Goal: Transaction & Acquisition: Purchase product/service

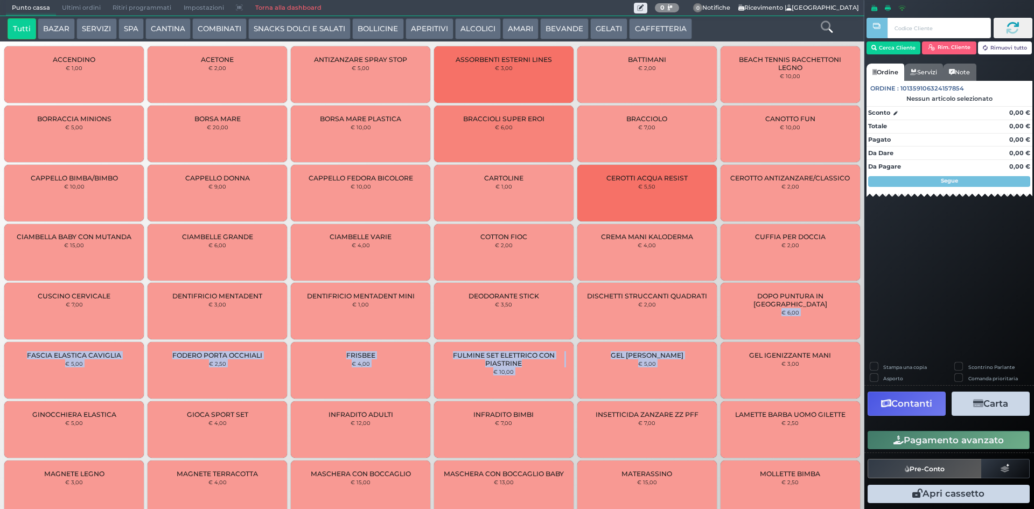
drag, startPoint x: 0, startPoint y: 0, endPoint x: 781, endPoint y: 349, distance: 855.3
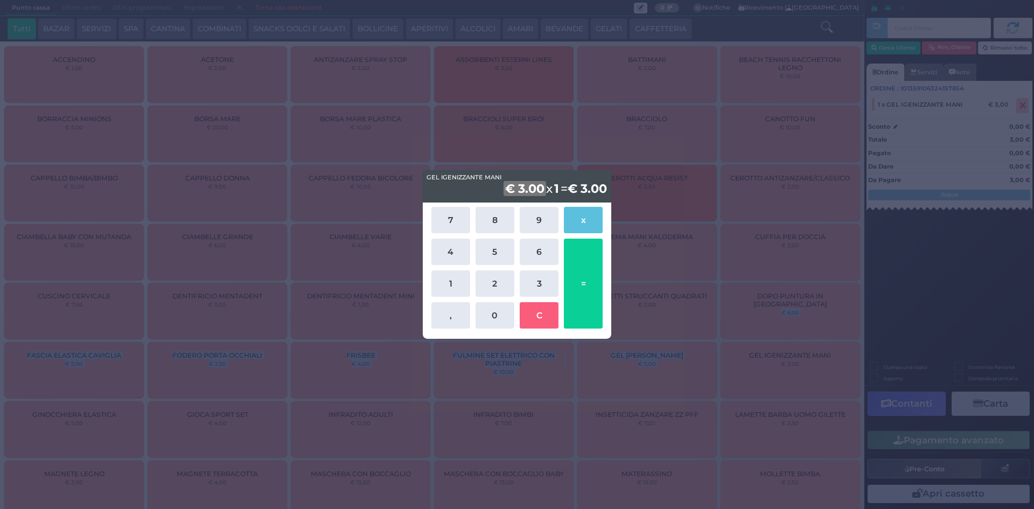
click at [862, 508] on html "Punto cassa Mappa Ultimi ordini Delivery Ritiri programmati Impostazioni Torna …" at bounding box center [517, 254] width 1034 height 509
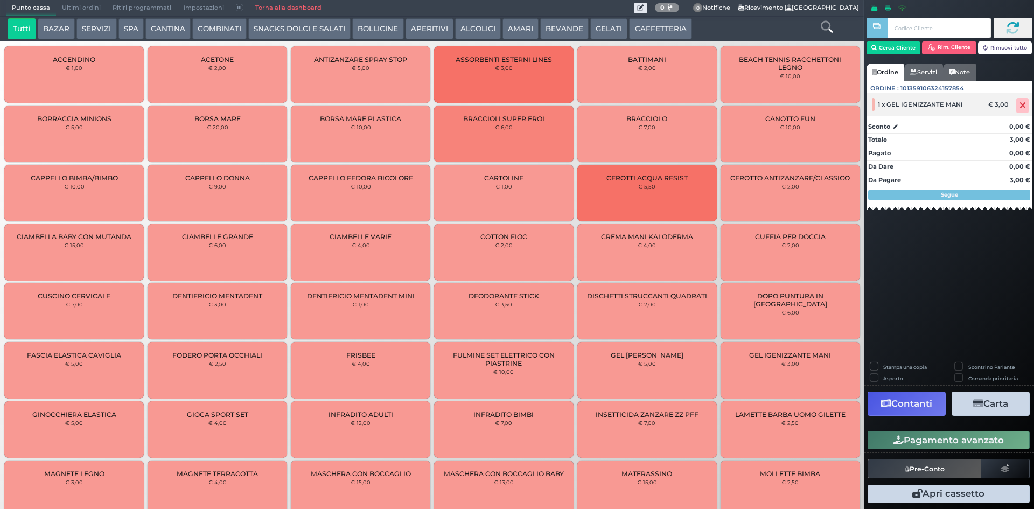
click at [1022, 100] on span at bounding box center [1022, 105] width 12 height 15
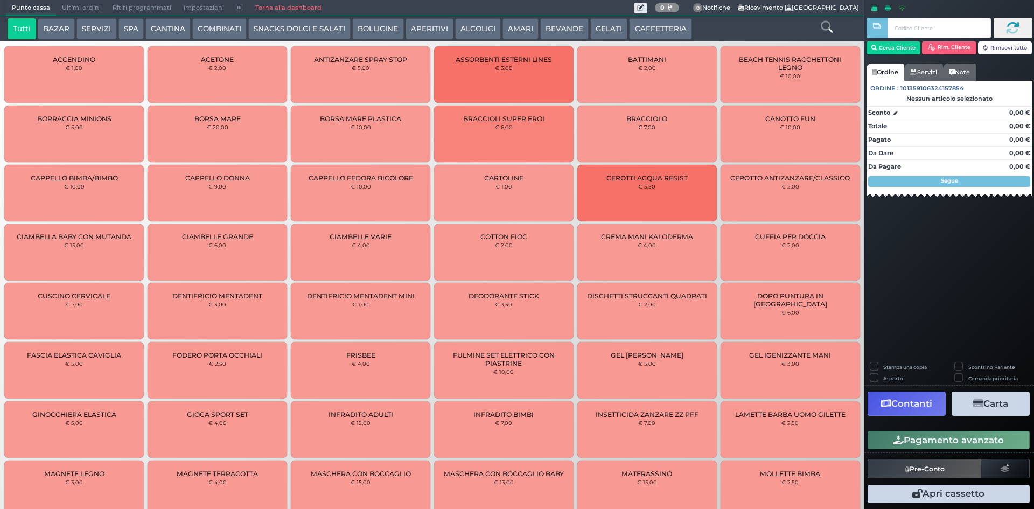
click at [948, 267] on div "Cerca Cliente Rim. Cliente Rimuovi tutto Ordine Servizi Note Ordine : 101359106…" at bounding box center [949, 254] width 170 height 509
click at [427, 32] on button "APERITIVI" at bounding box center [430, 29] width 48 height 22
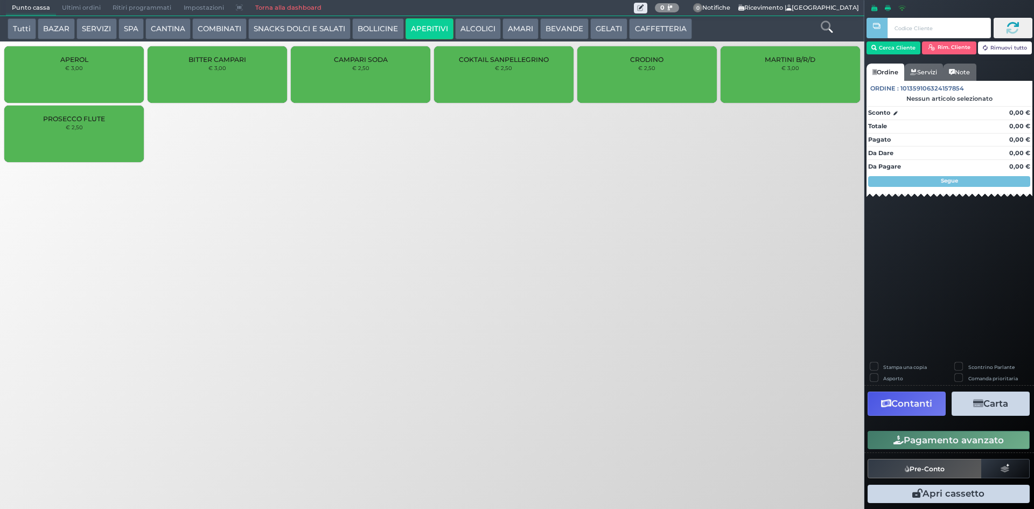
click at [99, 137] on div "PROSECCO FLUTE € 2,50" at bounding box center [73, 134] width 139 height 57
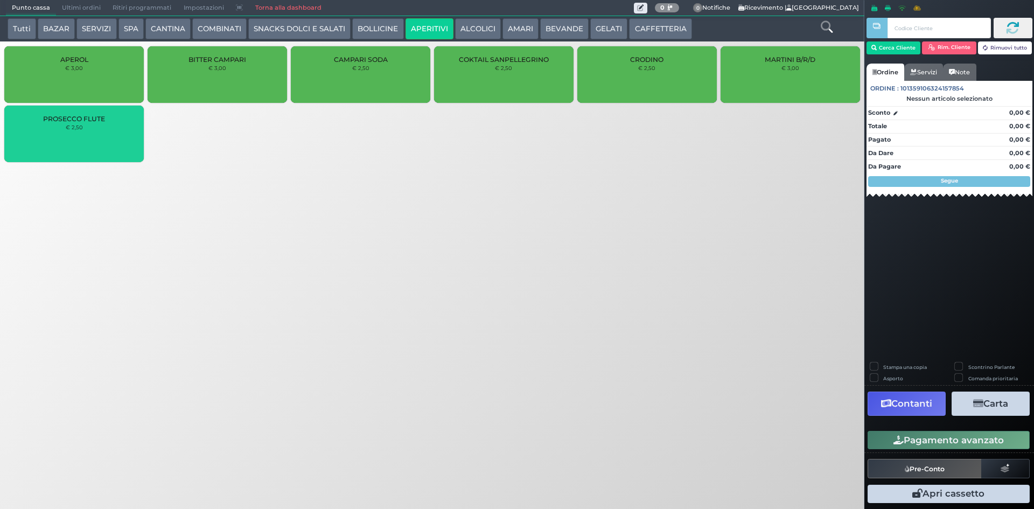
click at [99, 137] on div "PROSECCO FLUTE € 2,50" at bounding box center [73, 134] width 139 height 57
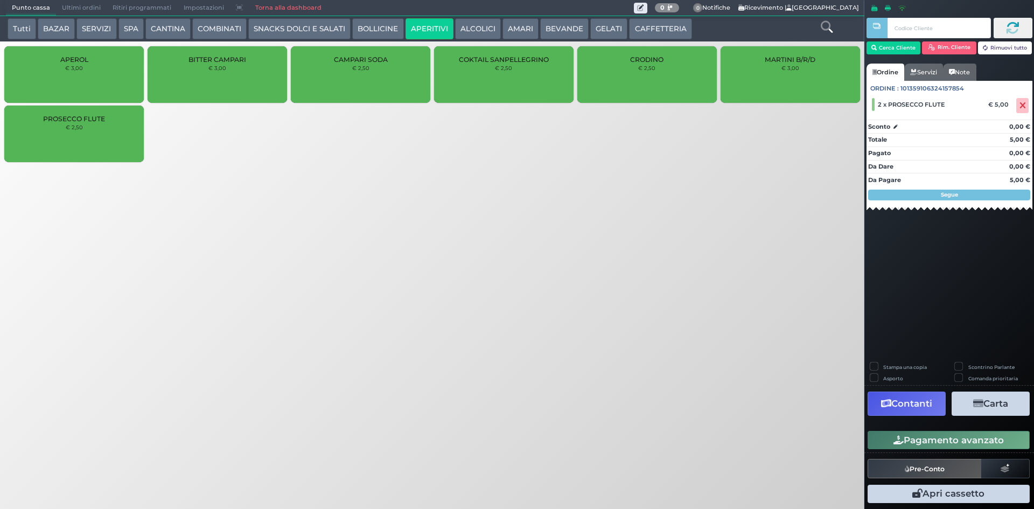
click at [663, 27] on button "CAFFETTERIA" at bounding box center [660, 29] width 62 height 22
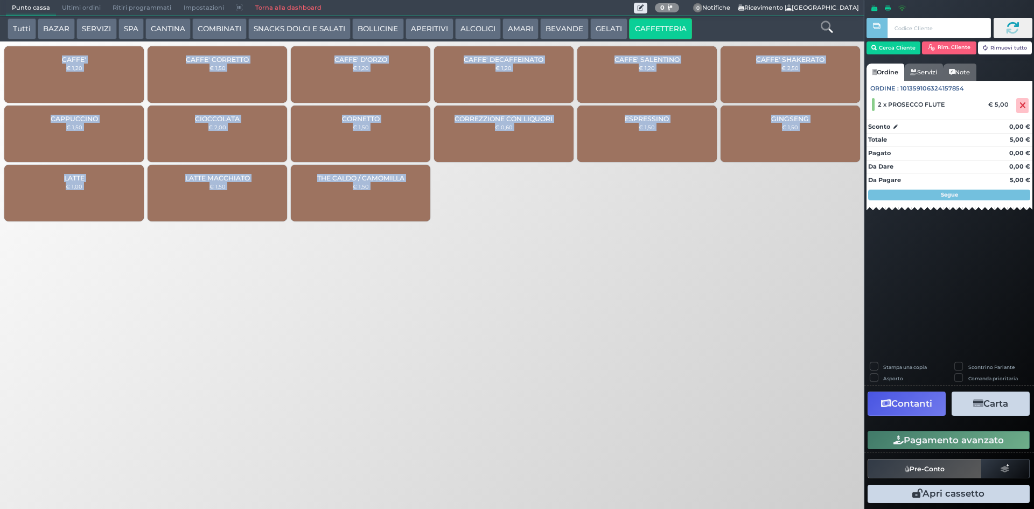
click at [512, 33] on button "AMARI" at bounding box center [520, 29] width 36 height 22
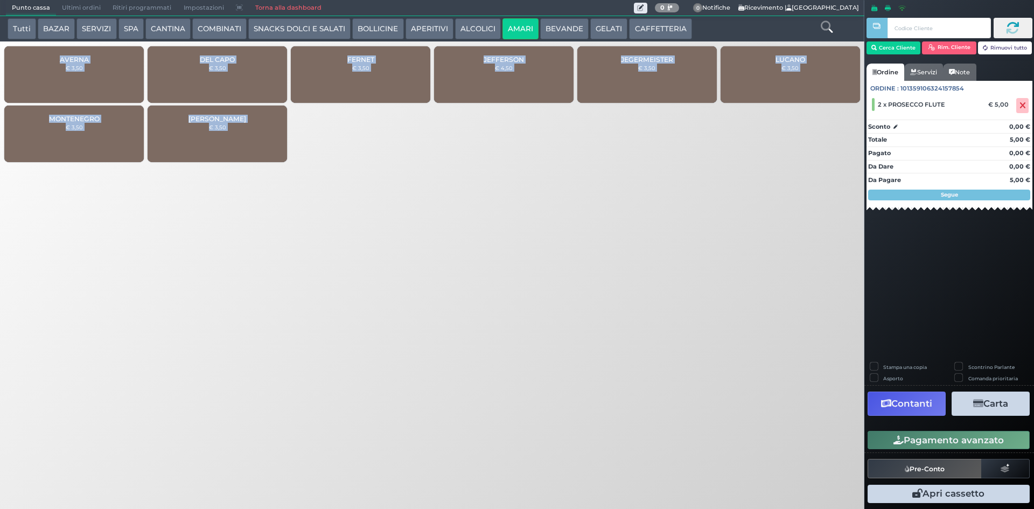
click at [451, 155] on div "AVERNA € 3,50 DEL CAPO € 3,50 FERNET € 3,50 JEFFERSON € 4,50 JEGERMEISTER € 3,5…" at bounding box center [432, 106] width 864 height 124
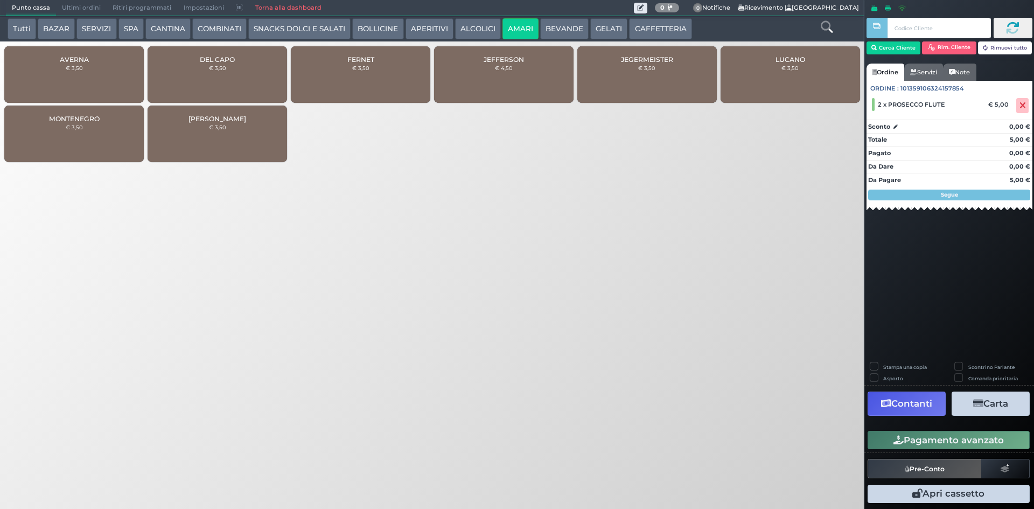
click at [1003, 438] on button "Pagamento avanzato" at bounding box center [949, 440] width 162 height 18
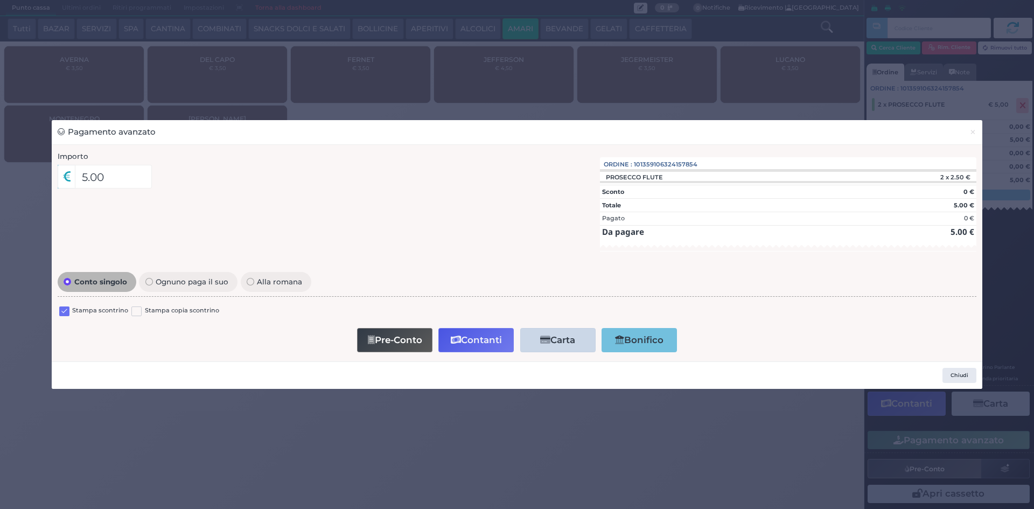
click at [67, 308] on label at bounding box center [64, 311] width 10 height 10
click at [0, 0] on input "checkbox" at bounding box center [0, 0] width 0 height 0
click at [467, 334] on button "Contanti" at bounding box center [475, 340] width 75 height 24
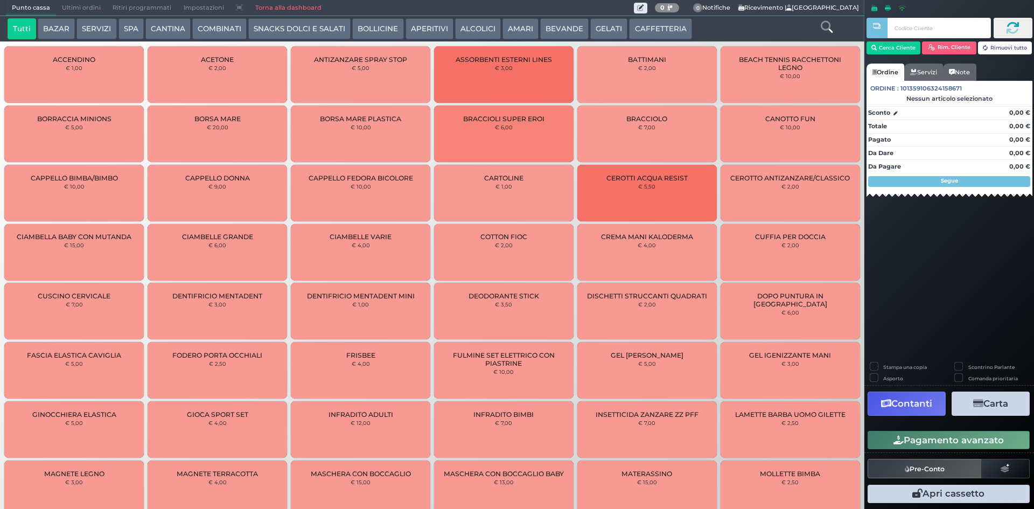
click at [83, 12] on span "Ultimi ordini" at bounding box center [81, 8] width 51 height 15
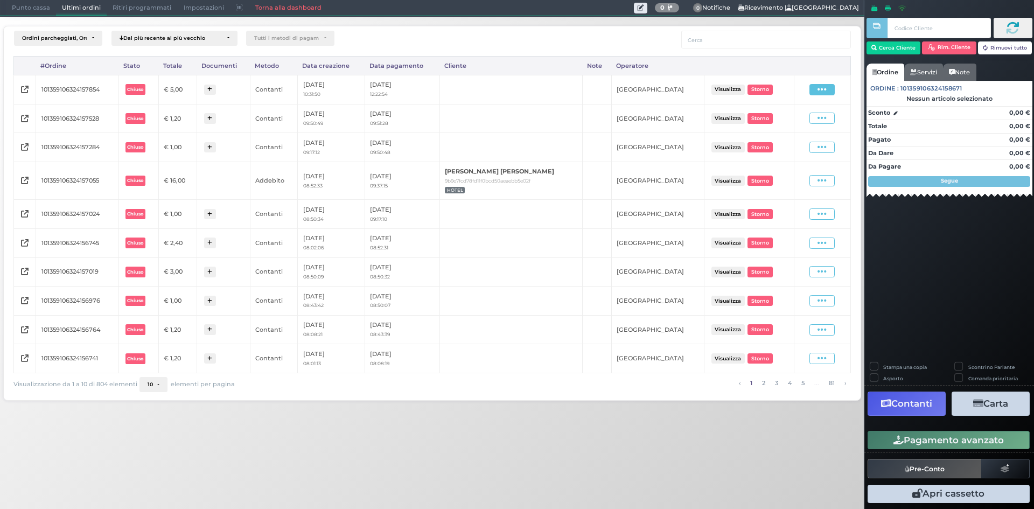
click at [819, 91] on icon at bounding box center [822, 90] width 9 height 10
click at [784, 126] on span "Ristampa Pre-Conto" at bounding box center [798, 120] width 44 height 18
click at [22, 2] on span "Punto cassa" at bounding box center [31, 8] width 50 height 15
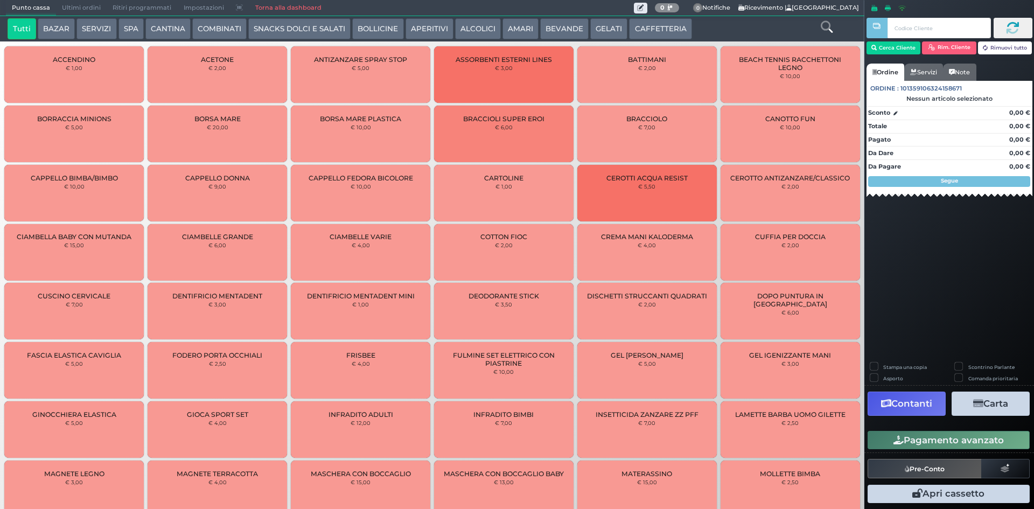
click at [640, 21] on button "CAFFETTERIA" at bounding box center [660, 29] width 62 height 22
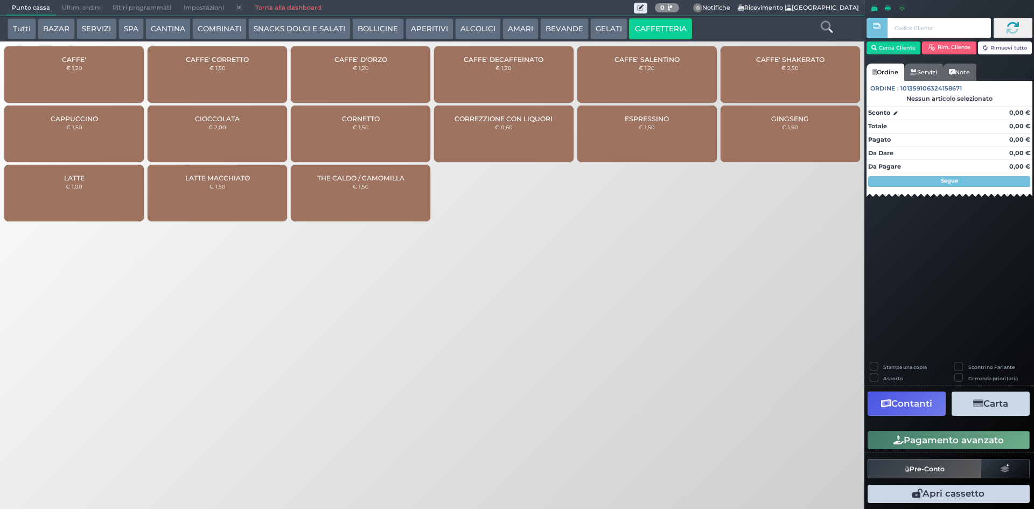
click at [68, 80] on div "CAFFE' € 1,20" at bounding box center [73, 74] width 139 height 57
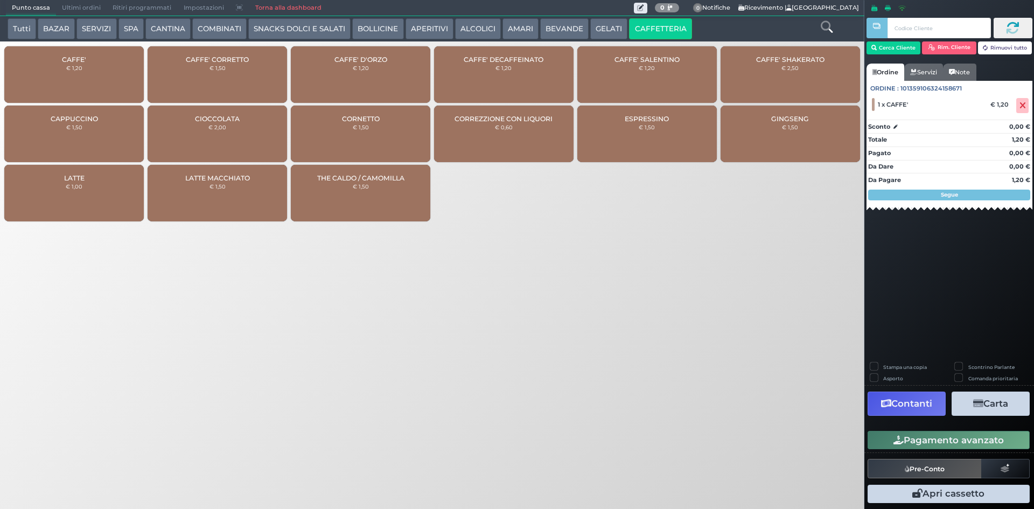
click at [974, 439] on button "Pagamento avanzato" at bounding box center [949, 440] width 162 height 18
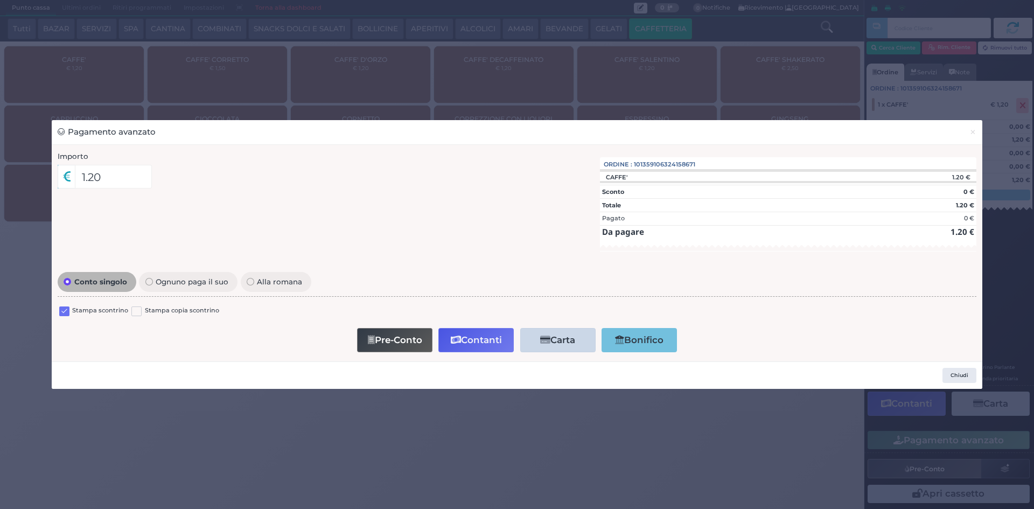
click at [64, 311] on label at bounding box center [64, 311] width 10 height 10
click at [0, 0] on input "checkbox" at bounding box center [0, 0] width 0 height 0
click at [474, 341] on button "Contanti" at bounding box center [475, 340] width 75 height 24
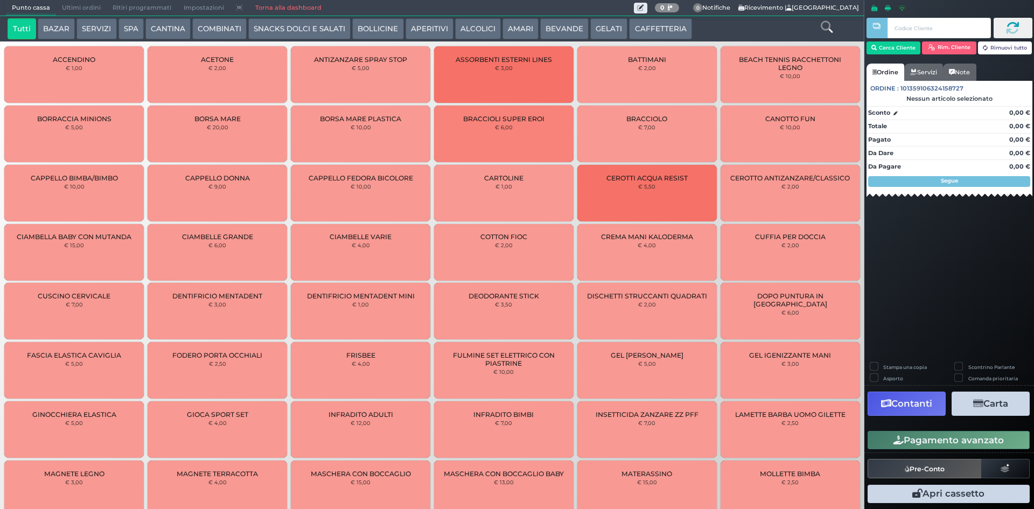
click at [78, 10] on span "Ultimi ordini" at bounding box center [81, 8] width 51 height 15
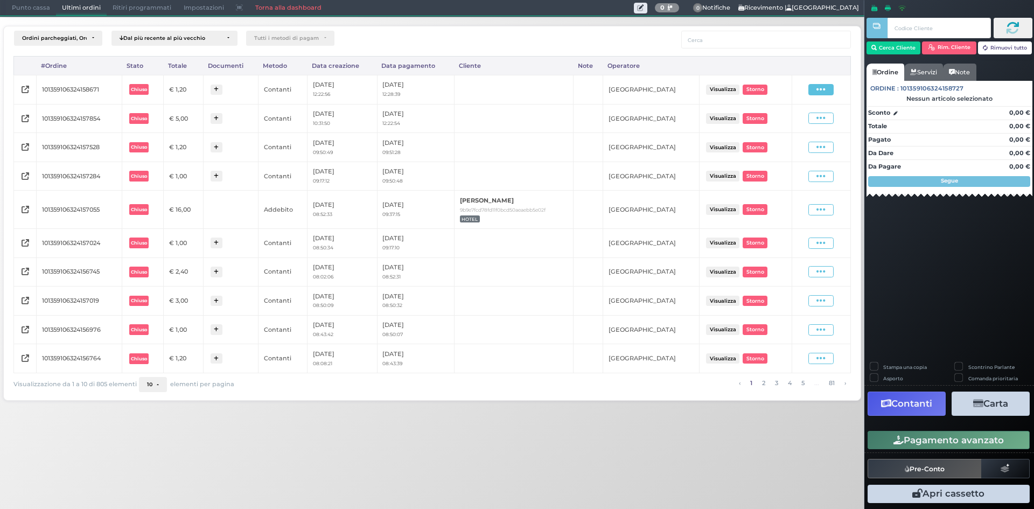
click at [823, 90] on icon at bounding box center [820, 90] width 9 height 10
click at [776, 121] on span "Ristampa Pre-Conto" at bounding box center [796, 120] width 44 height 18
click at [34, 10] on span "Punto cassa" at bounding box center [31, 8] width 50 height 15
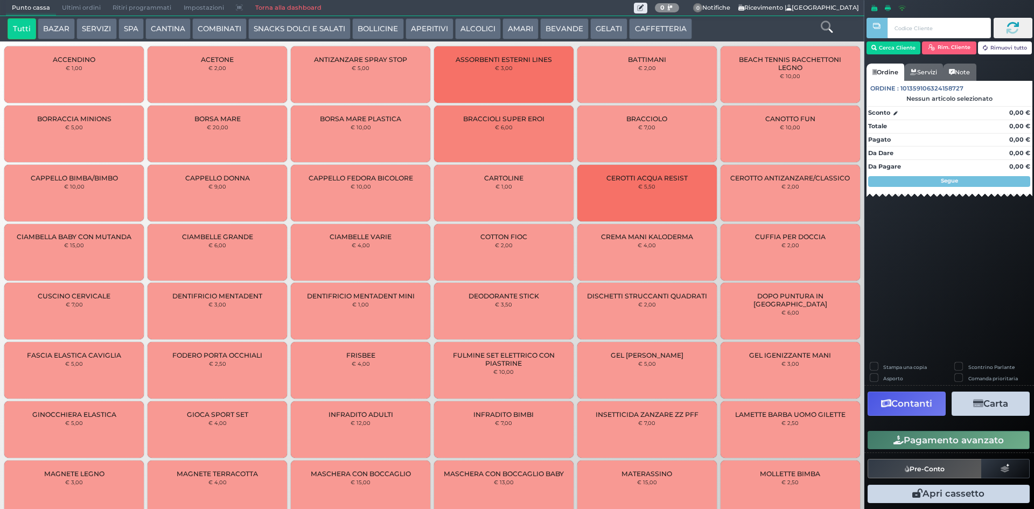
click at [645, 31] on button "CAFFETTERIA" at bounding box center [660, 29] width 62 height 22
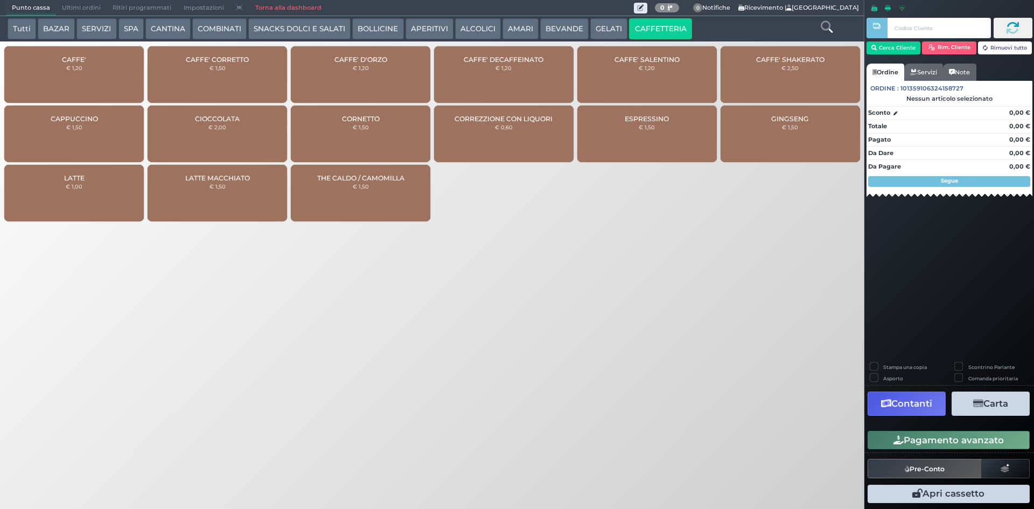
click at [60, 74] on div "CAFFE' € 1,20" at bounding box center [73, 74] width 139 height 57
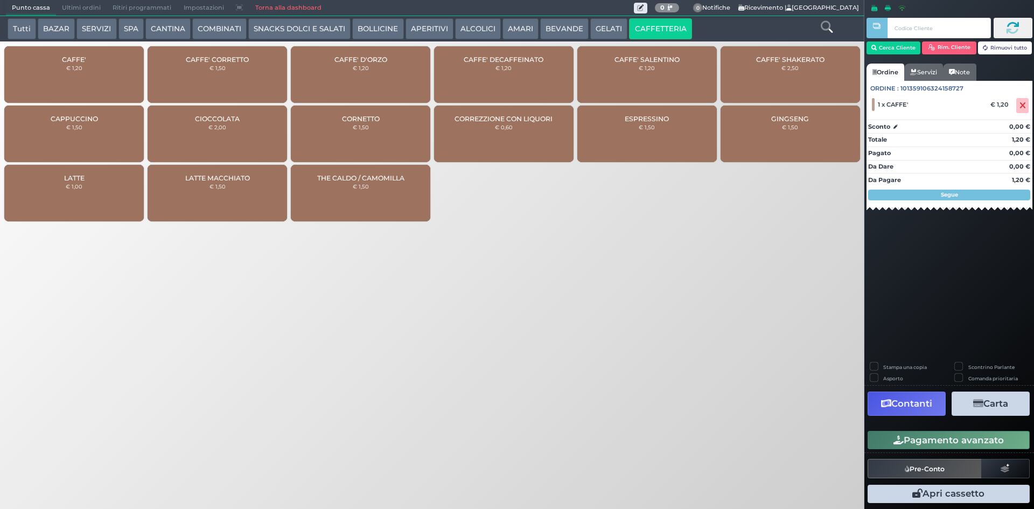
click at [72, 73] on div "CAFFE' € 1,20" at bounding box center [73, 74] width 139 height 57
click at [947, 441] on button "Pagamento avanzato" at bounding box center [949, 440] width 162 height 18
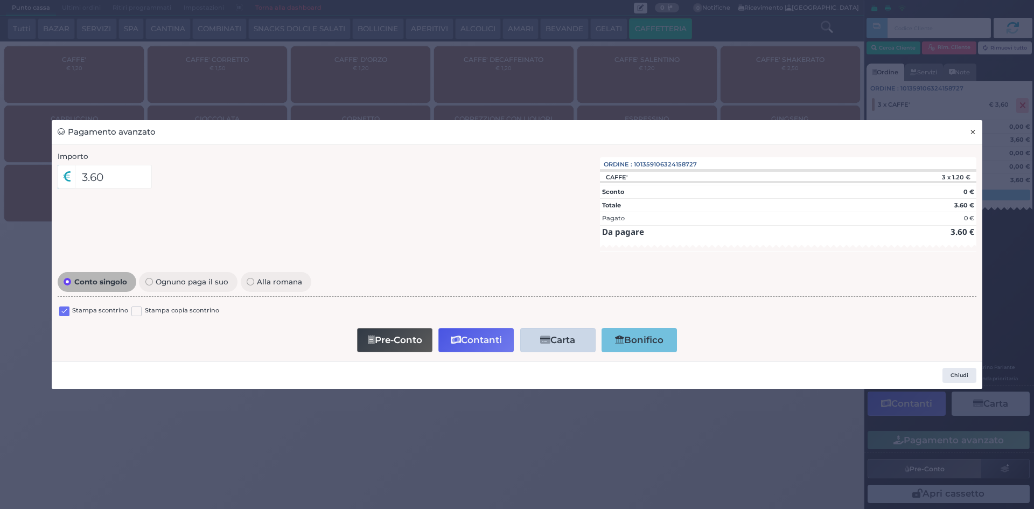
click at [970, 134] on span "×" at bounding box center [972, 132] width 7 height 12
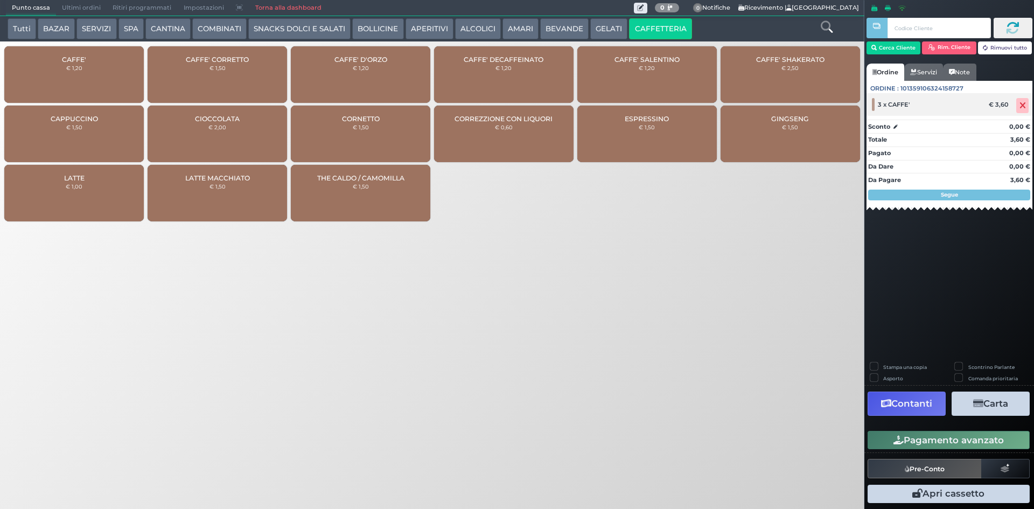
click at [1023, 106] on icon at bounding box center [1022, 106] width 6 height 1
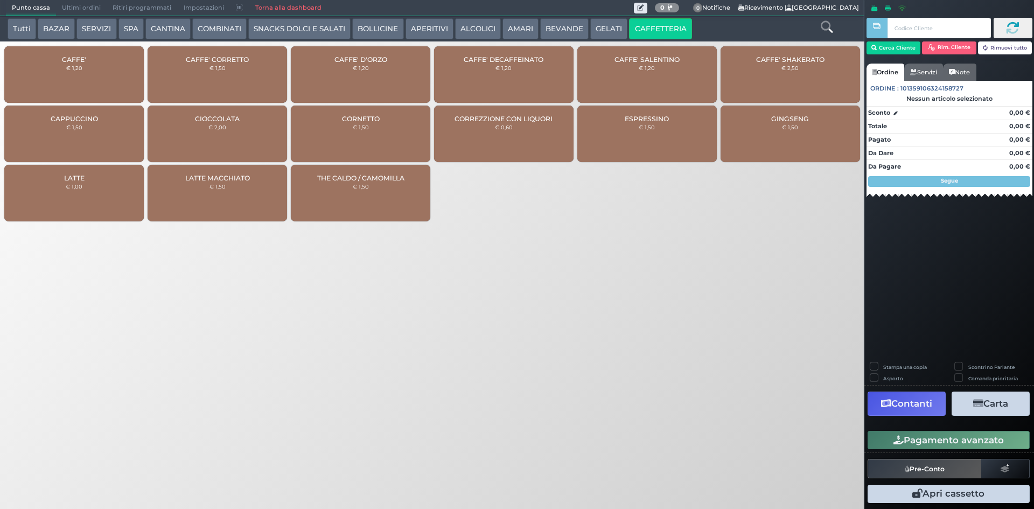
click at [95, 73] on div "CAFFE' € 1,20" at bounding box center [73, 74] width 139 height 57
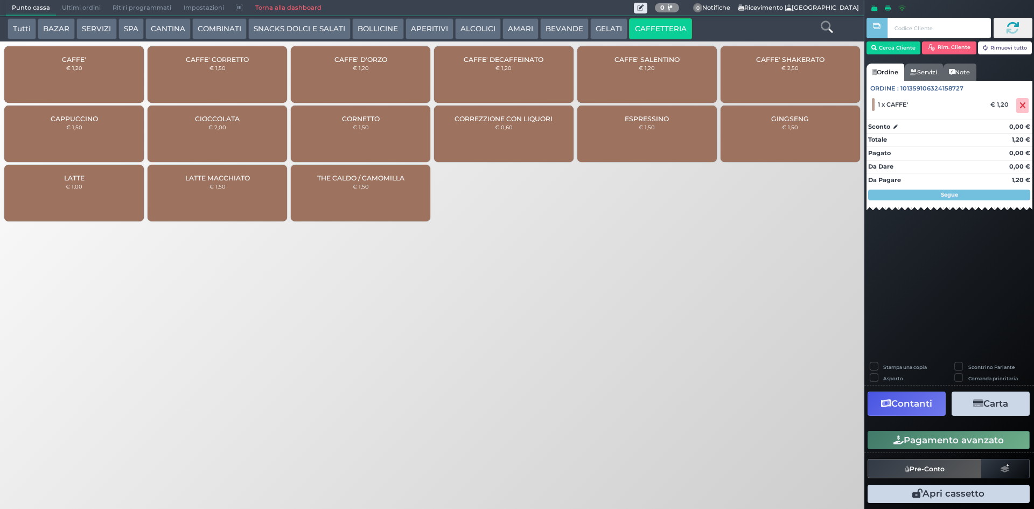
click at [65, 74] on div "CAFFE' € 1,20" at bounding box center [73, 74] width 139 height 57
click at [893, 439] on icon "button" at bounding box center [898, 440] width 10 height 9
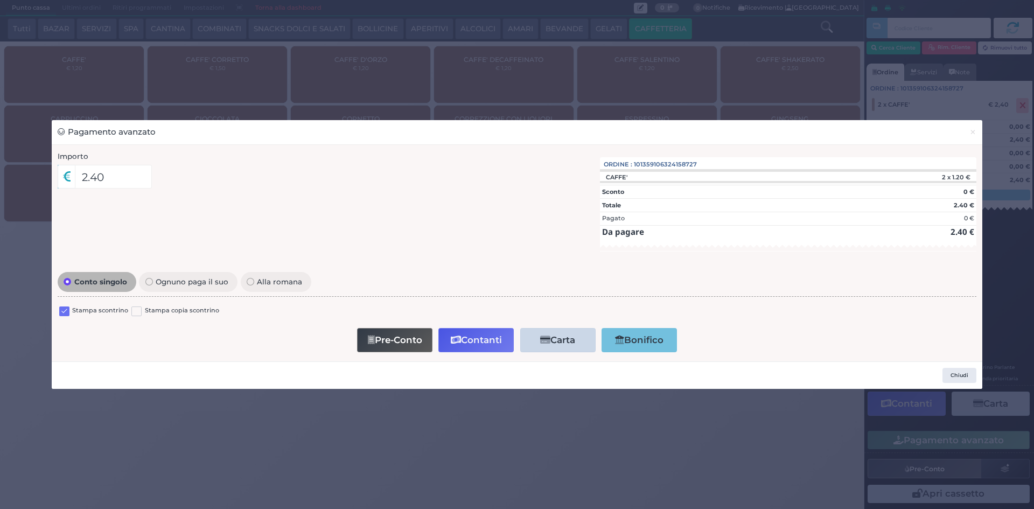
click at [63, 315] on label at bounding box center [64, 311] width 10 height 10
click at [0, 0] on input "checkbox" at bounding box center [0, 0] width 0 height 0
click at [478, 346] on button "Contanti" at bounding box center [475, 340] width 75 height 24
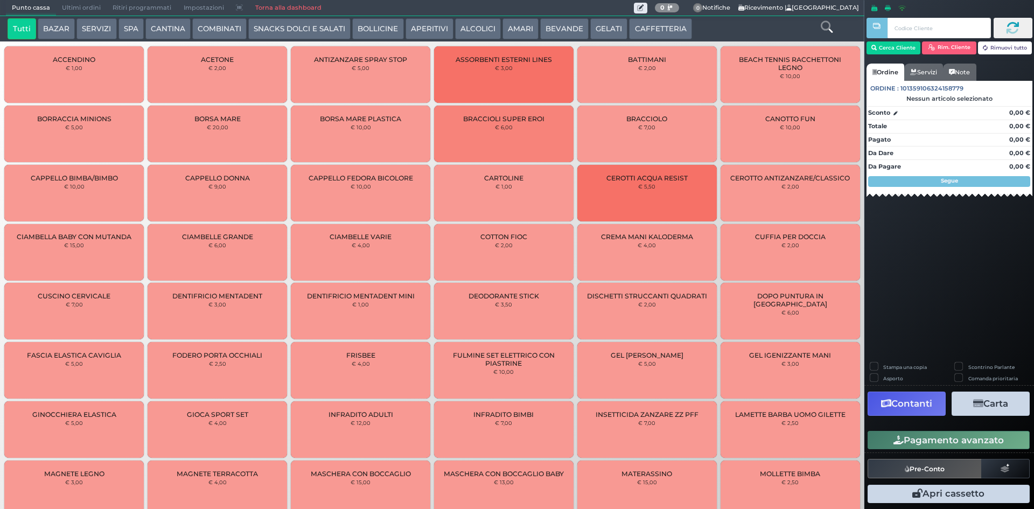
drag, startPoint x: 656, startPoint y: 26, endPoint x: 641, endPoint y: 25, distance: 15.1
click at [655, 26] on button "CAFFETTERIA" at bounding box center [660, 29] width 62 height 22
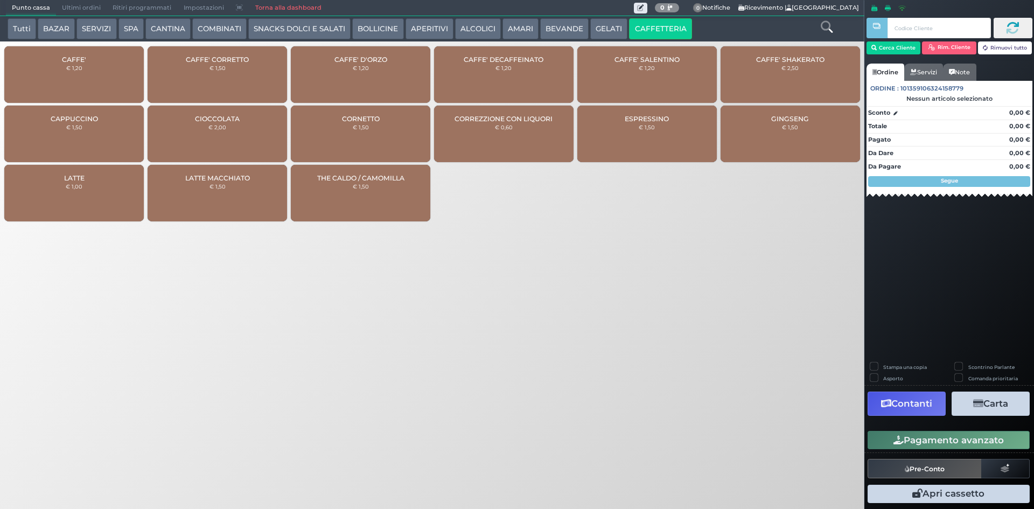
drag, startPoint x: 90, startPoint y: 75, endPoint x: 243, endPoint y: 50, distance: 155.6
click at [92, 75] on div "CAFFE' € 1,20" at bounding box center [73, 74] width 139 height 57
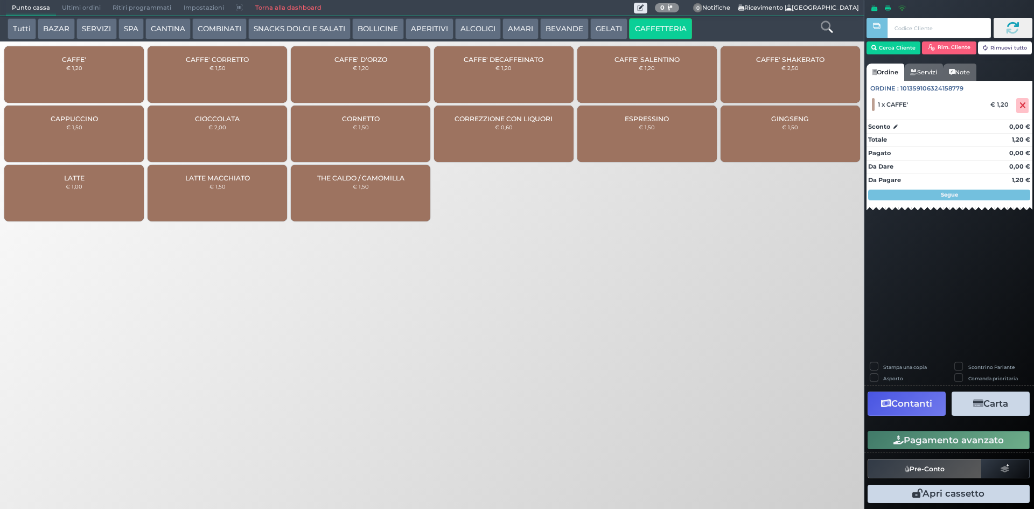
click at [988, 442] on button "Pagamento avanzato" at bounding box center [949, 440] width 162 height 18
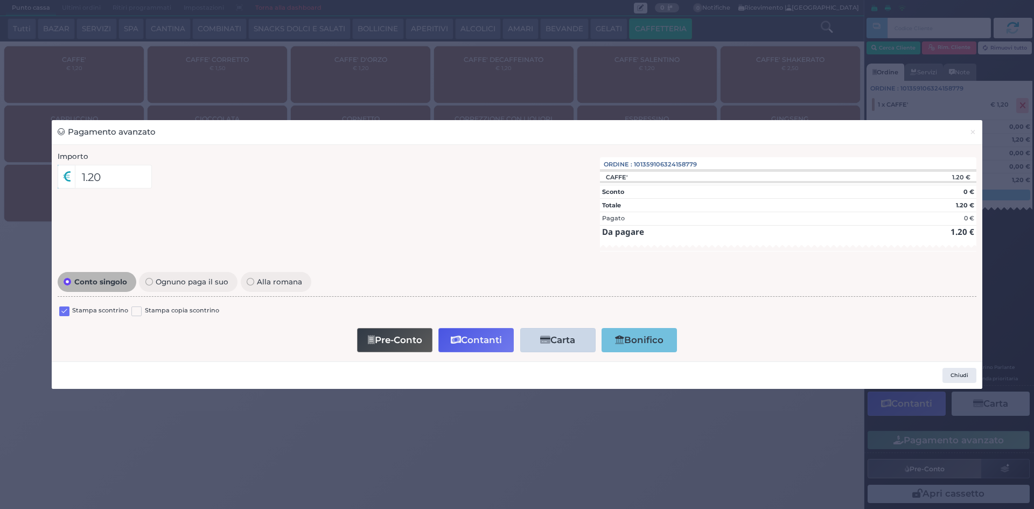
click at [110, 311] on label "Stampa scontrino" at bounding box center [100, 311] width 56 height 10
click at [484, 339] on button "Contanti" at bounding box center [475, 340] width 75 height 24
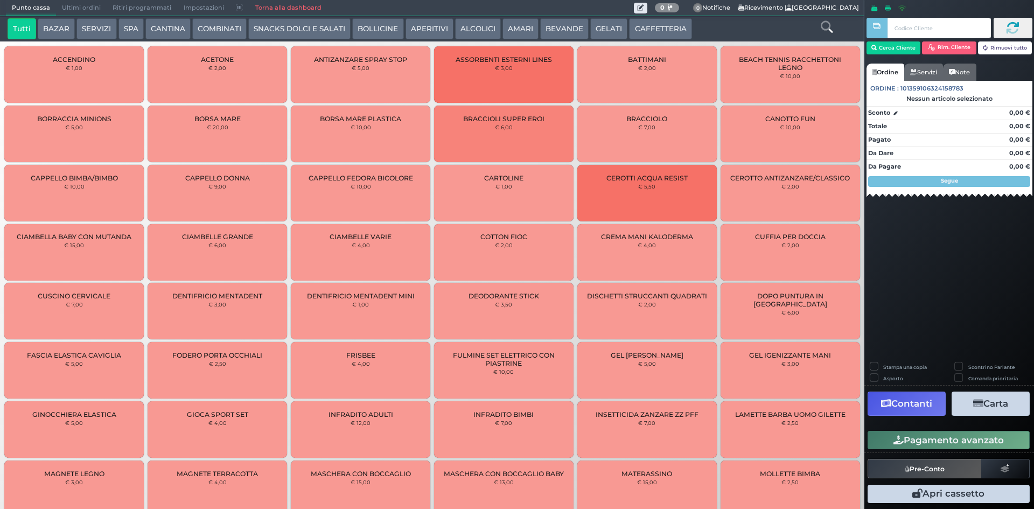
click at [85, 4] on span "Ultimi ordini" at bounding box center [81, 8] width 51 height 15
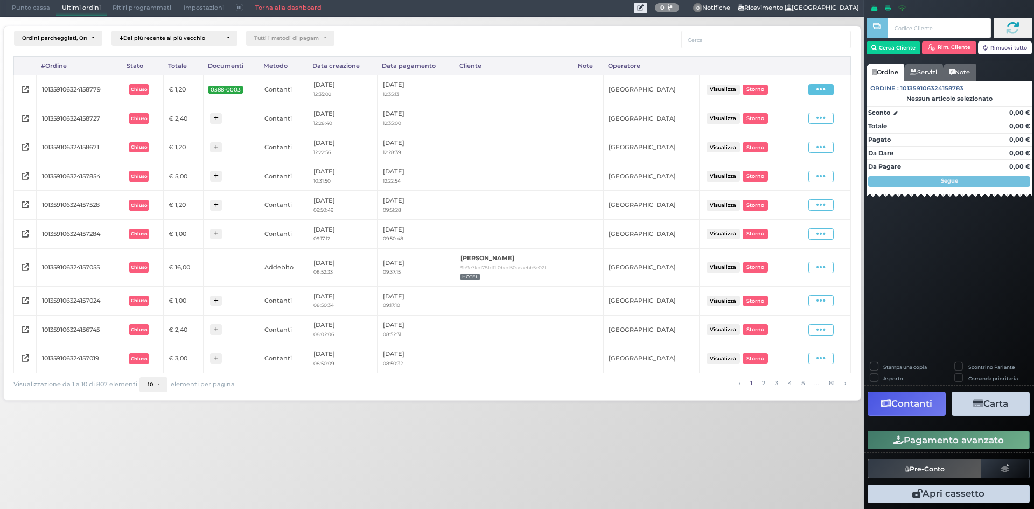
click at [822, 89] on icon at bounding box center [820, 90] width 9 height 10
click at [801, 121] on span "Ristampa Pre-Conto" at bounding box center [796, 120] width 44 height 18
click at [243, 89] on span "0388-0003" at bounding box center [225, 90] width 34 height 8
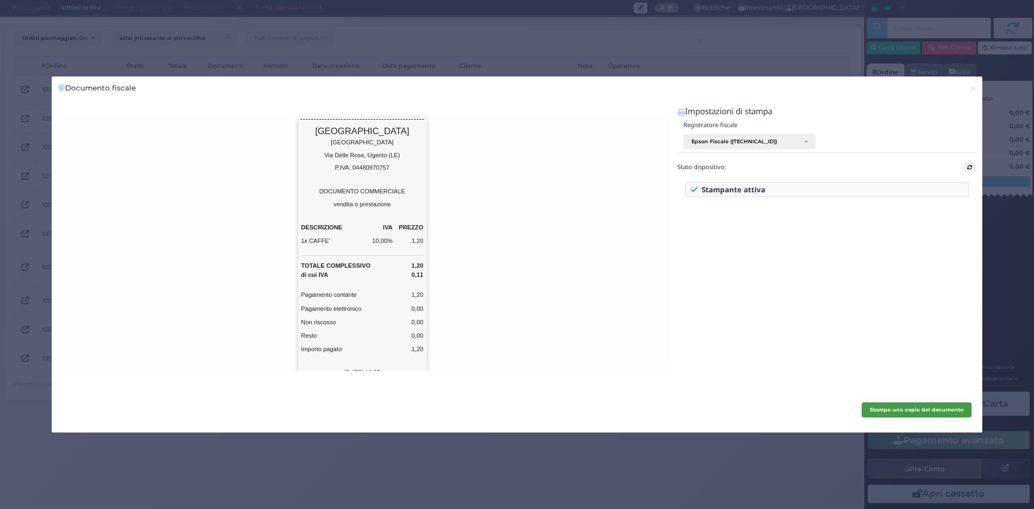
click at [919, 411] on b "Stampa una copia del documento" at bounding box center [917, 410] width 94 height 6
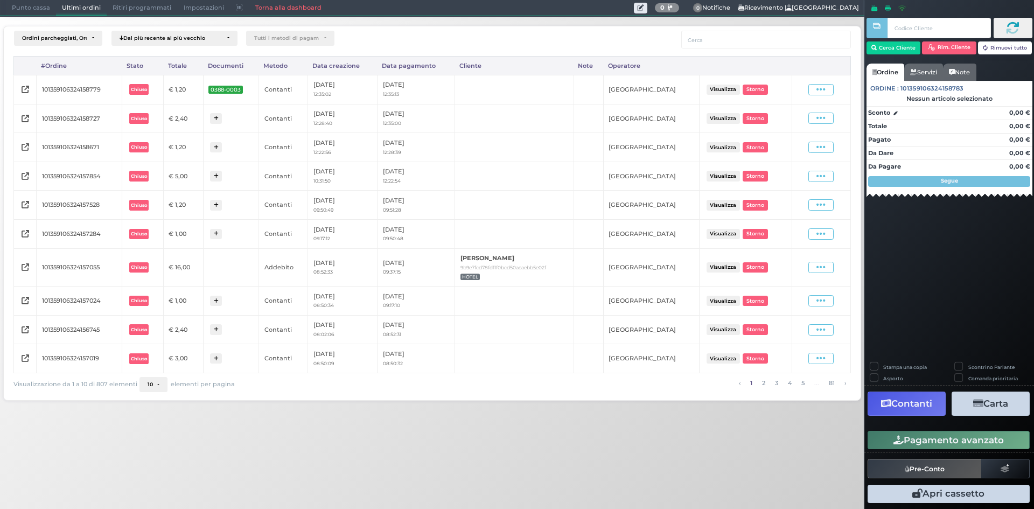
click at [52, 7] on span "Punto cassa" at bounding box center [31, 8] width 50 height 15
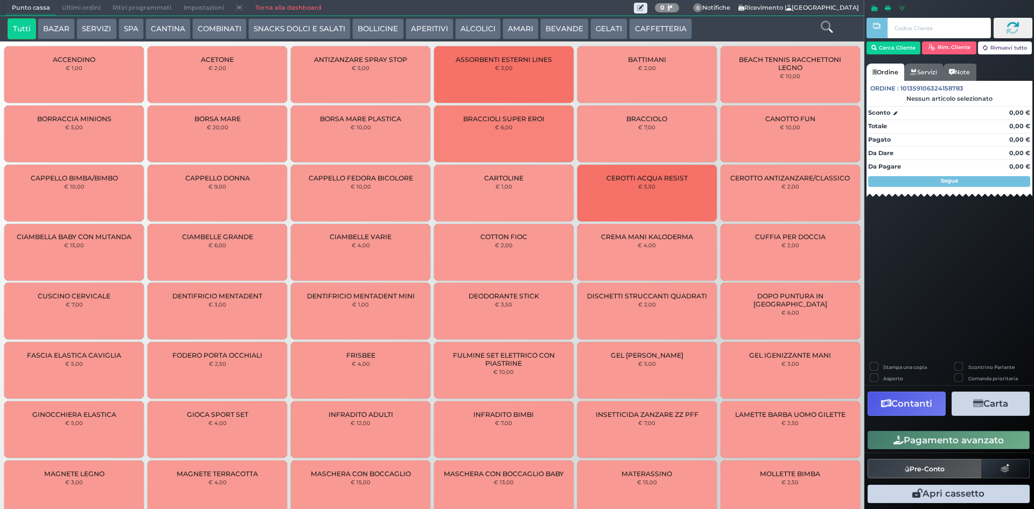
click at [651, 25] on button "CAFFETTERIA" at bounding box center [660, 29] width 62 height 22
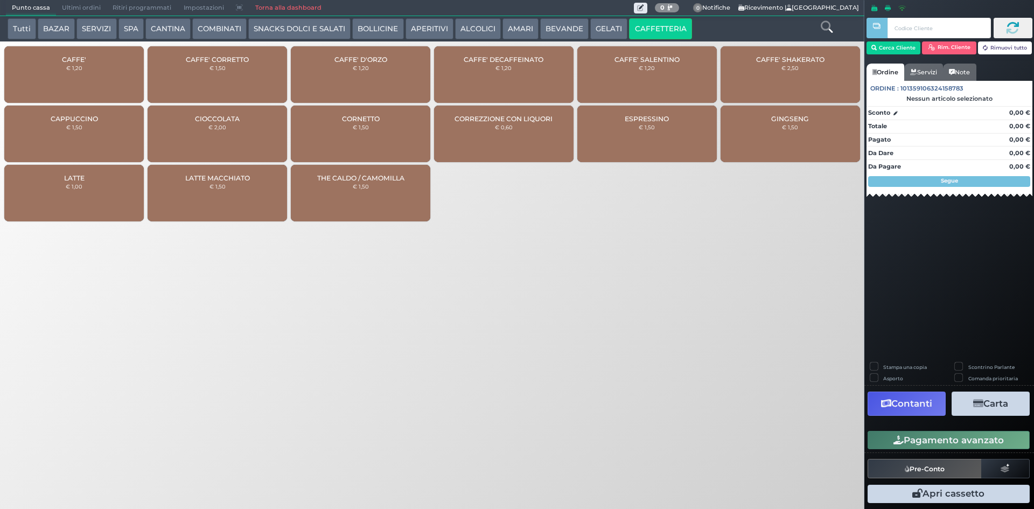
click at [47, 79] on div "CAFFE' € 1,20" at bounding box center [73, 74] width 139 height 57
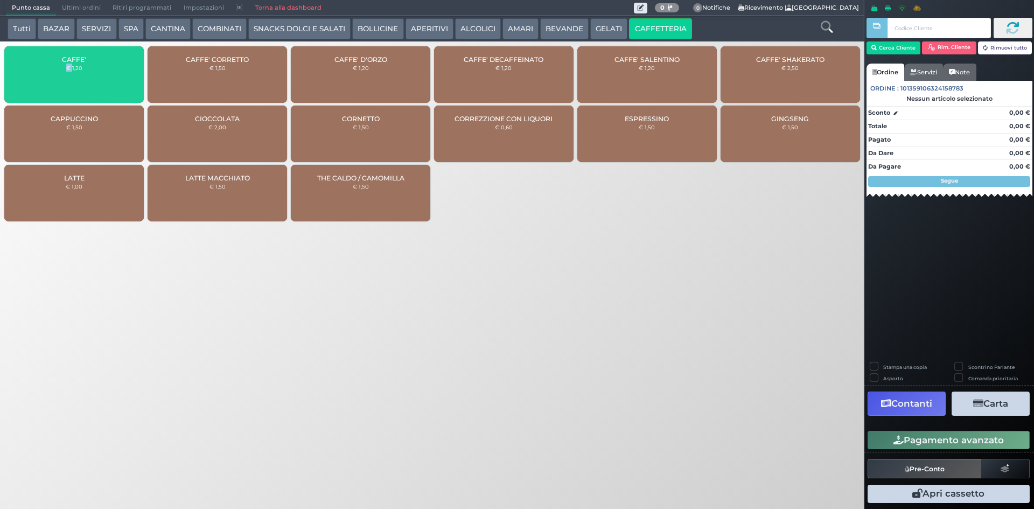
click at [47, 79] on div "CAFFE' € 1,20" at bounding box center [73, 74] width 139 height 57
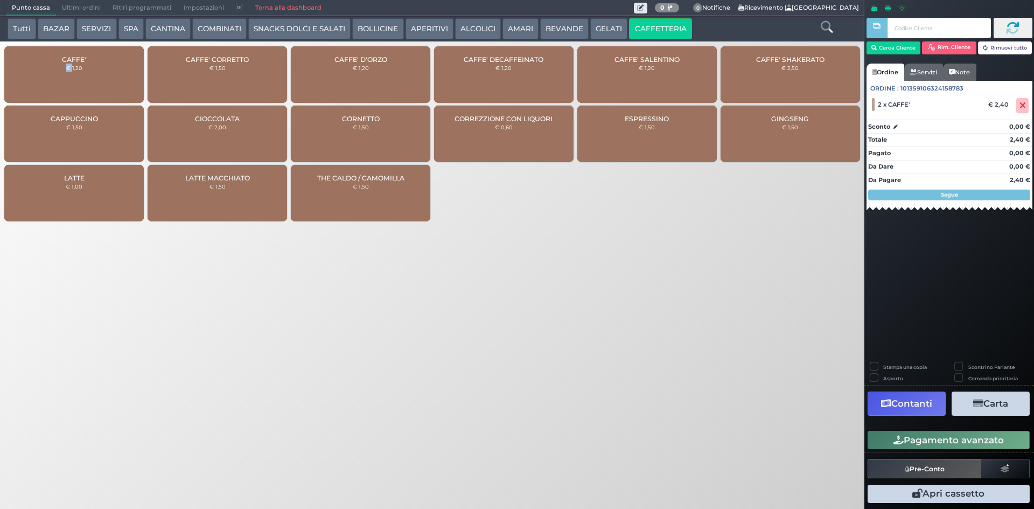
click at [1001, 434] on button "Pagamento avanzato" at bounding box center [949, 440] width 162 height 18
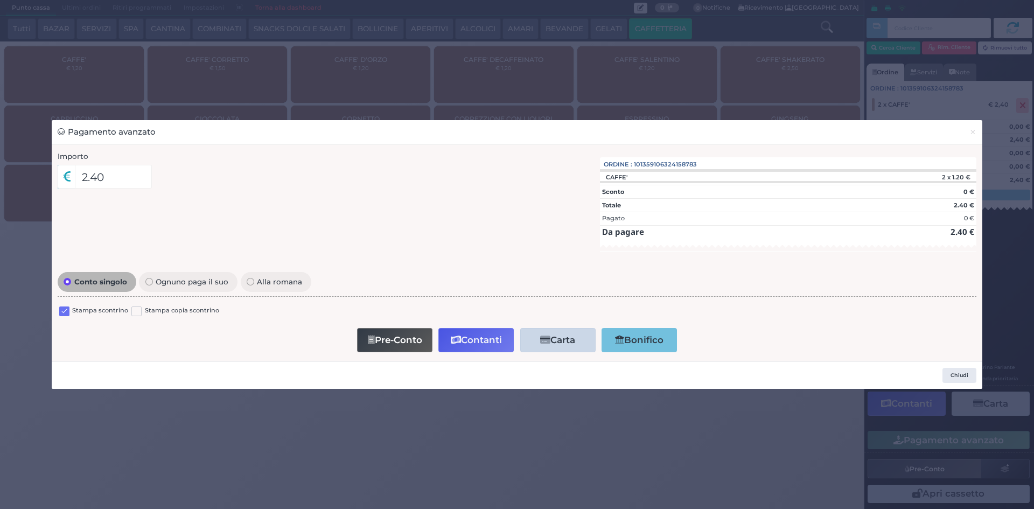
drag, startPoint x: 53, startPoint y: 323, endPoint x: 61, endPoint y: 308, distance: 16.6
click at [58, 317] on div "Conto singolo Ognuno paga il suo Alla romana Stampa scontrino Stampa copia scon…" at bounding box center [517, 312] width 930 height 86
click at [62, 308] on label at bounding box center [64, 311] width 10 height 10
click at [0, 0] on input "checkbox" at bounding box center [0, 0] width 0 height 0
click at [484, 347] on button "Contanti" at bounding box center [475, 340] width 75 height 24
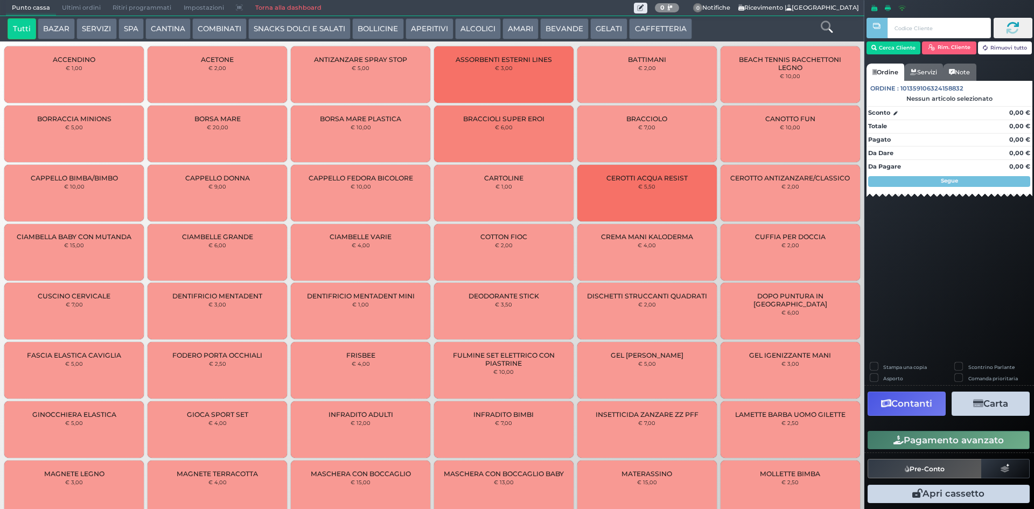
click at [658, 32] on button "CAFFETTERIA" at bounding box center [660, 29] width 62 height 22
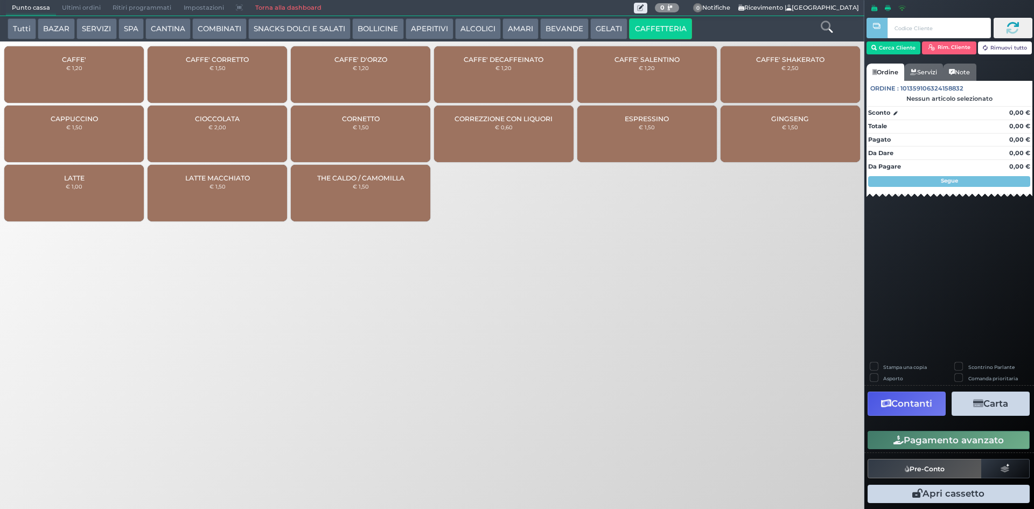
click at [69, 78] on div "CAFFE' € 1,20" at bounding box center [73, 74] width 139 height 57
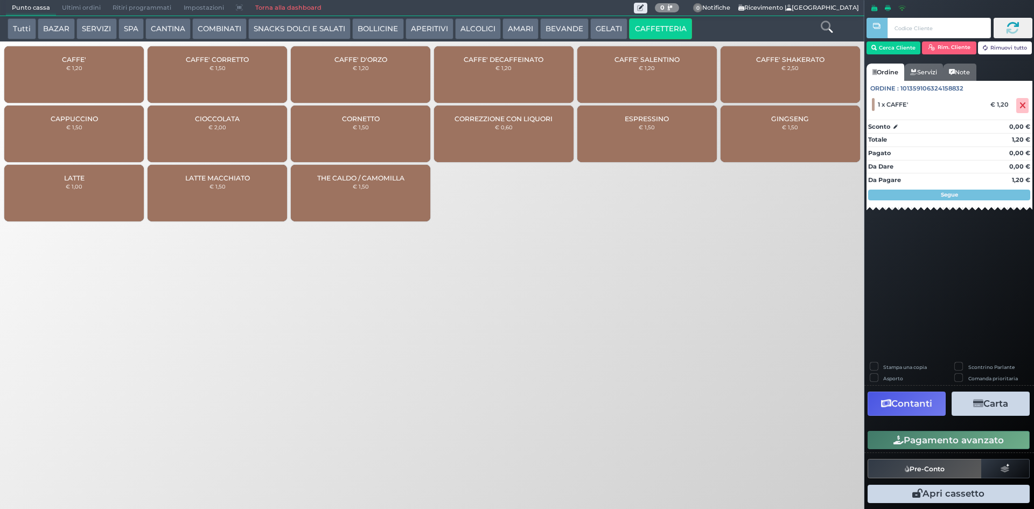
click at [98, 67] on div "CAFFE' € 1,20" at bounding box center [73, 74] width 139 height 57
click at [1020, 106] on icon at bounding box center [1022, 106] width 6 height 1
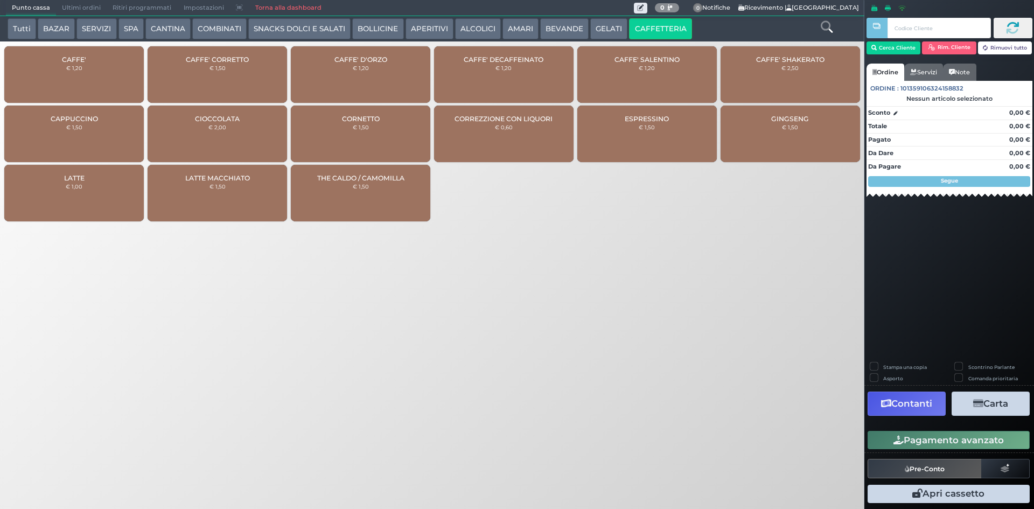
click at [107, 68] on div "CAFFE' € 1,20" at bounding box center [73, 74] width 139 height 57
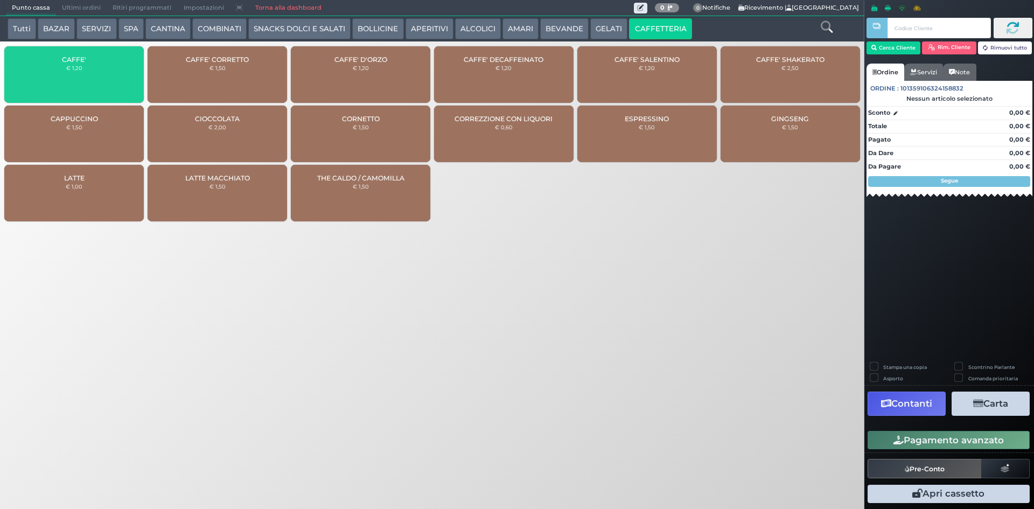
click at [107, 68] on div "CAFFE' € 1,20" at bounding box center [73, 74] width 139 height 57
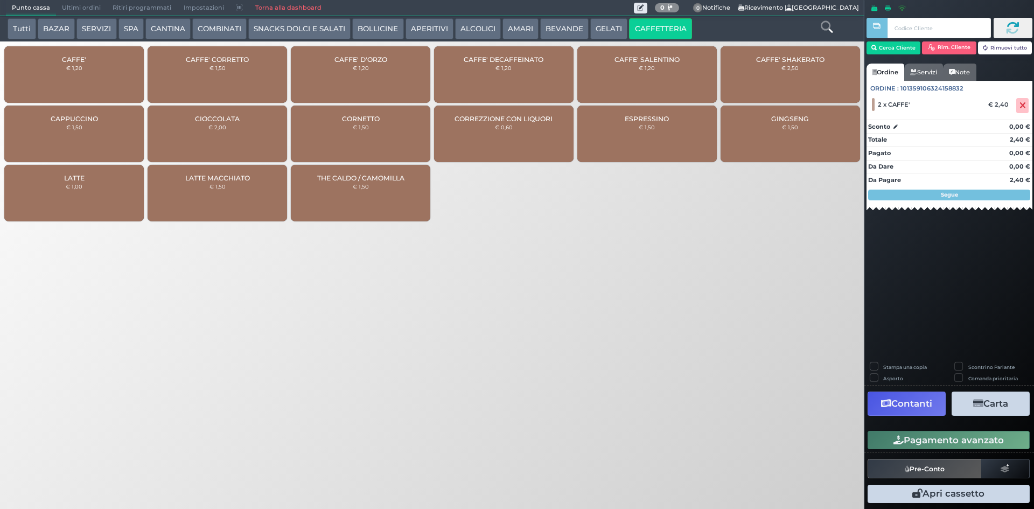
click at [965, 435] on button "Pagamento avanzato" at bounding box center [949, 440] width 162 height 18
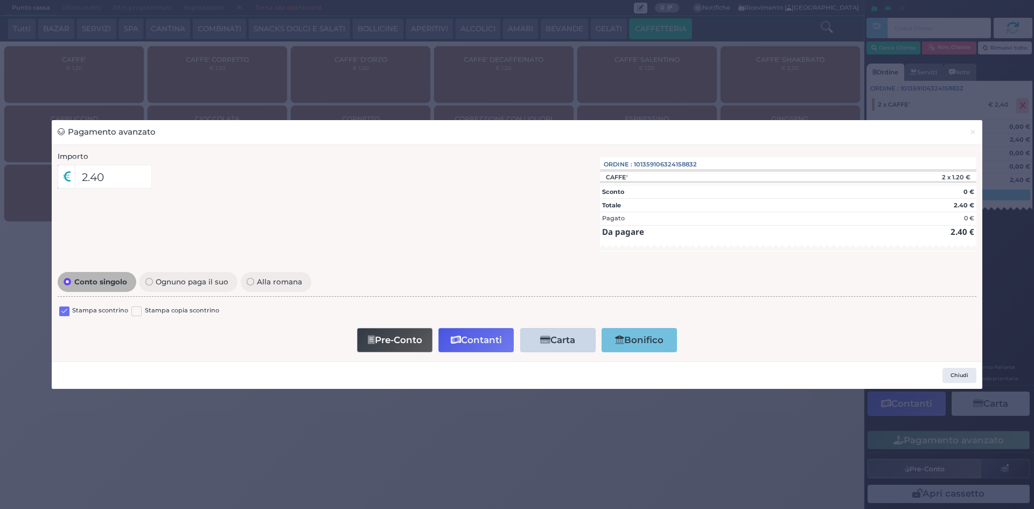
click at [61, 308] on label at bounding box center [64, 311] width 10 height 10
click at [0, 0] on input "checkbox" at bounding box center [0, 0] width 0 height 0
click at [495, 341] on button "Contanti" at bounding box center [475, 340] width 75 height 24
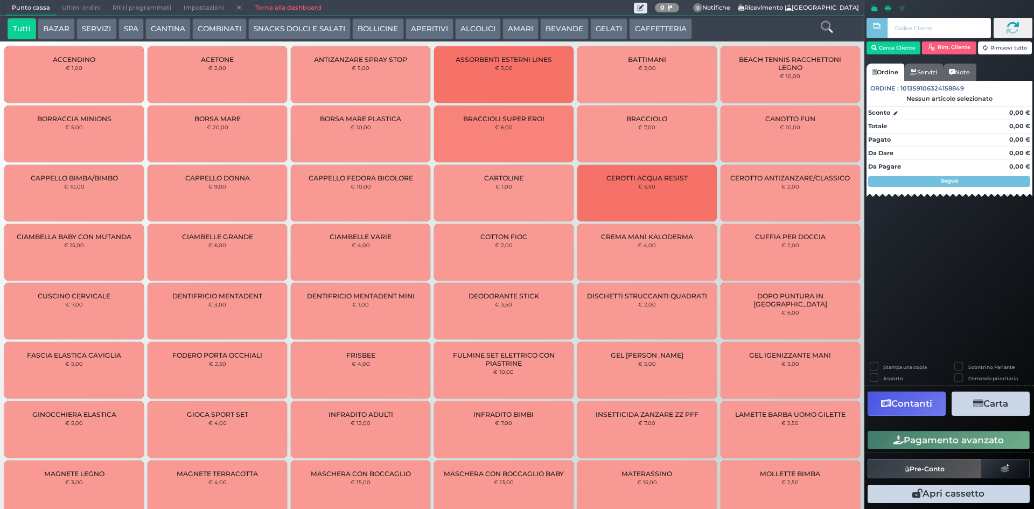
click at [69, 6] on span "Ultimi ordini" at bounding box center [81, 8] width 51 height 15
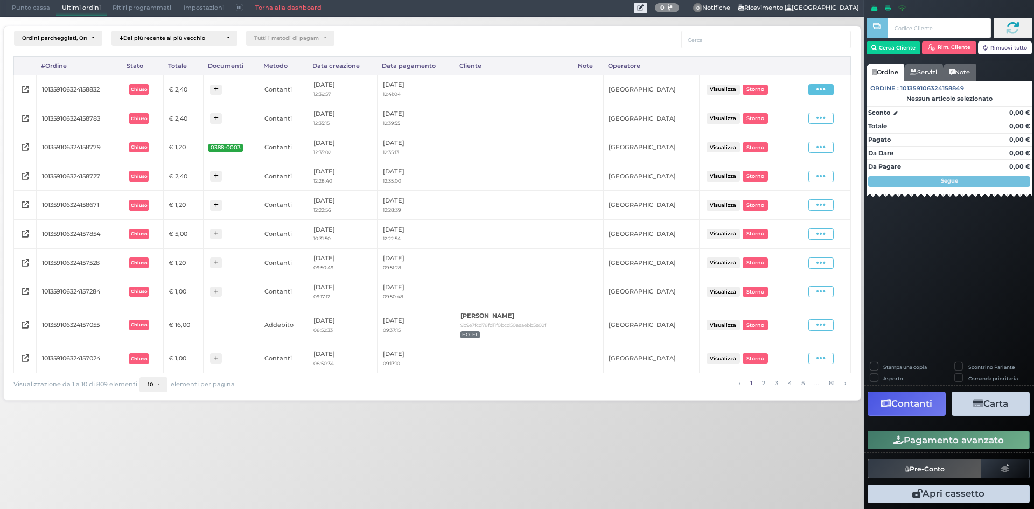
click at [823, 89] on icon at bounding box center [820, 90] width 9 height 10
click at [792, 120] on span "Ristampa Pre-Conto" at bounding box center [796, 120] width 44 height 18
click at [815, 115] on span at bounding box center [820, 118] width 25 height 11
click at [807, 148] on span "Ristampa Pre-Conto" at bounding box center [796, 150] width 44 height 18
click at [23, 9] on span "Punto cassa" at bounding box center [31, 8] width 50 height 15
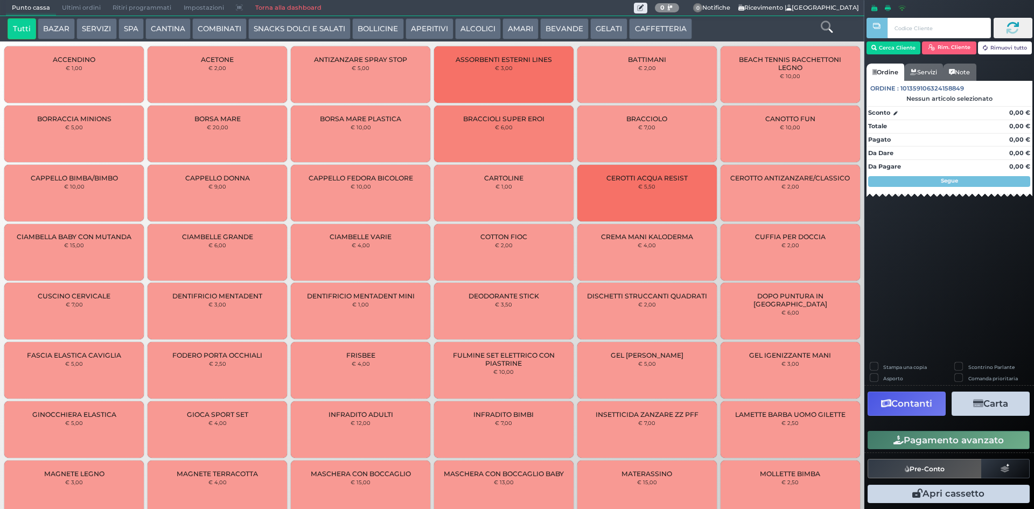
click at [653, 25] on button "CAFFETTERIA" at bounding box center [660, 29] width 62 height 22
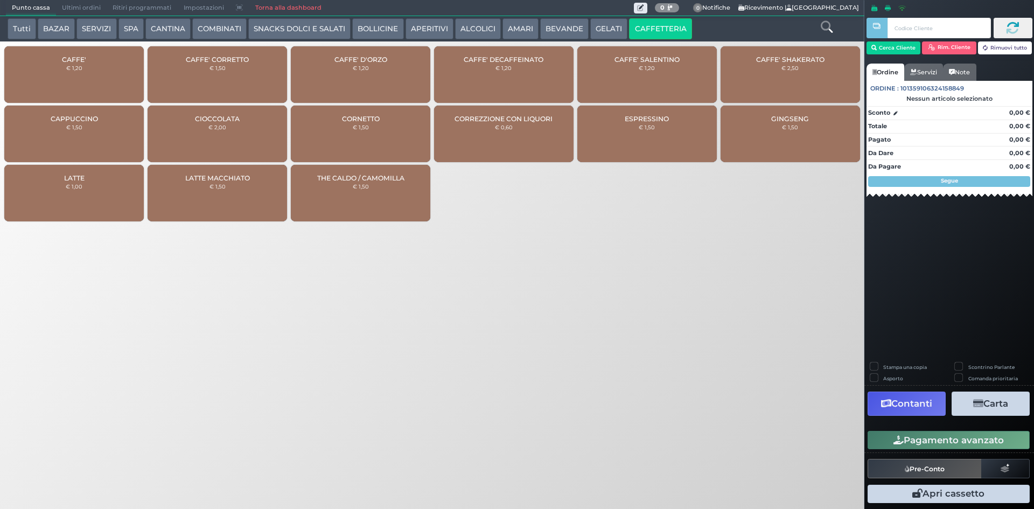
click at [99, 61] on div "CAFFE' € 1,20" at bounding box center [73, 74] width 139 height 57
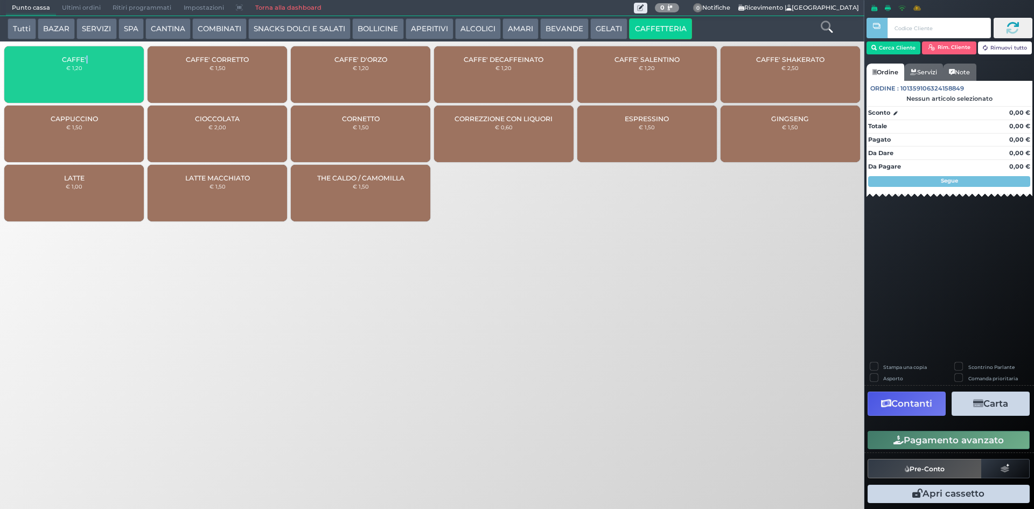
click at [99, 61] on div "CAFFE' € 1,20" at bounding box center [73, 74] width 139 height 57
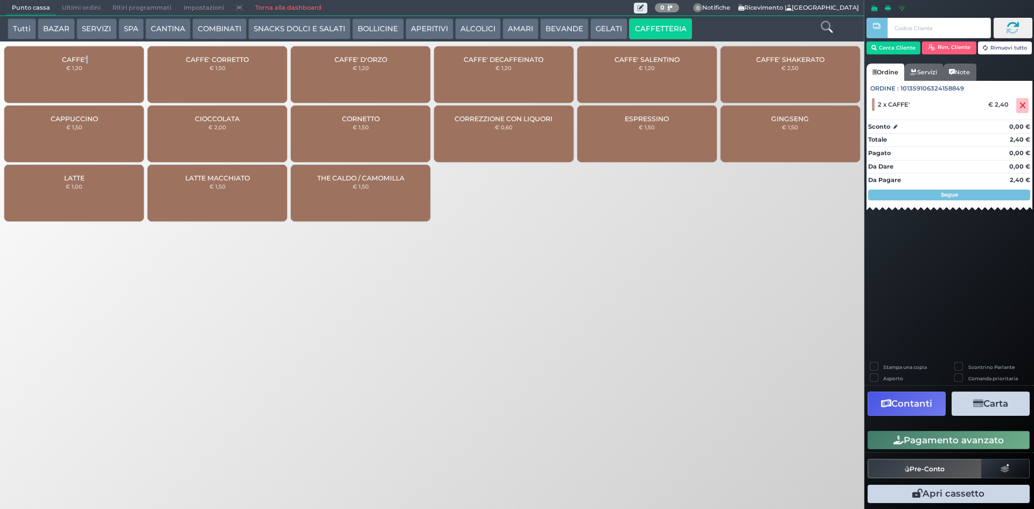
click at [966, 438] on button "Pagamento avanzato" at bounding box center [949, 440] width 162 height 18
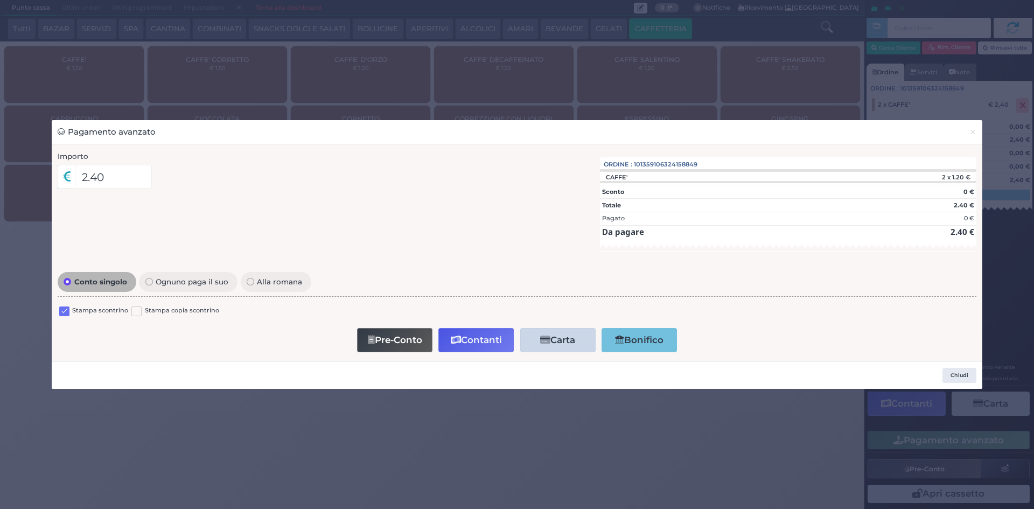
click at [61, 314] on label at bounding box center [64, 311] width 10 height 10
click at [0, 0] on input "checkbox" at bounding box center [0, 0] width 0 height 0
click at [456, 336] on icon "button" at bounding box center [456, 340] width 10 height 9
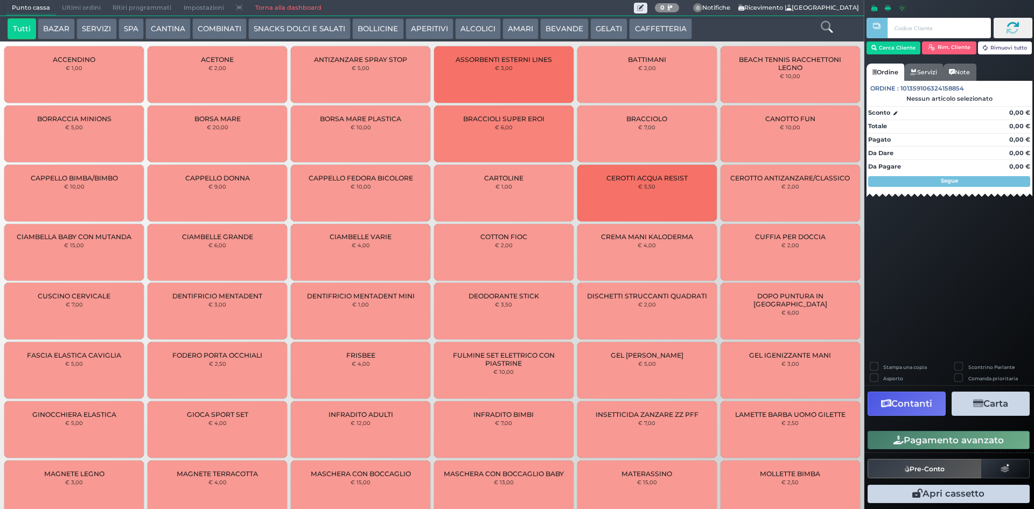
click at [72, 6] on span "Ultimi ordini" at bounding box center [81, 8] width 51 height 15
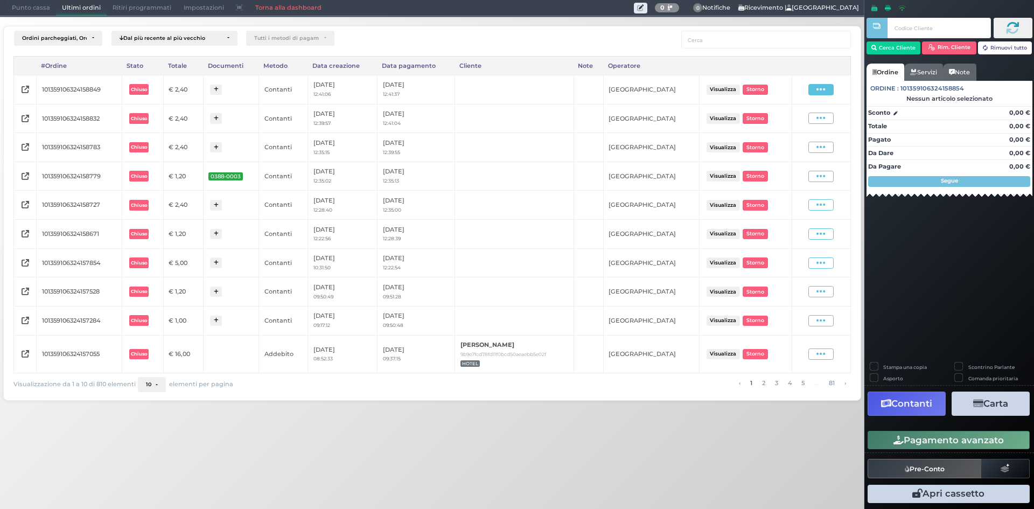
click at [820, 88] on icon at bounding box center [820, 90] width 9 height 10
click at [801, 117] on span "Ristampa Pre-Conto" at bounding box center [796, 120] width 44 height 18
click at [33, 10] on span "Punto cassa" at bounding box center [31, 8] width 50 height 15
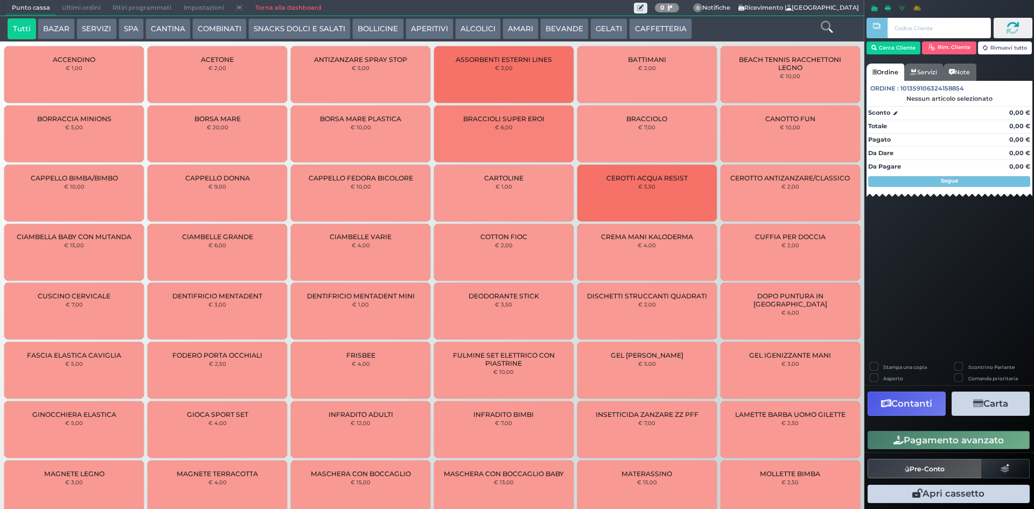
drag, startPoint x: 642, startPoint y: 23, endPoint x: 621, endPoint y: 32, distance: 23.2
click at [643, 23] on button "CAFFETTERIA" at bounding box center [660, 29] width 62 height 22
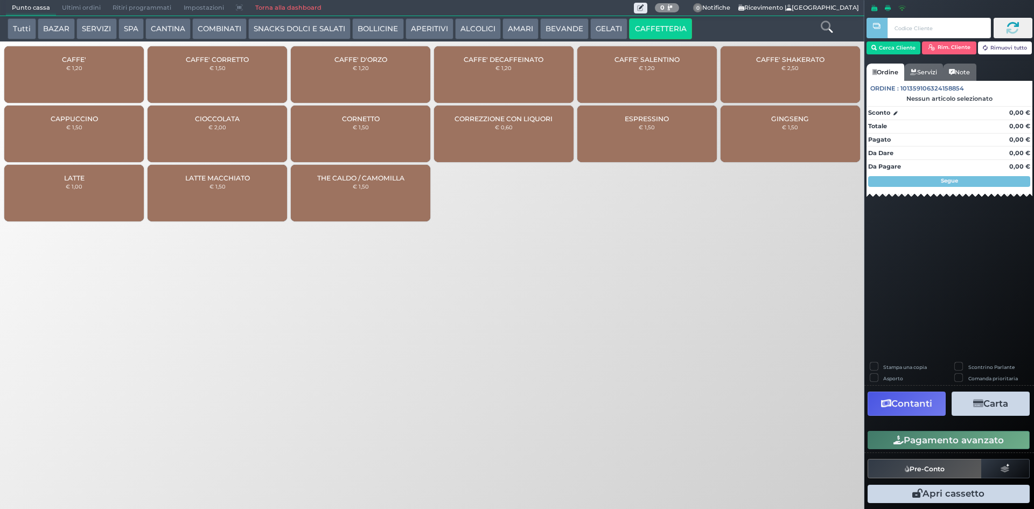
click at [114, 67] on div "CAFFE' € 1,20" at bounding box center [73, 74] width 139 height 57
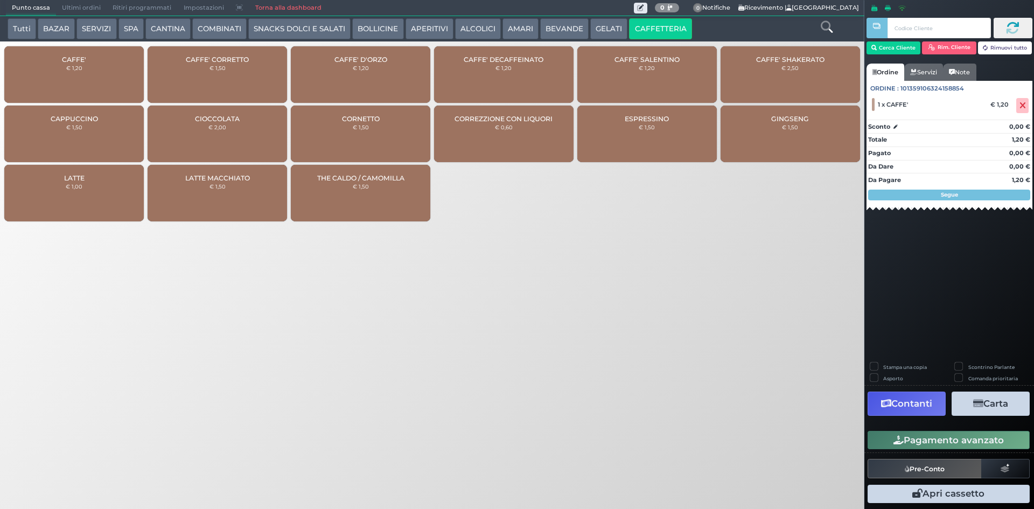
click at [932, 442] on button "Pagamento avanzato" at bounding box center [949, 440] width 162 height 18
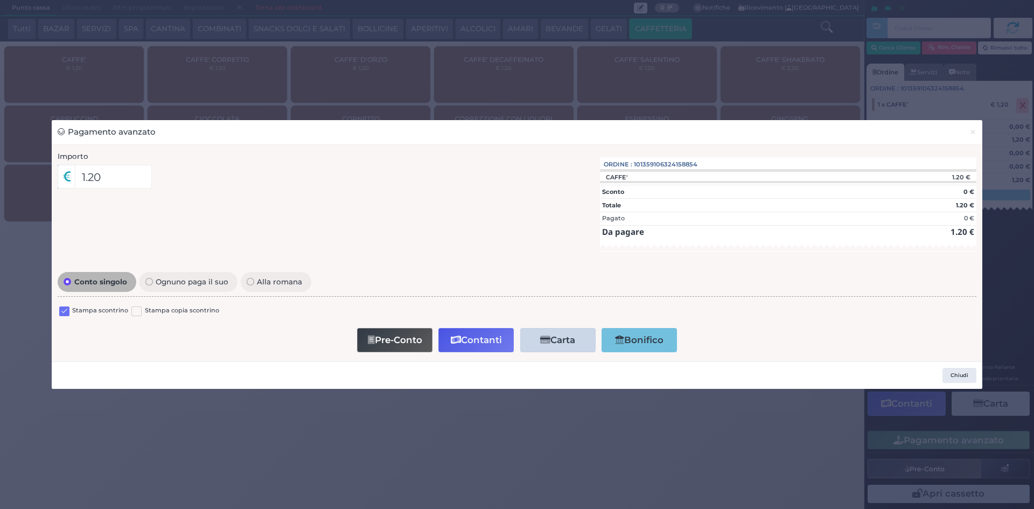
click at [62, 310] on label at bounding box center [64, 311] width 10 height 10
click at [0, 0] on input "checkbox" at bounding box center [0, 0] width 0 height 0
click at [464, 332] on button "Contanti" at bounding box center [475, 340] width 75 height 24
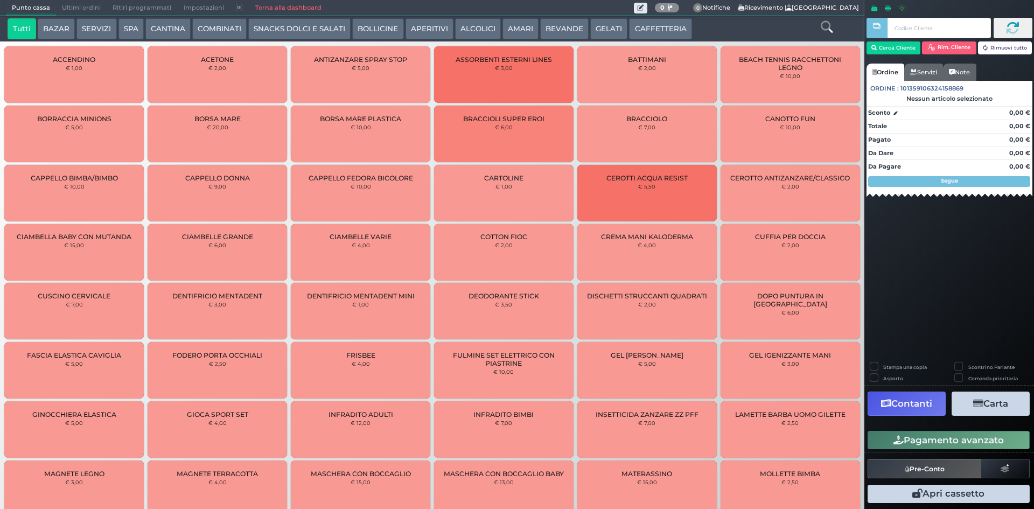
click at [78, 7] on span "Ultimi ordini" at bounding box center [81, 8] width 51 height 15
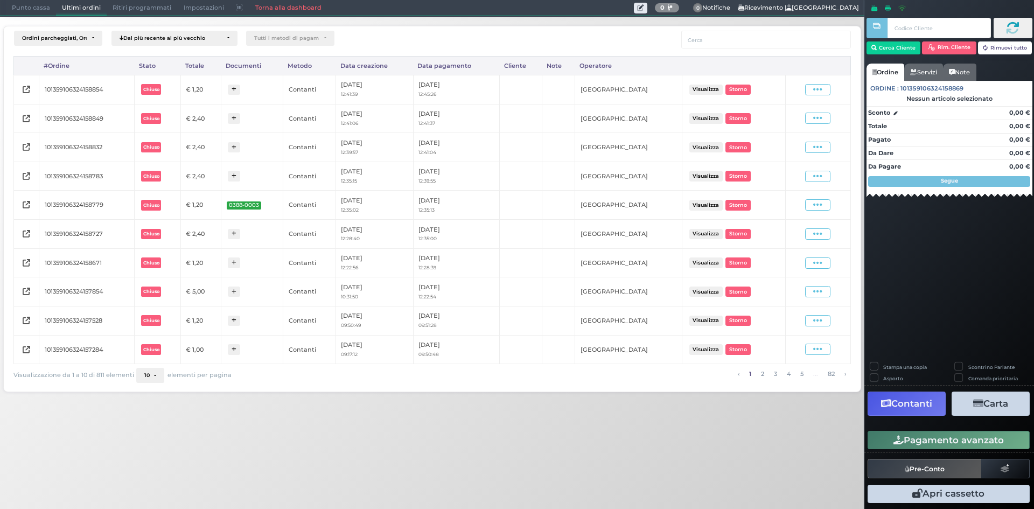
click at [833, 93] on div "Visualizza Ristampa Pre-Conto [GEOGRAPHIC_DATA]" at bounding box center [818, 89] width 54 height 11
click at [823, 89] on span at bounding box center [817, 89] width 25 height 11
click at [807, 121] on span "Ristampa Pre-Conto" at bounding box center [792, 120] width 44 height 18
click at [40, 9] on span "Punto cassa" at bounding box center [31, 8] width 50 height 15
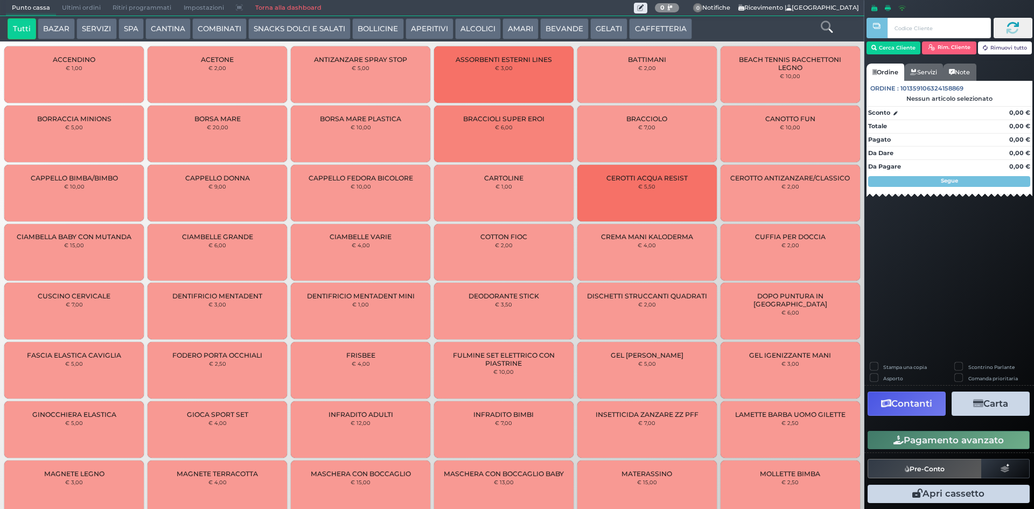
drag, startPoint x: 674, startPoint y: 26, endPoint x: 646, endPoint y: 26, distance: 27.5
click at [671, 26] on button "CAFFETTERIA" at bounding box center [660, 29] width 62 height 22
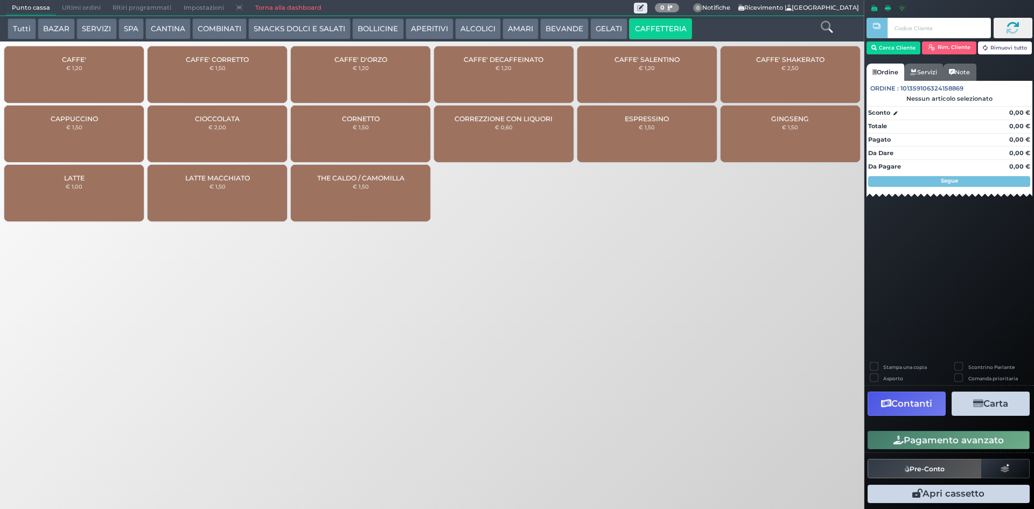
click at [46, 63] on div "CAFFE' € 1,20" at bounding box center [73, 74] width 139 height 57
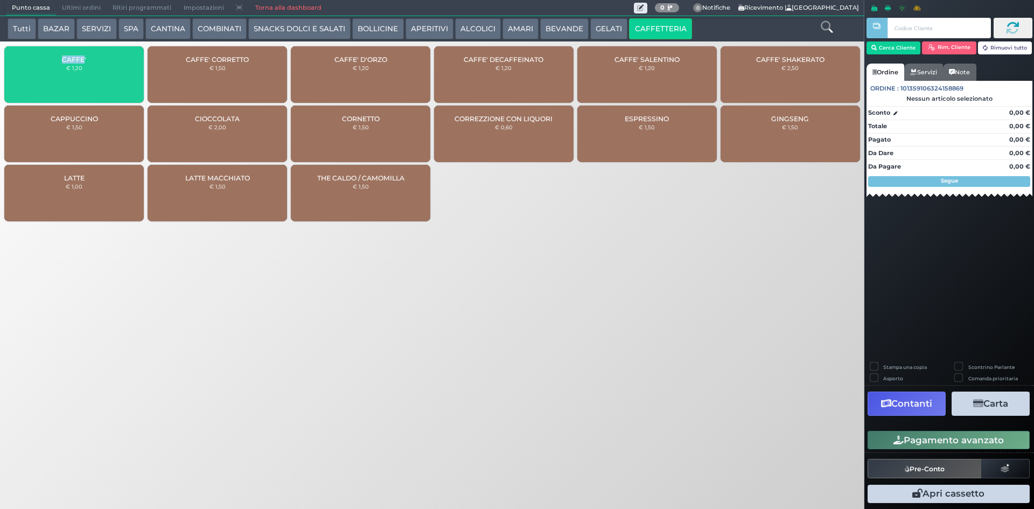
click at [46, 63] on div "CAFFE' € 1,20" at bounding box center [73, 74] width 139 height 57
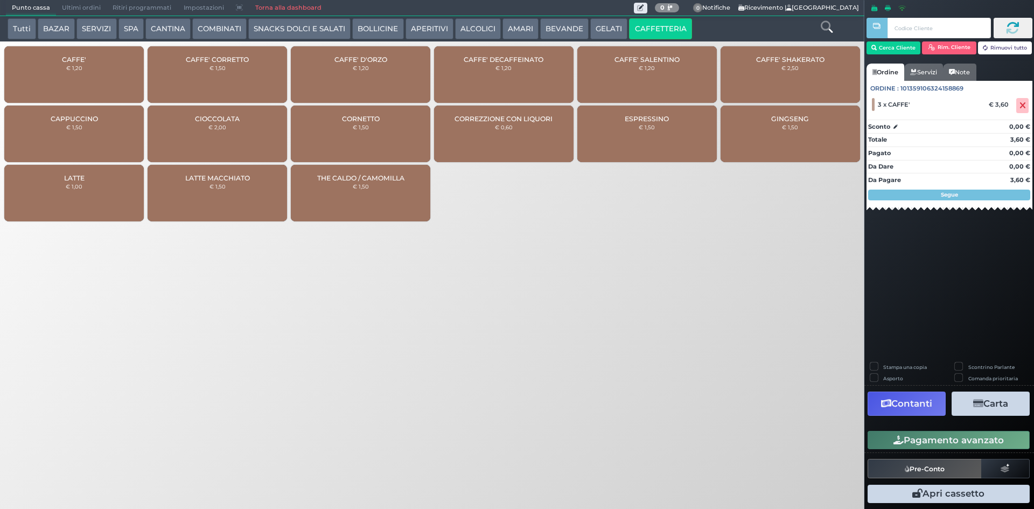
click at [46, 63] on div "CAFFE' € 1,20" at bounding box center [73, 74] width 139 height 57
click at [913, 430] on div "Pagamento avanzato" at bounding box center [949, 440] width 170 height 24
click at [913, 432] on button "Pagamento avanzato" at bounding box center [949, 440] width 162 height 18
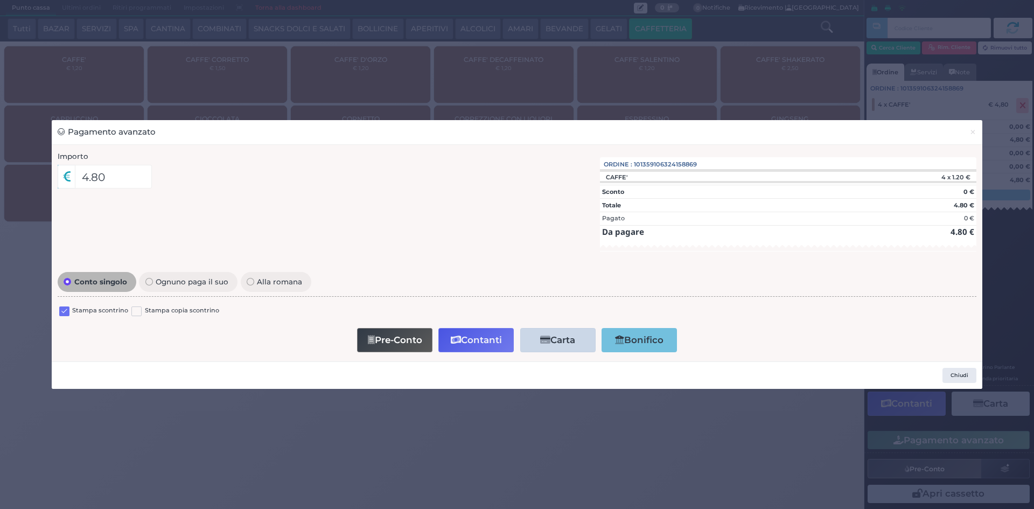
drag, startPoint x: 59, startPoint y: 309, endPoint x: 64, endPoint y: 311, distance: 5.8
click at [63, 311] on label at bounding box center [64, 311] width 10 height 10
click at [0, 0] on input "checkbox" at bounding box center [0, 0] width 0 height 0
click at [469, 334] on button "Contanti" at bounding box center [475, 340] width 75 height 24
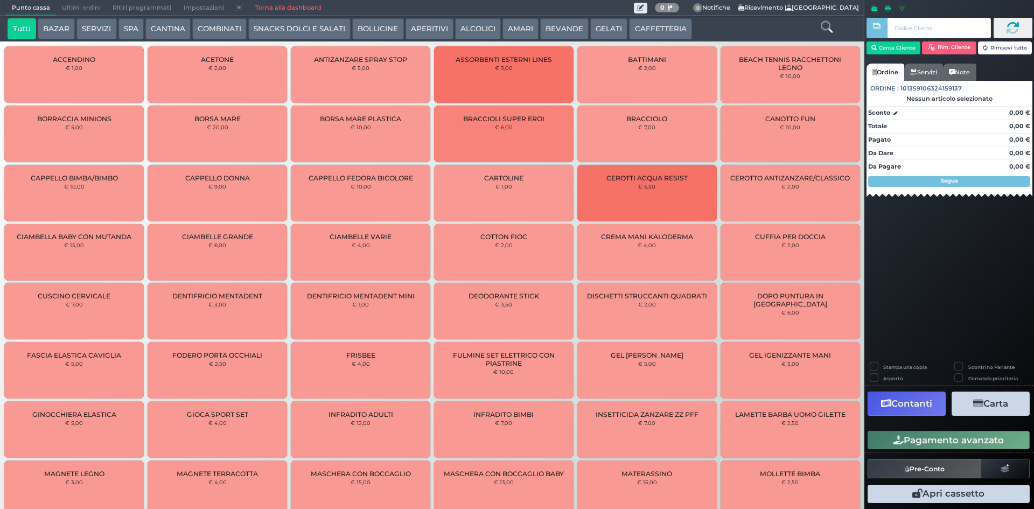
click at [85, 6] on span "Ultimi ordini" at bounding box center [81, 8] width 51 height 15
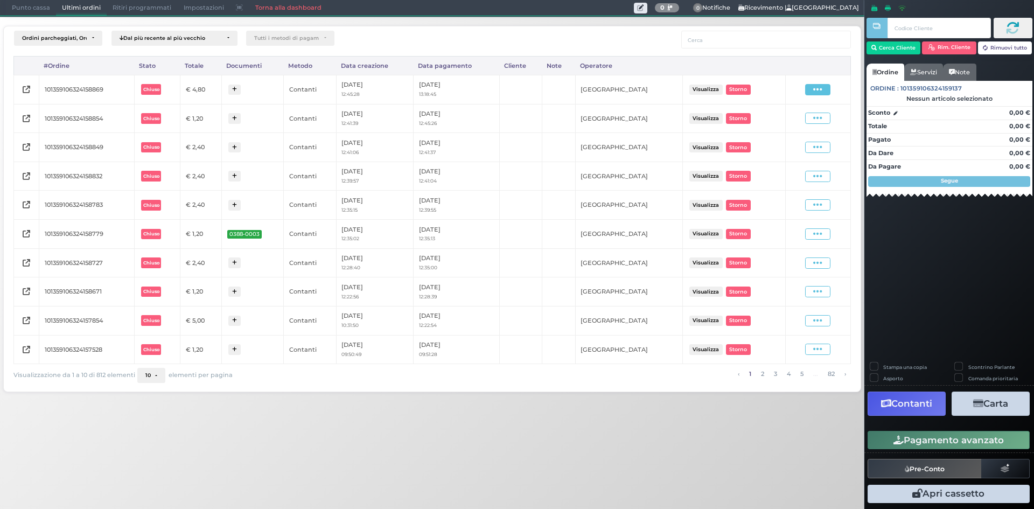
click at [829, 93] on span at bounding box center [817, 89] width 25 height 11
click at [797, 119] on span "Ristampa Pre-Conto" at bounding box center [792, 120] width 44 height 18
click at [16, 7] on span "Punto cassa" at bounding box center [31, 8] width 50 height 15
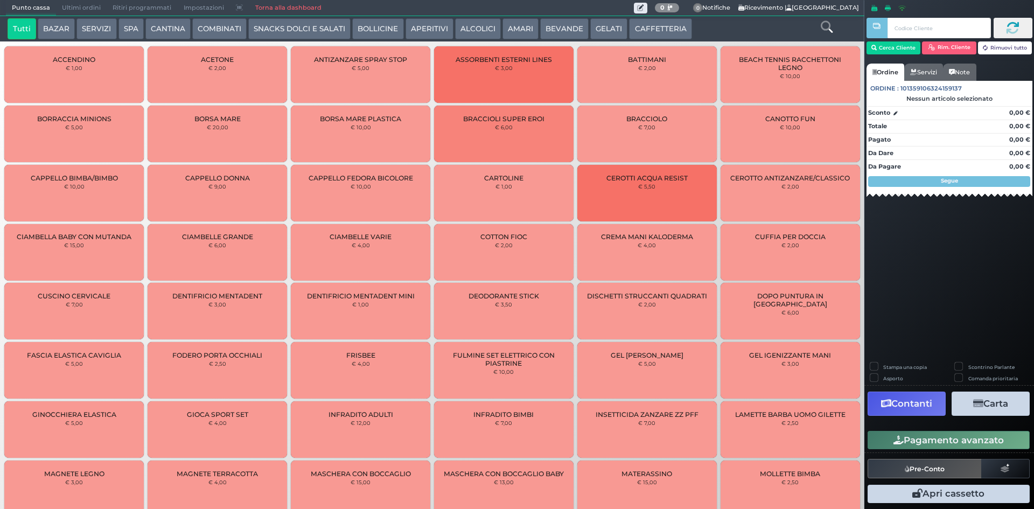
drag, startPoint x: 644, startPoint y: 43, endPoint x: 645, endPoint y: 26, distance: 16.8
click at [645, 26] on button "CAFFETTERIA" at bounding box center [660, 29] width 62 height 22
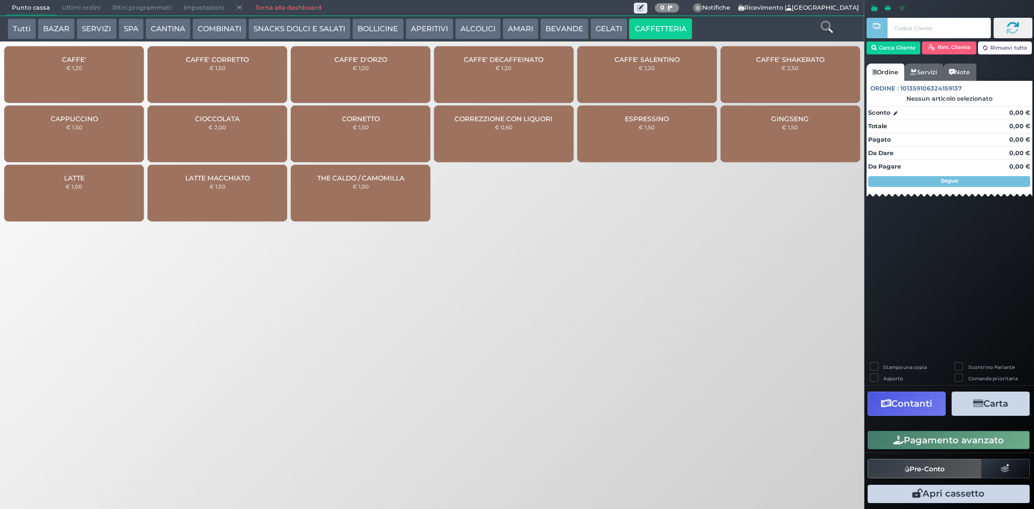
click at [29, 73] on div "CAFFE' € 1,20" at bounding box center [73, 74] width 139 height 57
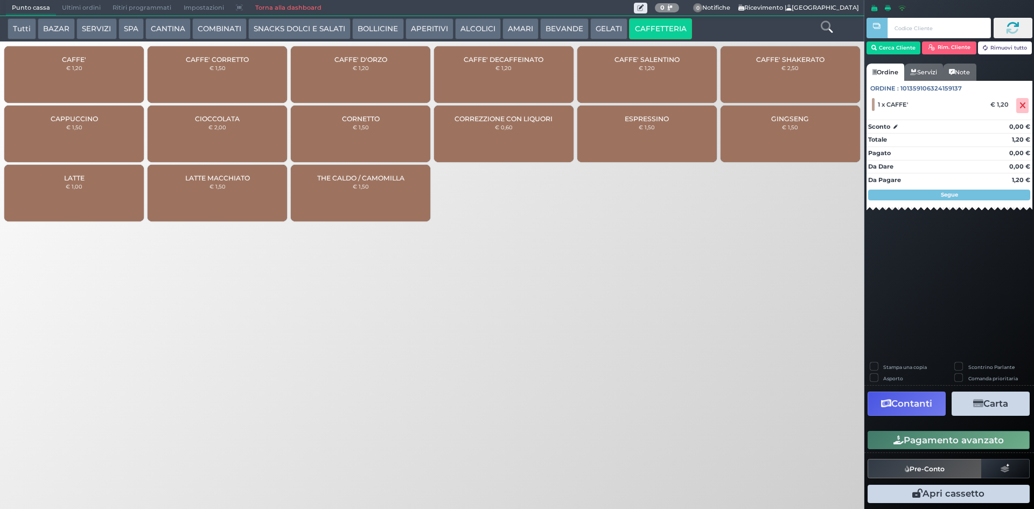
click at [911, 438] on button "Pagamento avanzato" at bounding box center [949, 440] width 162 height 18
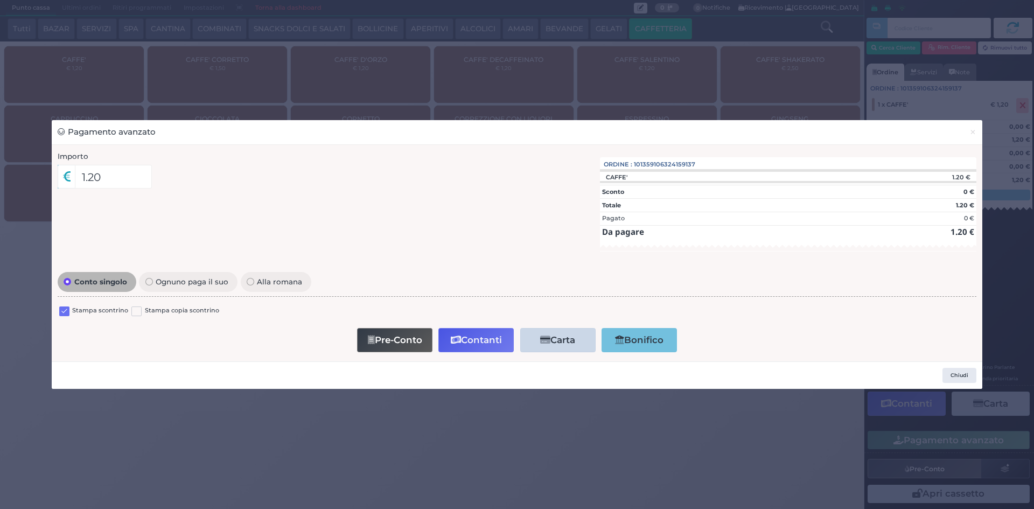
click at [66, 306] on label at bounding box center [64, 311] width 10 height 10
click at [0, 0] on input "checkbox" at bounding box center [0, 0] width 0 height 0
click at [489, 333] on button "Contanti" at bounding box center [475, 340] width 75 height 24
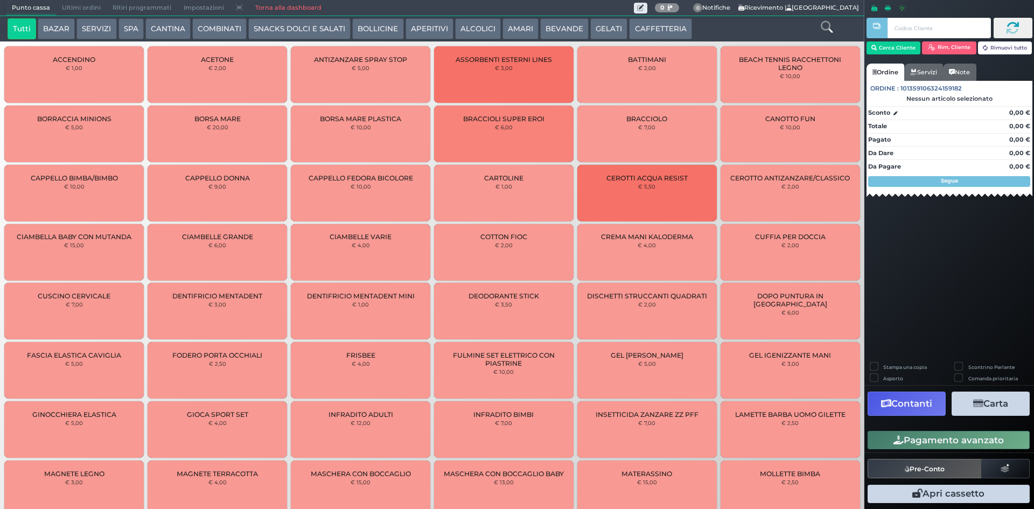
click at [98, 4] on span "Ultimi ordini" at bounding box center [81, 8] width 51 height 15
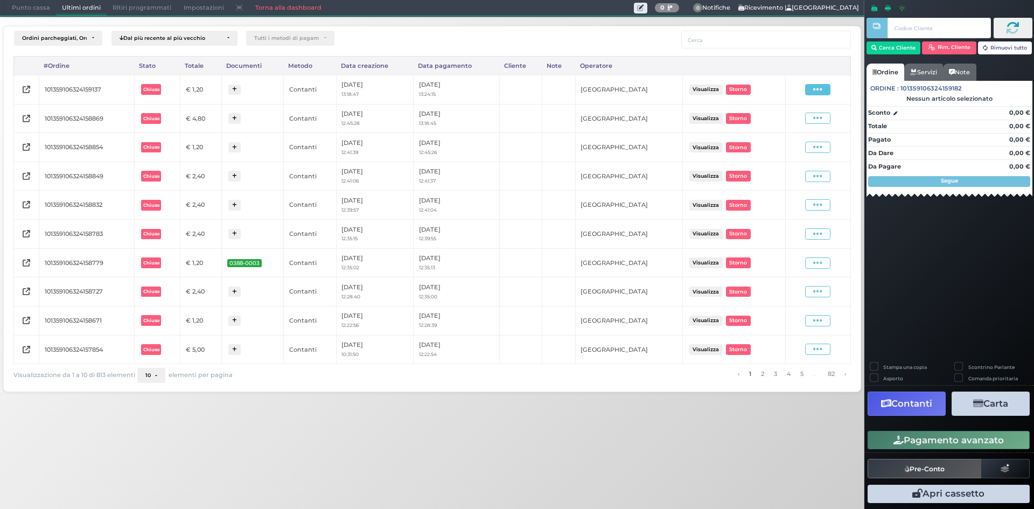
click at [826, 88] on span at bounding box center [817, 89] width 25 height 11
click at [797, 127] on span "Ristampa Pre-Conto" at bounding box center [792, 120] width 44 height 18
click at [32, 5] on span "Punto cassa" at bounding box center [31, 8] width 50 height 15
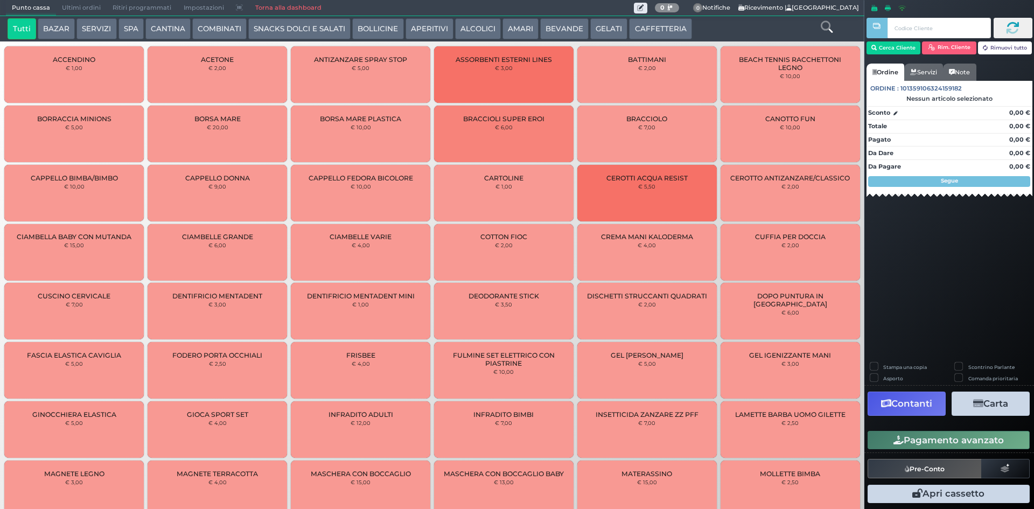
click at [639, 28] on button "CAFFETTERIA" at bounding box center [660, 29] width 62 height 22
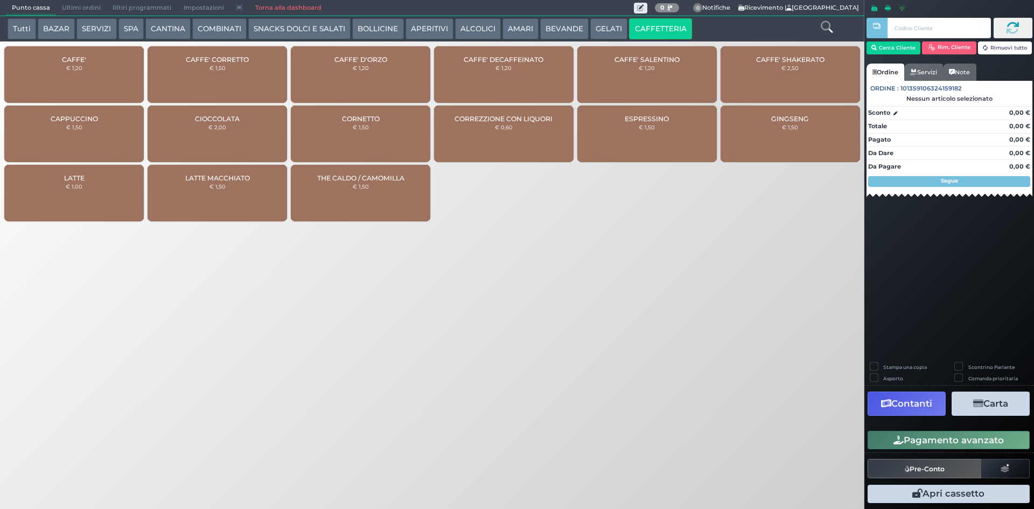
click at [98, 69] on div "CAFFE' € 1,20" at bounding box center [73, 74] width 139 height 57
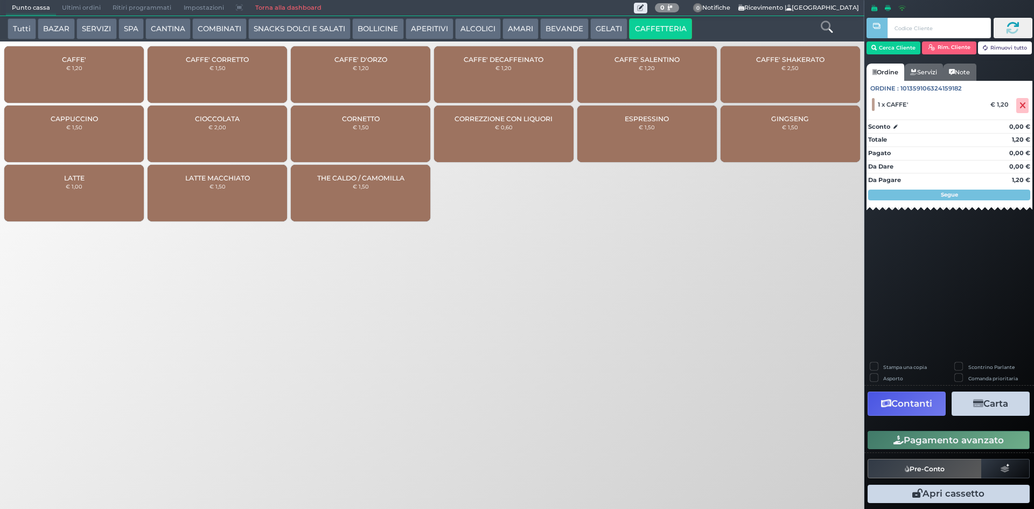
click at [958, 436] on button "Pagamento avanzato" at bounding box center [949, 440] width 162 height 18
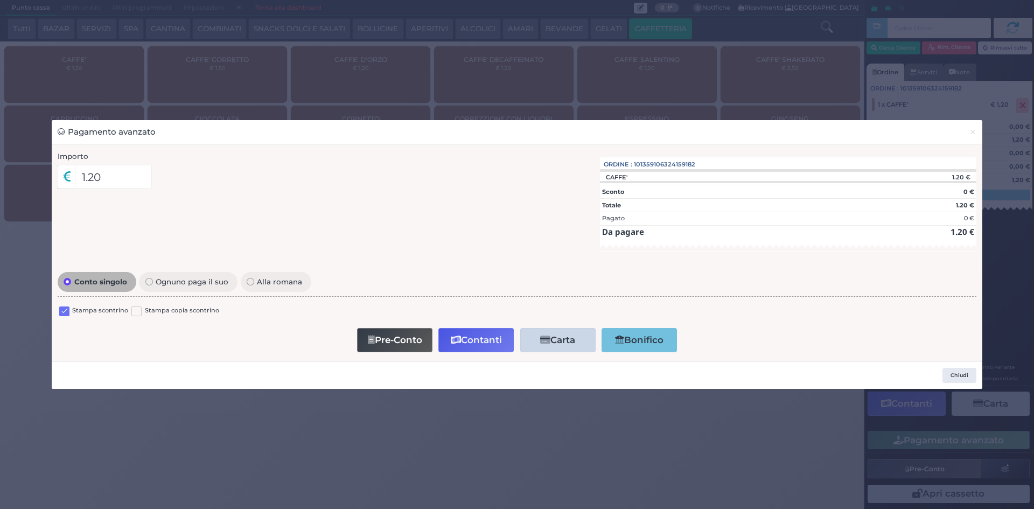
click at [61, 311] on label at bounding box center [64, 311] width 10 height 10
click at [0, 0] on input "checkbox" at bounding box center [0, 0] width 0 height 0
click at [493, 339] on button "Contanti" at bounding box center [475, 340] width 75 height 24
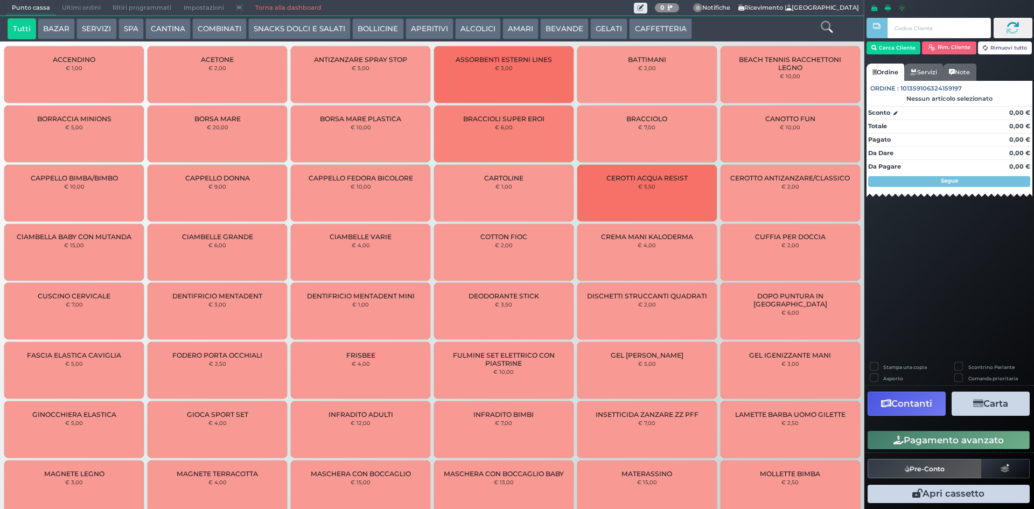
click at [79, 6] on span "Ultimi ordini" at bounding box center [81, 8] width 51 height 15
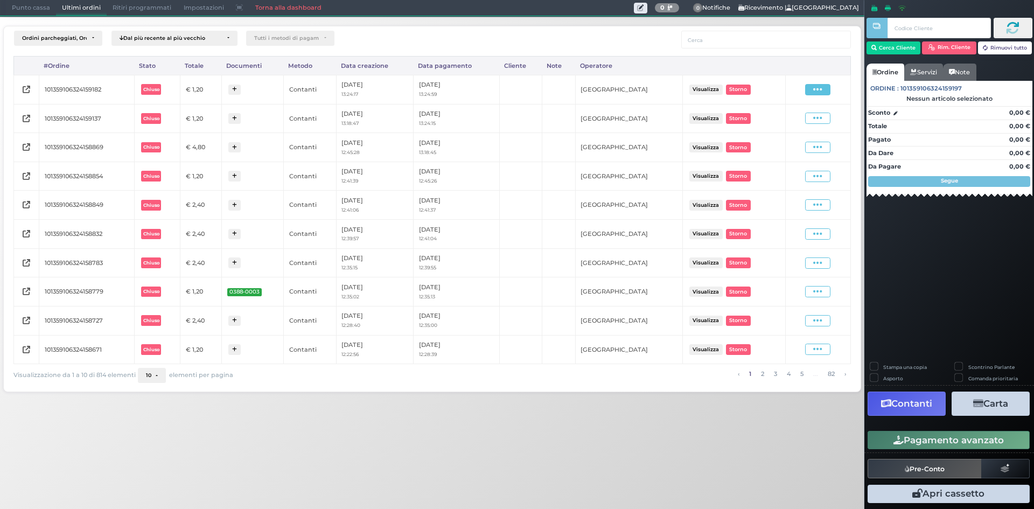
click at [818, 89] on icon at bounding box center [817, 90] width 9 height 10
click at [793, 120] on span "Ristampa Pre-Conto" at bounding box center [792, 120] width 44 height 18
click at [22, 16] on div "Punto cassa [GEOGRAPHIC_DATA] Ultimi ordini Delivery Ritiri programmati Imposta…" at bounding box center [432, 8] width 864 height 16
click at [23, 8] on span "Punto cassa" at bounding box center [31, 8] width 50 height 15
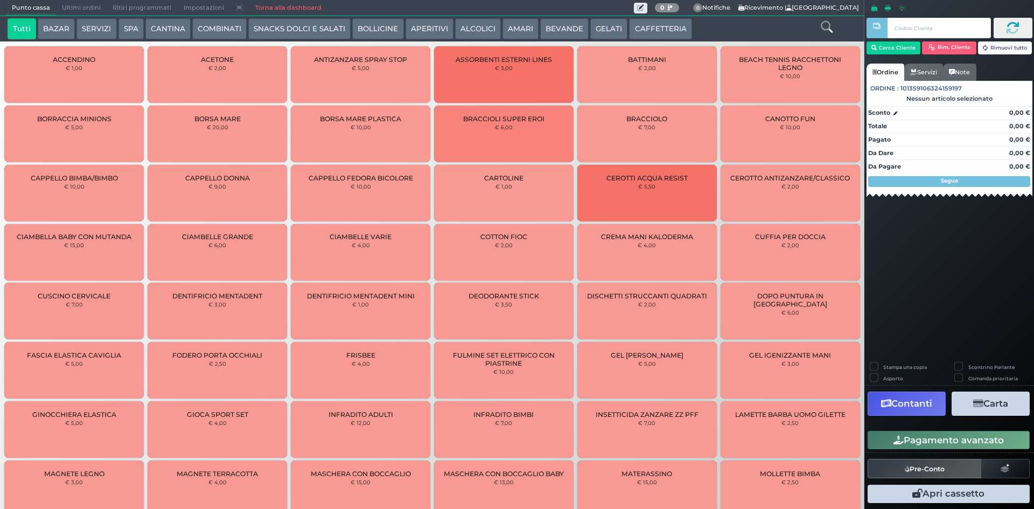
drag, startPoint x: 677, startPoint y: 30, endPoint x: 618, endPoint y: 30, distance: 59.2
click at [671, 30] on button "CAFFETTERIA" at bounding box center [660, 29] width 62 height 22
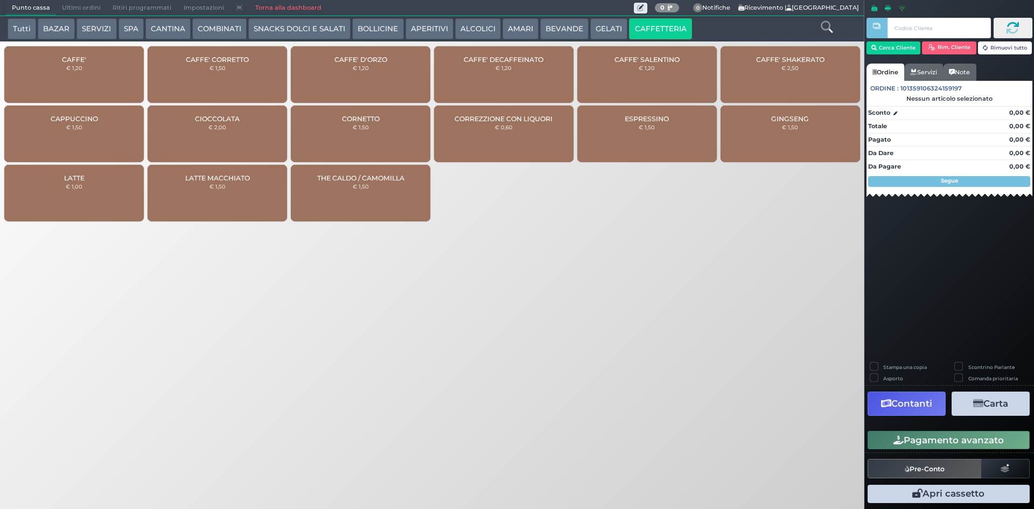
click at [55, 92] on div "CAFFE' € 1,20" at bounding box center [73, 74] width 139 height 57
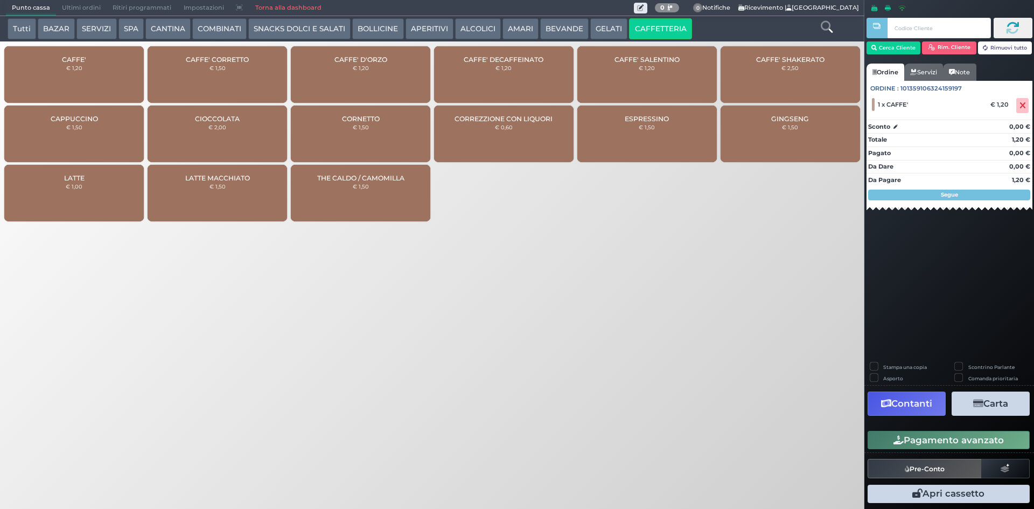
click at [927, 429] on div "Pagamento avanzato" at bounding box center [949, 440] width 170 height 24
click at [929, 439] on button "Pagamento avanzato" at bounding box center [949, 440] width 162 height 18
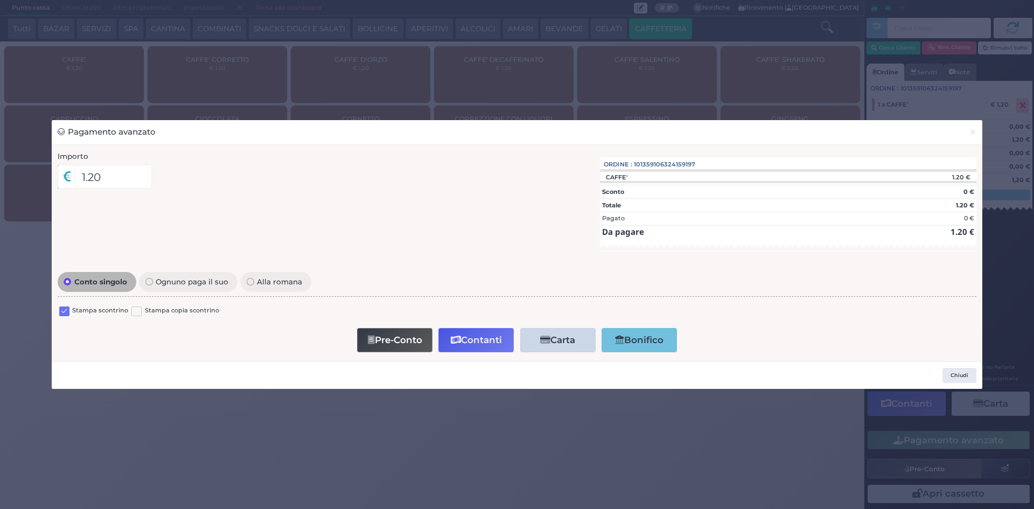
click at [67, 310] on label at bounding box center [64, 311] width 10 height 10
click at [0, 0] on input "checkbox" at bounding box center [0, 0] width 0 height 0
click at [502, 341] on button "Contanti" at bounding box center [475, 340] width 75 height 24
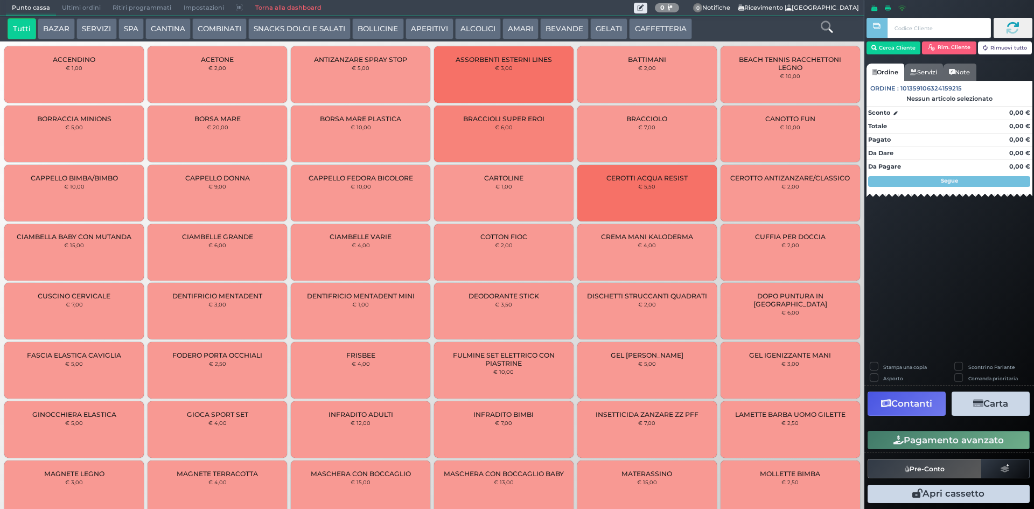
click at [79, 5] on span "Ultimi ordini" at bounding box center [81, 8] width 51 height 15
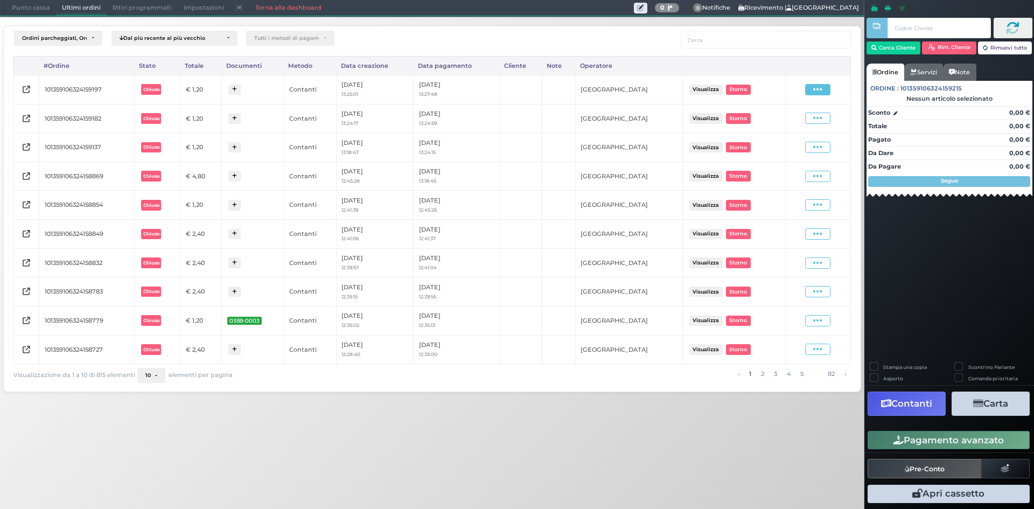
click at [823, 89] on span at bounding box center [817, 89] width 25 height 11
click at [797, 123] on span "Ristampa Pre-Conto" at bounding box center [792, 120] width 44 height 18
click at [16, 8] on span "Punto cassa" at bounding box center [31, 8] width 50 height 15
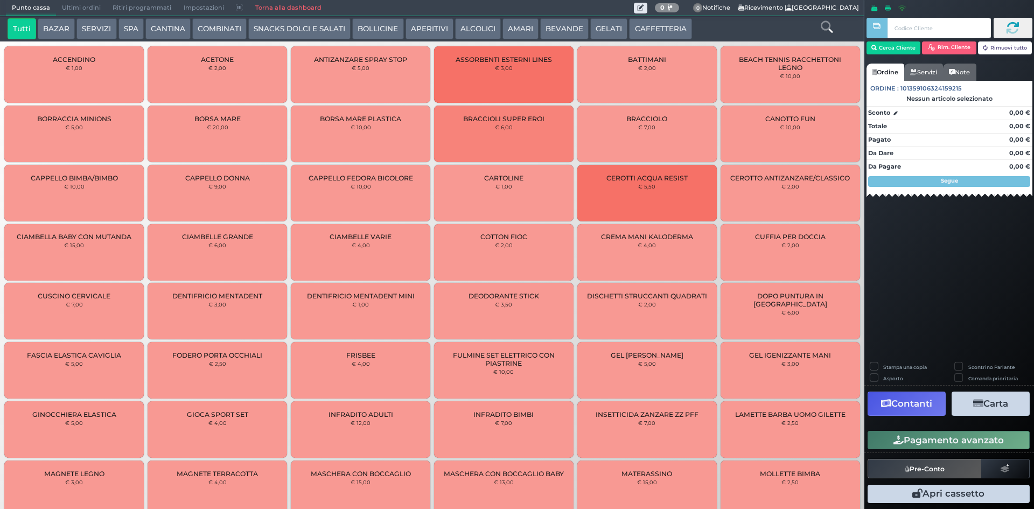
click at [633, 23] on button "CAFFETTERIA" at bounding box center [660, 29] width 62 height 22
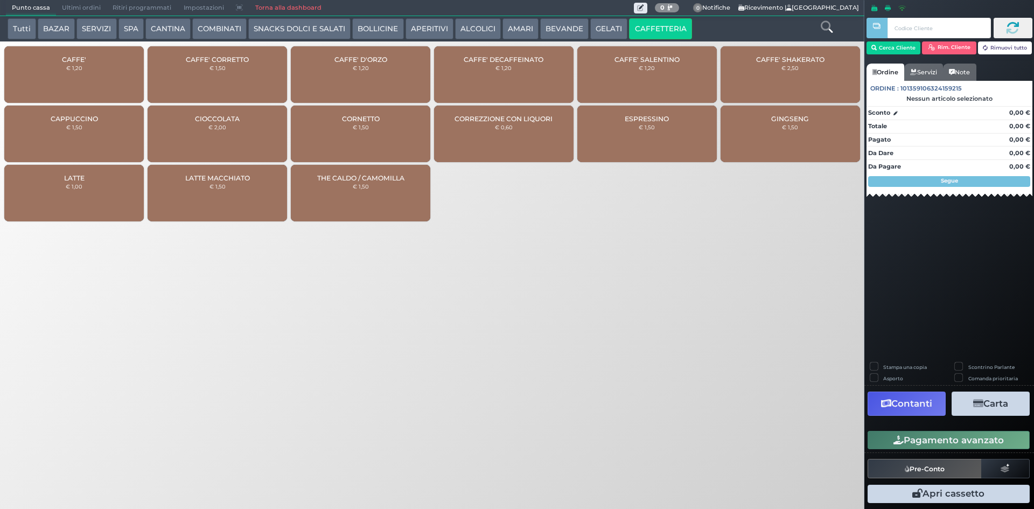
click at [103, 59] on div "CAFFE' € 1,20" at bounding box center [73, 74] width 139 height 57
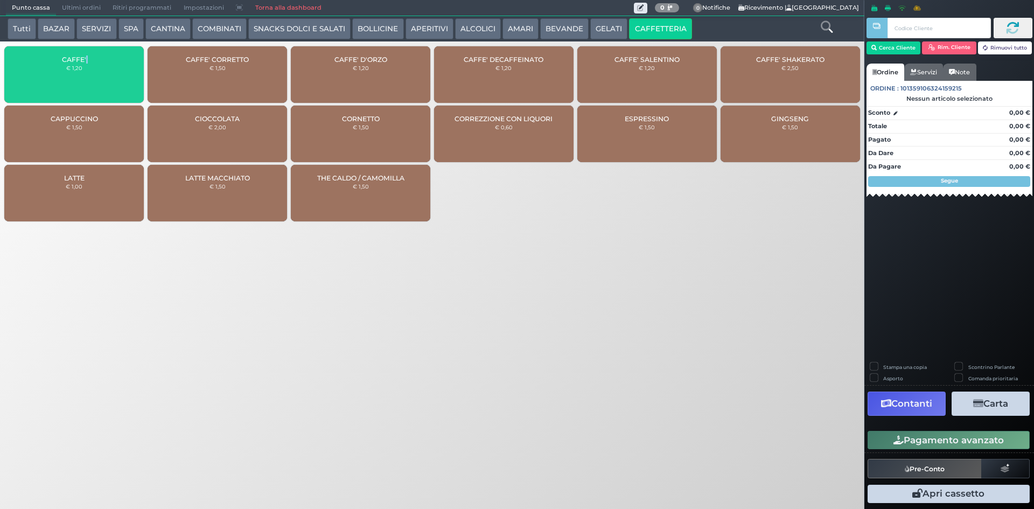
click at [103, 60] on div "CAFFE' € 1,20" at bounding box center [73, 74] width 139 height 57
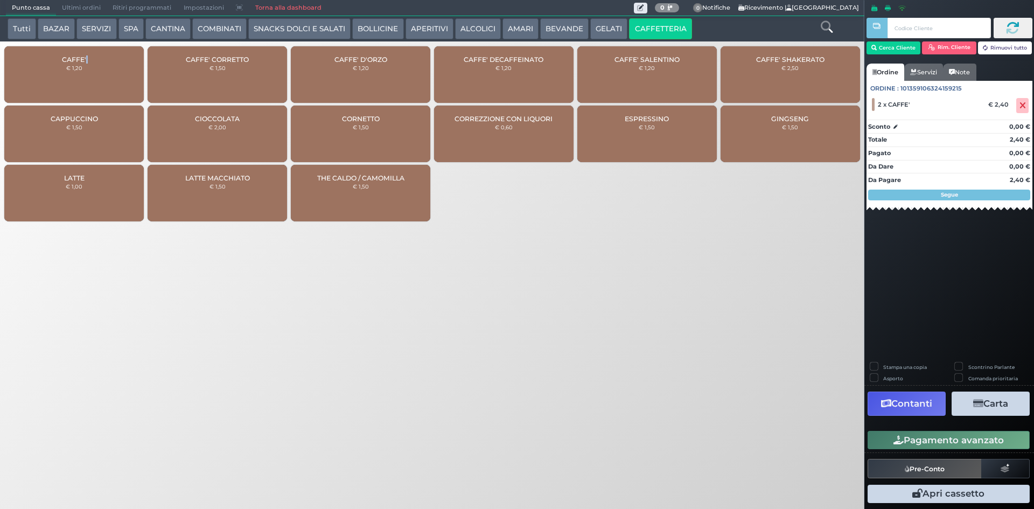
click at [471, 30] on button "ALCOLICI" at bounding box center [478, 29] width 46 height 22
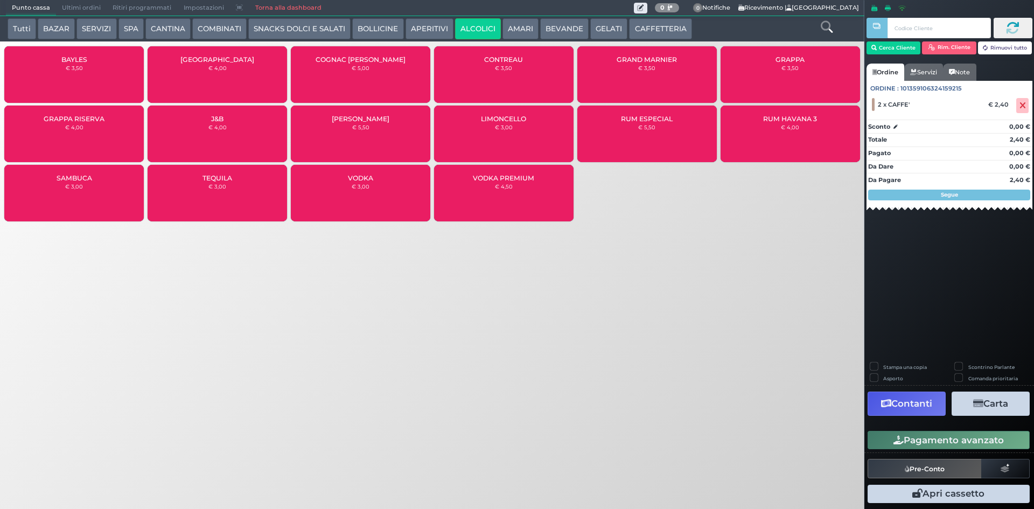
click at [98, 127] on div "GRAPPA RISERVA € 4,00" at bounding box center [73, 134] width 139 height 57
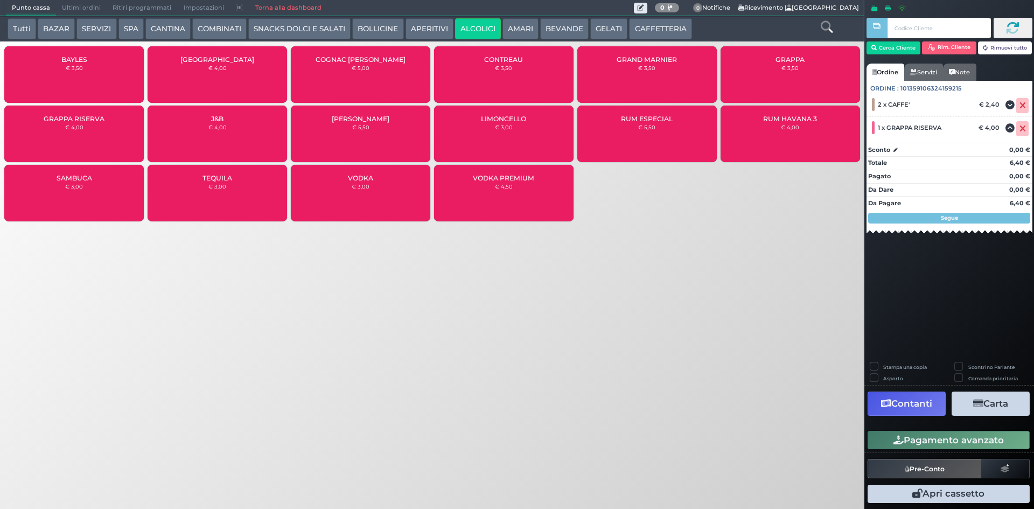
click at [1009, 436] on button "Pagamento avanzato" at bounding box center [949, 440] width 162 height 18
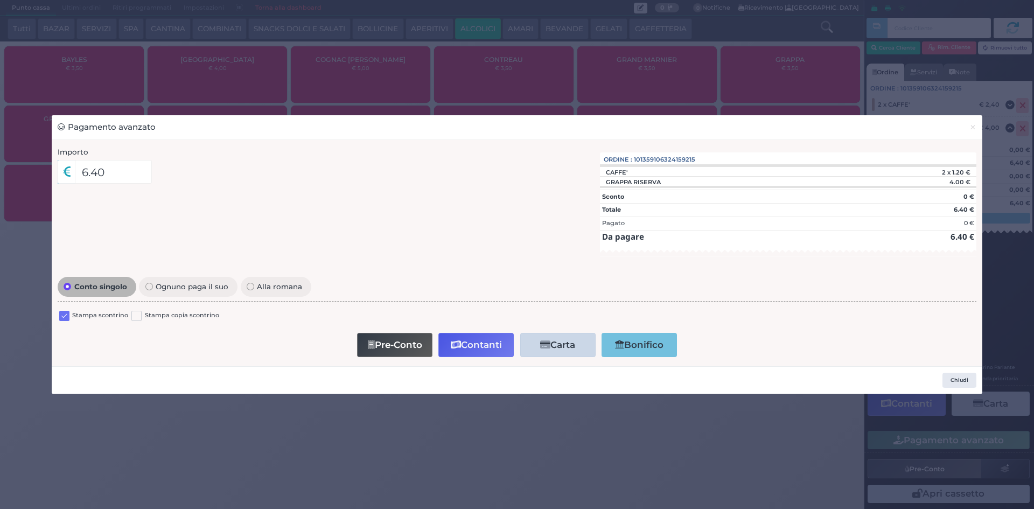
click at [63, 315] on label at bounding box center [64, 316] width 10 height 10
click at [0, 0] on input "checkbox" at bounding box center [0, 0] width 0 height 0
click at [490, 343] on button "Contanti" at bounding box center [475, 345] width 75 height 24
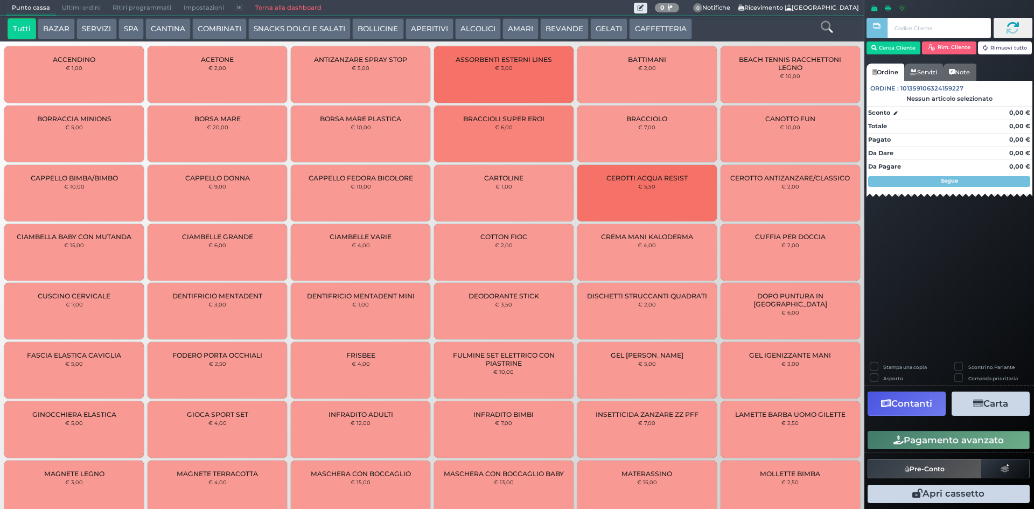
click at [92, 11] on span "Ultimi ordini" at bounding box center [81, 8] width 51 height 15
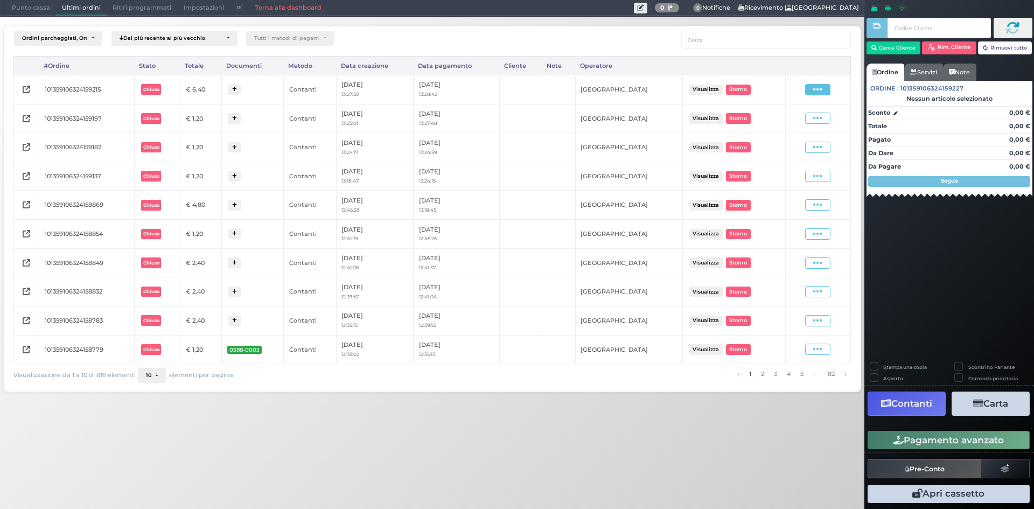
click at [824, 90] on span at bounding box center [817, 89] width 25 height 11
click at [780, 125] on span "Ristampa Pre-Conto" at bounding box center [792, 120] width 44 height 18
click at [46, 8] on span "Punto cassa" at bounding box center [31, 8] width 50 height 15
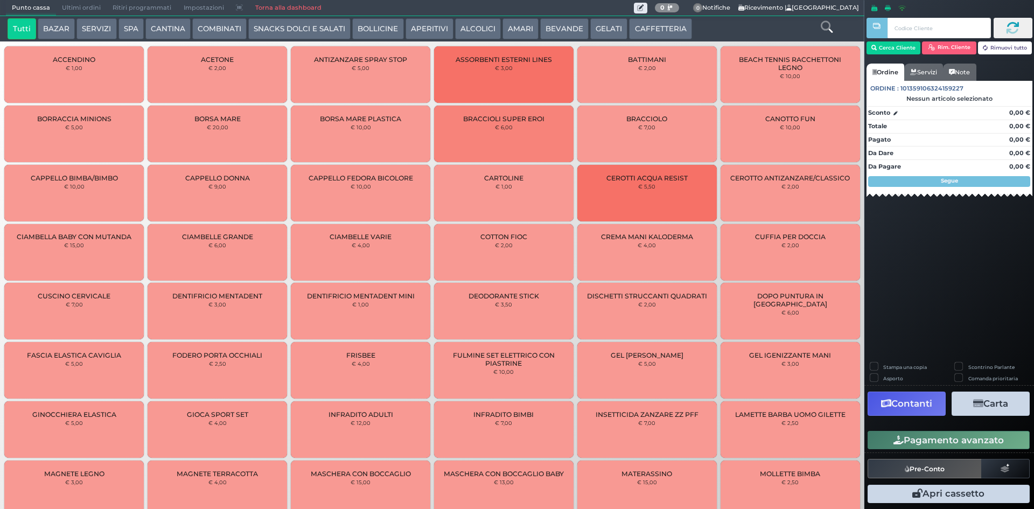
click at [645, 18] on button "CAFFETTERIA" at bounding box center [660, 29] width 62 height 22
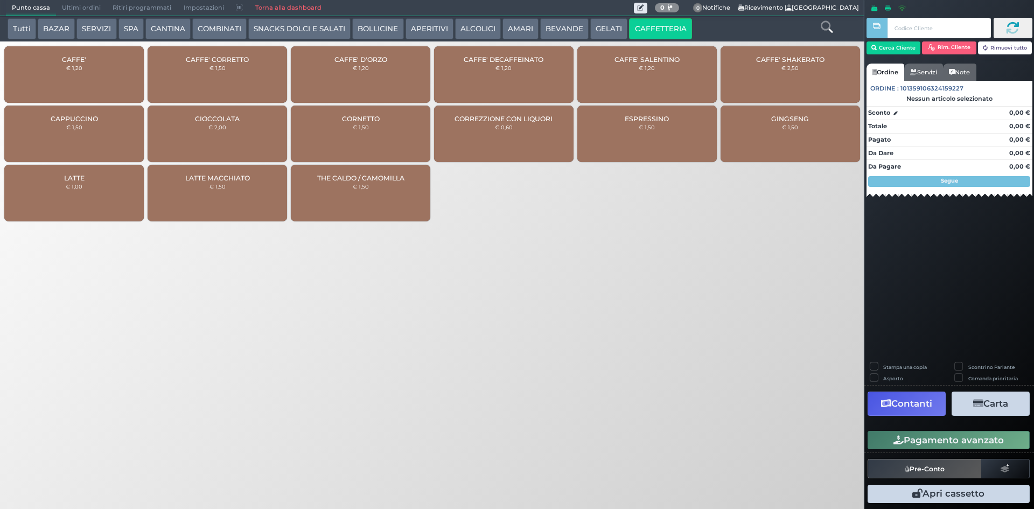
click at [76, 60] on span "CAFFE'" at bounding box center [74, 59] width 24 height 8
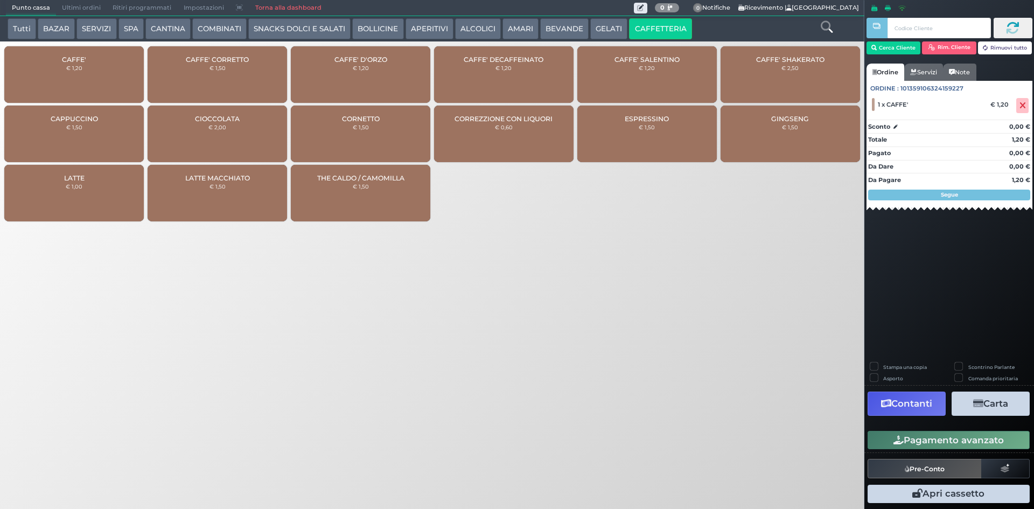
click at [937, 442] on button "Pagamento avanzato" at bounding box center [949, 440] width 162 height 18
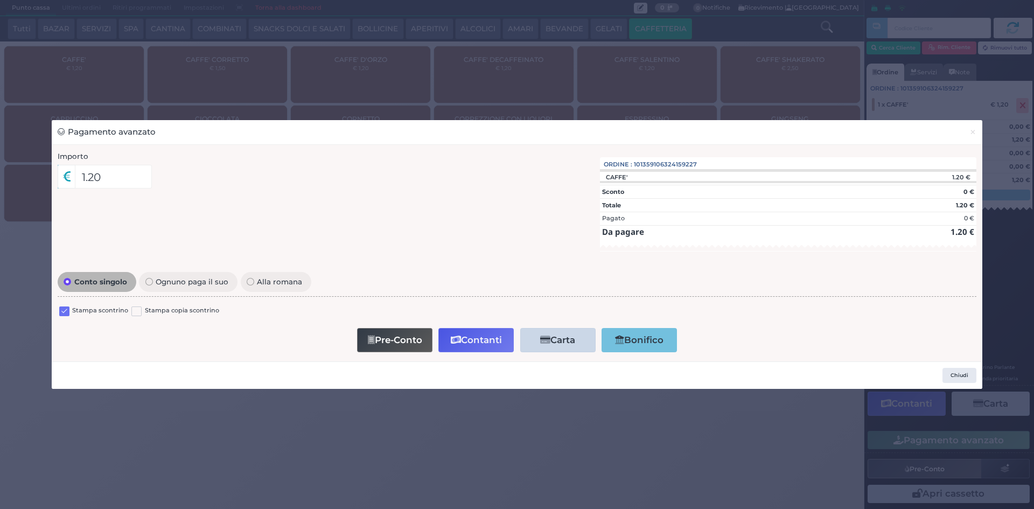
click at [61, 307] on label at bounding box center [64, 311] width 10 height 10
click at [0, 0] on input "checkbox" at bounding box center [0, 0] width 0 height 0
click at [478, 338] on button "Contanti" at bounding box center [475, 340] width 75 height 24
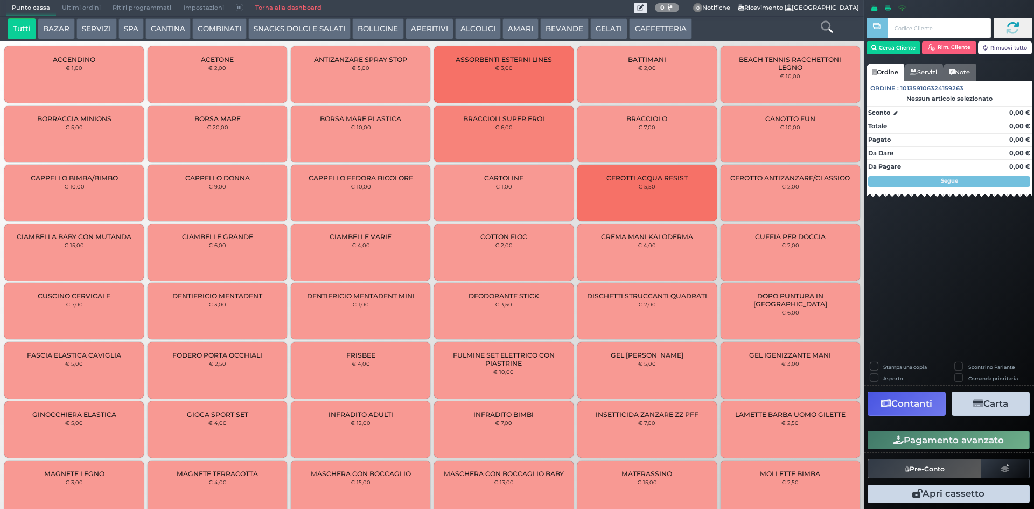
click at [83, 5] on span "Ultimi ordini" at bounding box center [81, 8] width 51 height 15
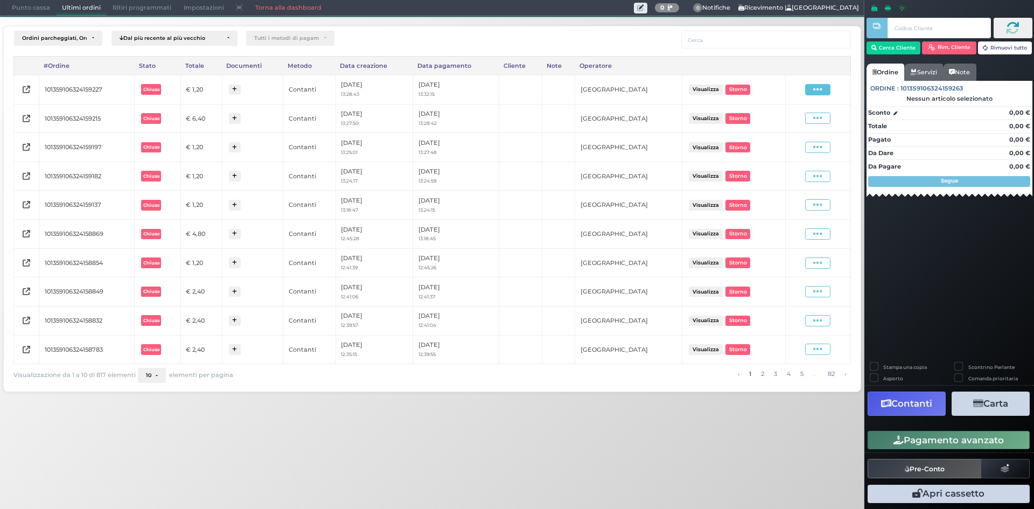
click at [824, 90] on span at bounding box center [817, 89] width 25 height 11
click at [800, 115] on span "Ristampa Pre-Conto" at bounding box center [792, 120] width 44 height 18
click at [20, 12] on span "Punto cassa" at bounding box center [31, 8] width 50 height 15
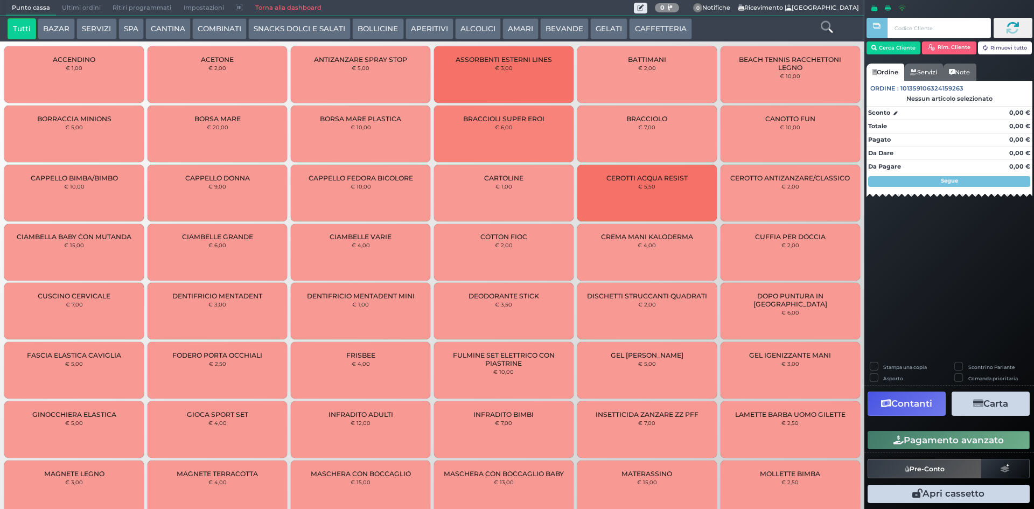
click at [666, 33] on button "CAFFETTERIA" at bounding box center [660, 29] width 62 height 22
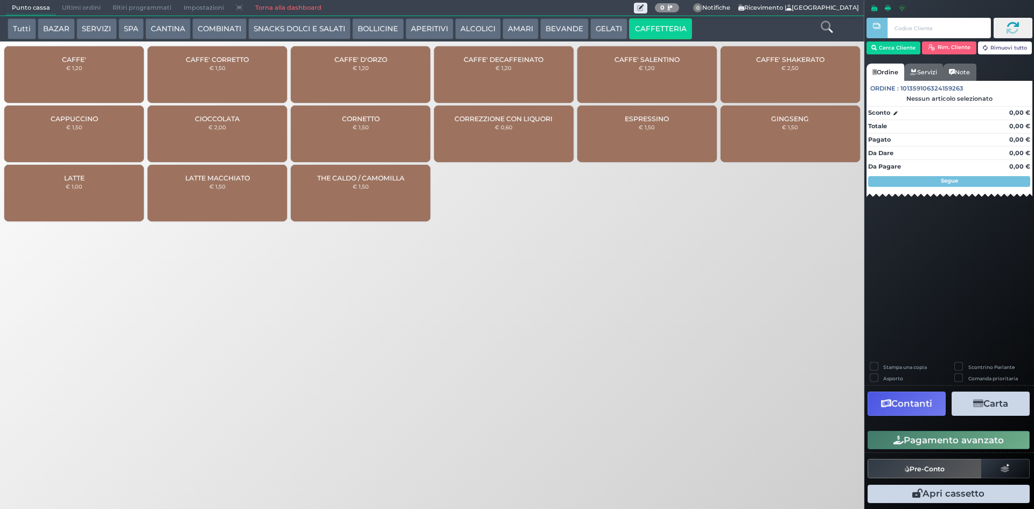
click at [525, 60] on span "CAFFE' DECAFFEINATO" at bounding box center [504, 59] width 80 height 8
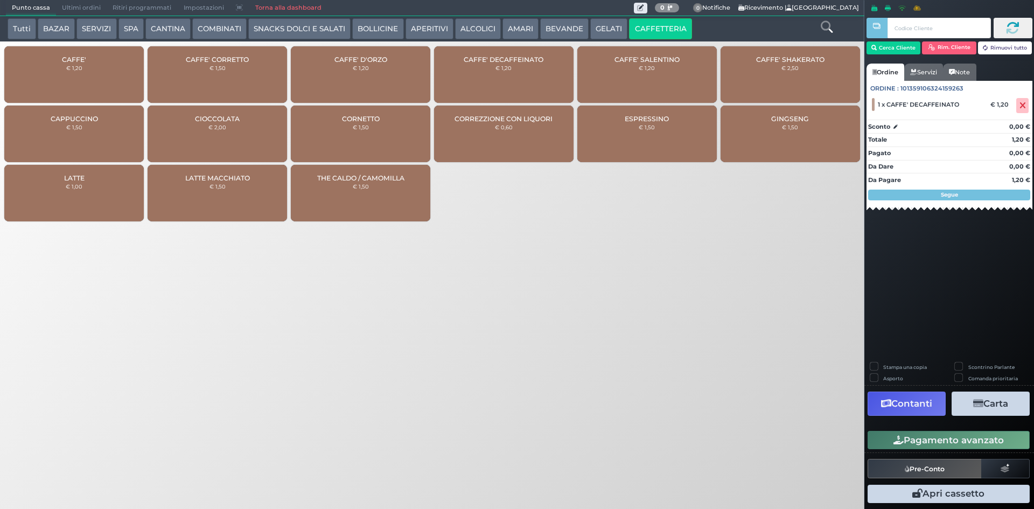
click at [108, 74] on div "CAFFE' € 1,20" at bounding box center [73, 74] width 139 height 57
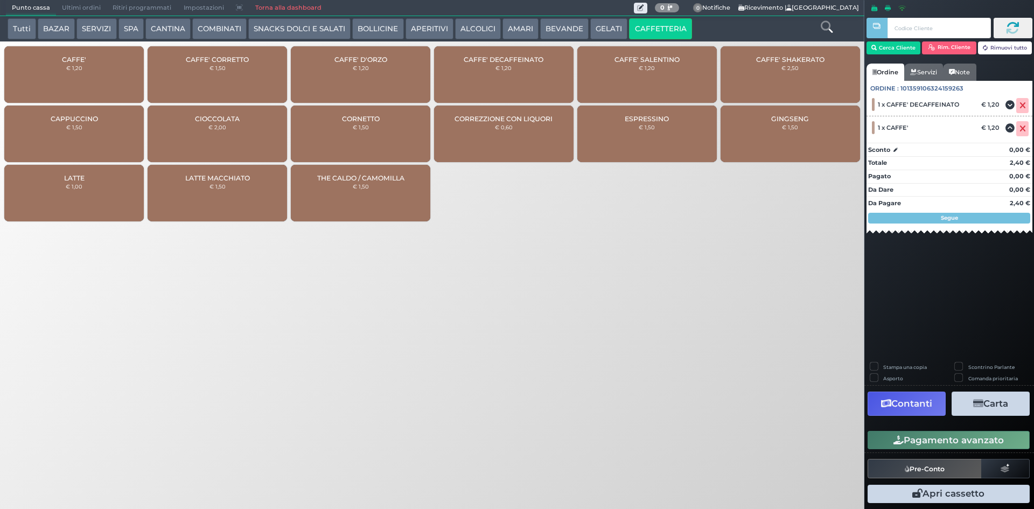
click at [191, 69] on div "CAFFE' CORRETTO € 1,50" at bounding box center [217, 74] width 139 height 57
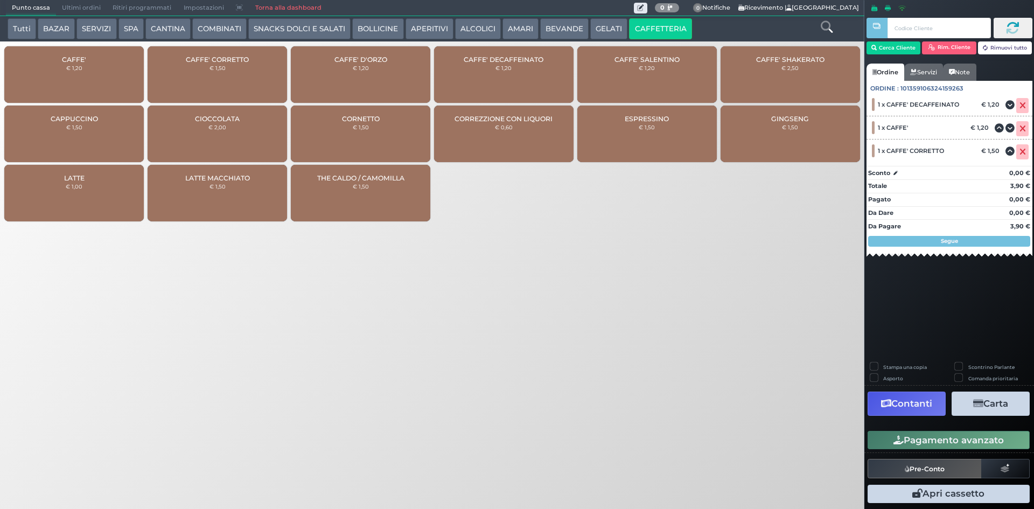
click at [987, 445] on button "Pagamento avanzato" at bounding box center [949, 440] width 162 height 18
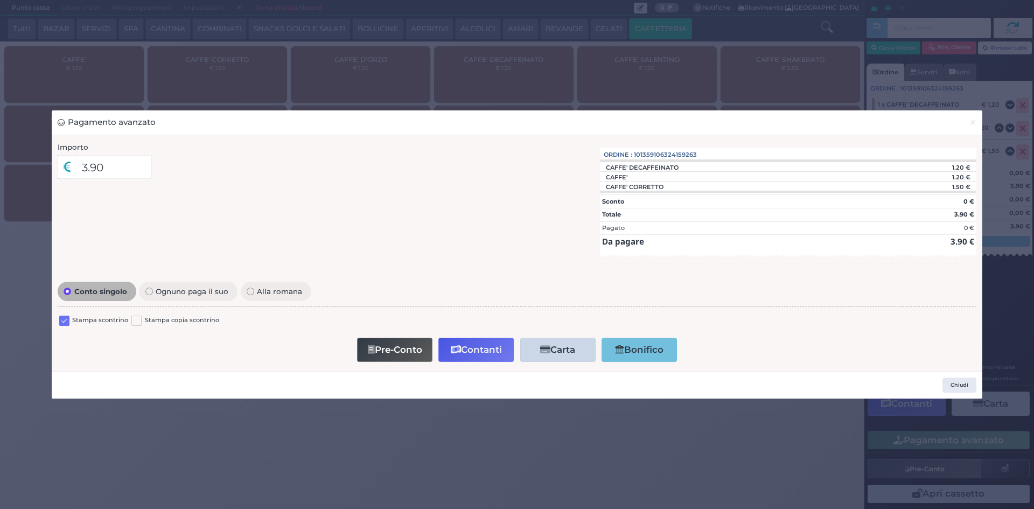
click at [58, 314] on div "Stampa scontrino Stampa copia scontrino" at bounding box center [517, 321] width 919 height 25
click at [65, 319] on label at bounding box center [64, 321] width 10 height 10
click at [0, 0] on input "checkbox" at bounding box center [0, 0] width 0 height 0
click at [473, 346] on button "Contanti" at bounding box center [475, 350] width 75 height 24
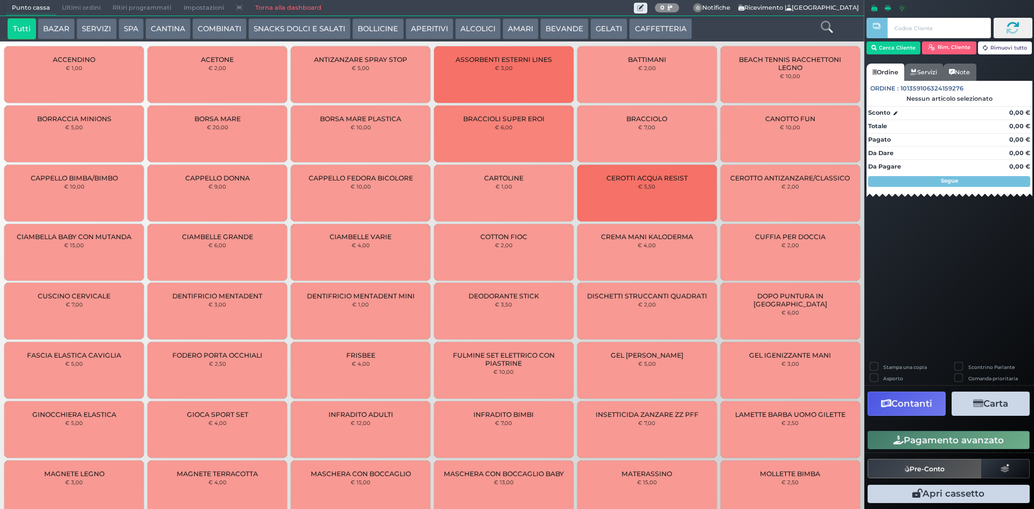
click at [85, 3] on span "Ultimi ordini" at bounding box center [81, 8] width 51 height 15
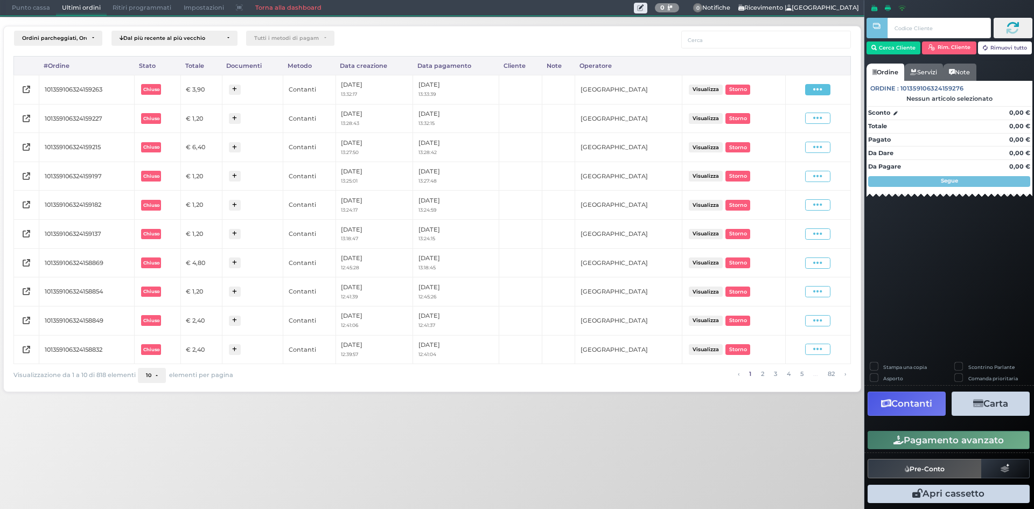
click at [816, 91] on icon at bounding box center [817, 90] width 9 height 10
click at [798, 121] on span "Ristampa Pre-Conto" at bounding box center [792, 120] width 44 height 18
click at [31, 11] on span "Punto cassa" at bounding box center [31, 8] width 50 height 15
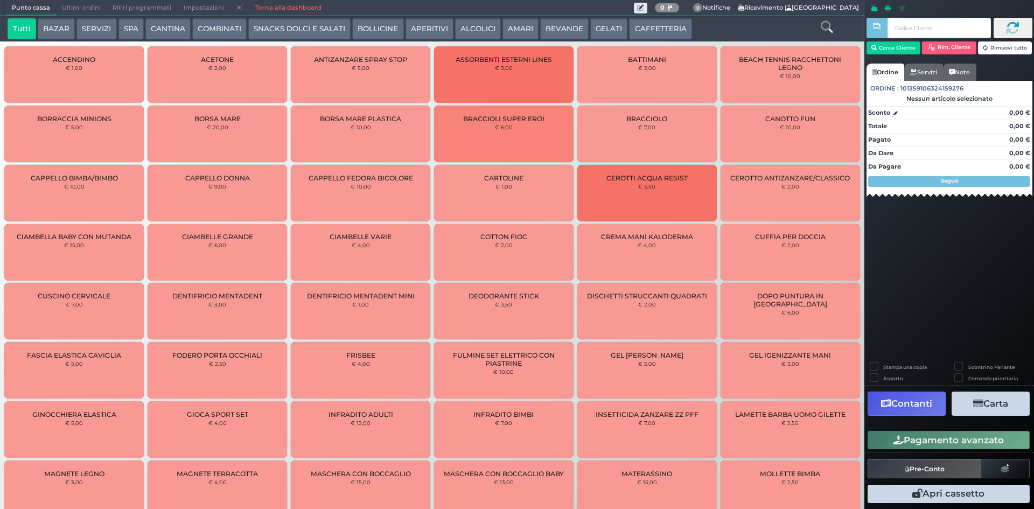
click at [643, 29] on button "CAFFETTERIA" at bounding box center [660, 29] width 62 height 22
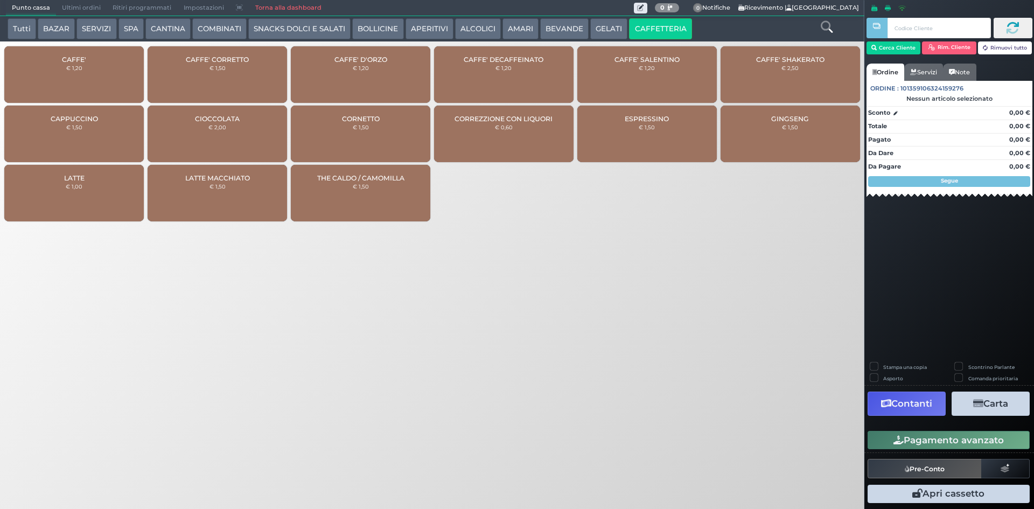
click at [90, 87] on div "CAFFE' € 1,20" at bounding box center [73, 74] width 139 height 57
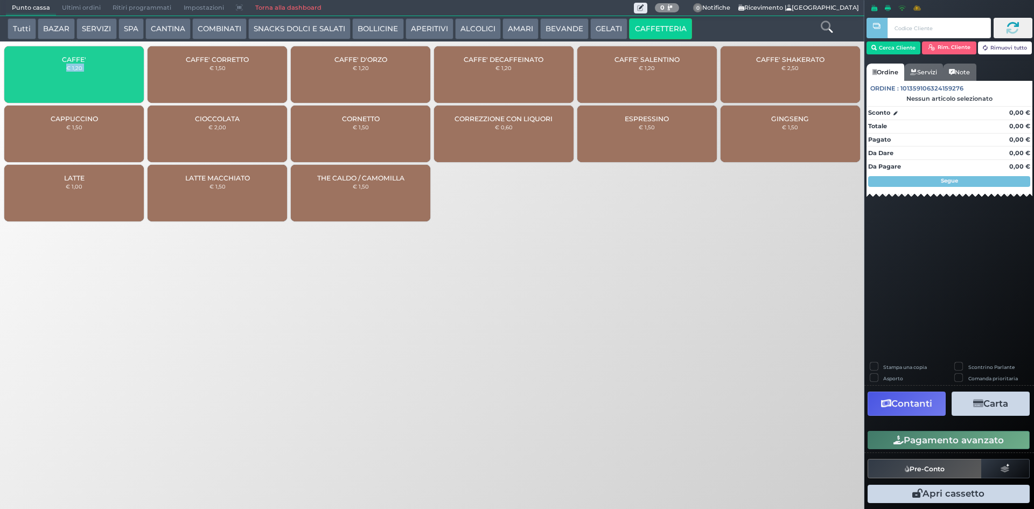
click at [90, 87] on div "CAFFE' € 1,20" at bounding box center [73, 74] width 139 height 57
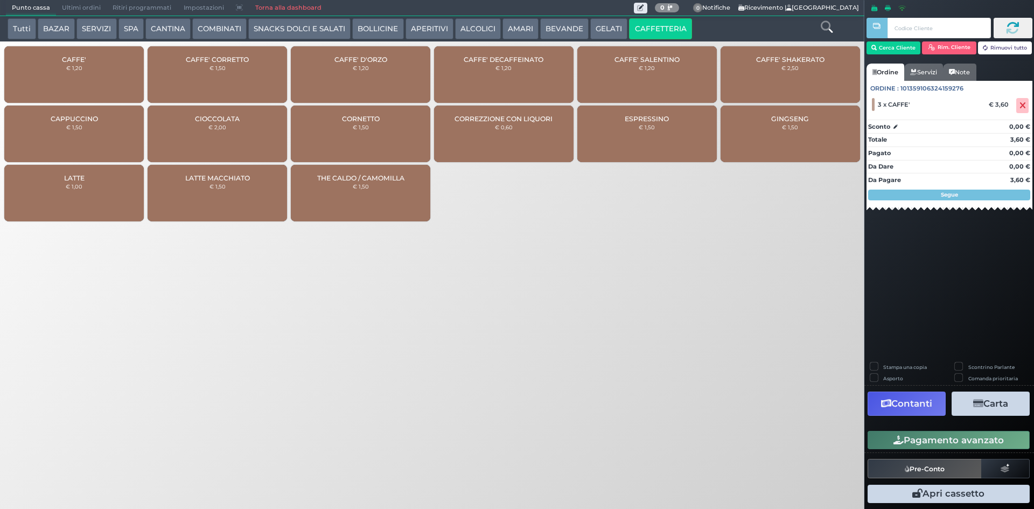
click at [724, 280] on div "Punto cassa [GEOGRAPHIC_DATA] Ultimi ordini Delivery Ritiri programmati Imposta…" at bounding box center [517, 254] width 1034 height 509
click at [457, 33] on button "ALCOLICI" at bounding box center [478, 29] width 46 height 22
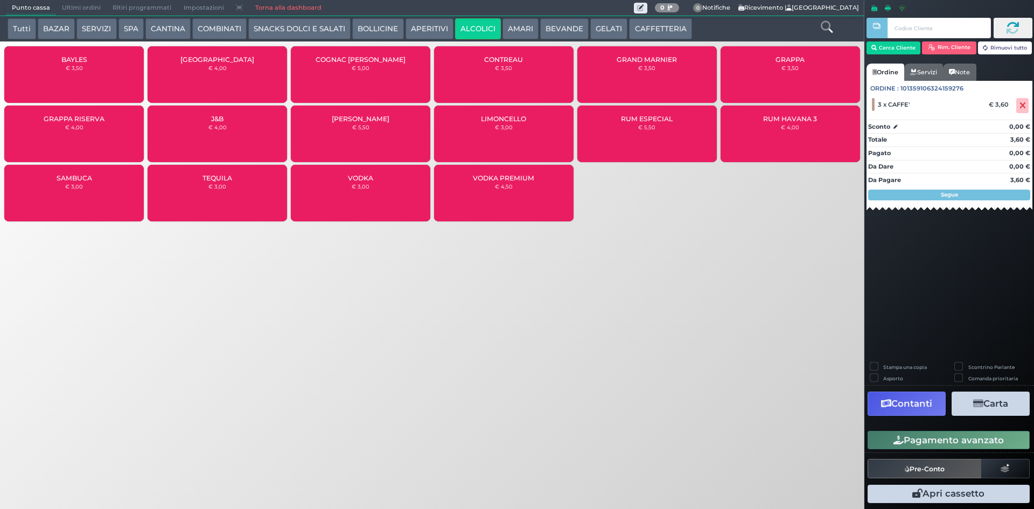
click at [94, 136] on div "GRAPPA RISERVA € 4,00" at bounding box center [73, 134] width 139 height 57
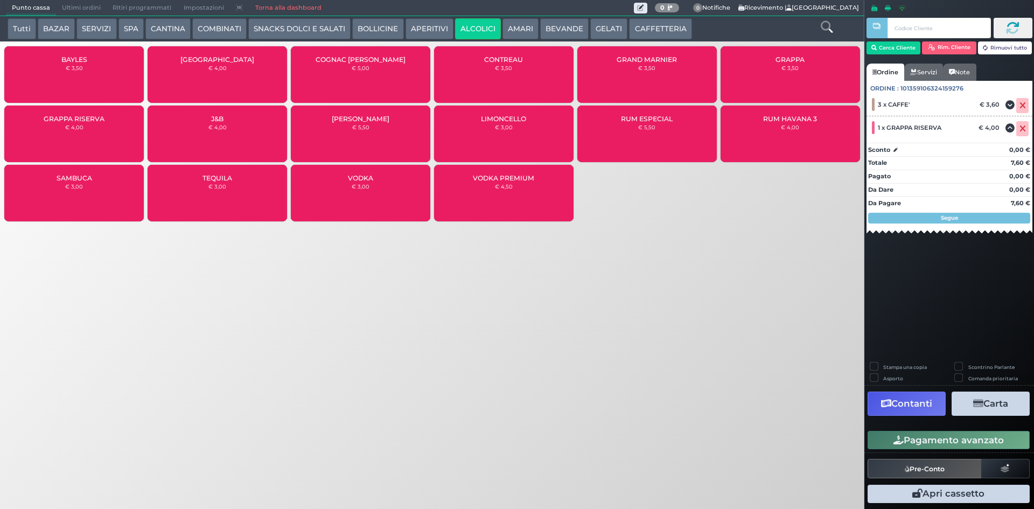
click at [898, 445] on button "Pagamento avanzato" at bounding box center [949, 440] width 162 height 18
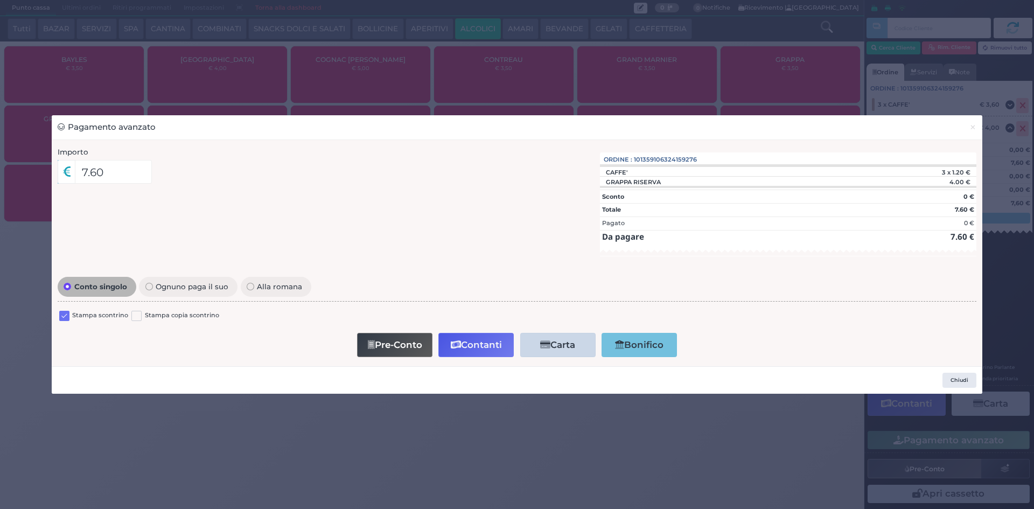
click at [66, 316] on label at bounding box center [64, 316] width 10 height 10
click at [0, 0] on input "checkbox" at bounding box center [0, 0] width 0 height 0
click at [477, 344] on button "Contanti" at bounding box center [475, 345] width 75 height 24
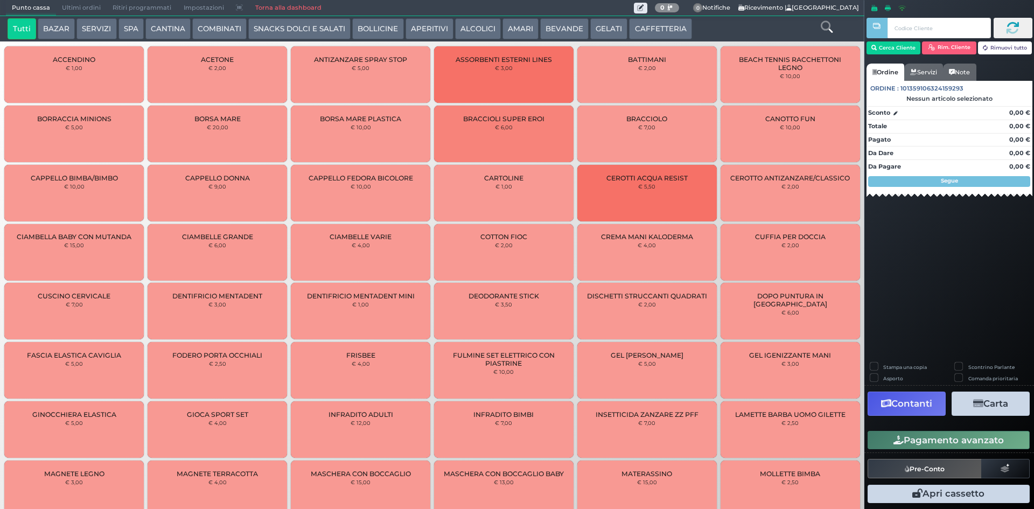
click at [659, 29] on button "CAFFETTERIA" at bounding box center [660, 29] width 62 height 22
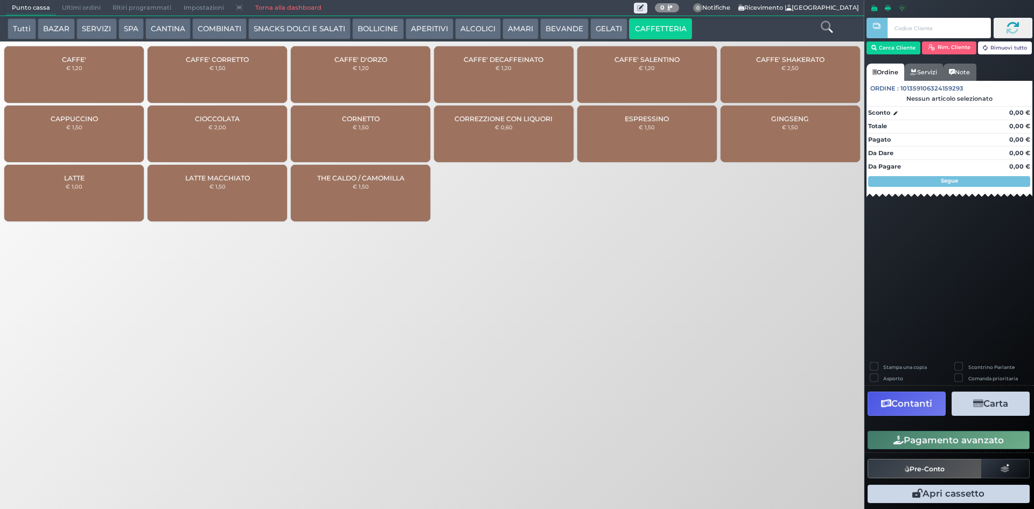
click at [104, 67] on div "CAFFE' € 1,20" at bounding box center [73, 74] width 139 height 57
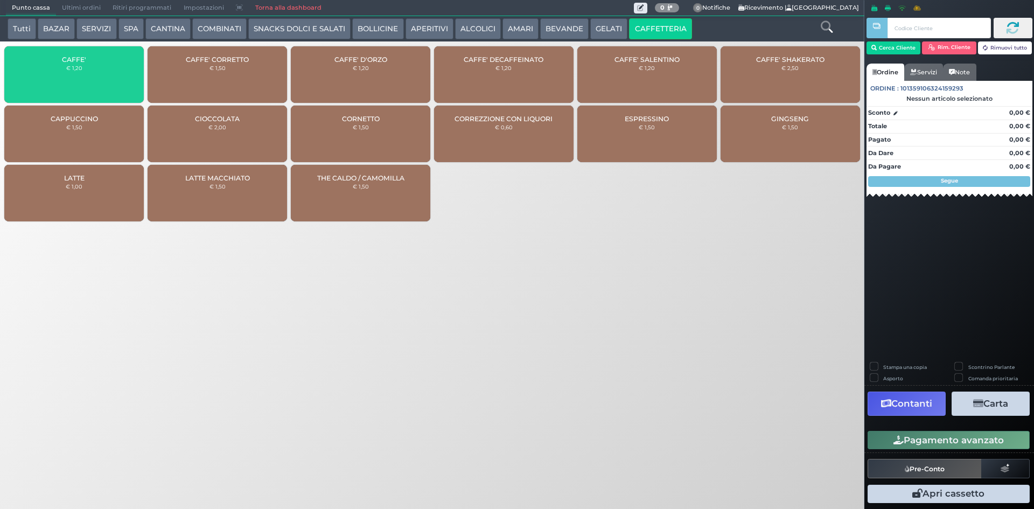
click at [104, 67] on div "CAFFE' € 1,20" at bounding box center [73, 74] width 139 height 57
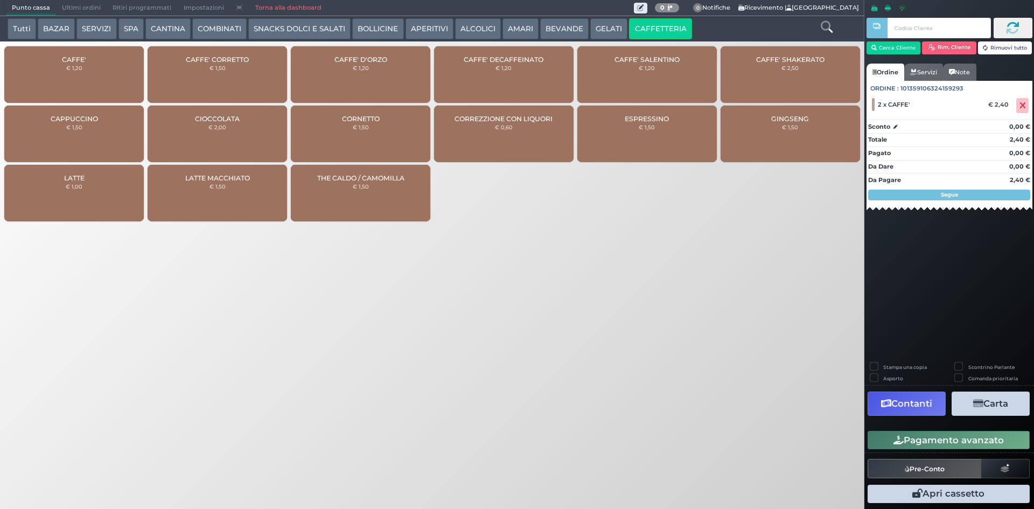
drag, startPoint x: 321, startPoint y: 465, endPoint x: 303, endPoint y: 451, distance: 23.1
click at [321, 464] on div "Punto cassa Mappa Ultimi ordini Delivery Ritiri programmati Impostazioni Torna …" at bounding box center [517, 254] width 1034 height 509
click at [303, 451] on div "Punto cassa Mappa Ultimi ordini Delivery Ritiri programmati Impostazioni Torna …" at bounding box center [517, 254] width 1034 height 509
click at [979, 435] on button "Pagamento avanzato" at bounding box center [949, 440] width 162 height 18
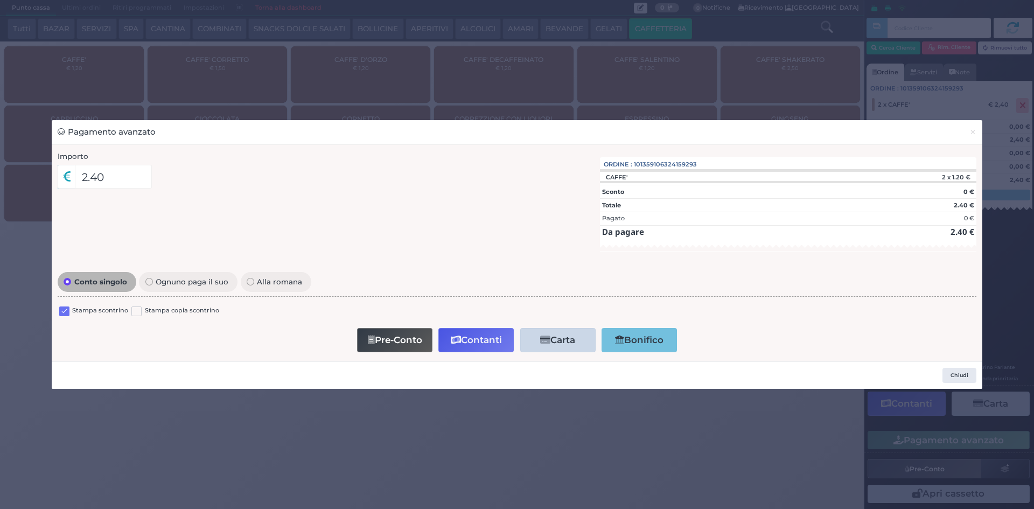
click at [64, 314] on label at bounding box center [64, 311] width 10 height 10
click at [0, 0] on input "checkbox" at bounding box center [0, 0] width 0 height 0
click at [472, 341] on button "Contanti" at bounding box center [475, 340] width 75 height 24
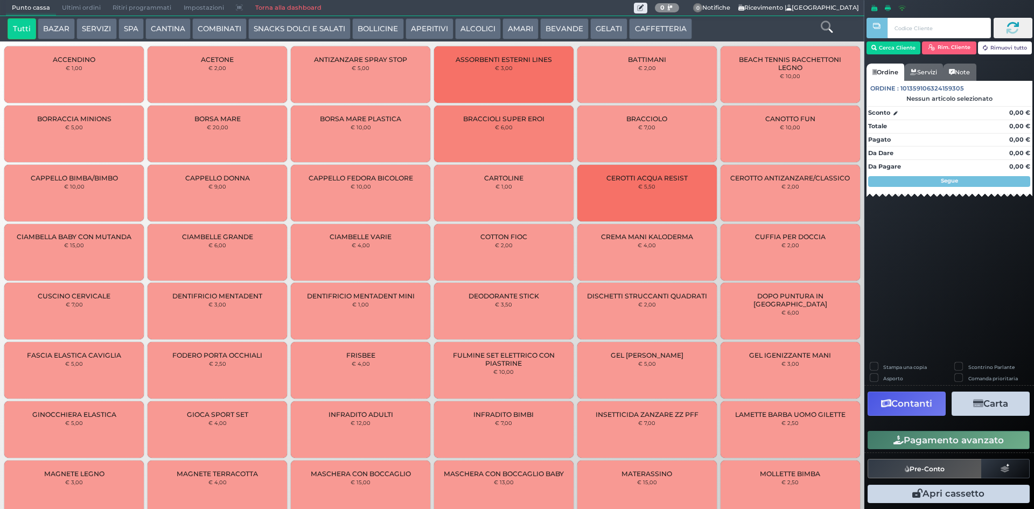
click at [94, 4] on span "Ultimi ordini" at bounding box center [81, 8] width 51 height 15
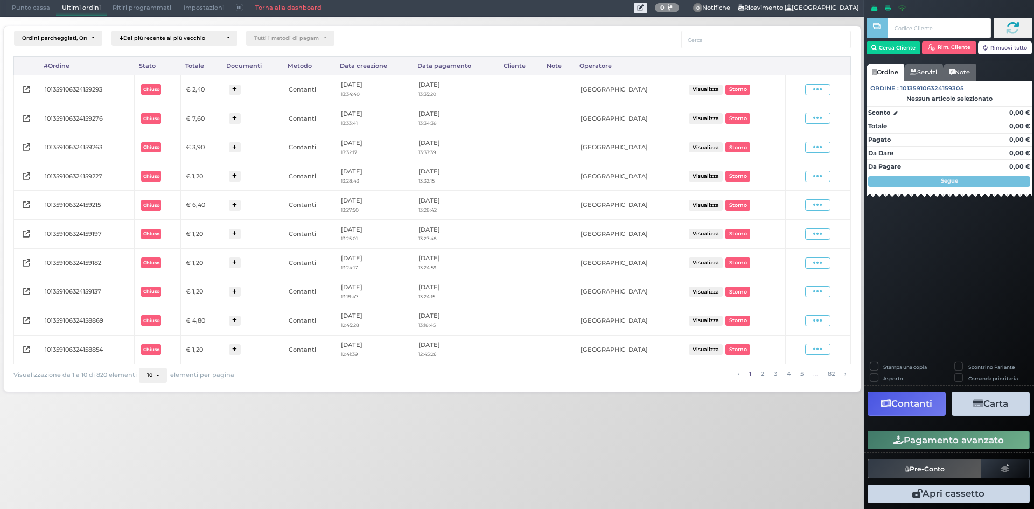
click at [814, 90] on icon at bounding box center [817, 90] width 9 height 10
click at [784, 125] on span "Ristampa Pre-Conto" at bounding box center [792, 120] width 44 height 18
click at [19, 6] on span "Punto cassa" at bounding box center [31, 8] width 50 height 15
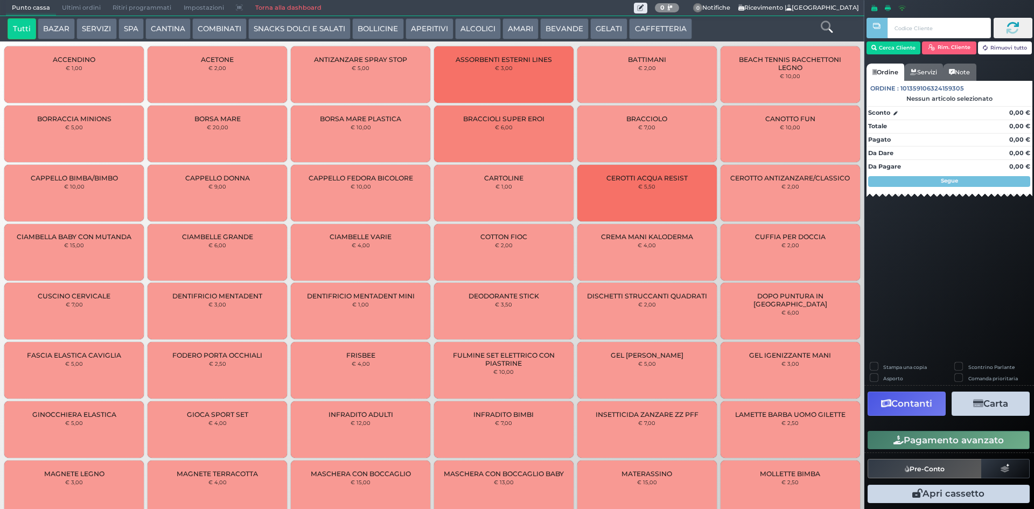
click at [629, 26] on button "CAFFETTERIA" at bounding box center [660, 29] width 62 height 22
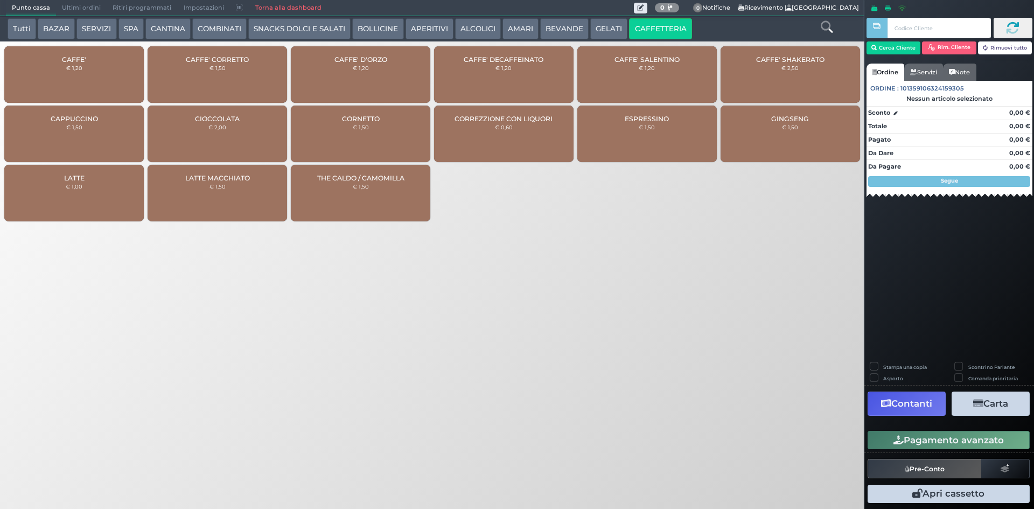
click at [358, 79] on div "CAFFE' D'ORZO € 1,20" at bounding box center [360, 74] width 139 height 57
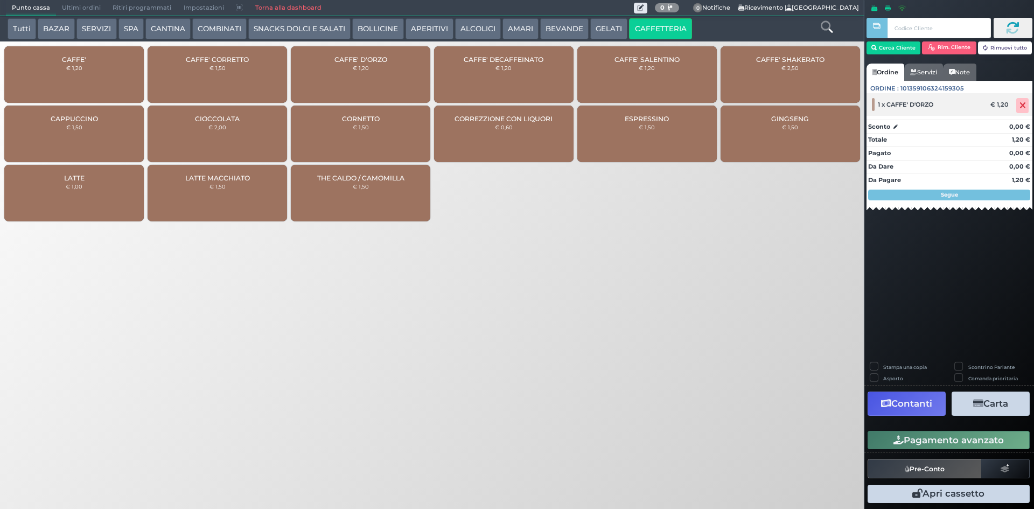
click at [1023, 106] on icon at bounding box center [1022, 106] width 6 height 1
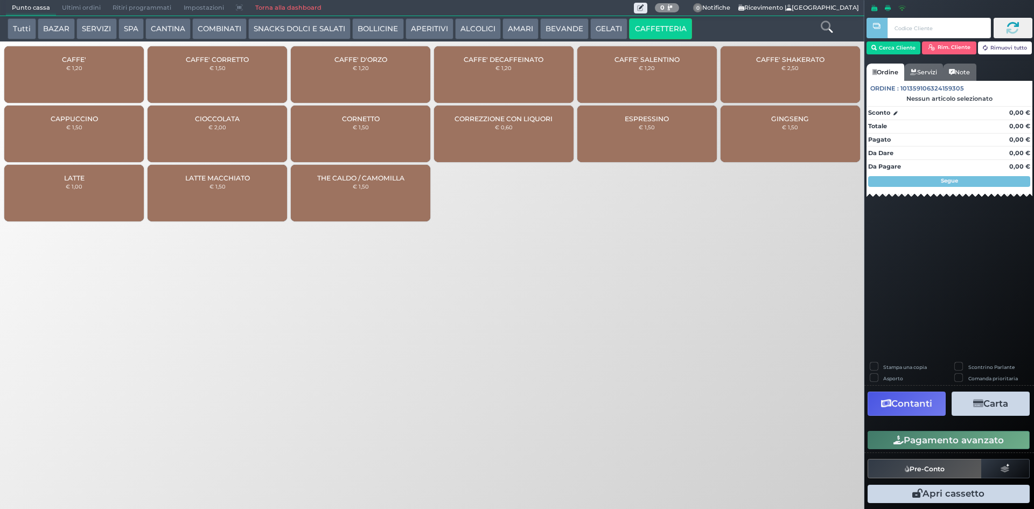
click at [57, 71] on div "CAFFE' € 1,20" at bounding box center [73, 74] width 139 height 57
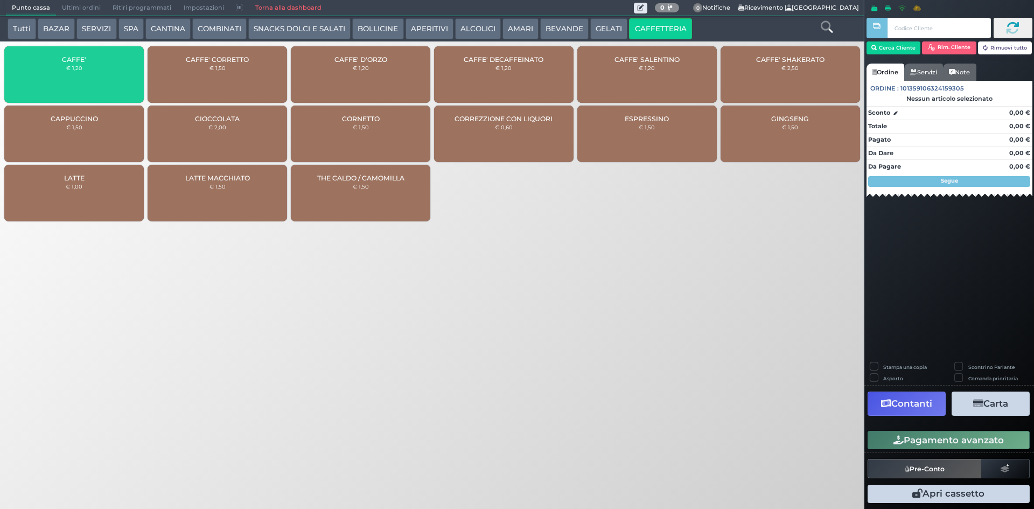
click at [229, 61] on span "CAFFE' CORRETTO" at bounding box center [217, 59] width 63 height 8
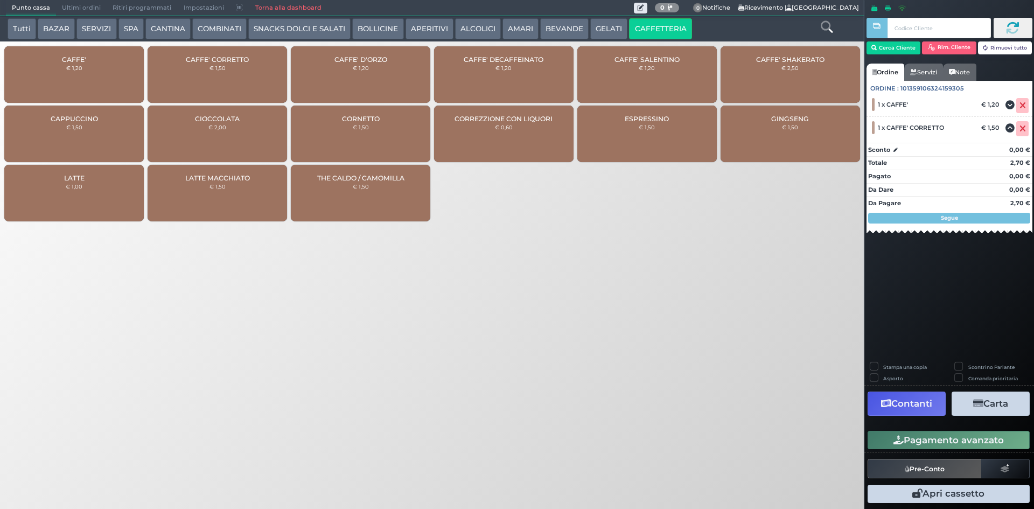
click at [958, 433] on button "Pagamento avanzato" at bounding box center [949, 440] width 162 height 18
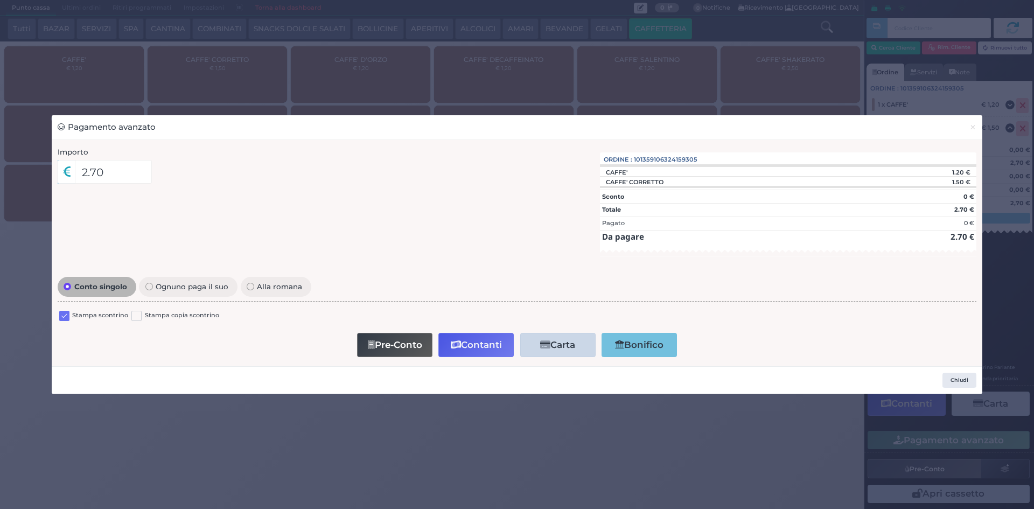
click at [69, 312] on div "Stampa scontrino" at bounding box center [93, 317] width 69 height 13
click at [64, 314] on label at bounding box center [64, 316] width 10 height 10
click at [0, 0] on input "checkbox" at bounding box center [0, 0] width 0 height 0
click at [480, 344] on button "Contanti" at bounding box center [475, 345] width 75 height 24
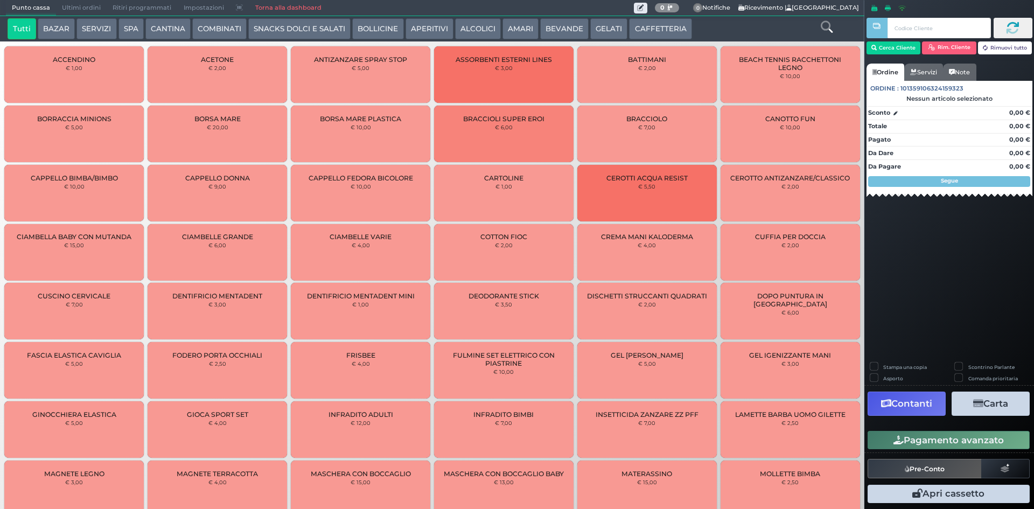
click at [90, 10] on span "Ultimi ordini" at bounding box center [81, 8] width 51 height 15
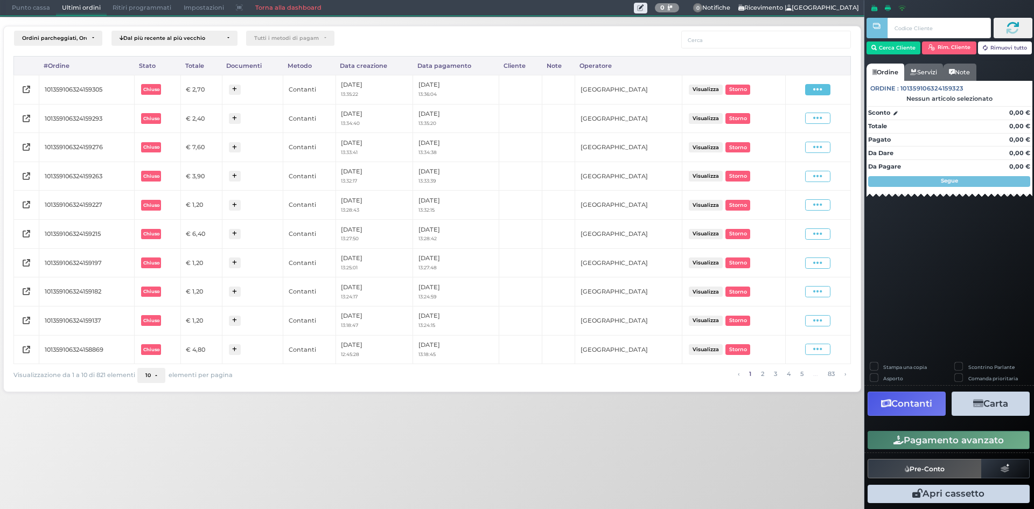
click at [819, 89] on icon at bounding box center [817, 90] width 9 height 10
click at [802, 123] on span "Ristampa Pre-Conto" at bounding box center [792, 120] width 44 height 18
click at [32, 2] on span "Punto cassa" at bounding box center [31, 8] width 50 height 15
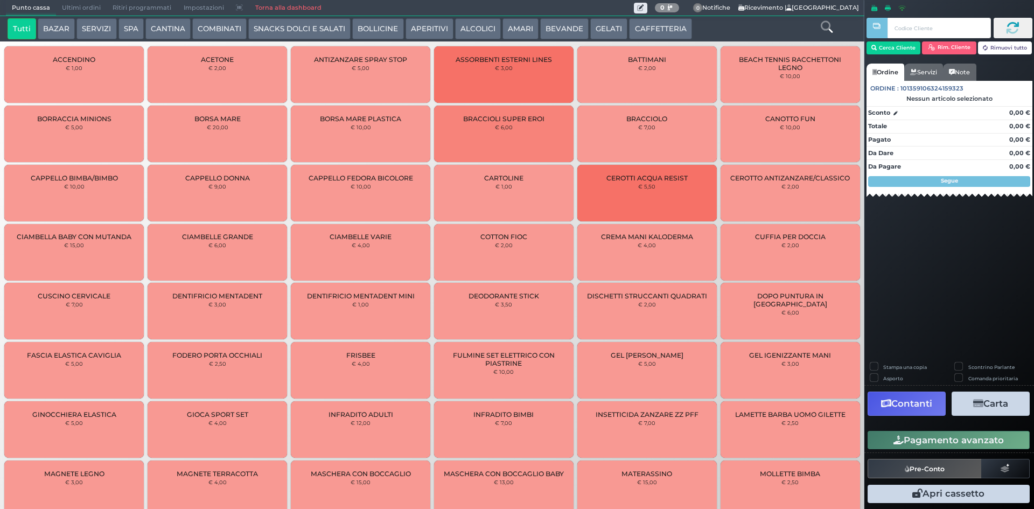
click at [667, 34] on button "CAFFETTERIA" at bounding box center [660, 29] width 62 height 22
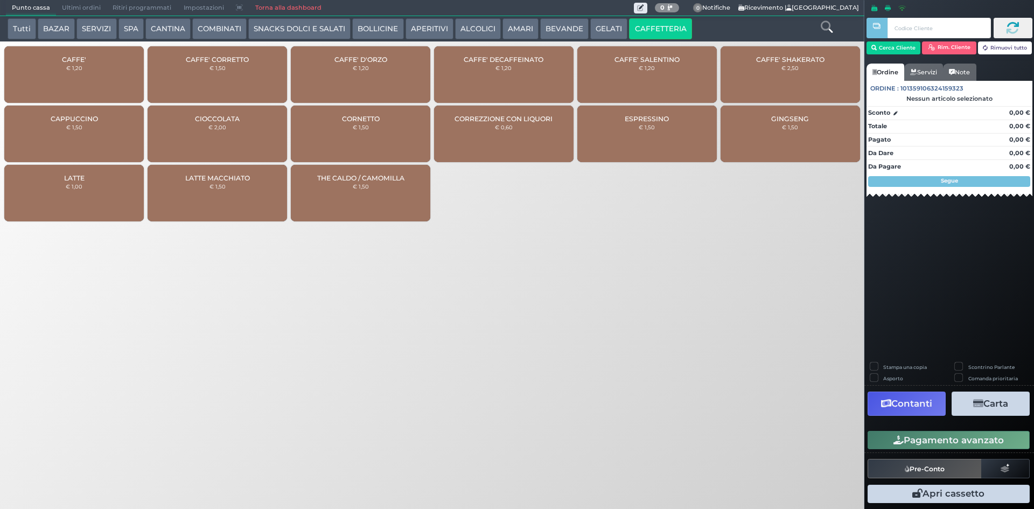
click at [62, 68] on div "CAFFE' € 1,20" at bounding box center [73, 74] width 139 height 57
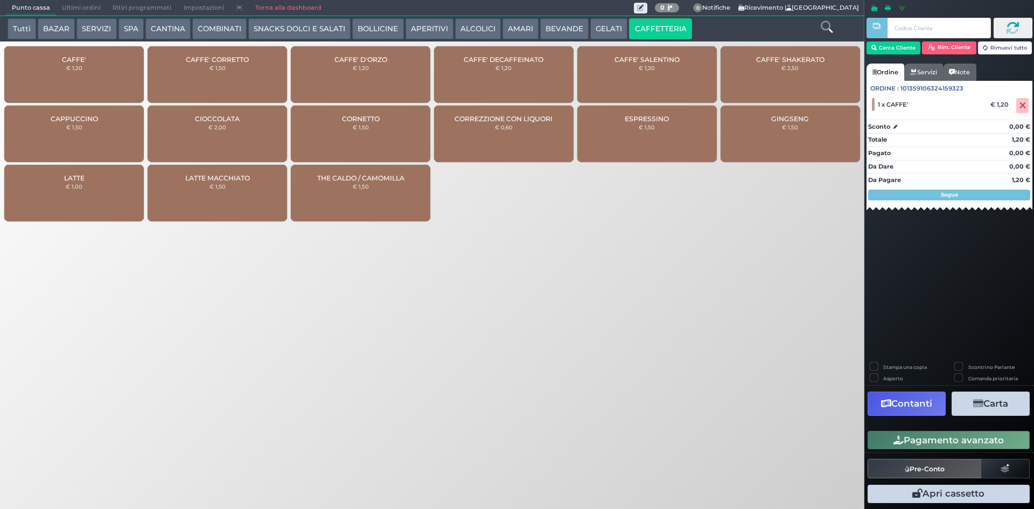
click at [975, 444] on button "Pagamento avanzato" at bounding box center [949, 440] width 162 height 18
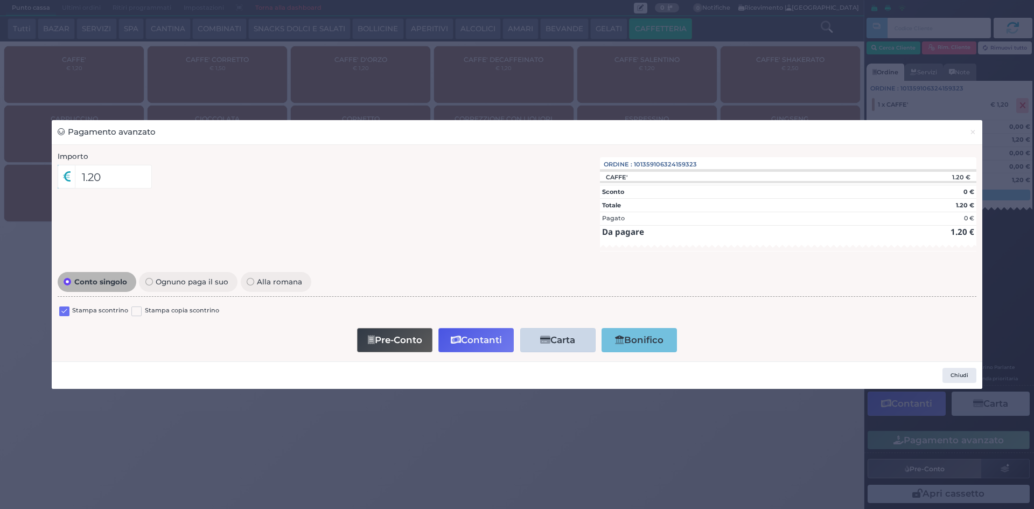
click at [64, 311] on label at bounding box center [64, 311] width 10 height 10
click at [0, 0] on input "checkbox" at bounding box center [0, 0] width 0 height 0
click at [488, 339] on button "Contanti" at bounding box center [475, 340] width 75 height 24
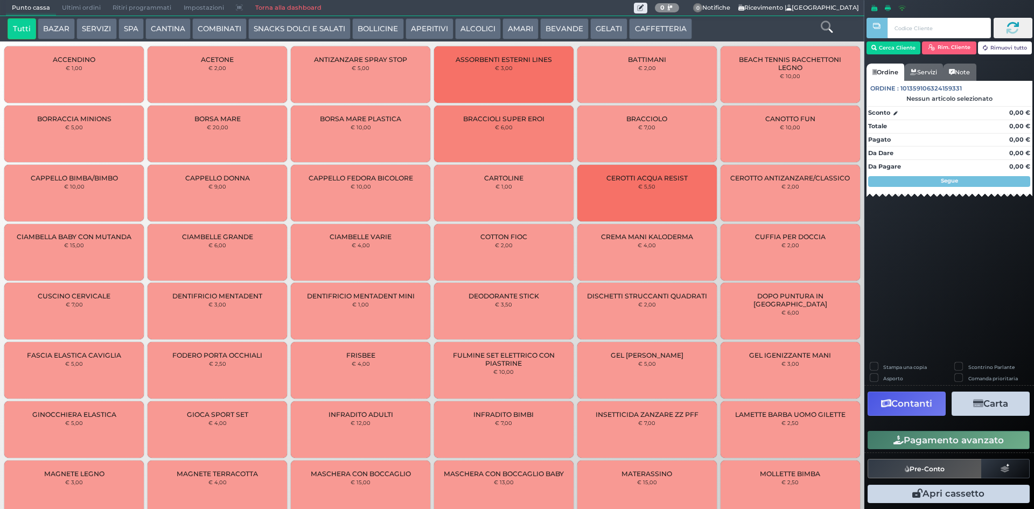
click at [67, 10] on span "Ultimi ordini" at bounding box center [81, 8] width 51 height 15
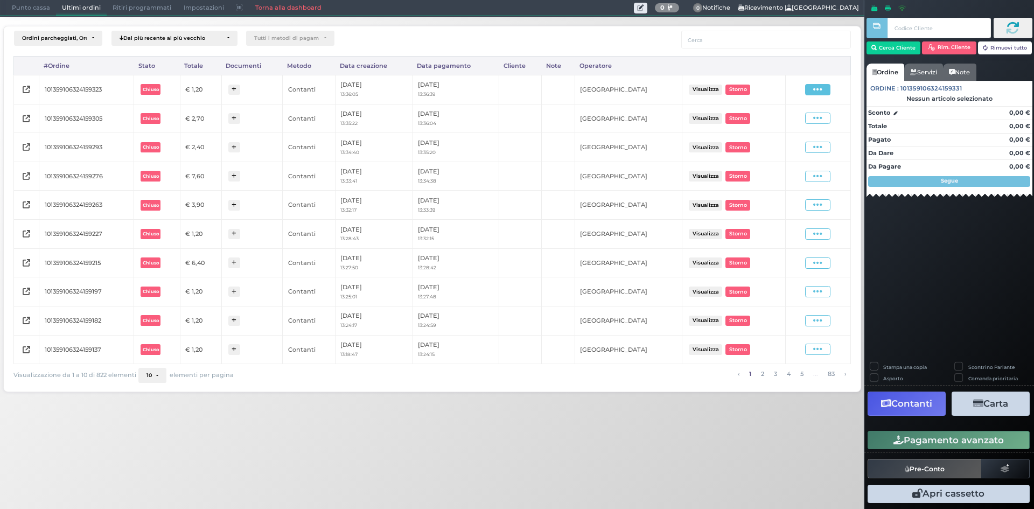
drag, startPoint x: 829, startPoint y: 95, endPoint x: 823, endPoint y: 91, distance: 7.3
click at [824, 92] on div "Visualizza Ristampa Pre-Conto Storno" at bounding box center [818, 89] width 54 height 15
click at [822, 91] on icon at bounding box center [817, 90] width 9 height 10
click at [802, 130] on ul "Visualizza Ristampa Pre-Conto Storno" at bounding box center [787, 121] width 60 height 57
drag, startPoint x: 814, startPoint y: 93, endPoint x: 846, endPoint y: 77, distance: 35.6
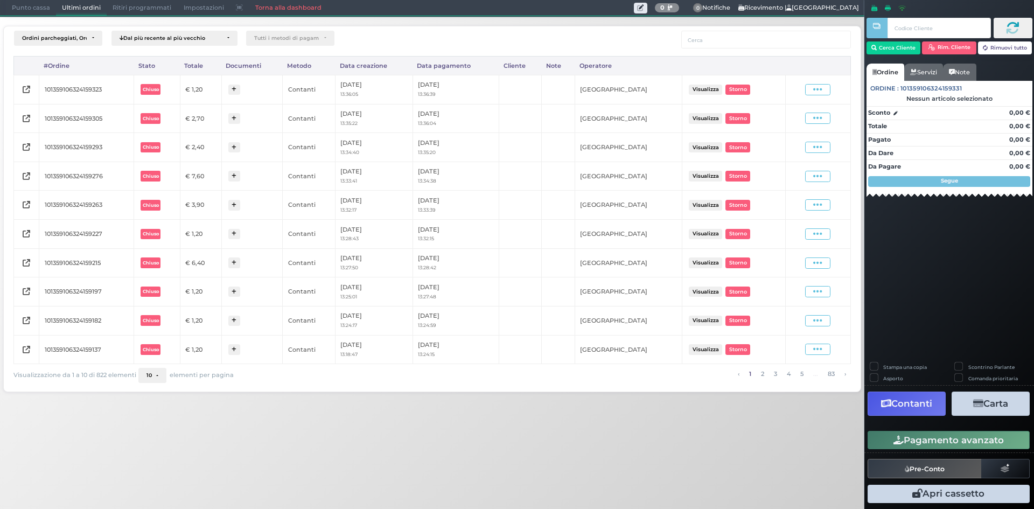
click at [846, 77] on td "Visualizza Ristampa Pre-Conto Storno" at bounding box center [817, 89] width 65 height 29
click at [826, 89] on span at bounding box center [817, 89] width 25 height 11
click at [808, 121] on span "Ristampa Pre-Conto" at bounding box center [792, 120] width 44 height 18
click at [15, 4] on span "Punto cassa" at bounding box center [31, 8] width 50 height 15
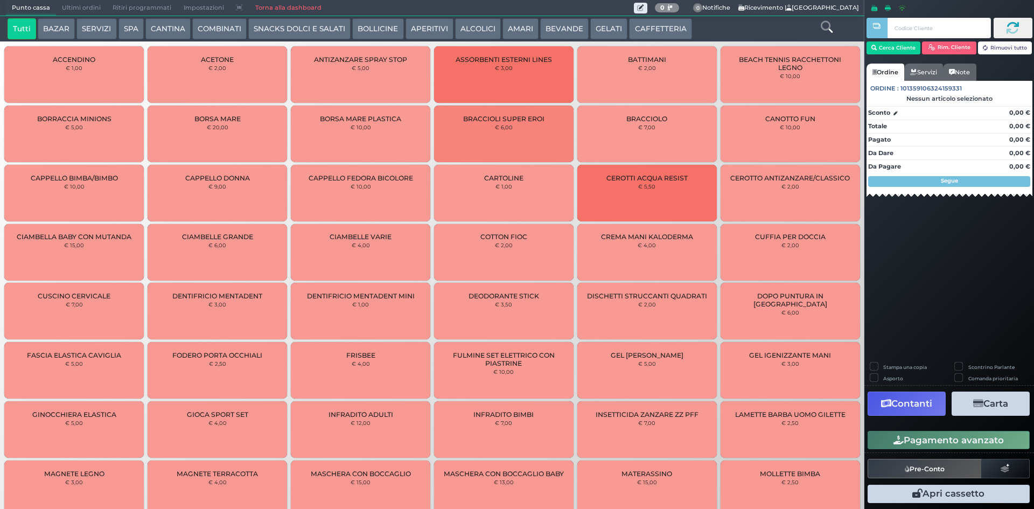
click at [667, 30] on button "CAFFETTERIA" at bounding box center [660, 29] width 62 height 22
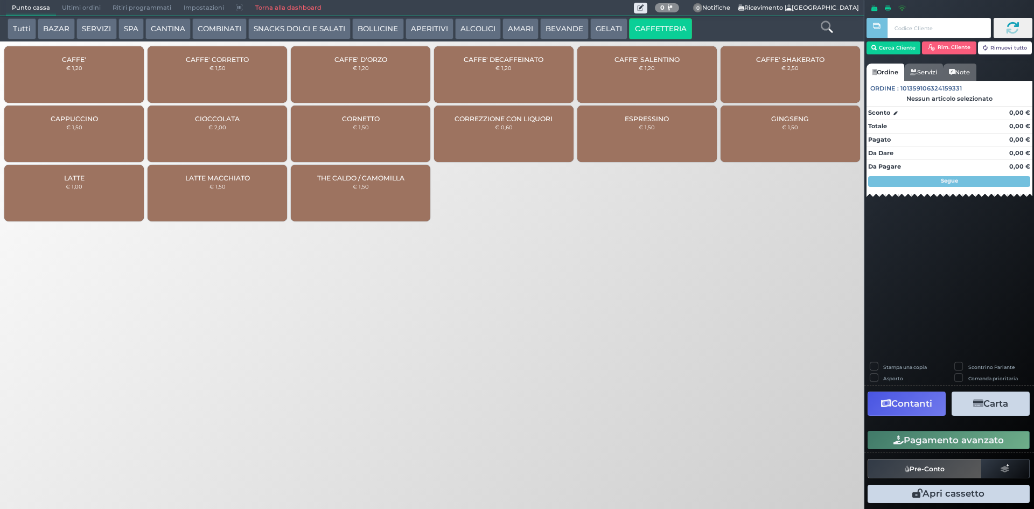
click at [669, 56] on span "CAFFE' SALENTINO" at bounding box center [646, 59] width 65 height 8
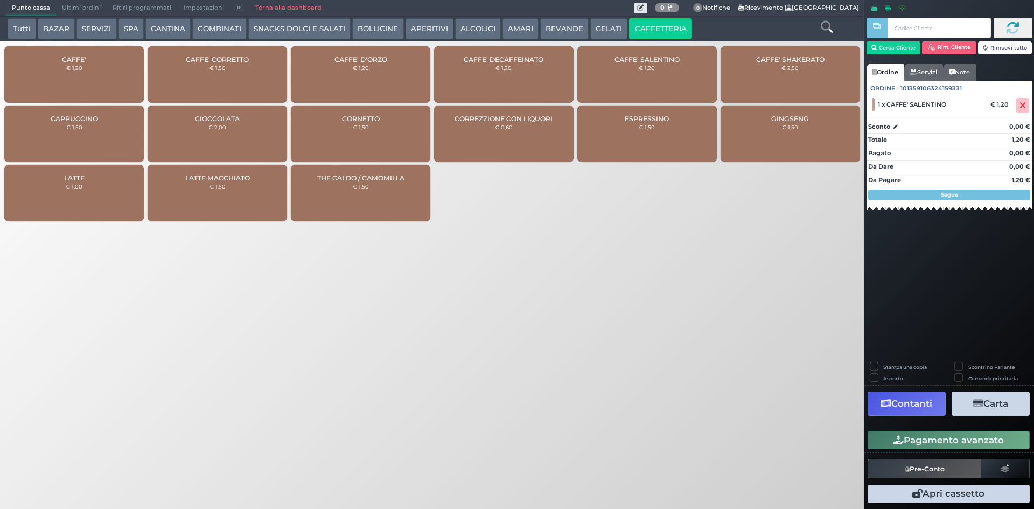
click at [113, 79] on div "CAFFE' € 1,20" at bounding box center [73, 74] width 139 height 57
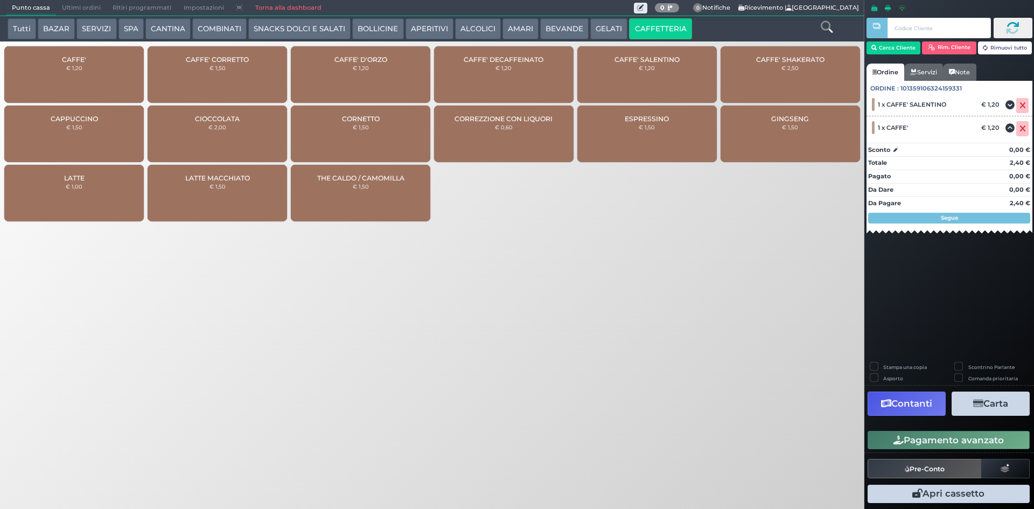
click at [984, 440] on button "Pagamento avanzato" at bounding box center [949, 440] width 162 height 18
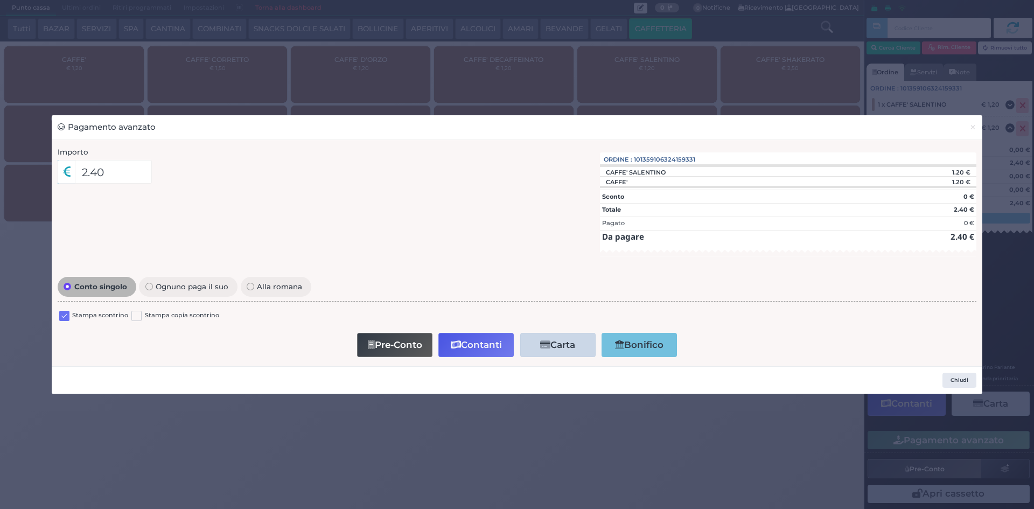
click at [65, 317] on label at bounding box center [64, 316] width 10 height 10
click at [0, 0] on input "checkbox" at bounding box center [0, 0] width 0 height 0
click at [484, 341] on button "Contanti" at bounding box center [475, 345] width 75 height 24
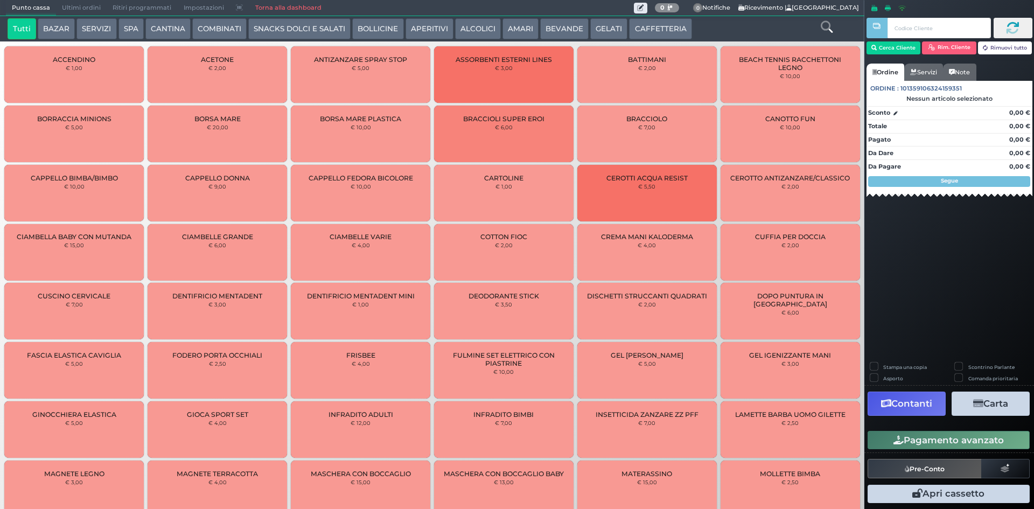
click at [72, 16] on div "Punto cassa [GEOGRAPHIC_DATA] Ultimi ordini Delivery Ritiri programmati Imposta…" at bounding box center [432, 8] width 864 height 16
click at [72, 11] on span "Ultimi ordini" at bounding box center [81, 8] width 51 height 15
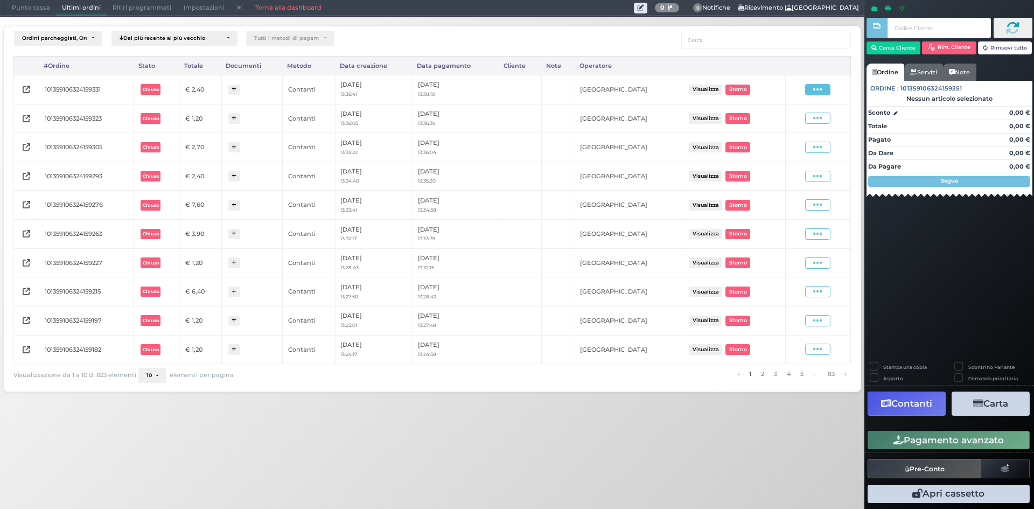
click at [809, 87] on span at bounding box center [817, 89] width 25 height 11
click at [795, 117] on span "Ristampa Pre-Conto" at bounding box center [792, 120] width 44 height 18
click at [33, 2] on span "Punto cassa" at bounding box center [31, 8] width 50 height 15
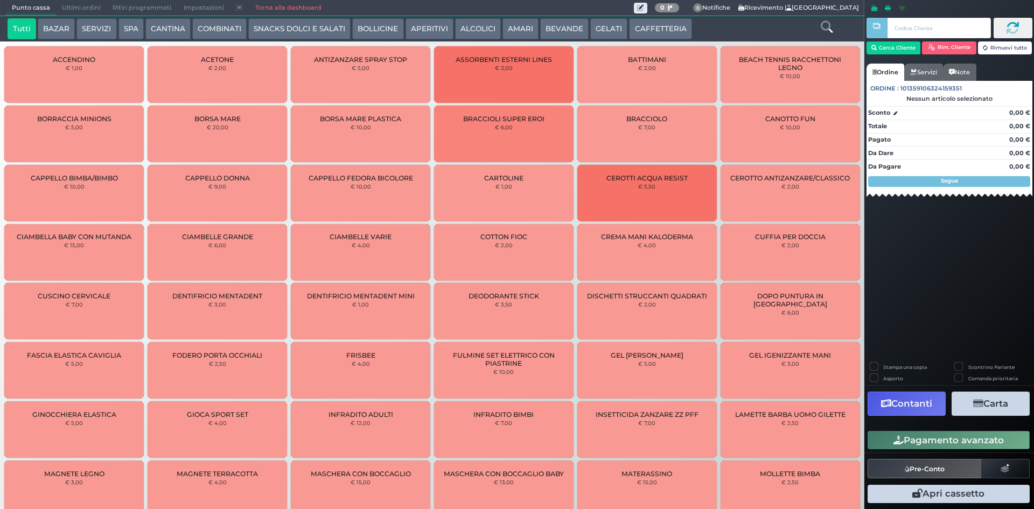
click at [631, 26] on button "CAFFETTERIA" at bounding box center [660, 29] width 62 height 22
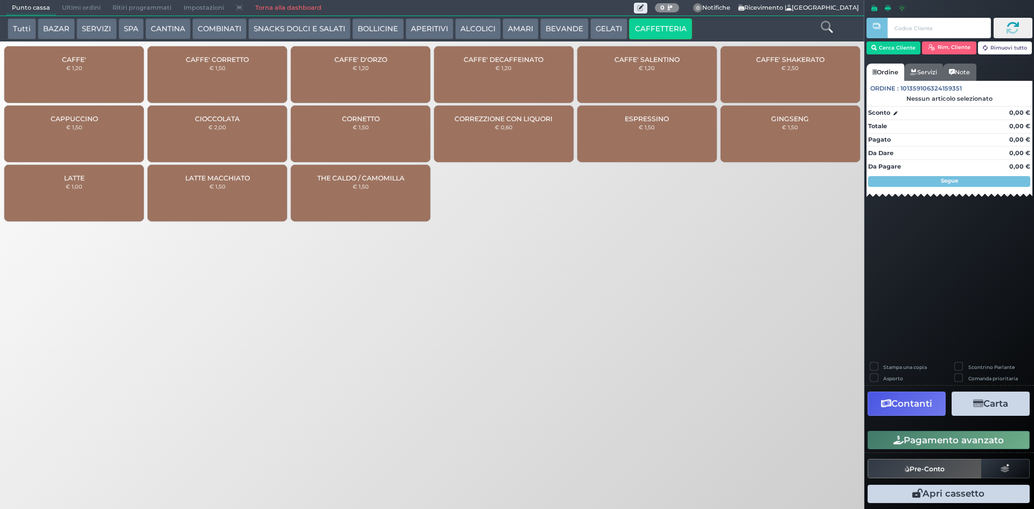
click at [82, 88] on div "CAFFE' € 1,20" at bounding box center [73, 74] width 139 height 57
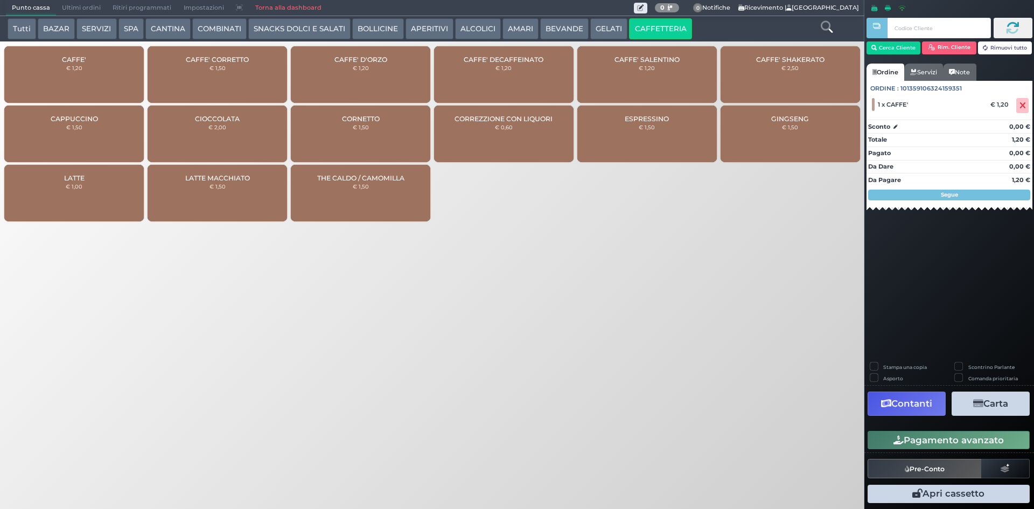
click at [928, 438] on button "Pagamento avanzato" at bounding box center [949, 440] width 162 height 18
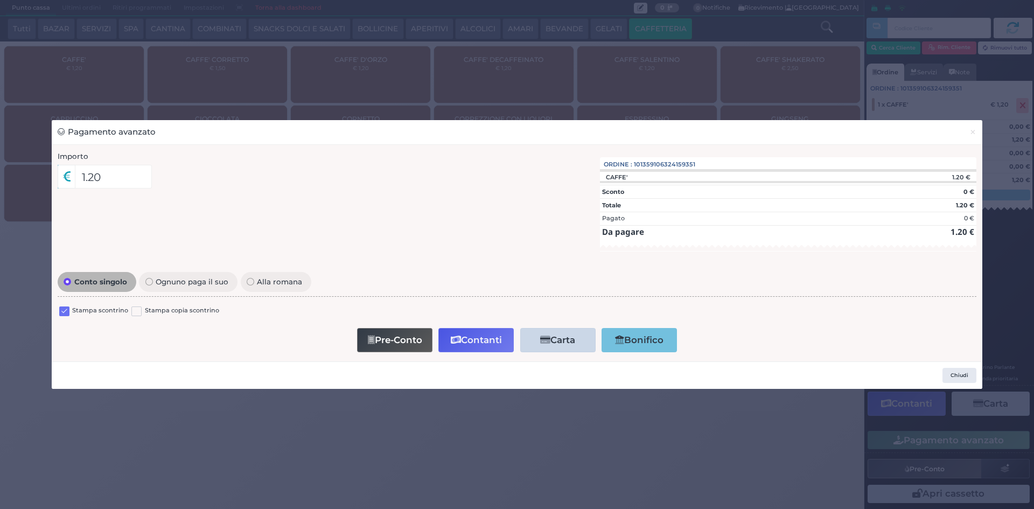
click at [67, 309] on label at bounding box center [64, 311] width 10 height 10
click at [0, 0] on input "checkbox" at bounding box center [0, 0] width 0 height 0
click at [478, 338] on button "Contanti" at bounding box center [475, 340] width 75 height 24
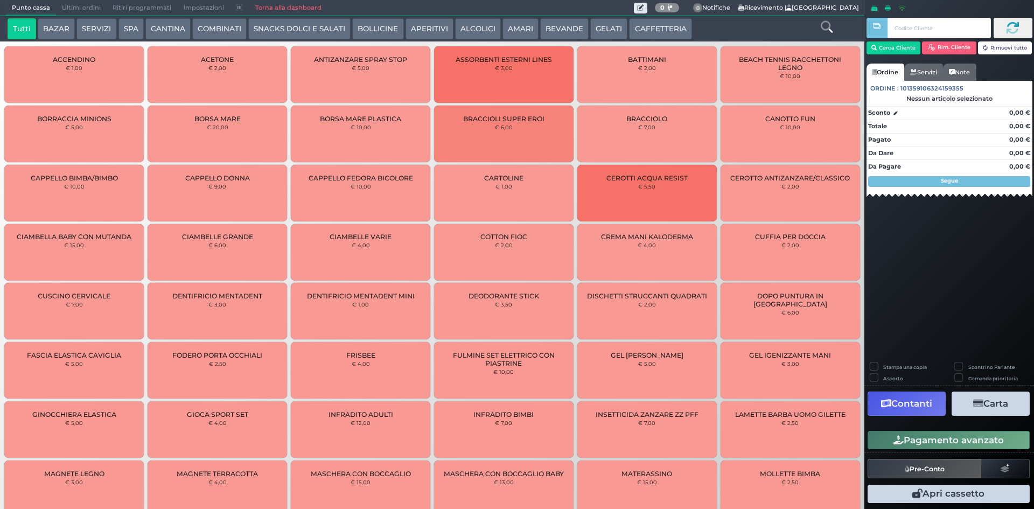
click at [72, 5] on span "Ultimi ordini" at bounding box center [81, 8] width 51 height 15
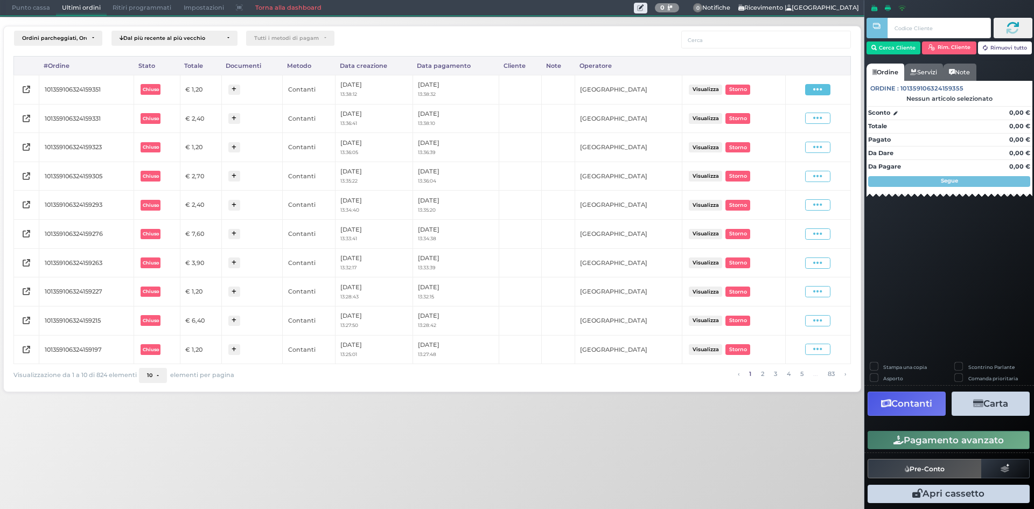
click at [812, 91] on span at bounding box center [817, 89] width 25 height 11
click at [778, 119] on span "Ristampa Pre-Conto" at bounding box center [792, 120] width 44 height 18
drag, startPoint x: 19, startPoint y: 5, endPoint x: 25, endPoint y: 5, distance: 5.9
click at [20, 5] on span "Punto cassa" at bounding box center [31, 8] width 50 height 15
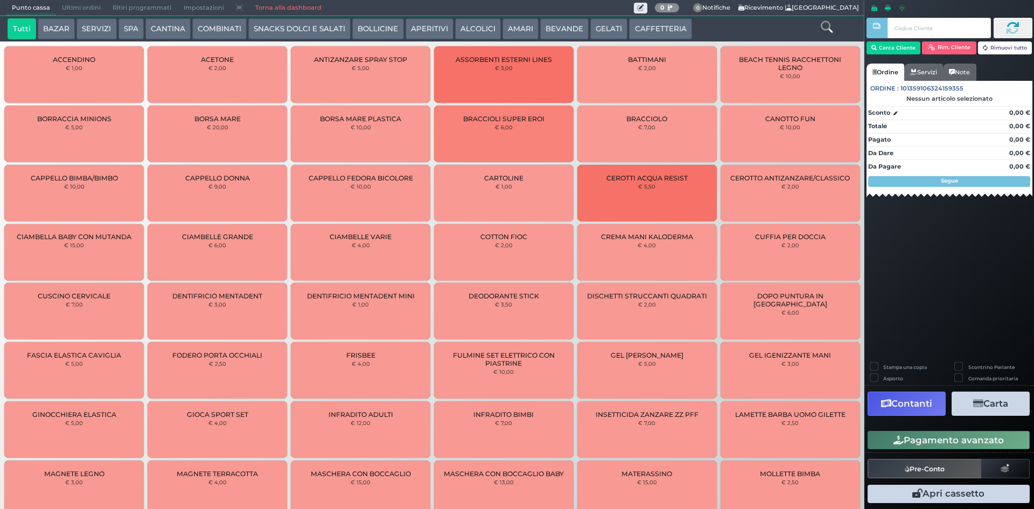
click at [659, 25] on button "CAFFETTERIA" at bounding box center [660, 29] width 62 height 22
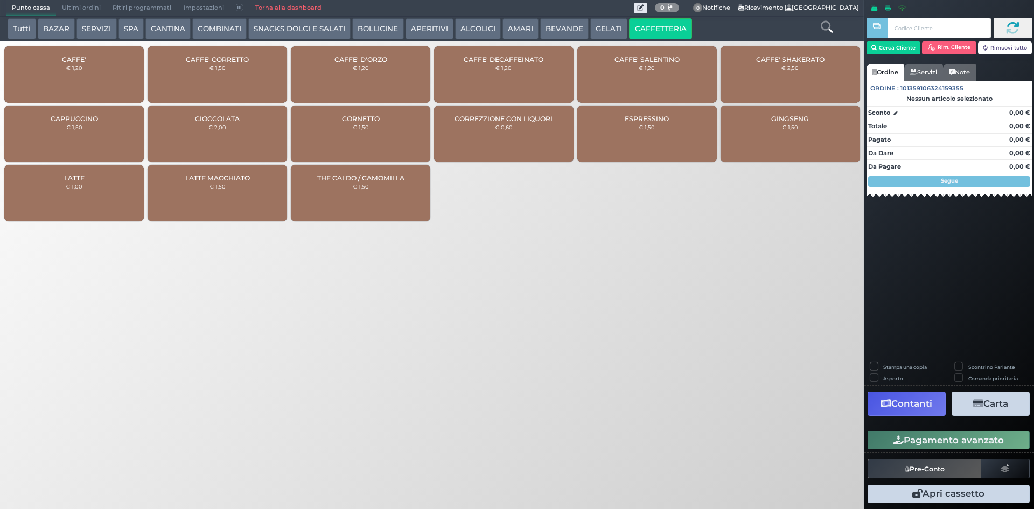
click at [51, 57] on div "CAFFE' € 1,20" at bounding box center [73, 74] width 139 height 57
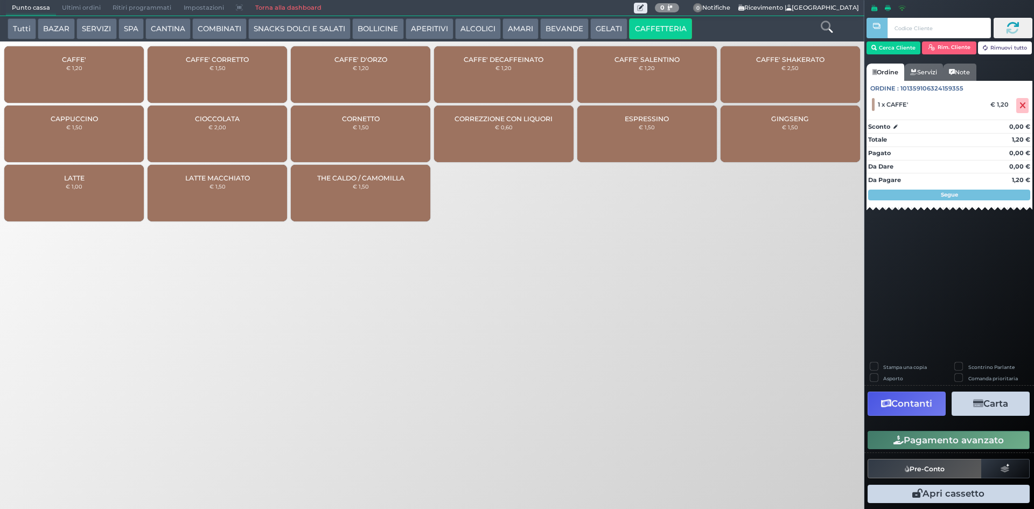
click at [76, 75] on div "CAFFE' € 1,20" at bounding box center [73, 74] width 139 height 57
click at [1022, 106] on icon at bounding box center [1022, 106] width 6 height 1
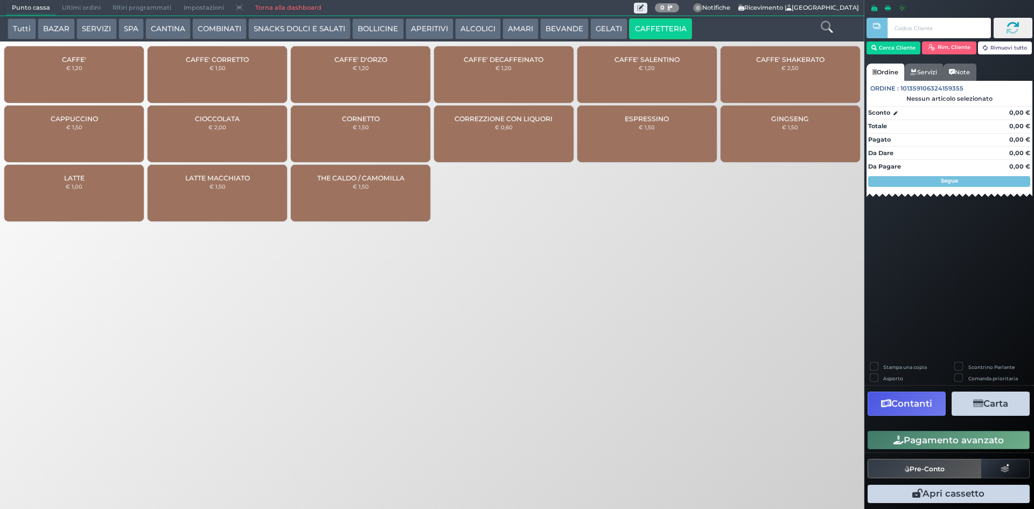
click at [29, 77] on div "CAFFE' € 1,20" at bounding box center [73, 74] width 139 height 57
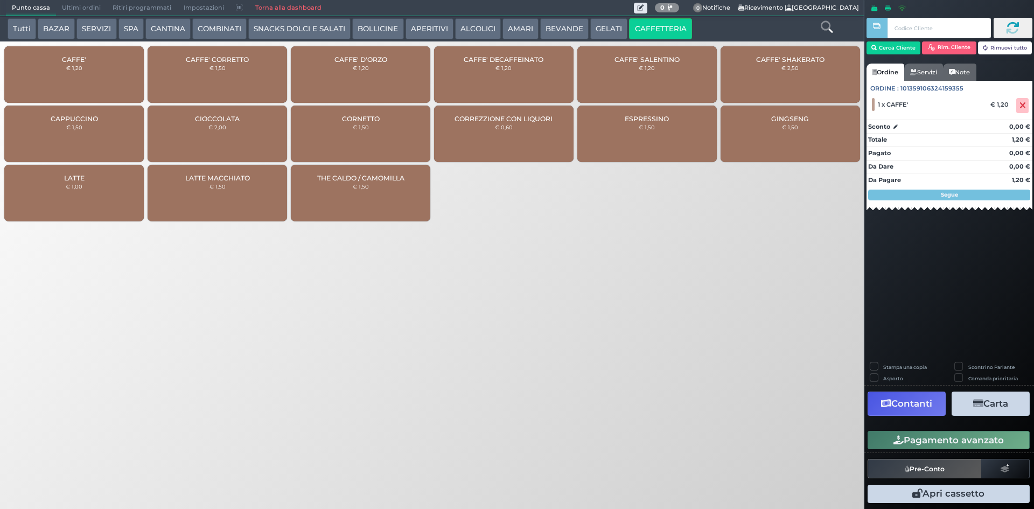
click at [969, 439] on button "Pagamento avanzato" at bounding box center [949, 440] width 162 height 18
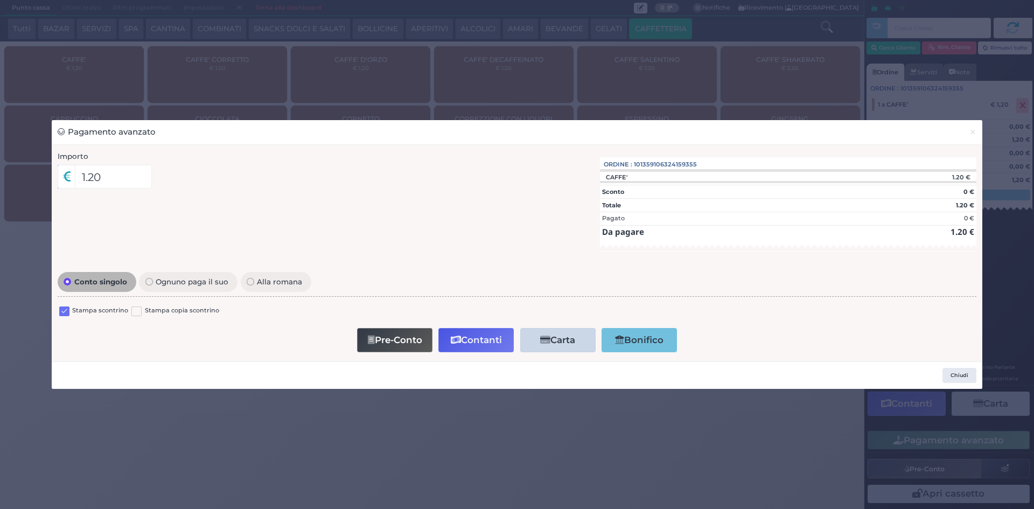
click at [65, 308] on label at bounding box center [64, 311] width 10 height 10
click at [0, 0] on input "checkbox" at bounding box center [0, 0] width 0 height 0
click at [460, 338] on icon "button" at bounding box center [456, 340] width 10 height 9
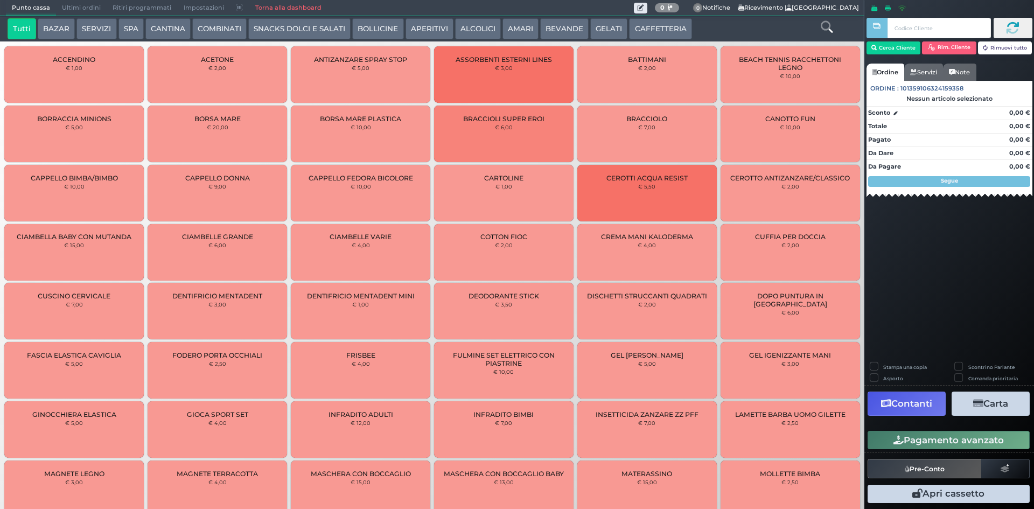
click at [655, 24] on button "CAFFETTERIA" at bounding box center [660, 29] width 62 height 22
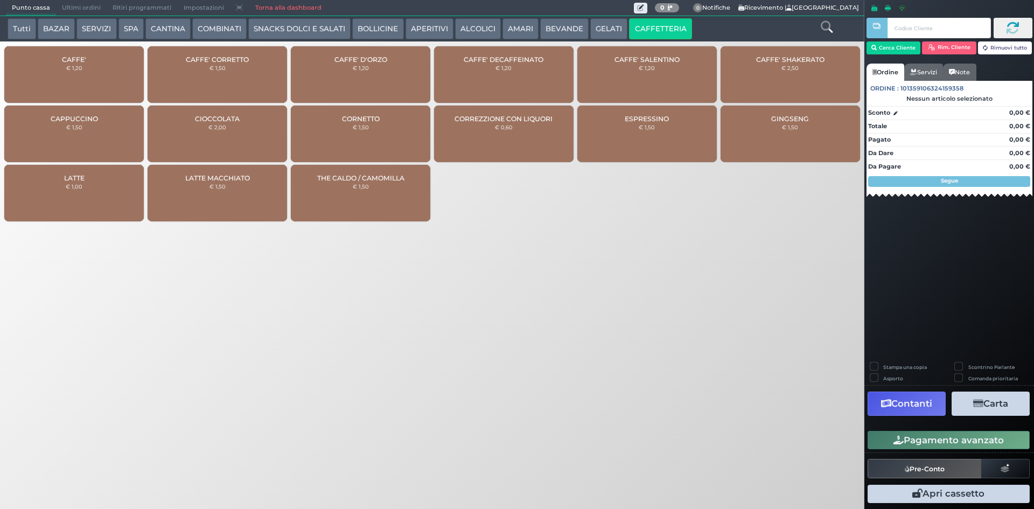
click at [90, 73] on div "CAFFE' € 1,20" at bounding box center [73, 74] width 139 height 57
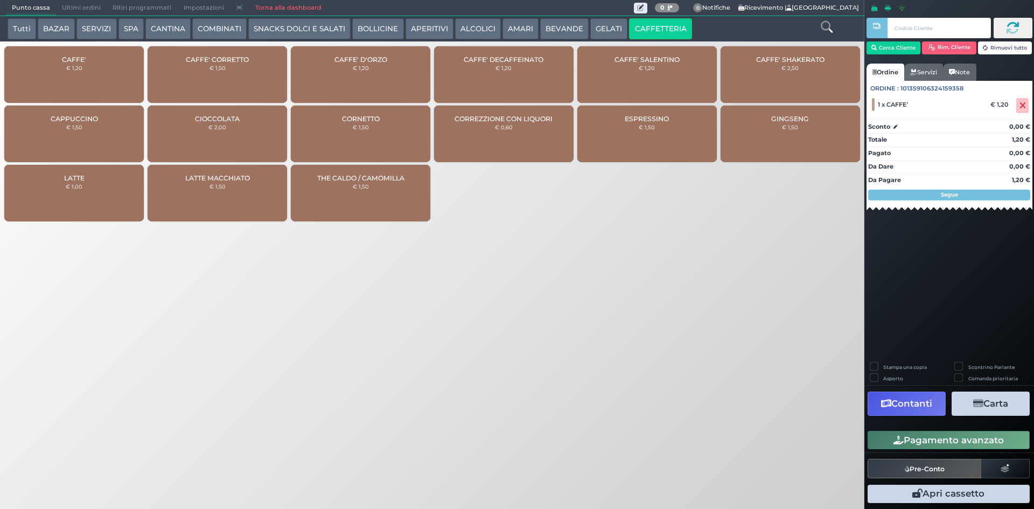
click at [907, 448] on button "Pagamento avanzato" at bounding box center [949, 440] width 162 height 18
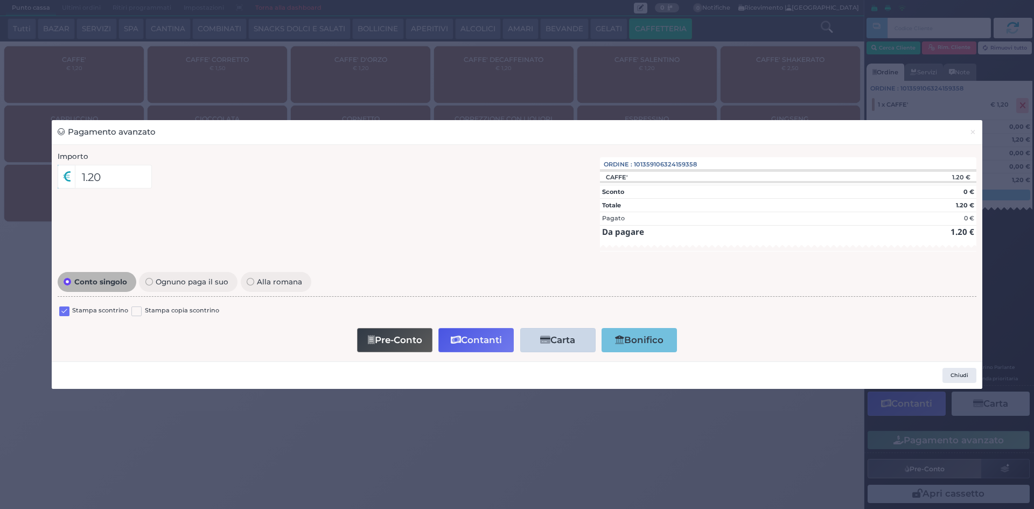
click at [66, 309] on label at bounding box center [64, 311] width 10 height 10
click at [0, 0] on input "checkbox" at bounding box center [0, 0] width 0 height 0
click at [471, 334] on button "Contanti" at bounding box center [475, 340] width 75 height 24
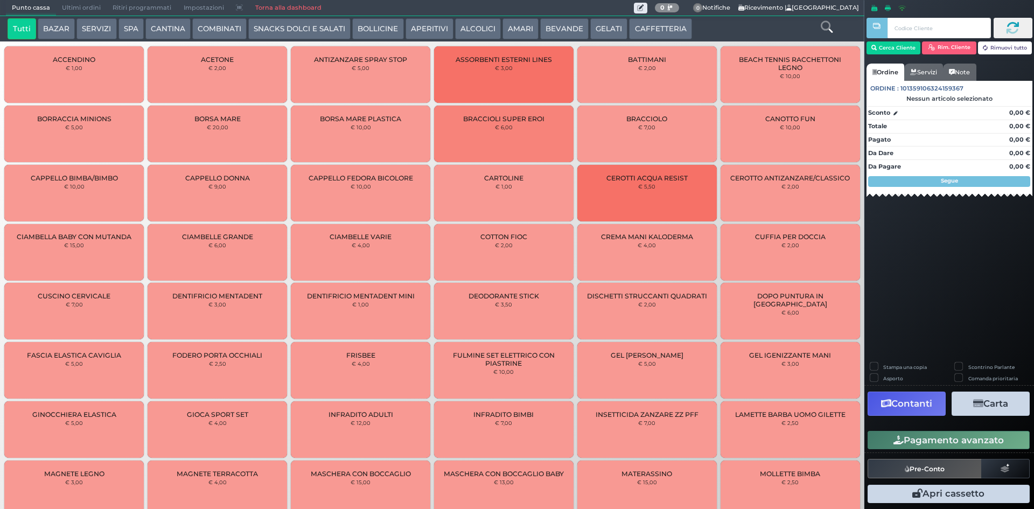
click at [72, 12] on span "Ultimi ordini" at bounding box center [81, 8] width 51 height 15
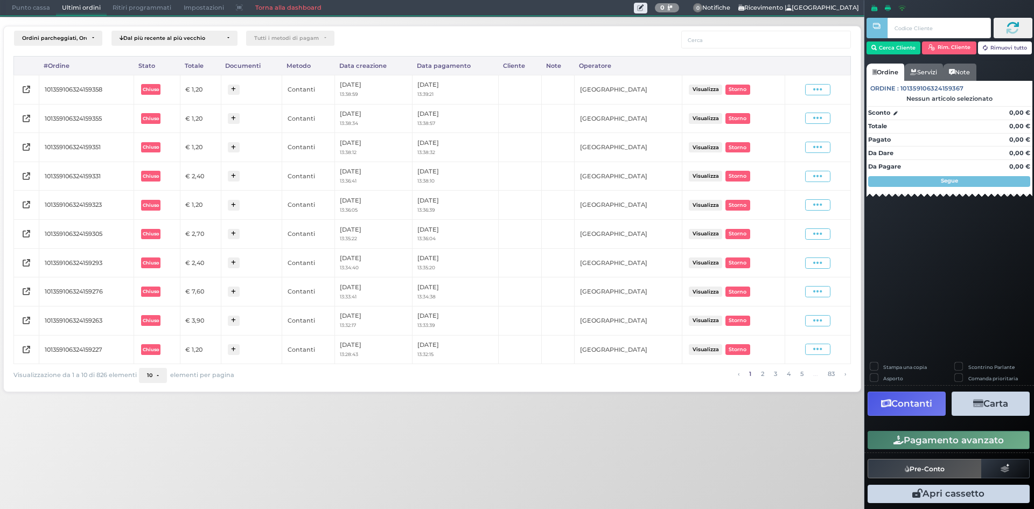
click at [804, 89] on div "Visualizza Ristampa Pre-Conto [GEOGRAPHIC_DATA]" at bounding box center [818, 89] width 54 height 11
click at [811, 90] on span at bounding box center [817, 89] width 25 height 11
click at [804, 118] on span "Ristampa Pre-Conto" at bounding box center [792, 120] width 44 height 18
click at [822, 118] on icon at bounding box center [817, 118] width 9 height 10
click at [785, 146] on span "Ristampa Pre-Conto" at bounding box center [792, 150] width 44 height 18
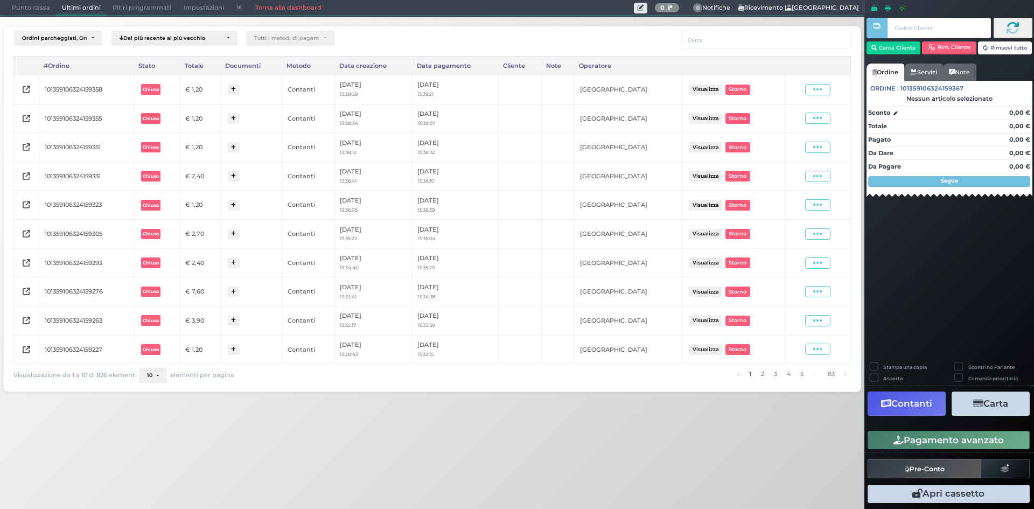
click at [30, 12] on span "Punto cassa" at bounding box center [31, 8] width 50 height 15
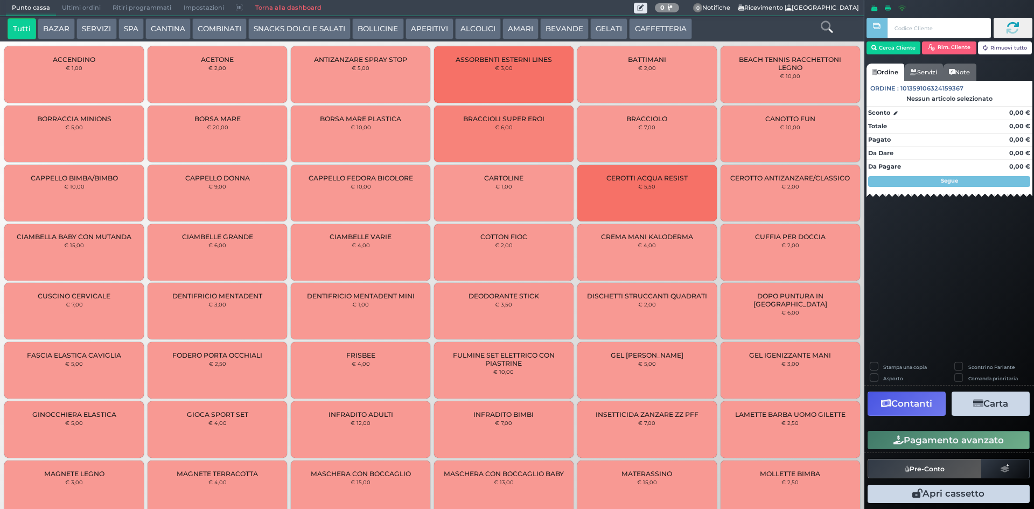
click at [687, 26] on div "Tutti BAZAR SERVIZI SPA CANTINA COMBINATI SNACKS DOLCI E SALATI BOLLICINE APERI…" at bounding box center [396, 29] width 789 height 22
click at [659, 34] on button "CAFFETTERIA" at bounding box center [660, 29] width 62 height 22
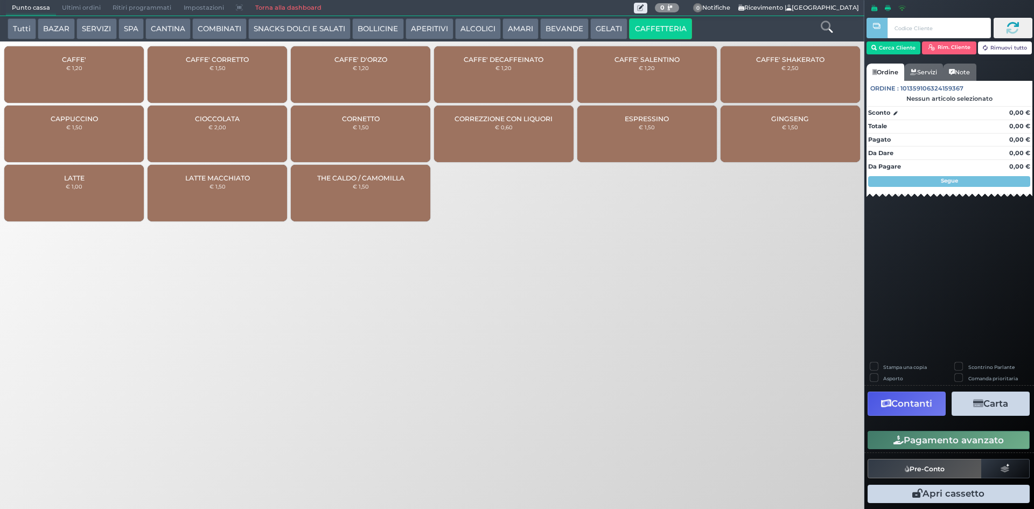
click at [93, 69] on div "CAFFE' € 1,20" at bounding box center [73, 74] width 139 height 57
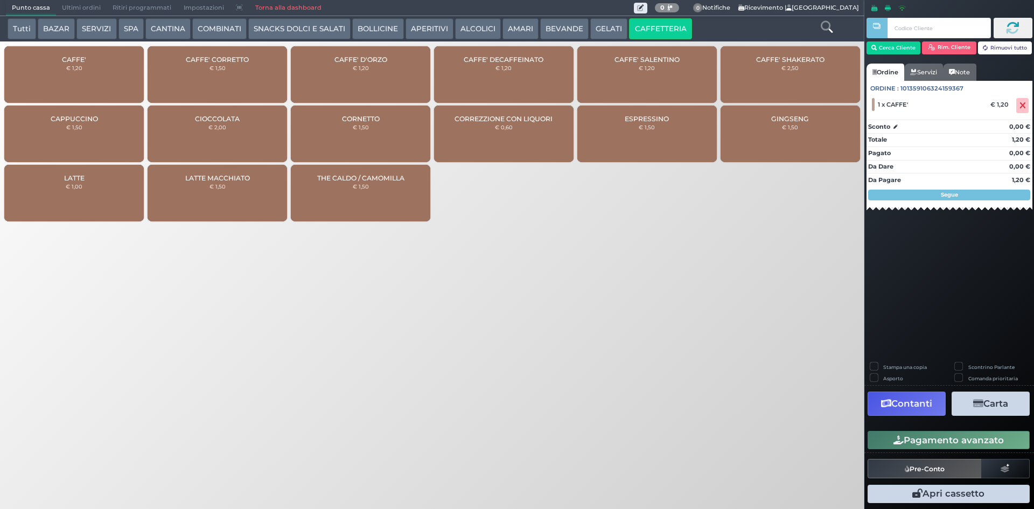
click at [933, 442] on button "Pagamento avanzato" at bounding box center [949, 440] width 162 height 18
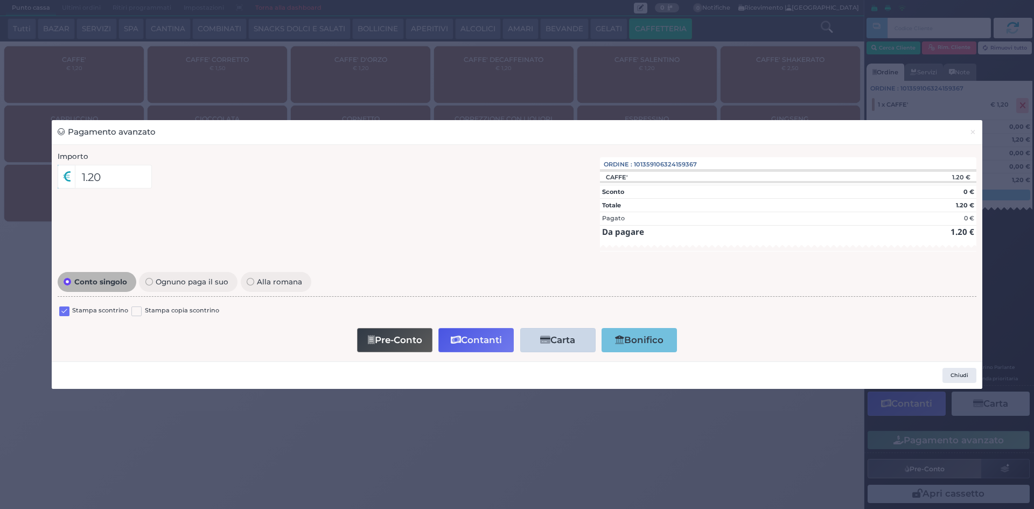
click at [61, 310] on label at bounding box center [64, 311] width 10 height 10
click at [0, 0] on input "checkbox" at bounding box center [0, 0] width 0 height 0
click at [457, 336] on icon "button" at bounding box center [456, 340] width 10 height 9
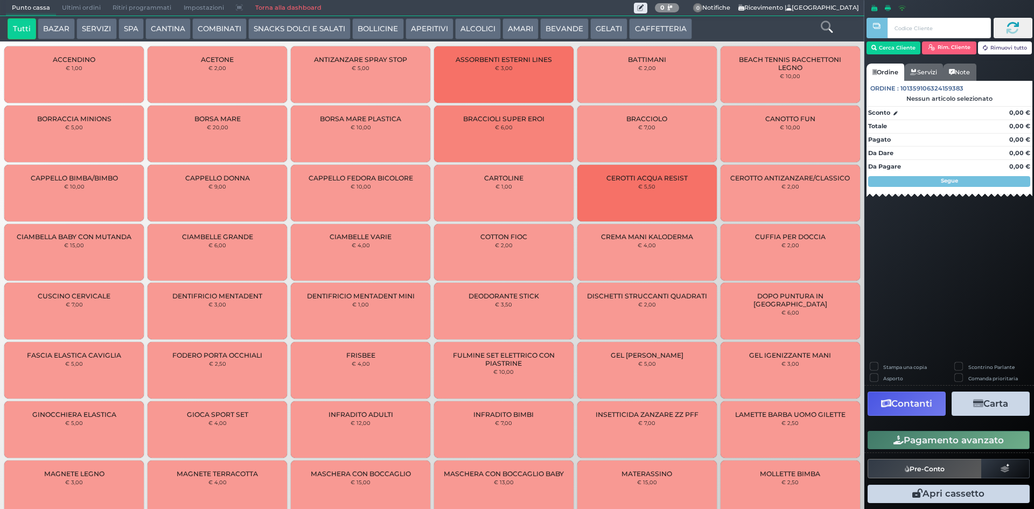
click at [79, 3] on span "Ultimi ordini" at bounding box center [81, 8] width 51 height 15
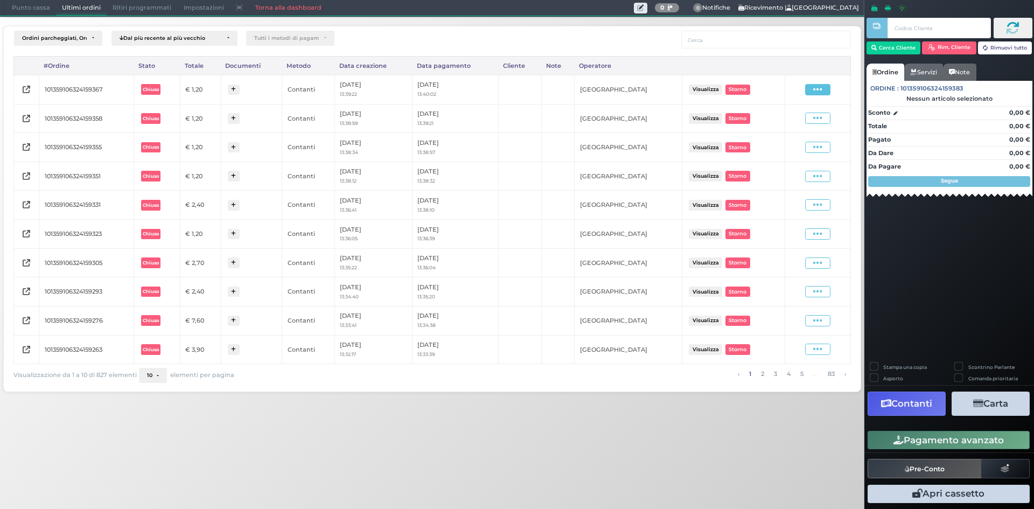
click at [815, 88] on icon at bounding box center [817, 90] width 9 height 10
click at [799, 125] on span "Ristampa Pre-Conto" at bounding box center [792, 120] width 44 height 18
click at [13, 13] on span "Punto cassa" at bounding box center [31, 8] width 50 height 15
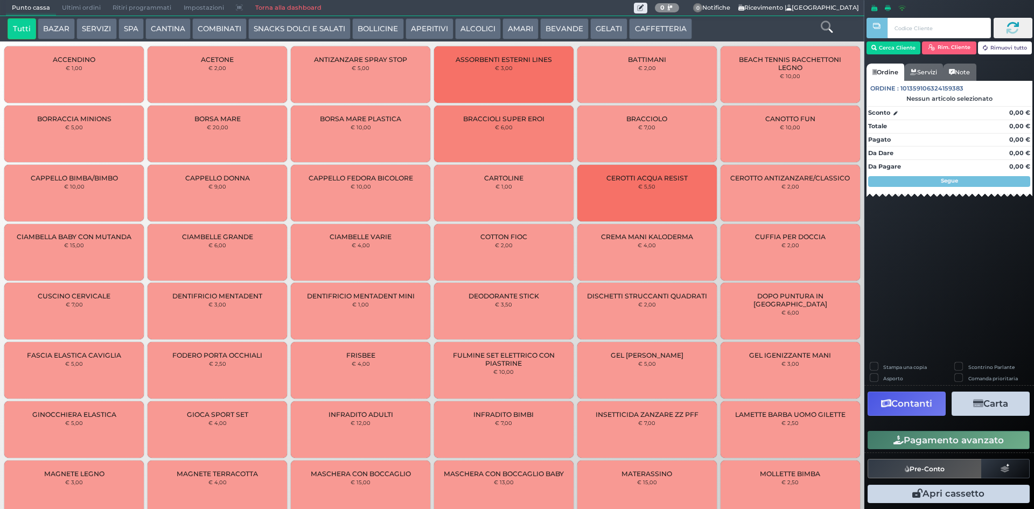
click at [672, 27] on button "CAFFETTERIA" at bounding box center [660, 29] width 62 height 22
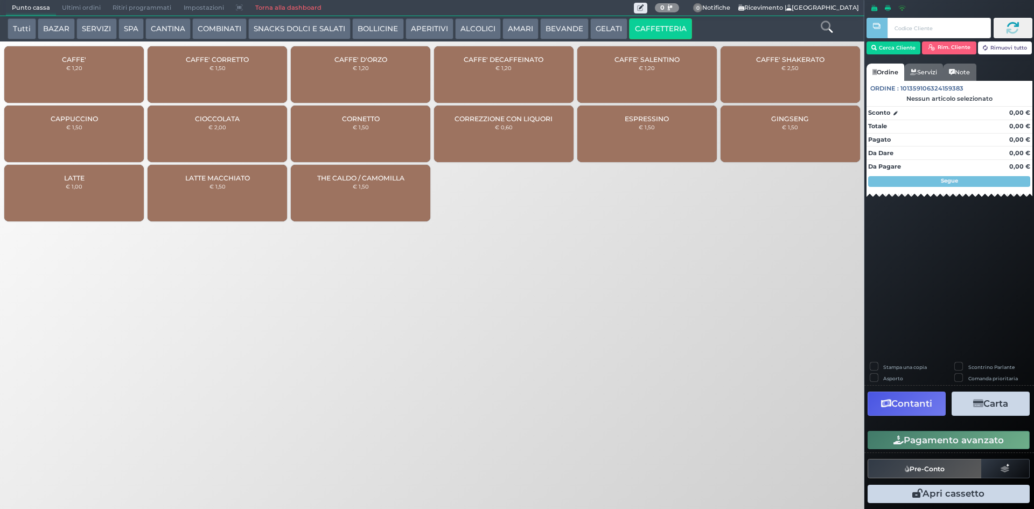
click at [44, 93] on div "CAFFE' € 1,20" at bounding box center [73, 74] width 139 height 57
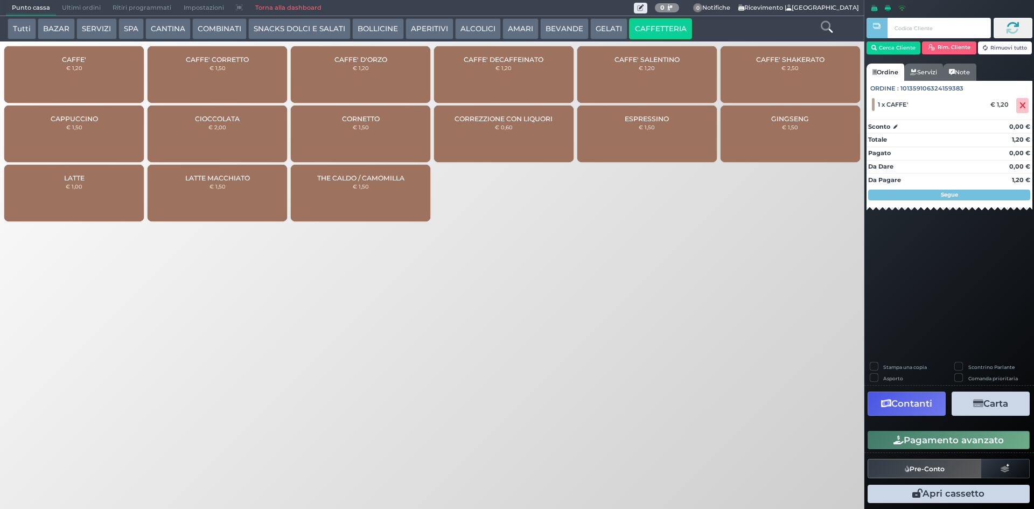
drag, startPoint x: 934, startPoint y: 436, endPoint x: 751, endPoint y: 447, distance: 183.5
click at [934, 435] on button "Pagamento avanzato" at bounding box center [949, 440] width 162 height 18
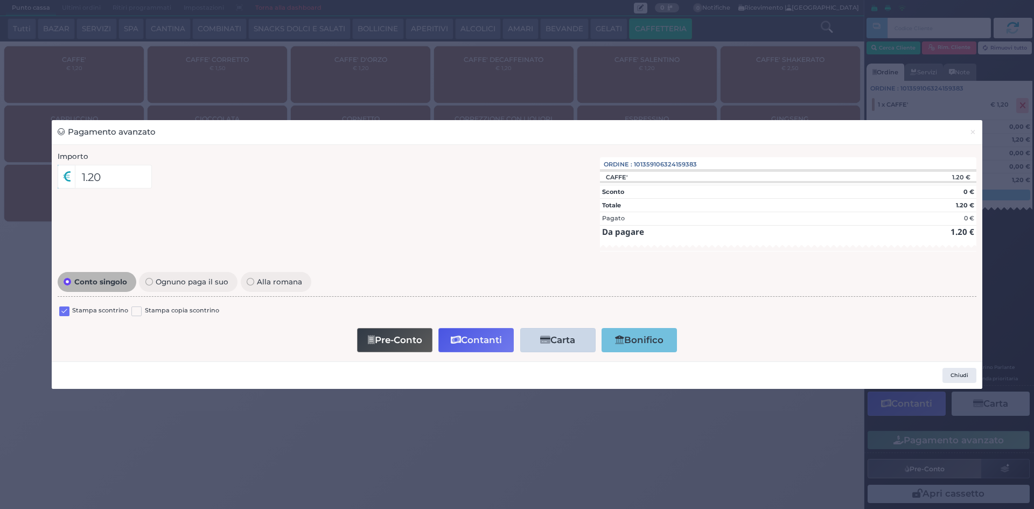
click at [64, 310] on label at bounding box center [64, 311] width 10 height 10
click at [0, 0] on input "checkbox" at bounding box center [0, 0] width 0 height 0
click at [465, 334] on button "Contanti" at bounding box center [475, 340] width 75 height 24
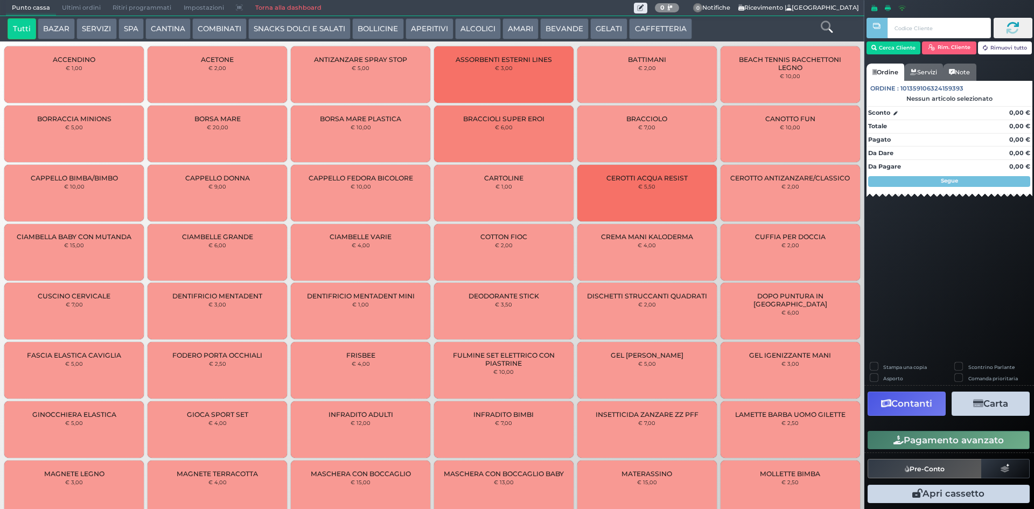
click at [77, 7] on span "Ultimi ordini" at bounding box center [81, 8] width 51 height 15
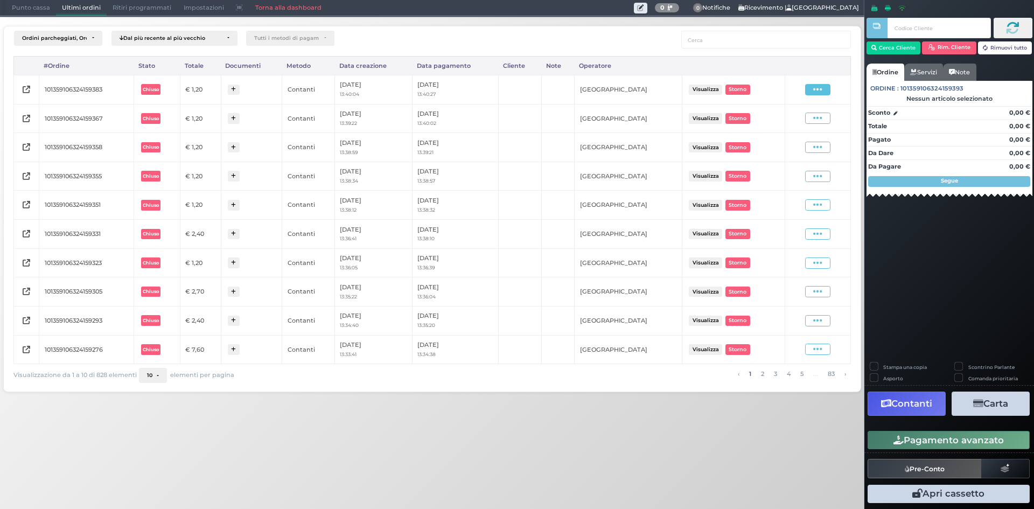
click at [822, 86] on icon at bounding box center [817, 90] width 9 height 10
click at [793, 118] on span "Ristampa Pre-Conto" at bounding box center [792, 120] width 44 height 18
click at [20, 13] on span "Punto cassa" at bounding box center [31, 8] width 50 height 15
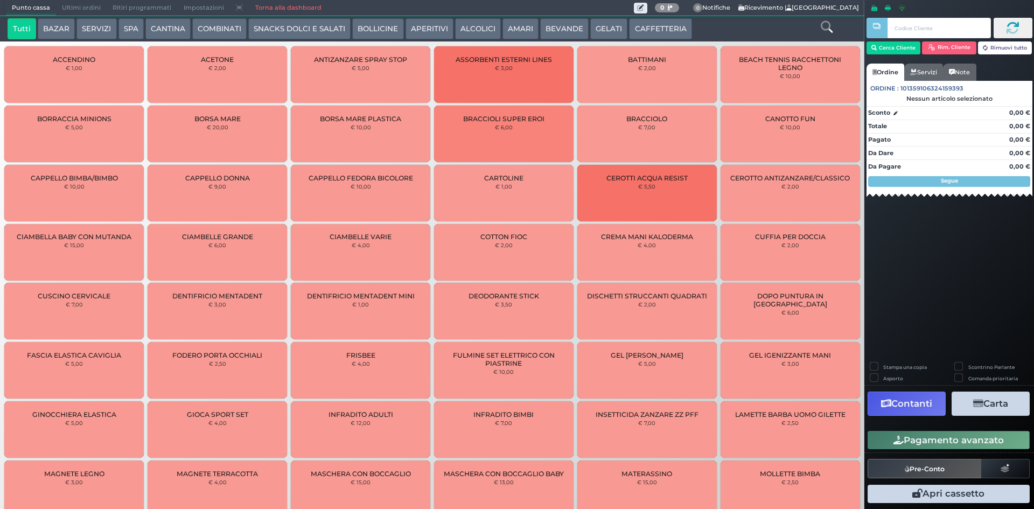
drag, startPoint x: 660, startPoint y: 28, endPoint x: 476, endPoint y: 30, distance: 184.7
click at [654, 29] on button "CAFFETTERIA" at bounding box center [660, 29] width 62 height 22
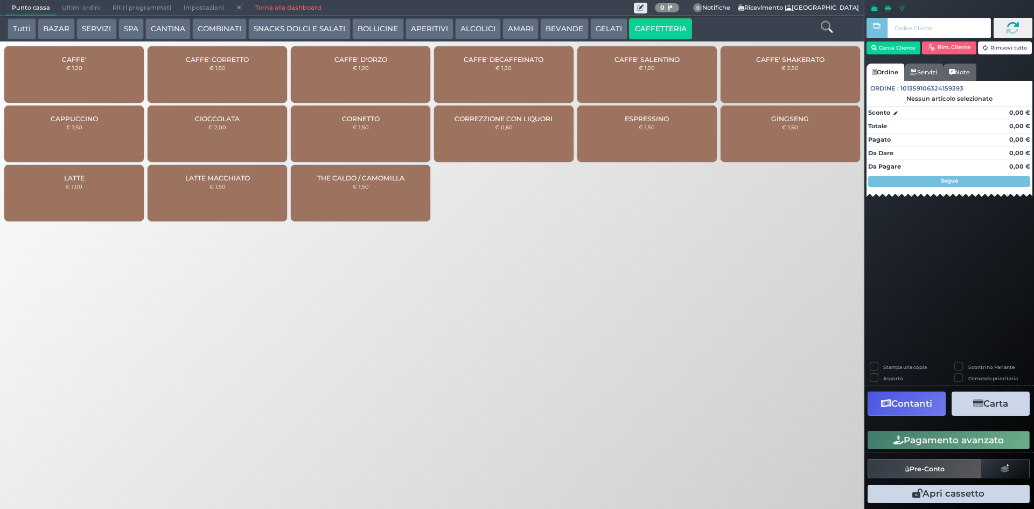
click at [120, 60] on div "CAFFE' € 1,20" at bounding box center [73, 74] width 139 height 57
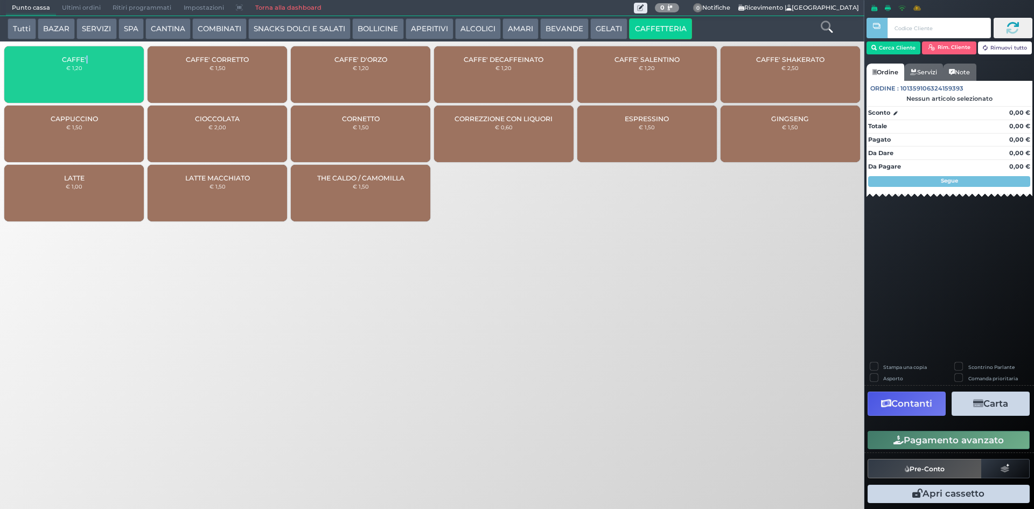
click at [120, 60] on div "CAFFE' € 1,20" at bounding box center [73, 74] width 139 height 57
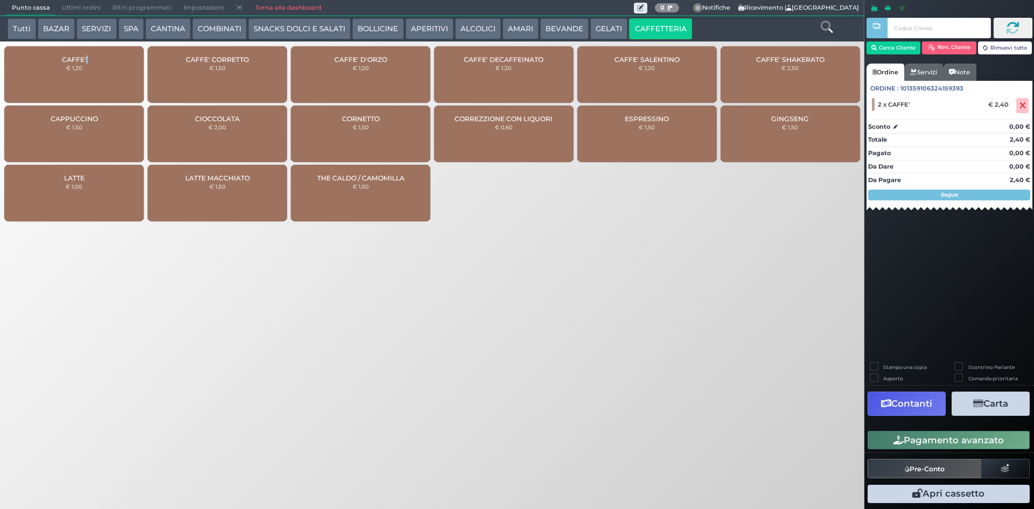
click at [985, 432] on button "Pagamento avanzato" at bounding box center [949, 440] width 162 height 18
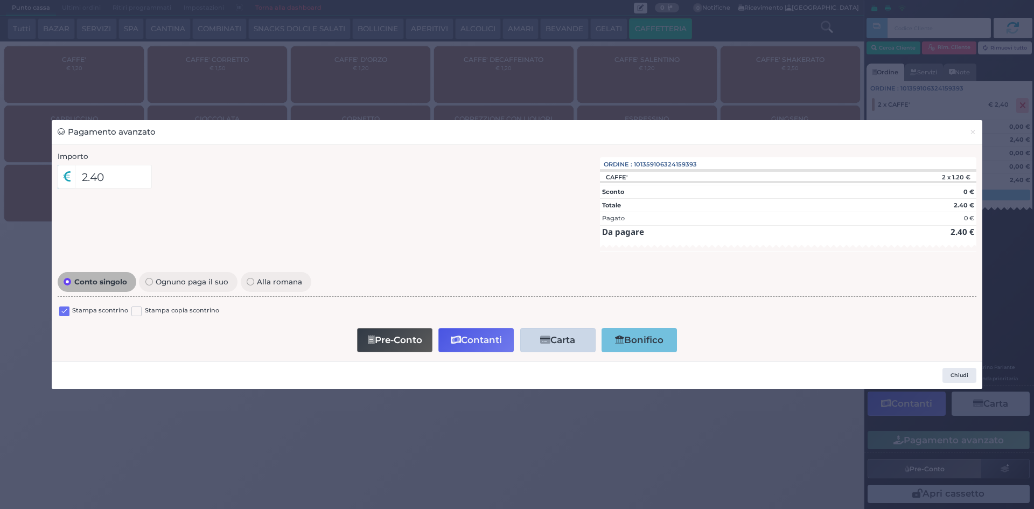
click at [64, 311] on label at bounding box center [64, 311] width 10 height 10
click at [0, 0] on input "checkbox" at bounding box center [0, 0] width 0 height 0
click at [466, 338] on button "Contanti" at bounding box center [475, 340] width 75 height 24
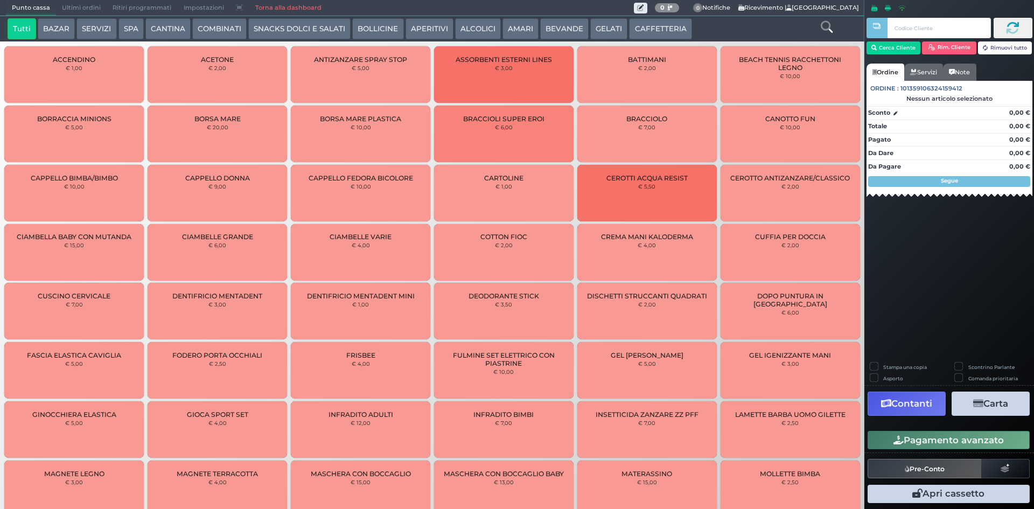
click at [68, 7] on span "Ultimi ordini" at bounding box center [81, 8] width 51 height 15
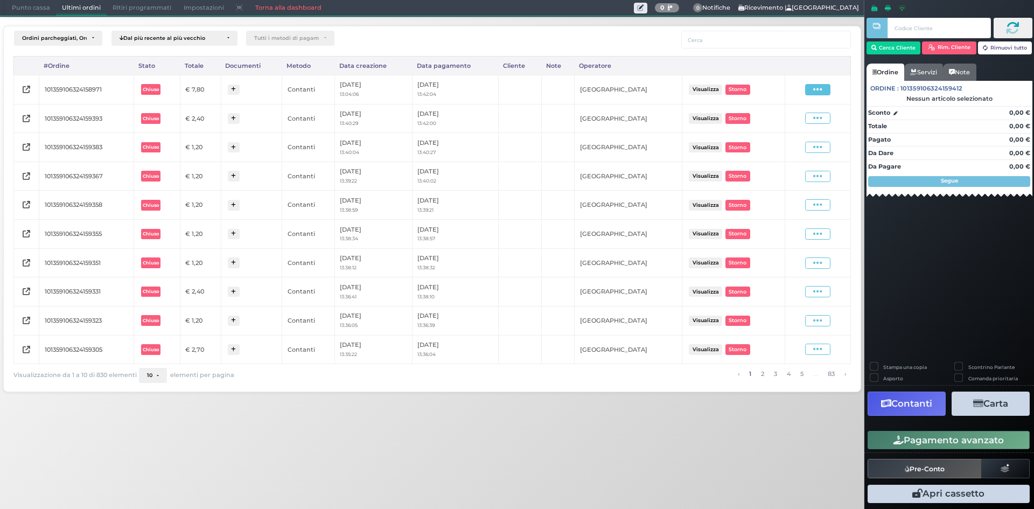
click at [822, 88] on icon at bounding box center [817, 90] width 9 height 10
click at [778, 123] on span "Ristampa Pre-Conto" at bounding box center [792, 120] width 44 height 18
click at [804, 91] on div "Visualizza Ristampa Pre-Conto [GEOGRAPHIC_DATA]" at bounding box center [818, 89] width 54 height 11
click at [819, 91] on icon at bounding box center [817, 90] width 9 height 10
click at [795, 124] on span "Ristampa Pre-Conto" at bounding box center [792, 120] width 44 height 18
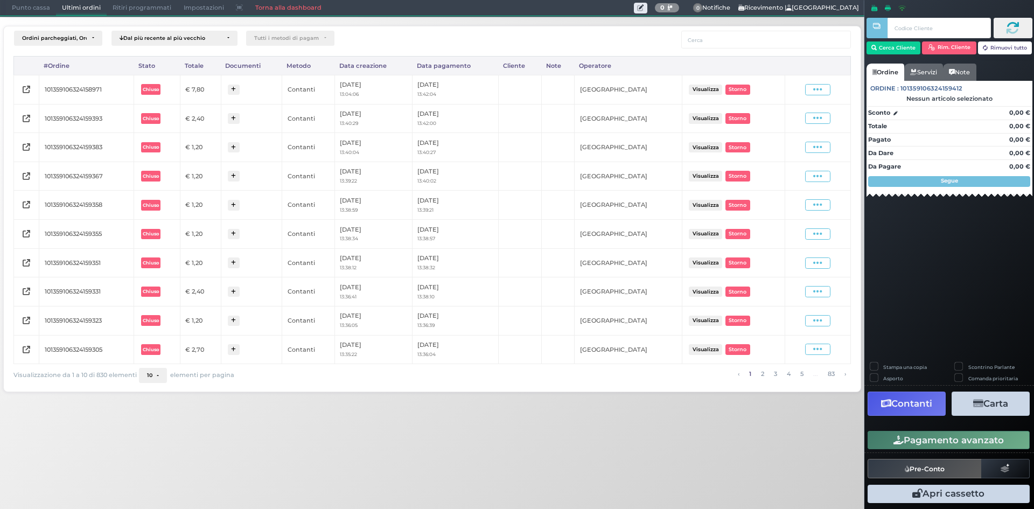
click at [30, 4] on span "Punto cassa" at bounding box center [31, 8] width 50 height 15
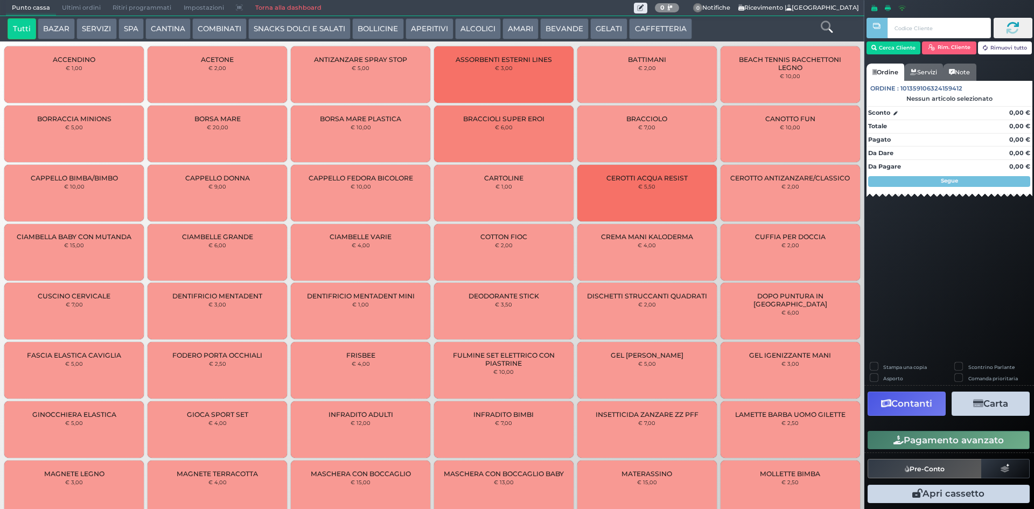
click at [660, 24] on button "CAFFETTERIA" at bounding box center [660, 29] width 62 height 22
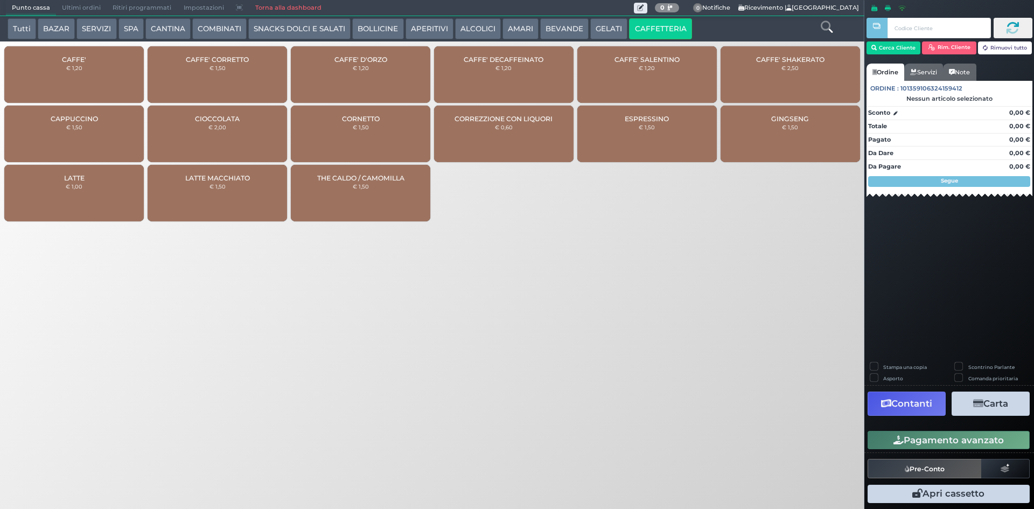
click at [112, 62] on div "CAFFE' € 1,20" at bounding box center [73, 74] width 139 height 57
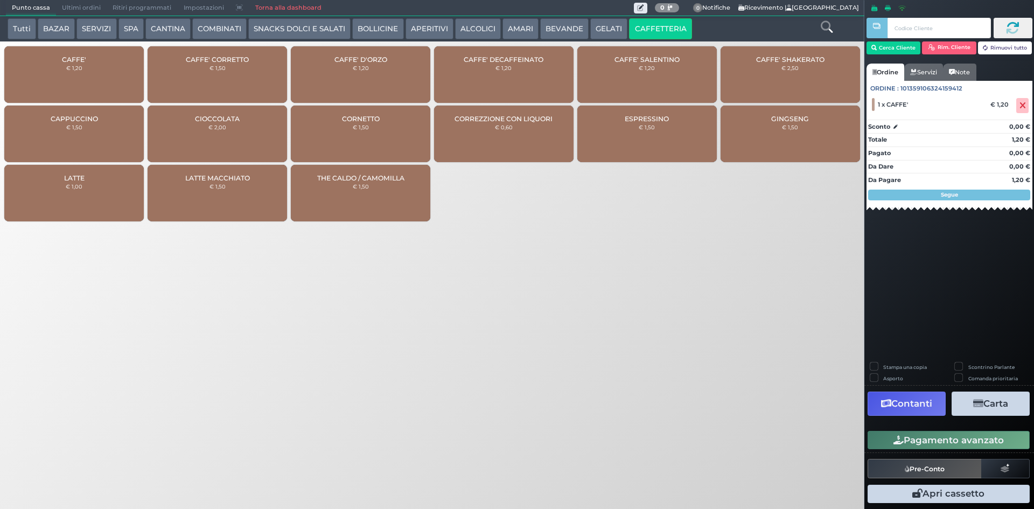
click at [911, 441] on button "Pagamento avanzato" at bounding box center [949, 440] width 162 height 18
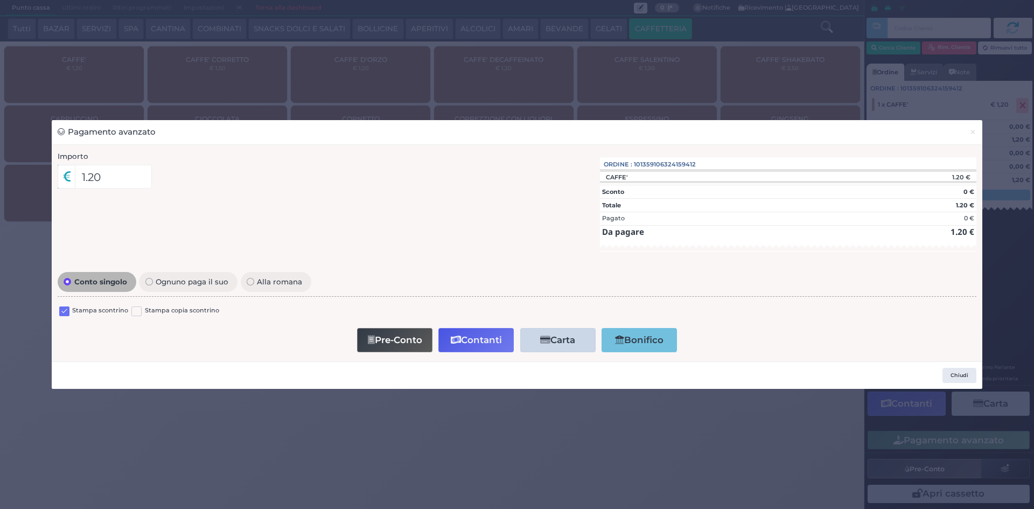
click at [64, 309] on label at bounding box center [64, 311] width 10 height 10
click at [0, 0] on input "checkbox" at bounding box center [0, 0] width 0 height 0
click at [489, 344] on button "Contanti" at bounding box center [475, 340] width 75 height 24
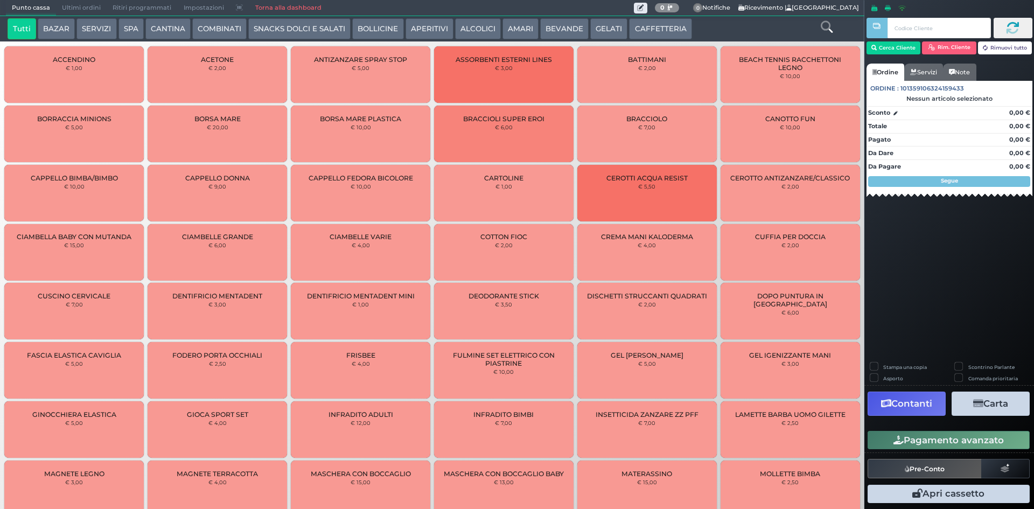
click at [99, 4] on span "Ultimi ordini" at bounding box center [81, 8] width 51 height 15
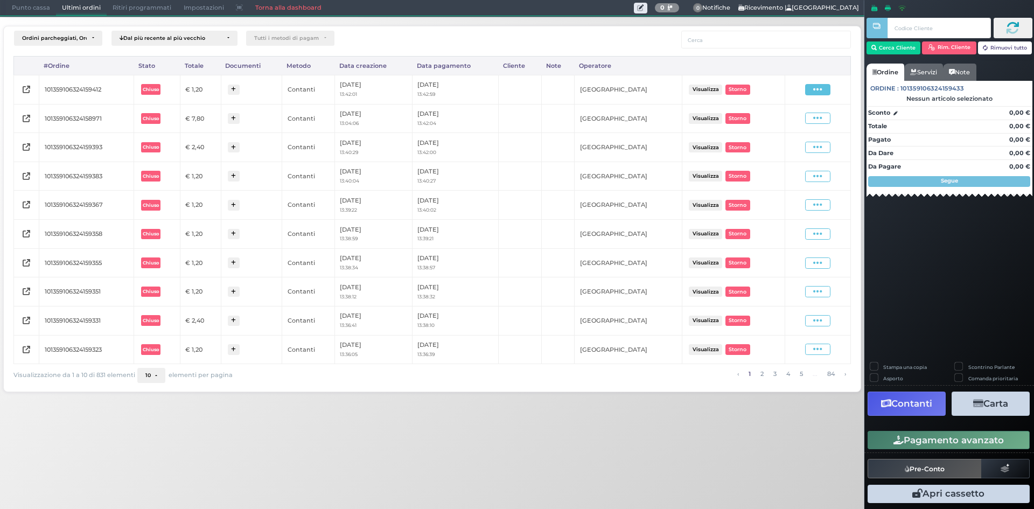
click at [819, 85] on icon at bounding box center [817, 90] width 9 height 10
click at [798, 118] on span "Ristampa Pre-Conto" at bounding box center [792, 120] width 44 height 18
click at [12, 13] on span "Punto cassa" at bounding box center [31, 8] width 50 height 15
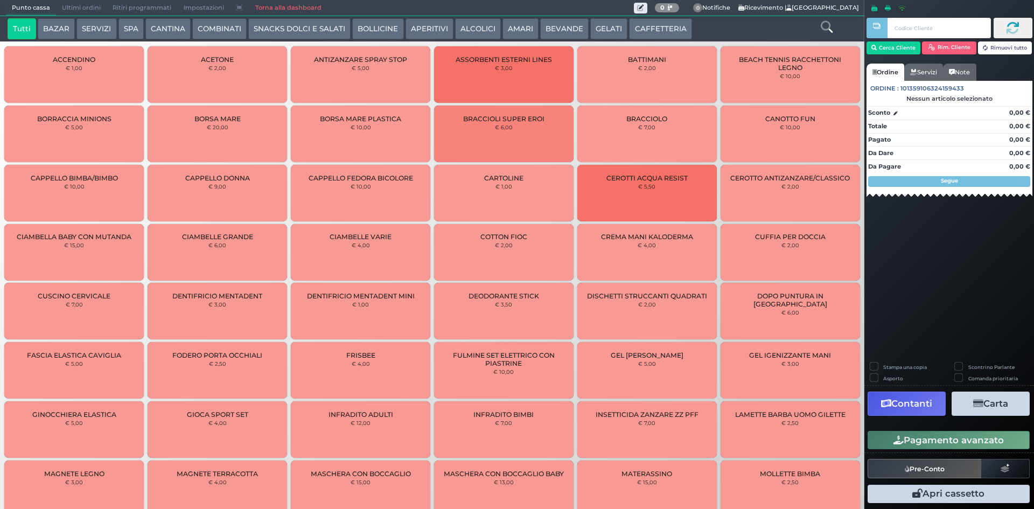
click at [657, 30] on button "CAFFETTERIA" at bounding box center [660, 29] width 62 height 22
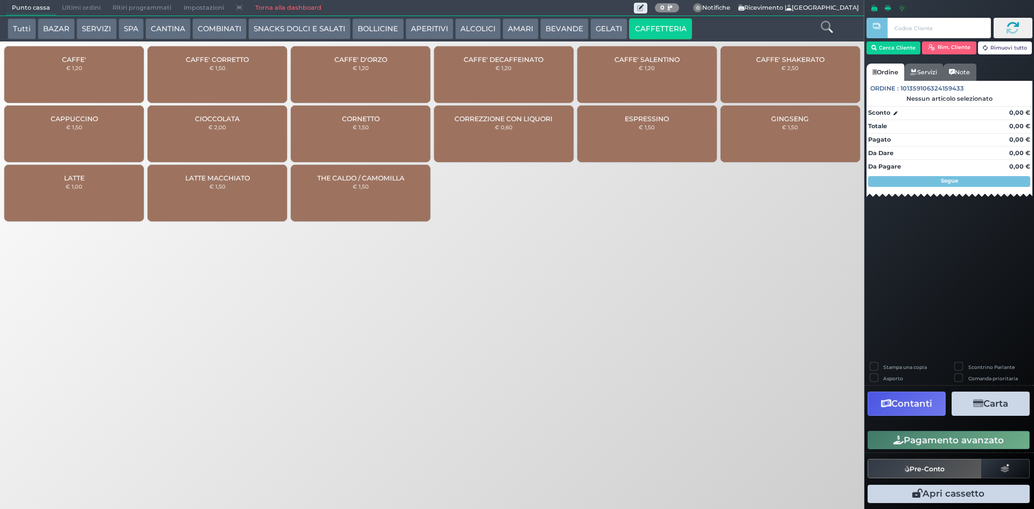
click at [112, 91] on div "CAFFE' € 1,20" at bounding box center [73, 74] width 139 height 57
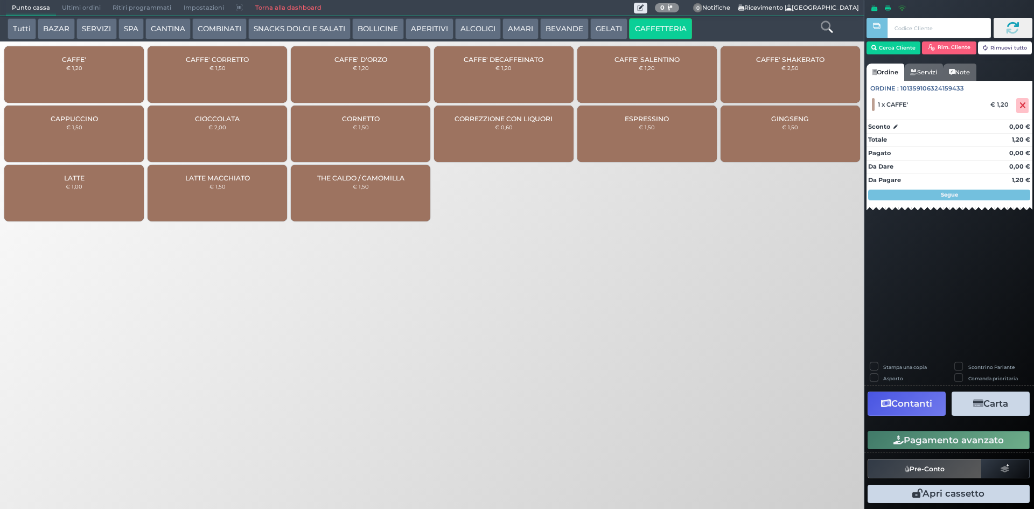
click at [957, 422] on div "Stampa una copia Scontrino Parlante Asporto Comanda prioritaria Contanti Carta …" at bounding box center [949, 434] width 170 height 144
click at [959, 437] on button "Pagamento avanzato" at bounding box center [949, 440] width 162 height 18
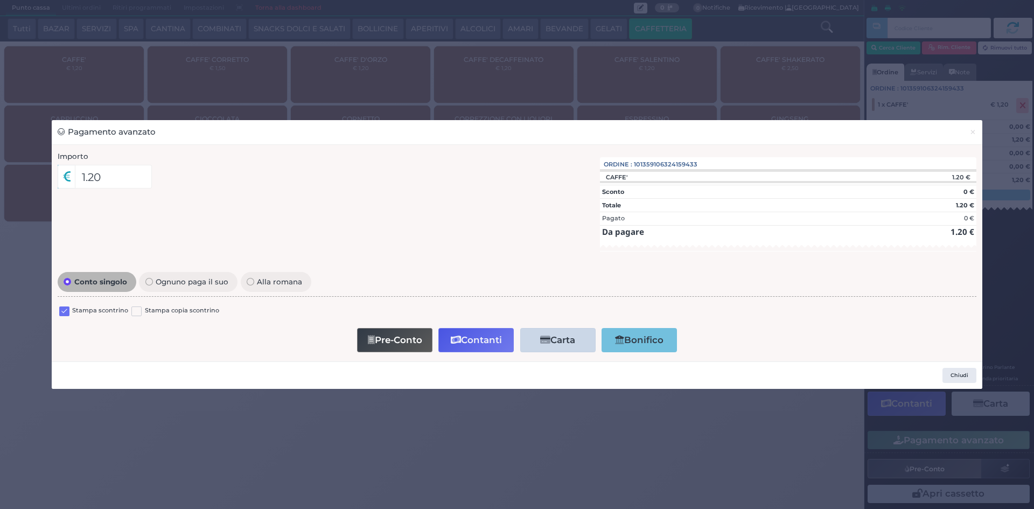
click at [58, 310] on div "Stampa scontrino Stampa copia scontrino" at bounding box center [517, 312] width 919 height 25
click at [62, 312] on label at bounding box center [64, 311] width 10 height 10
click at [0, 0] on input "checkbox" at bounding box center [0, 0] width 0 height 0
click at [465, 330] on button "Contanti" at bounding box center [475, 340] width 75 height 24
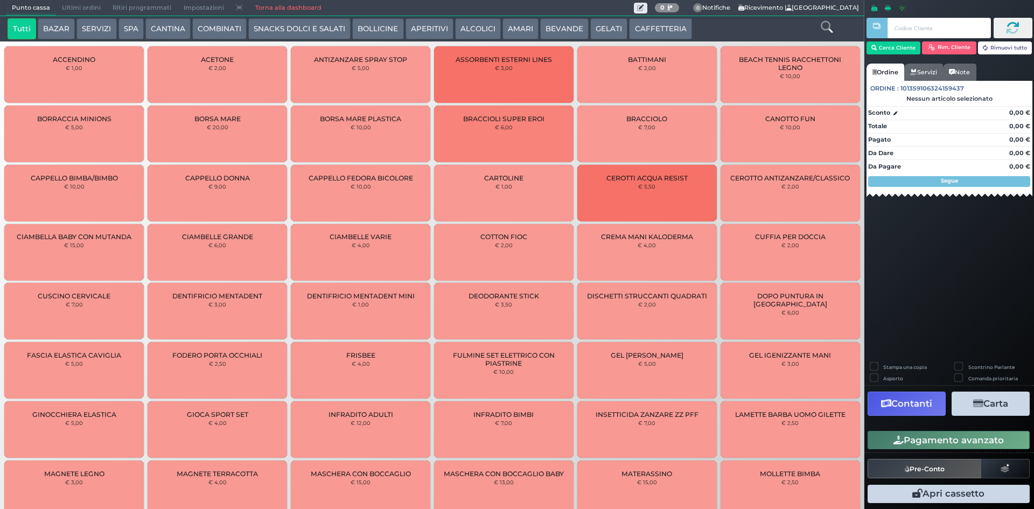
click at [72, 1] on span "Ultimi ordini" at bounding box center [81, 8] width 51 height 15
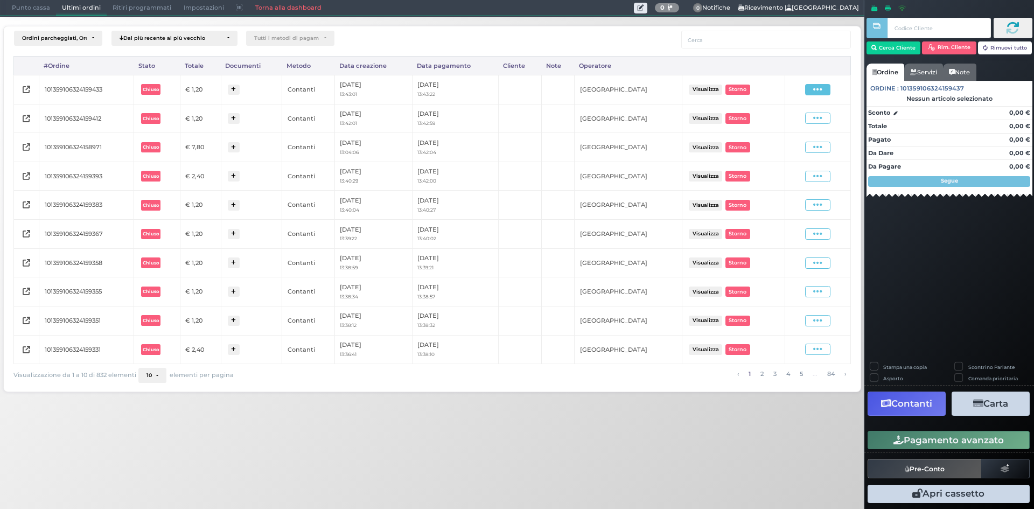
click at [823, 87] on span at bounding box center [817, 89] width 25 height 11
click at [793, 120] on span "Ristampa Pre-Conto" at bounding box center [792, 120] width 44 height 18
click at [30, 14] on span "Punto cassa" at bounding box center [31, 8] width 50 height 15
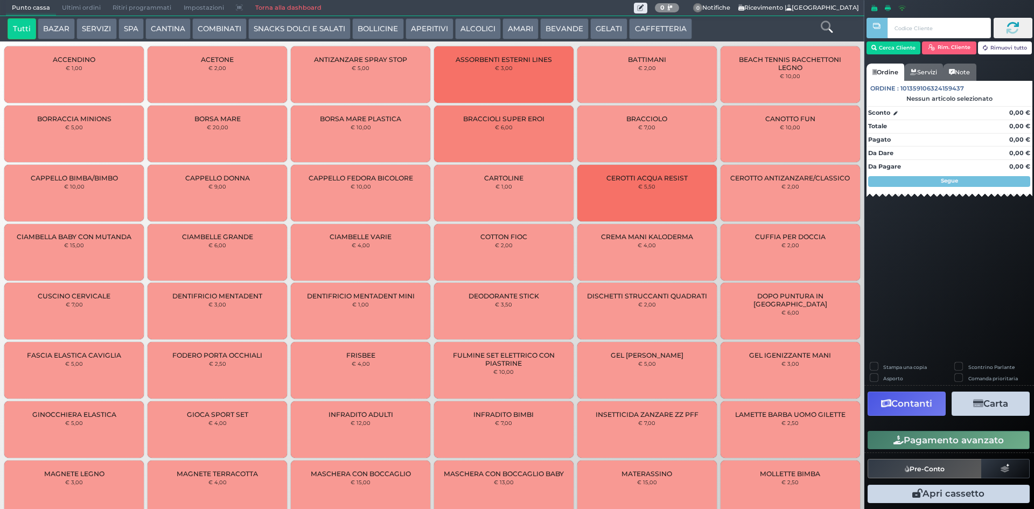
click at [660, 34] on button "CAFFETTERIA" at bounding box center [660, 29] width 62 height 22
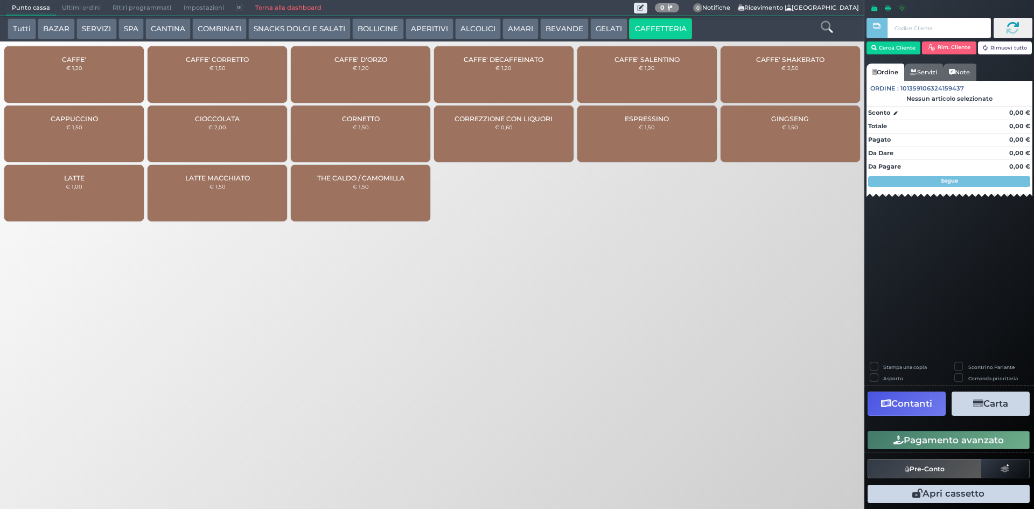
click at [72, 81] on div "CAFFE' € 1,20" at bounding box center [73, 74] width 139 height 57
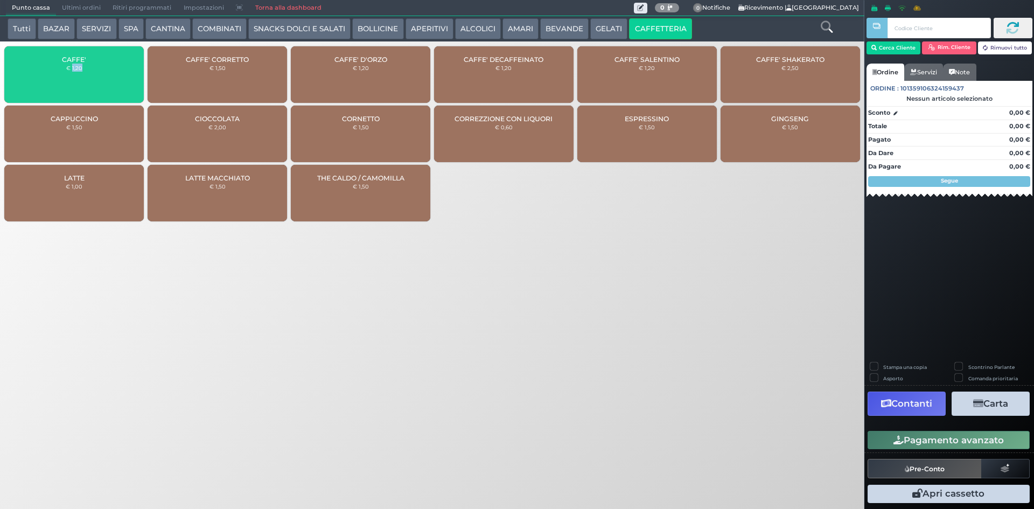
click at [72, 81] on div "CAFFE' € 1,20" at bounding box center [73, 74] width 139 height 57
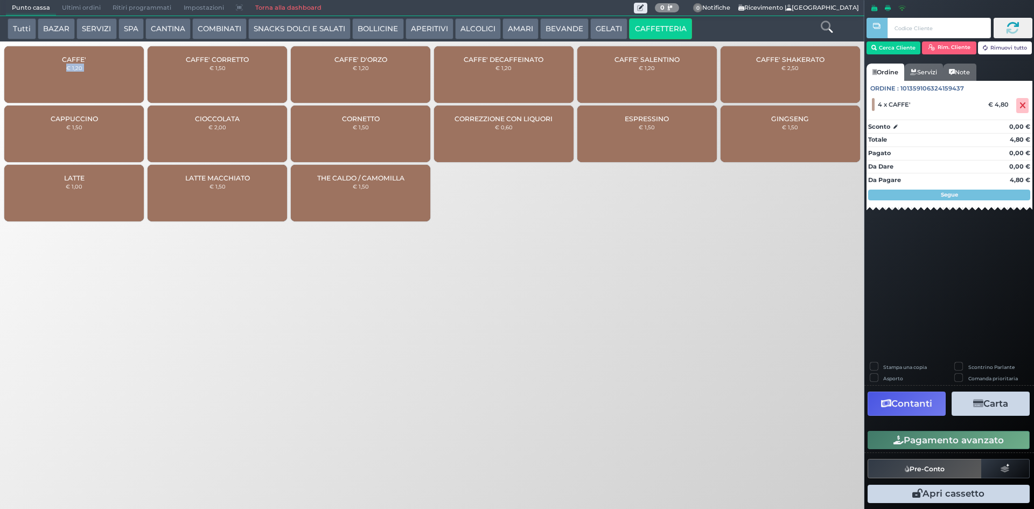
click at [72, 81] on div "CAFFE' € 1,20" at bounding box center [73, 74] width 139 height 57
click at [466, 32] on button "ALCOLICI" at bounding box center [478, 29] width 46 height 22
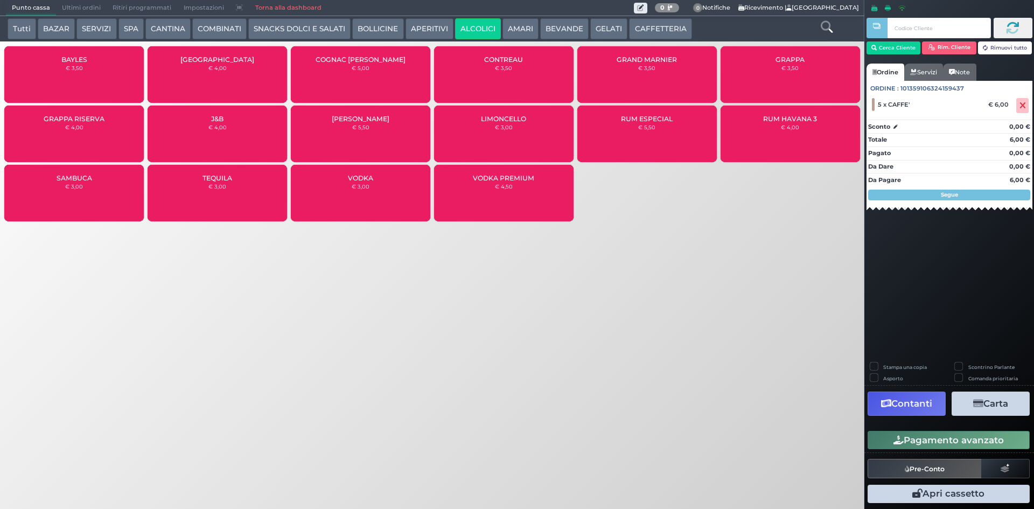
click at [75, 130] on div "GRAPPA RISERVA € 4,00" at bounding box center [73, 134] width 139 height 57
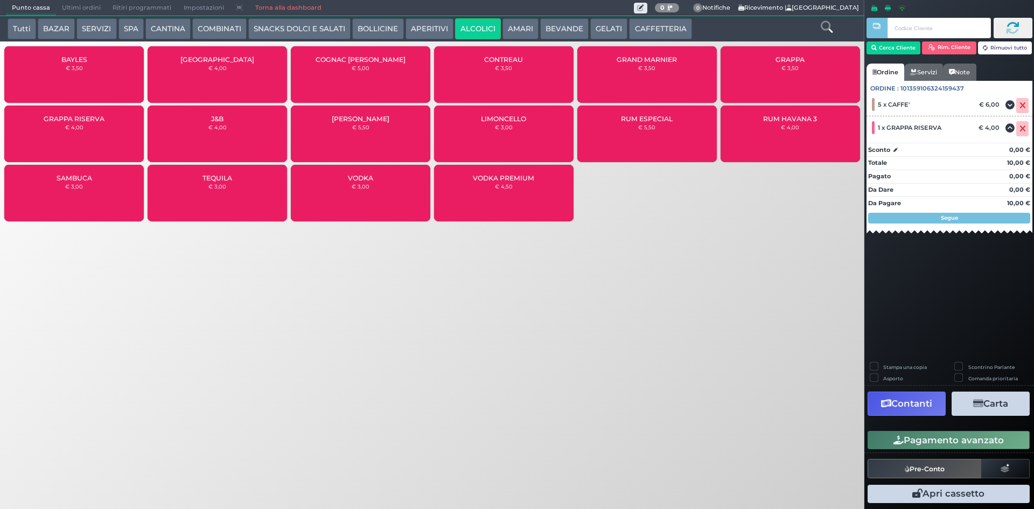
click at [984, 440] on button "Pagamento avanzato" at bounding box center [949, 440] width 162 height 18
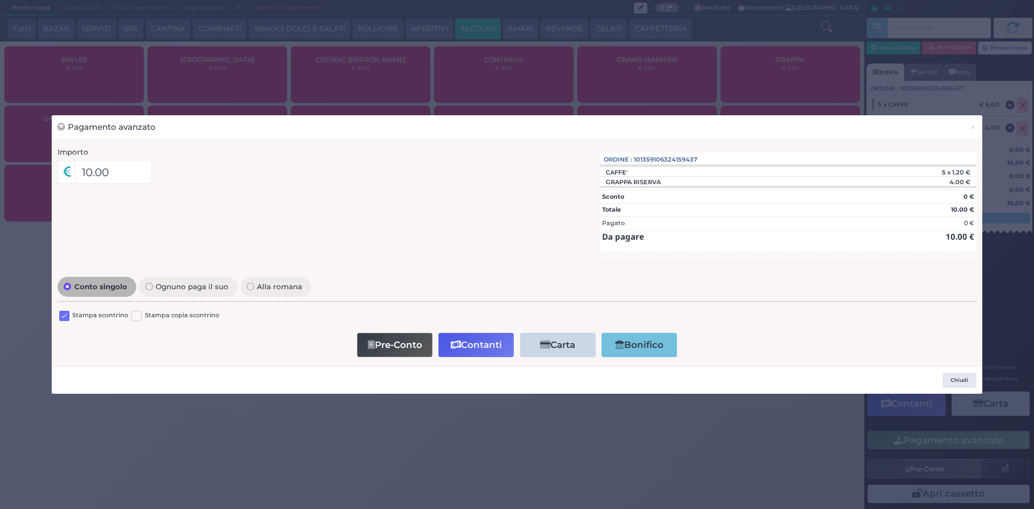
click at [58, 322] on div "Stampa scontrino Stampa copia scontrino" at bounding box center [517, 317] width 919 height 25
click at [62, 320] on label at bounding box center [64, 316] width 10 height 10
click at [0, 0] on input "checkbox" at bounding box center [0, 0] width 0 height 0
click at [487, 349] on button "Contanti" at bounding box center [475, 345] width 75 height 24
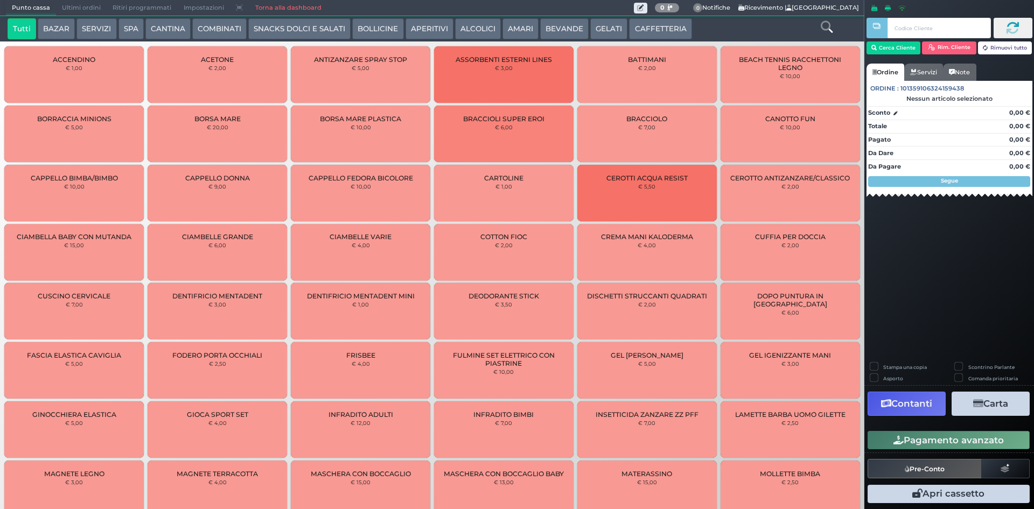
click at [59, 8] on span "Ultimi ordini" at bounding box center [81, 8] width 51 height 15
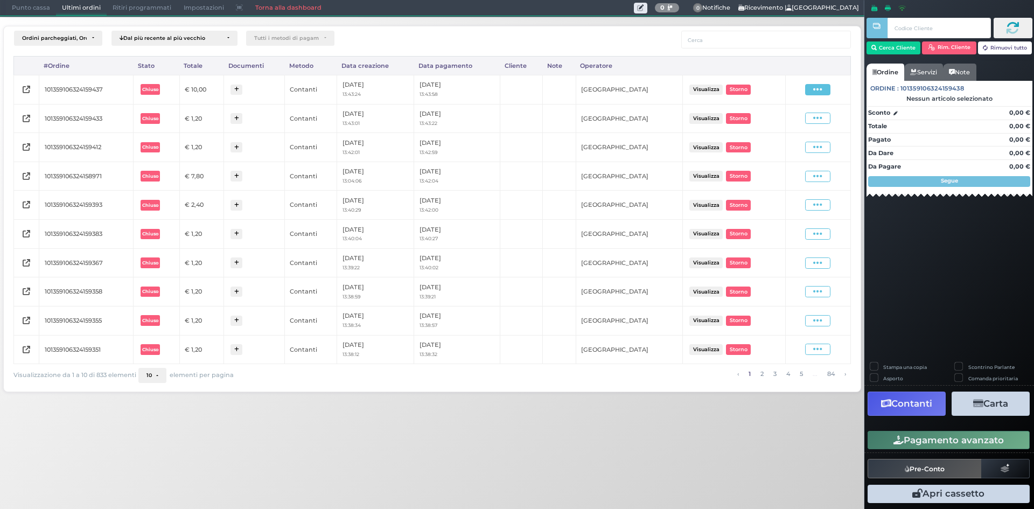
click at [817, 94] on icon at bounding box center [817, 90] width 9 height 10
click at [796, 119] on span "Ristampa Pre-Conto" at bounding box center [792, 120] width 44 height 18
click at [32, 14] on span "Punto cassa" at bounding box center [31, 8] width 50 height 15
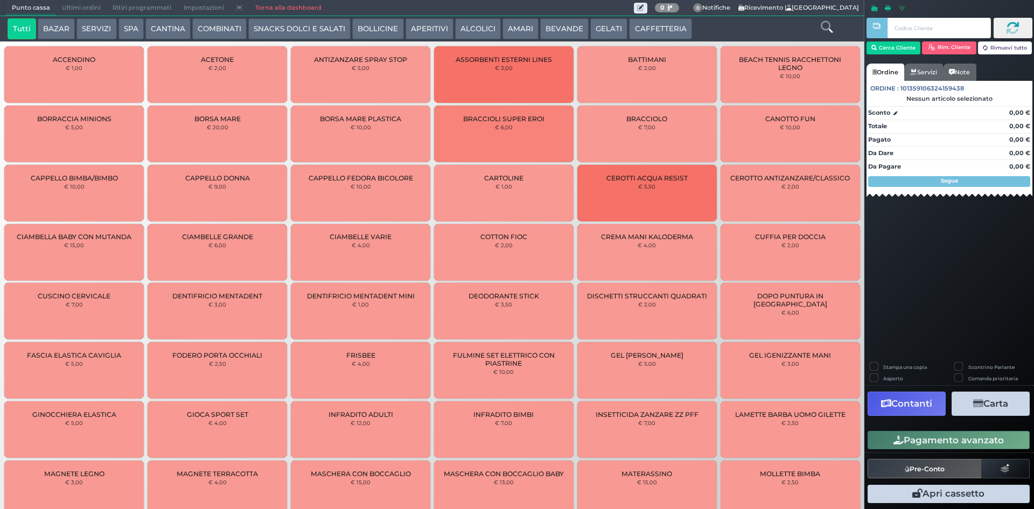
drag, startPoint x: 645, startPoint y: 26, endPoint x: 630, endPoint y: 38, distance: 19.6
click at [644, 28] on button "CAFFETTERIA" at bounding box center [660, 29] width 62 height 22
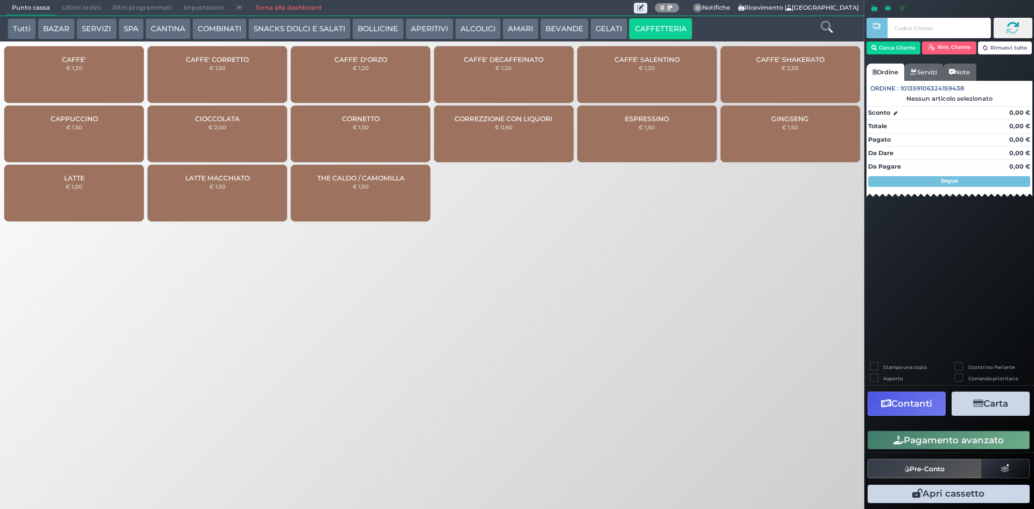
drag, startPoint x: 66, startPoint y: 77, endPoint x: 1033, endPoint y: 175, distance: 972.2
click at [67, 77] on div "CAFFE' € 1,20" at bounding box center [73, 74] width 139 height 57
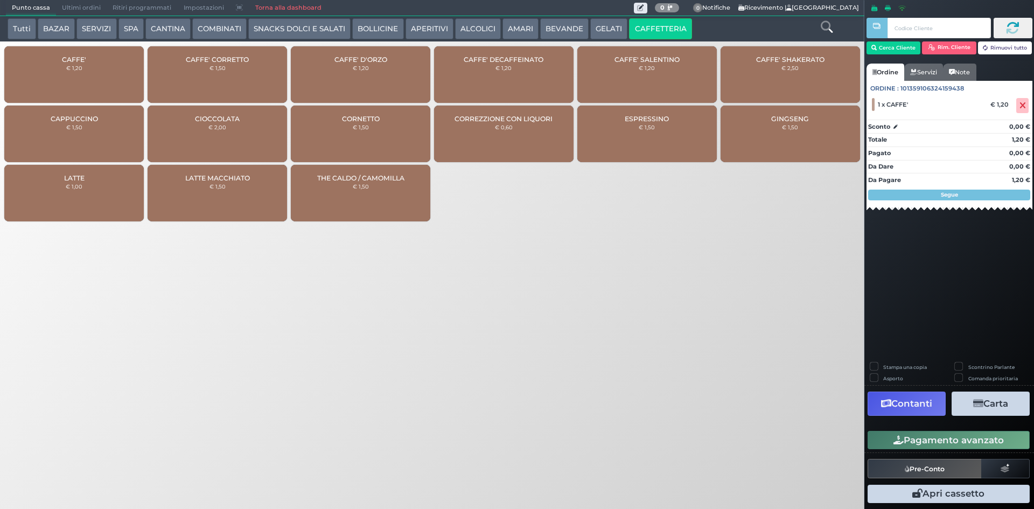
click at [977, 438] on button "Pagamento avanzato" at bounding box center [949, 440] width 162 height 18
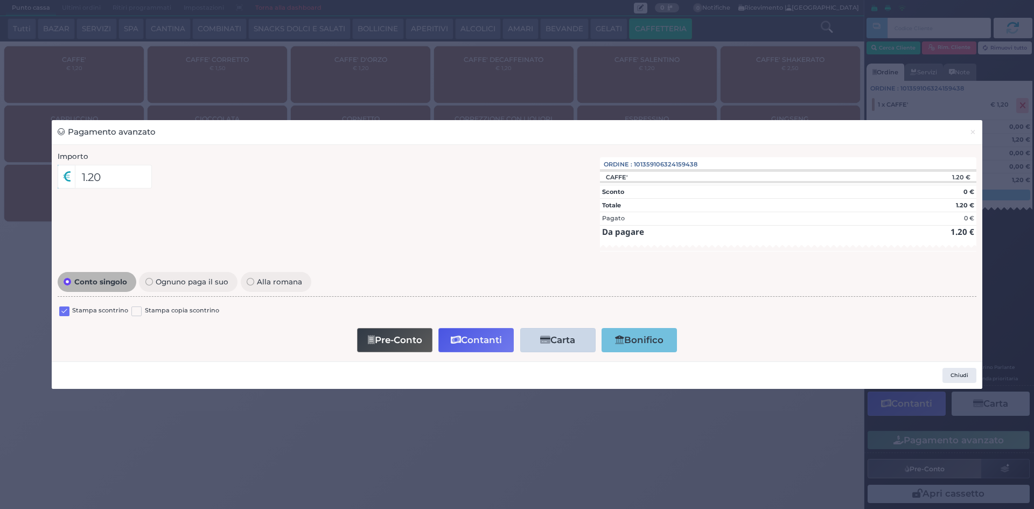
click at [64, 311] on label at bounding box center [64, 311] width 10 height 10
click at [0, 0] on input "checkbox" at bounding box center [0, 0] width 0 height 0
click at [462, 344] on button "Contanti" at bounding box center [475, 340] width 75 height 24
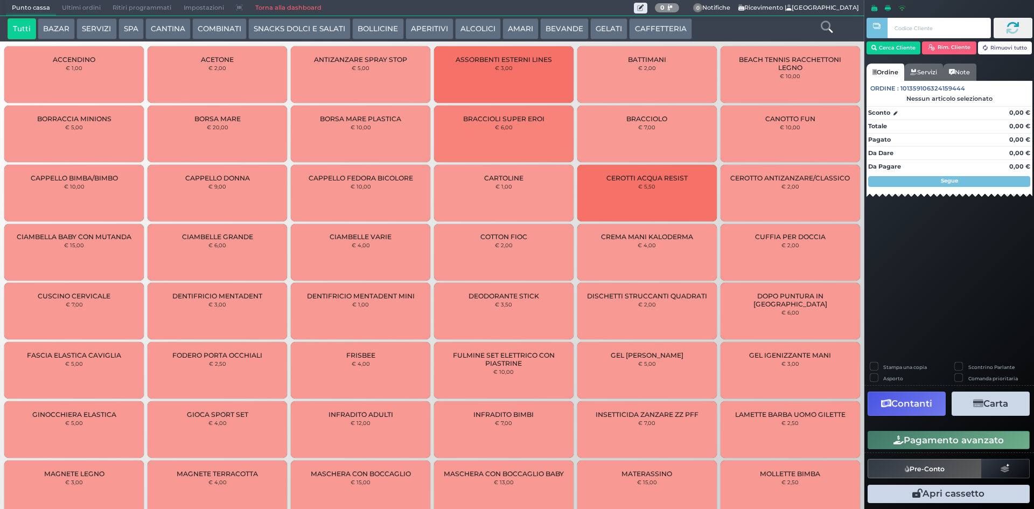
click at [86, 9] on span "Ultimi ordini" at bounding box center [81, 8] width 51 height 15
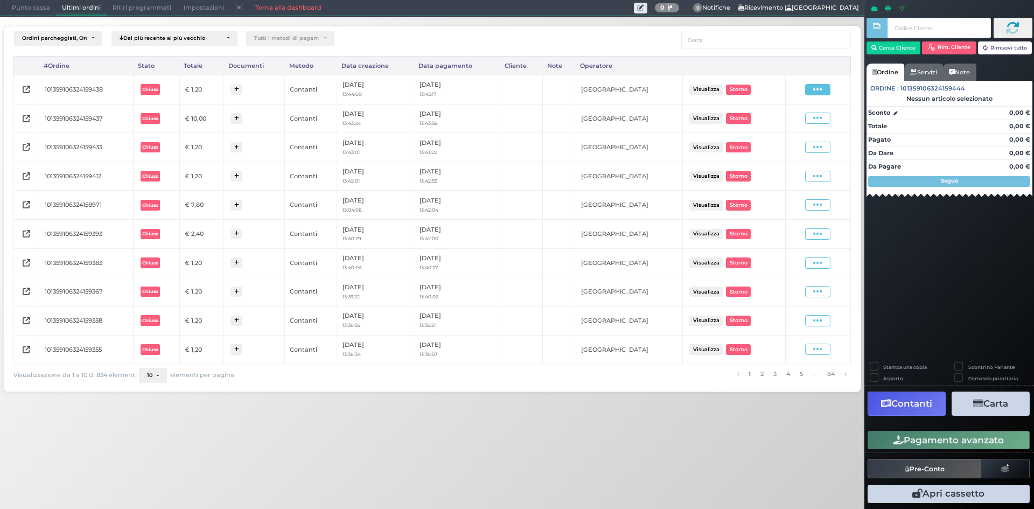
click at [820, 92] on icon at bounding box center [817, 90] width 9 height 10
click at [781, 122] on span "Ristampa Pre-Conto" at bounding box center [792, 120] width 44 height 18
click at [25, 9] on span "Punto cassa" at bounding box center [31, 8] width 50 height 15
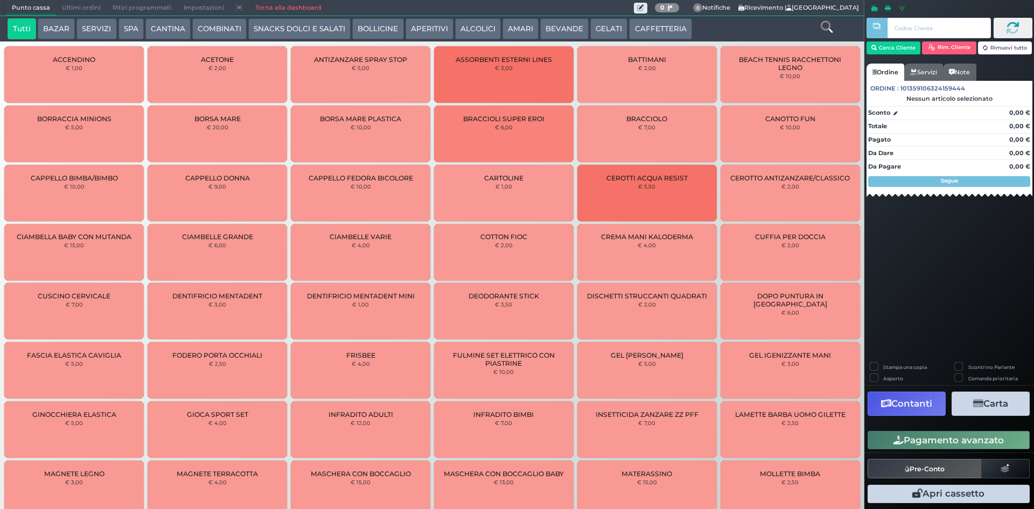
click at [645, 29] on button "CAFFETTERIA" at bounding box center [660, 29] width 62 height 22
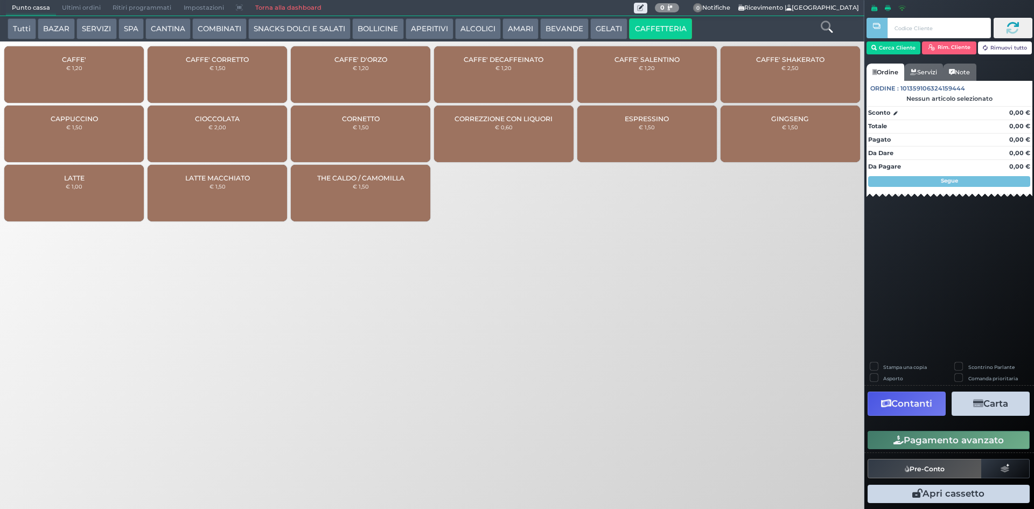
click at [85, 76] on div "CAFFE' € 1,20" at bounding box center [73, 74] width 139 height 57
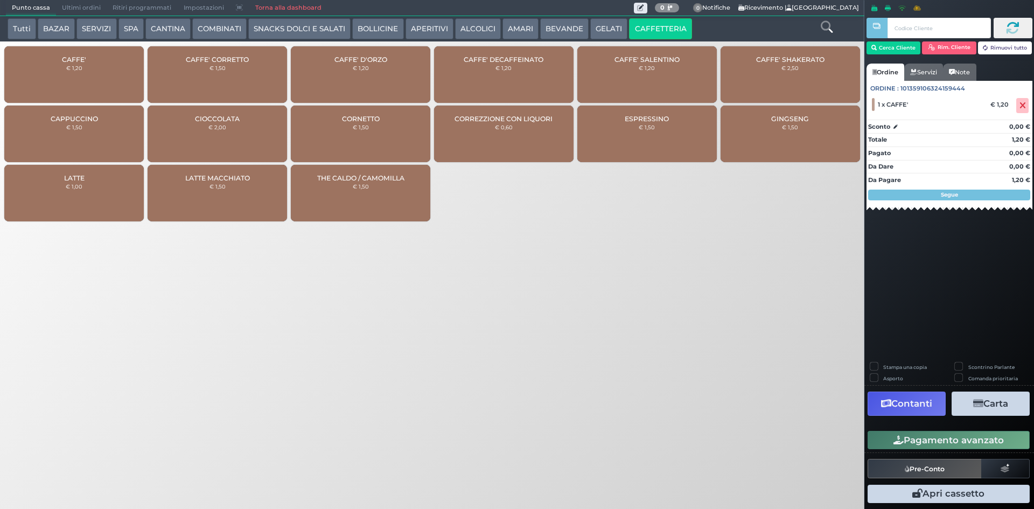
click at [94, 83] on div "CAFFE' € 1,20" at bounding box center [73, 74] width 139 height 57
drag, startPoint x: 942, startPoint y: 438, endPoint x: 589, endPoint y: 425, distance: 353.5
click at [939, 439] on button "Pagamento avanzato" at bounding box center [949, 440] width 162 height 18
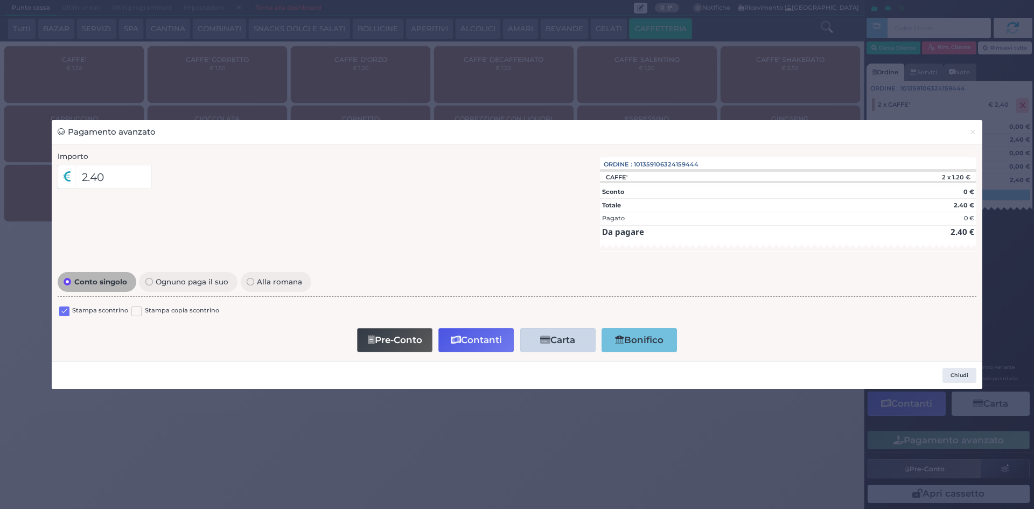
click at [63, 312] on label at bounding box center [64, 311] width 10 height 10
click at [0, 0] on input "checkbox" at bounding box center [0, 0] width 0 height 0
click at [466, 343] on button "Contanti" at bounding box center [475, 340] width 75 height 24
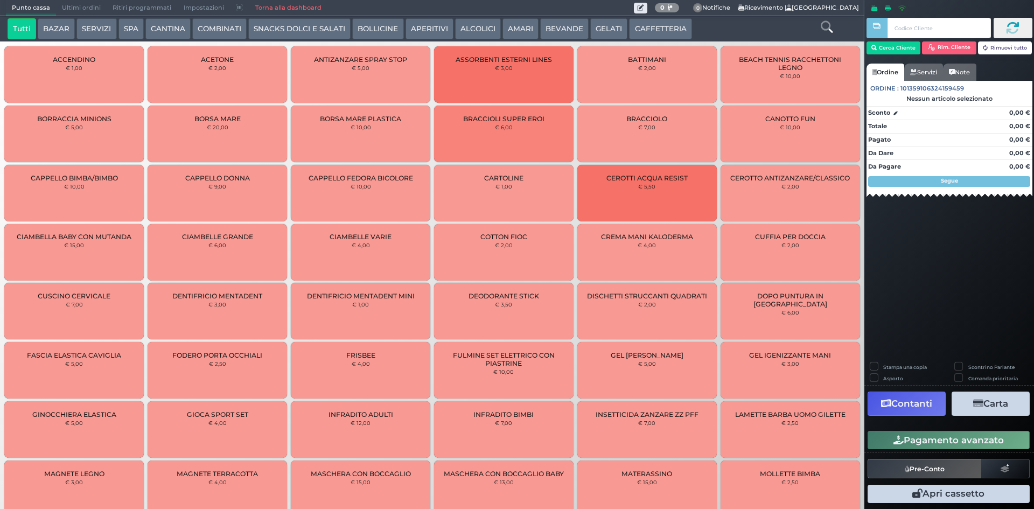
click at [83, 9] on span "Ultimi ordini" at bounding box center [81, 8] width 51 height 15
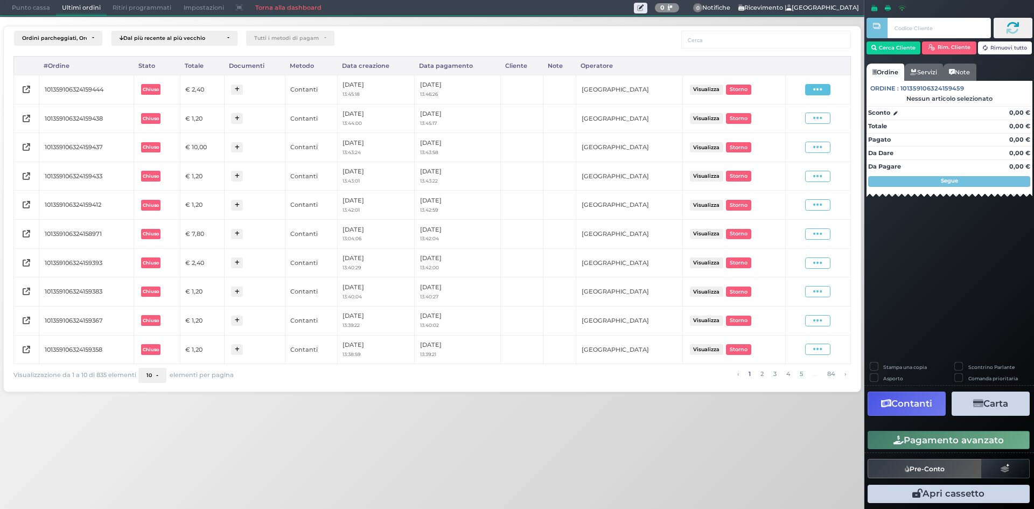
click at [823, 87] on span at bounding box center [817, 89] width 25 height 11
click at [777, 129] on span "Ristampa Pre-Conto" at bounding box center [792, 120] width 44 height 18
click at [42, 8] on span "Punto cassa" at bounding box center [31, 8] width 50 height 15
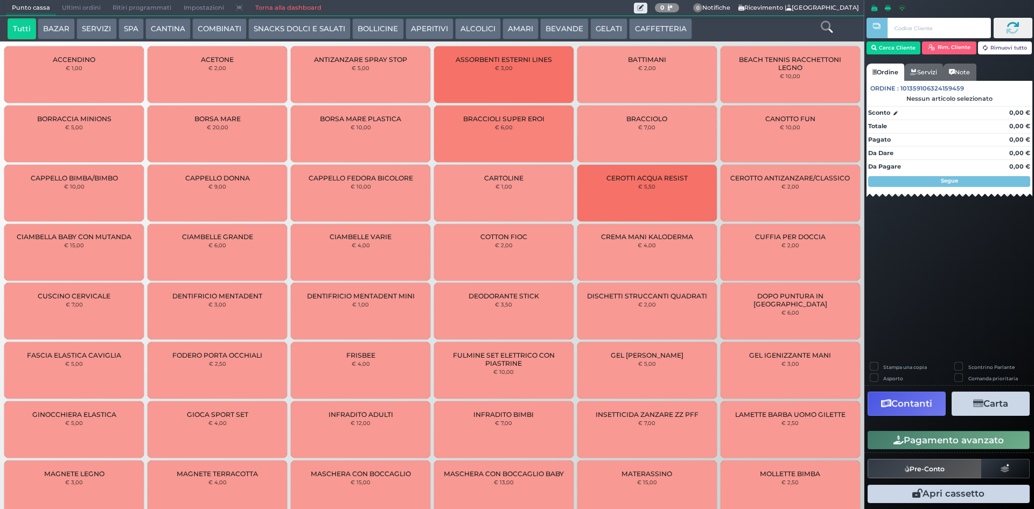
click at [638, 35] on button "CAFFETTERIA" at bounding box center [660, 29] width 62 height 22
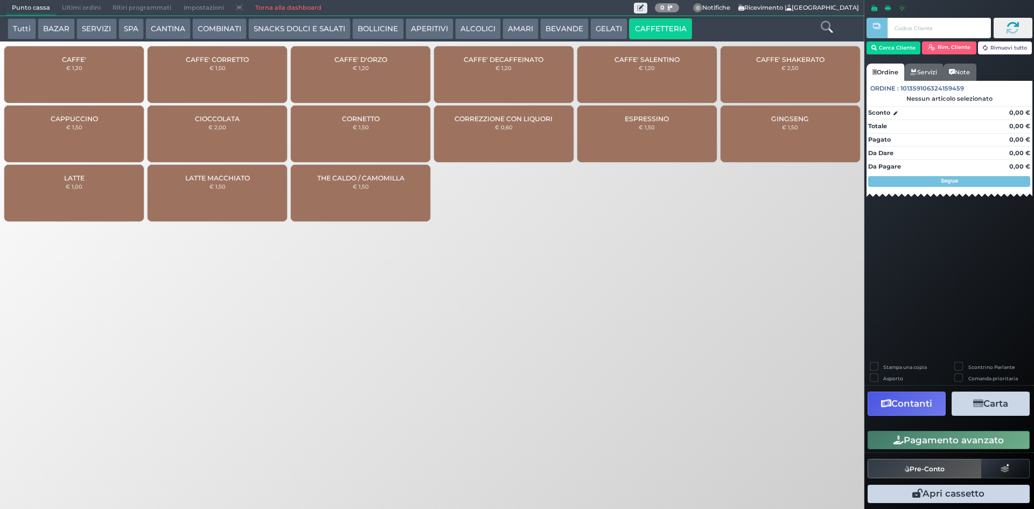
click at [648, 31] on button "CAFFETTERIA" at bounding box center [660, 29] width 62 height 22
click at [115, 74] on div "CAFFE' € 1,20" at bounding box center [73, 74] width 139 height 57
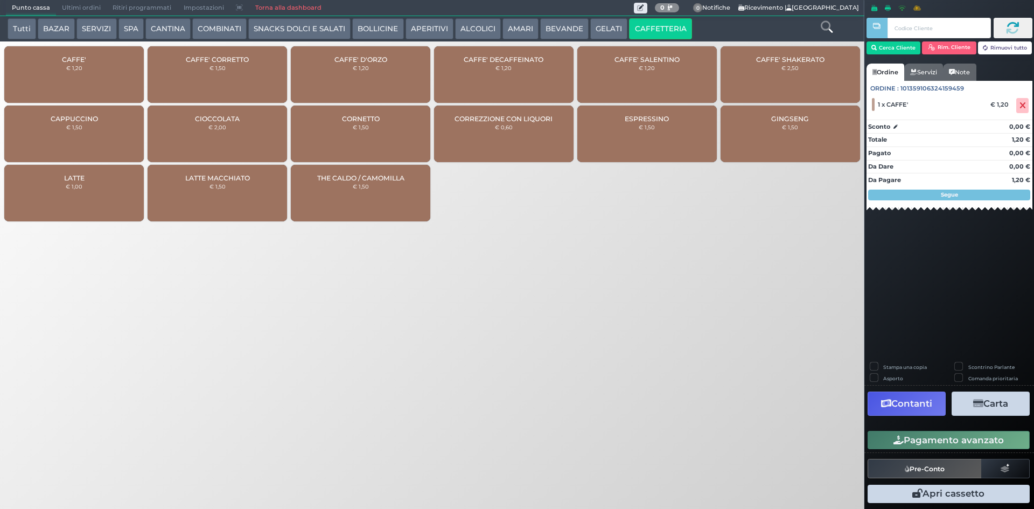
click at [111, 82] on div "CAFFE' € 1,20" at bounding box center [73, 74] width 139 height 57
click at [883, 365] on label "Stampa una copia" at bounding box center [905, 367] width 44 height 7
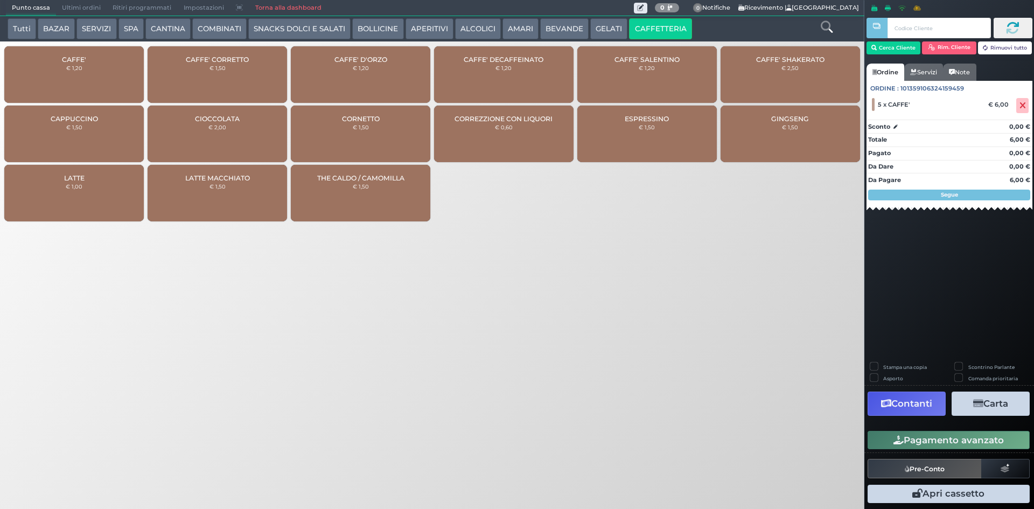
checkbox input "true"
click at [1000, 402] on button "Carta" at bounding box center [991, 404] width 78 height 24
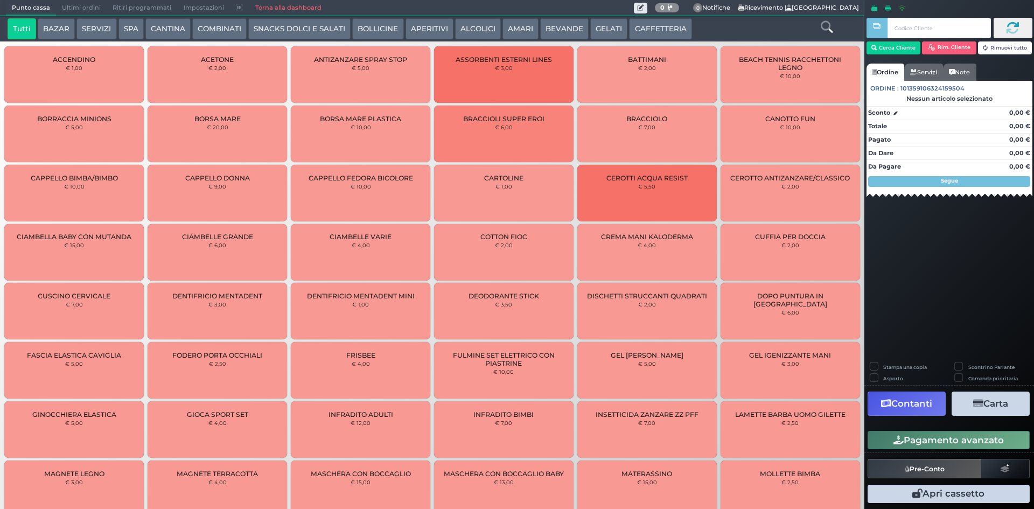
click at [677, 30] on button "CAFFETTERIA" at bounding box center [660, 29] width 62 height 22
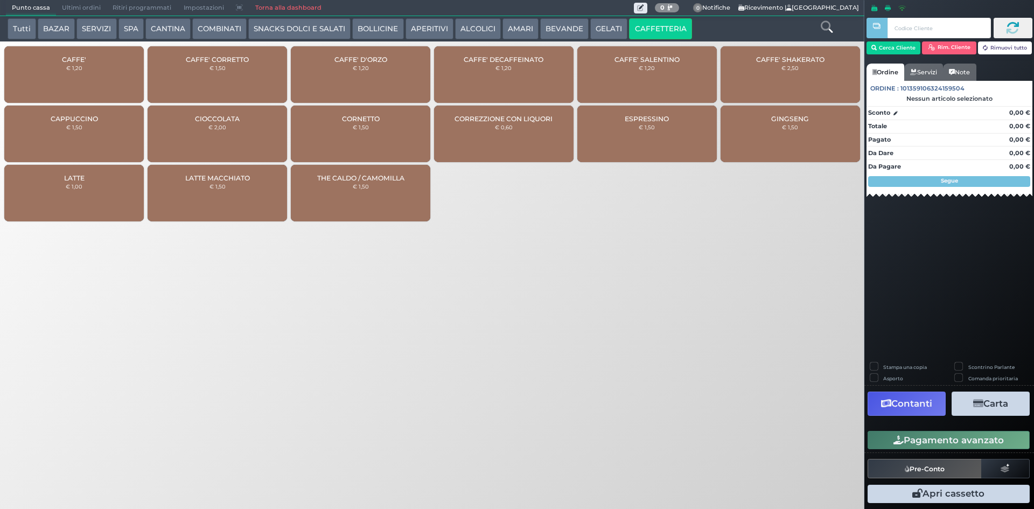
drag, startPoint x: 93, startPoint y: 68, endPoint x: 78, endPoint y: 91, distance: 26.9
click at [93, 68] on div "CAFFE' € 1,20" at bounding box center [73, 74] width 139 height 57
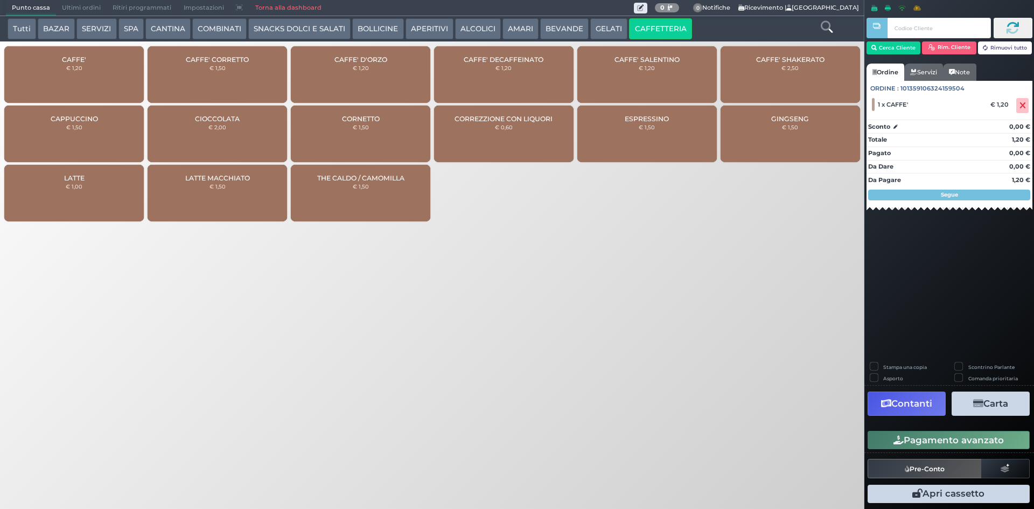
click at [85, 74] on div "CAFFE' € 1,20" at bounding box center [73, 74] width 139 height 57
click at [958, 432] on button "Pagamento avanzato" at bounding box center [949, 440] width 162 height 18
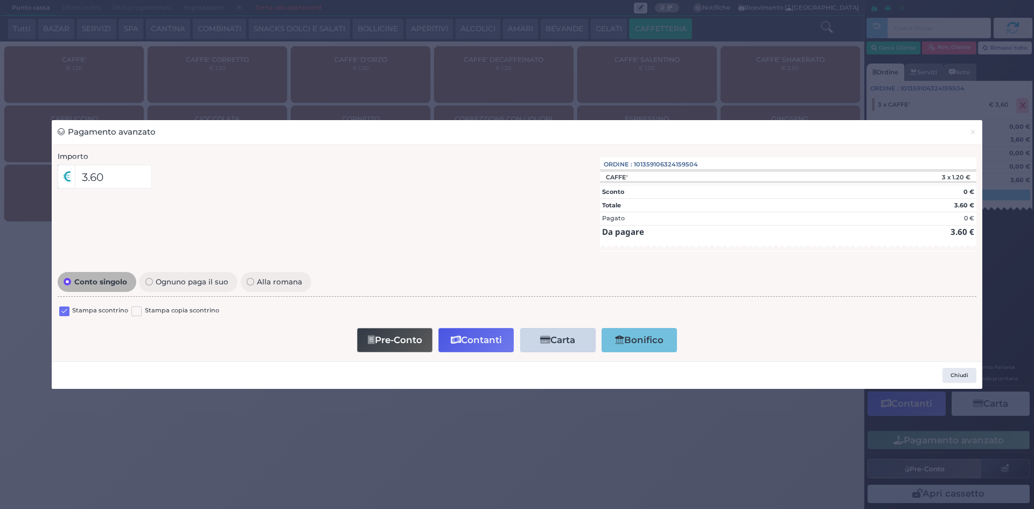
click at [64, 310] on label at bounding box center [64, 311] width 10 height 10
click at [0, 0] on input "checkbox" at bounding box center [0, 0] width 0 height 0
click at [480, 344] on button "Contanti" at bounding box center [475, 340] width 75 height 24
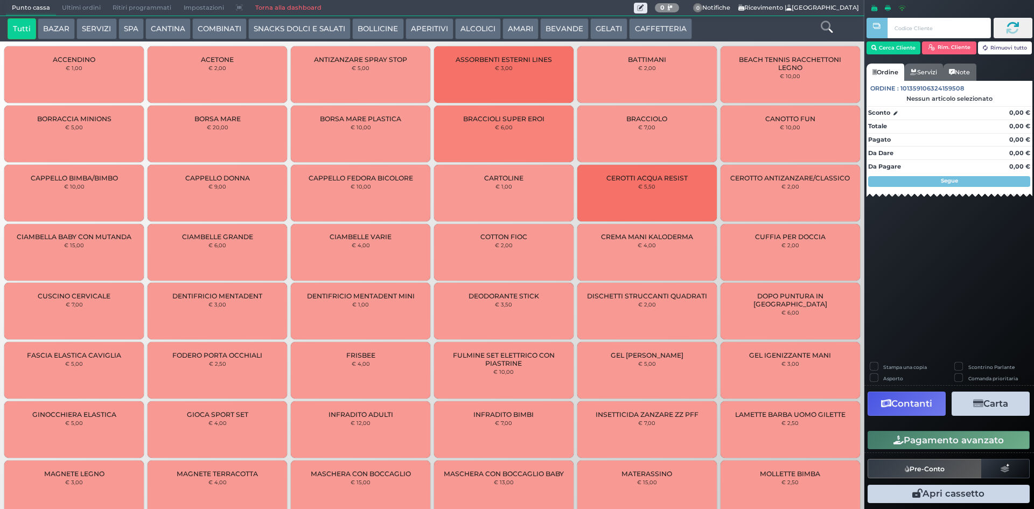
click at [81, 2] on span "Ultimi ordini" at bounding box center [81, 8] width 51 height 15
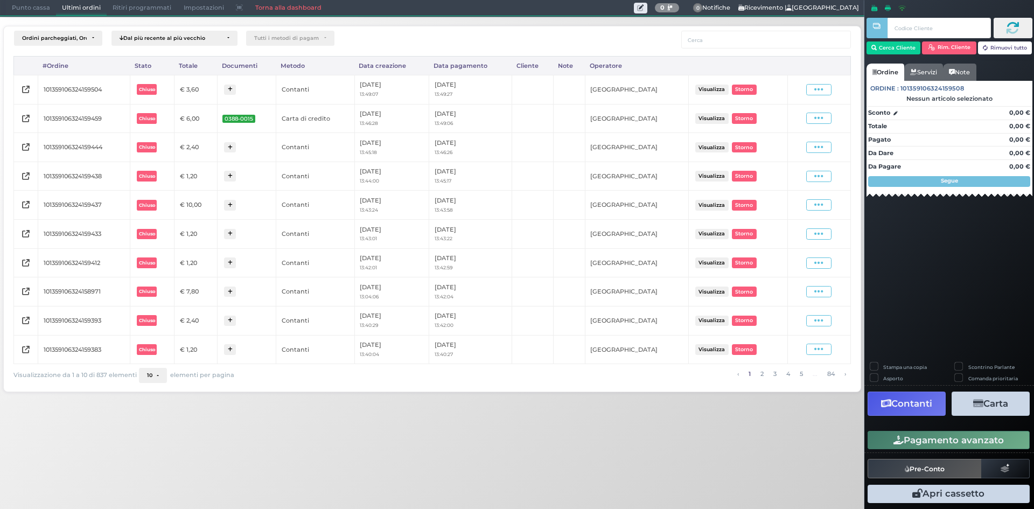
drag, startPoint x: 812, startPoint y: 92, endPoint x: 813, endPoint y: 120, distance: 27.5
click at [812, 92] on span at bounding box center [818, 89] width 25 height 11
click at [798, 123] on span "Ristampa Pre-Conto" at bounding box center [794, 120] width 44 height 18
click at [19, 12] on span "Punto cassa" at bounding box center [31, 8] width 50 height 15
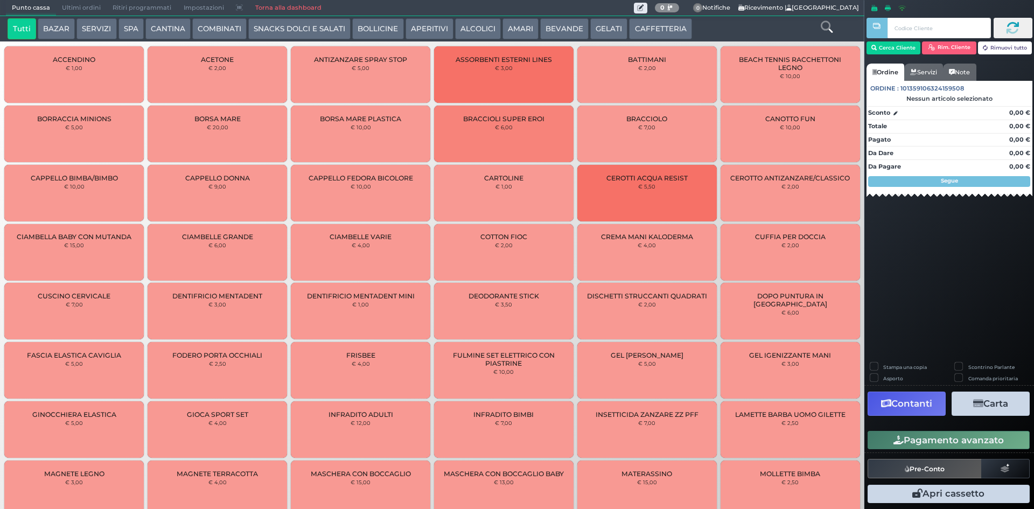
click at [640, 32] on button "CAFFETTERIA" at bounding box center [660, 29] width 62 height 22
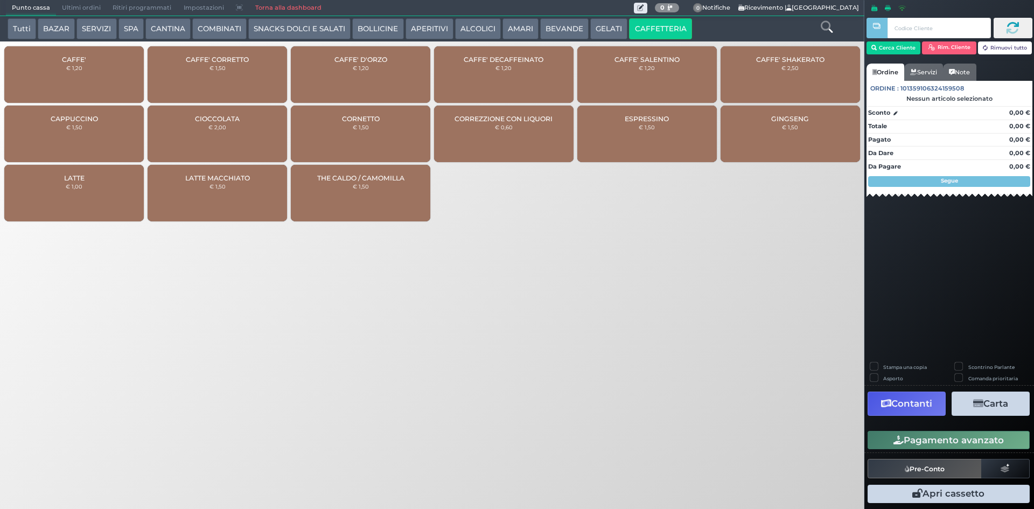
click at [57, 84] on div "CAFFE' € 1,20" at bounding box center [73, 74] width 139 height 57
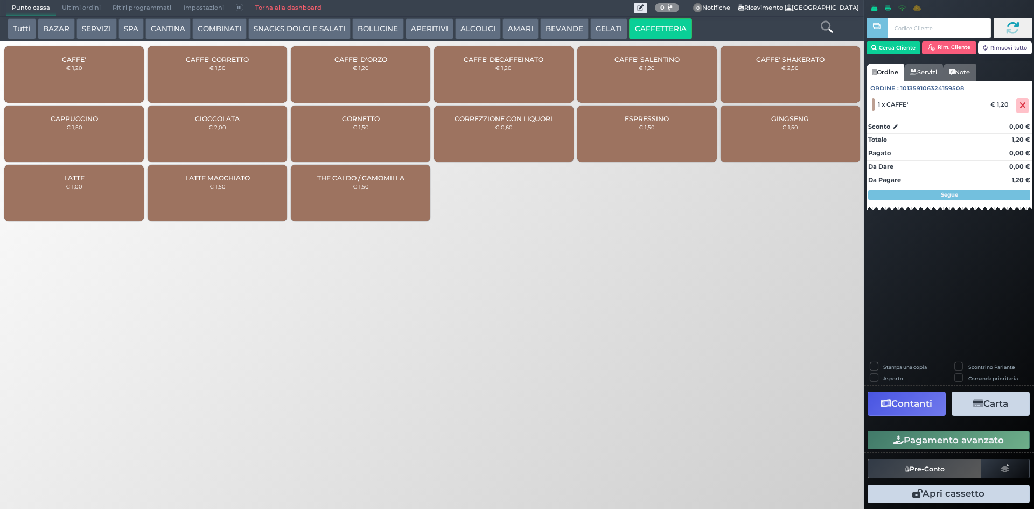
click at [62, 80] on div "CAFFE' € 1,20" at bounding box center [73, 74] width 139 height 57
click at [543, 29] on button "BEVANDE" at bounding box center [564, 29] width 48 height 22
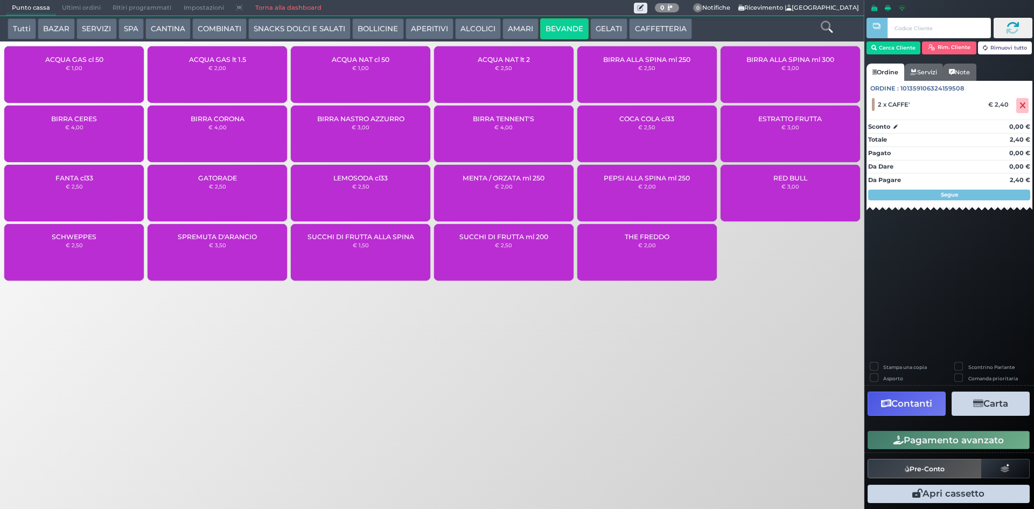
click at [359, 74] on div "ACQUA NAT cl 50 € 1,00" at bounding box center [360, 74] width 139 height 57
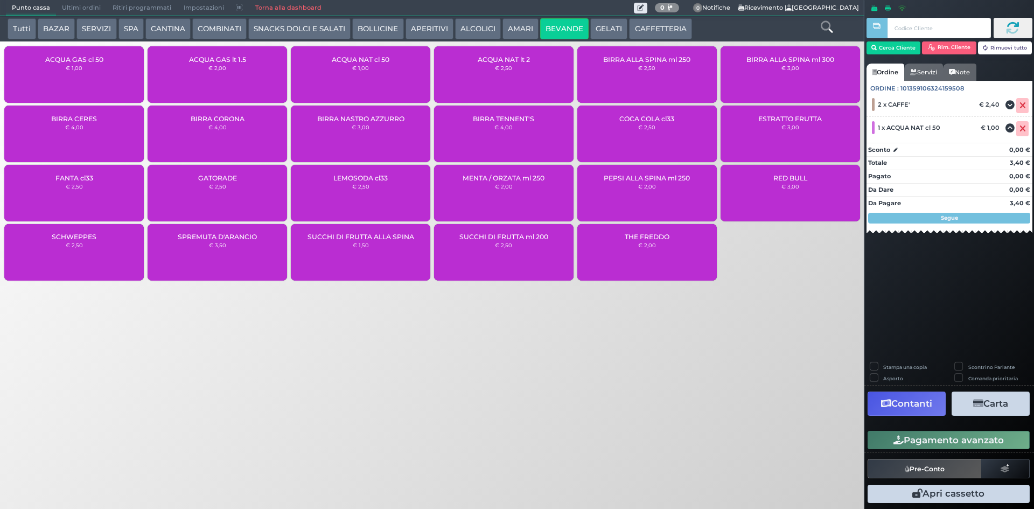
click at [984, 435] on button "Pagamento avanzato" at bounding box center [949, 440] width 162 height 18
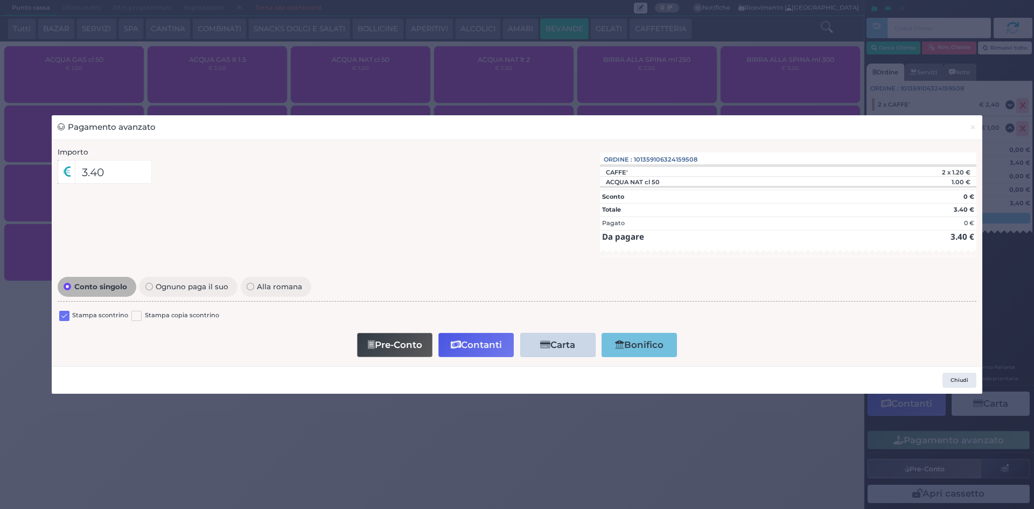
click at [66, 315] on label at bounding box center [64, 316] width 10 height 10
click at [0, 0] on input "checkbox" at bounding box center [0, 0] width 0 height 0
click at [472, 341] on button "Contanti" at bounding box center [475, 345] width 75 height 24
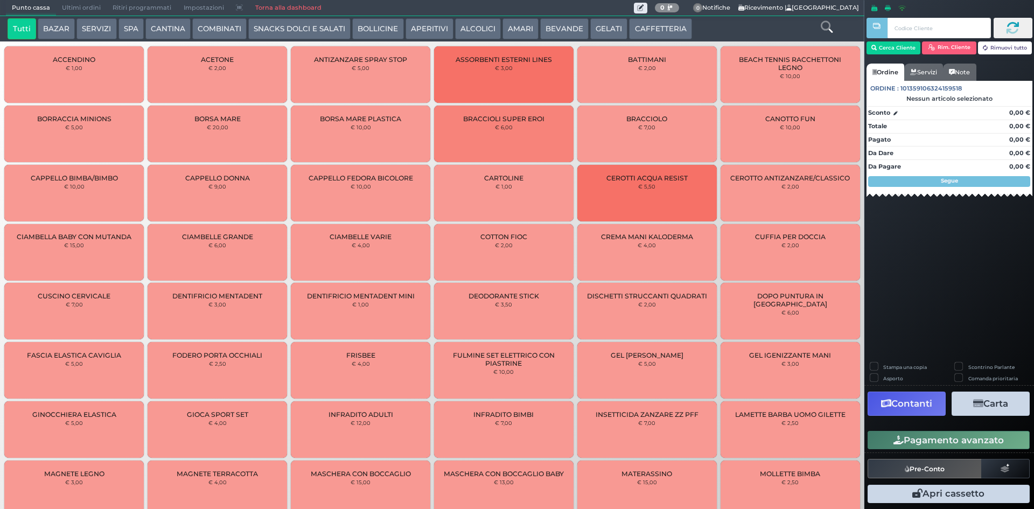
click at [86, 5] on span "Ultimi ordini" at bounding box center [81, 8] width 51 height 15
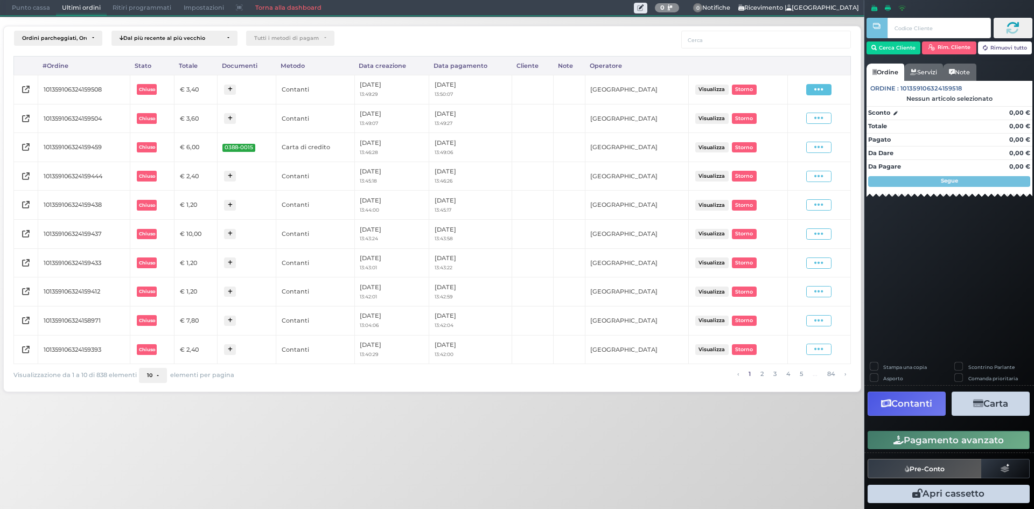
drag, startPoint x: 829, startPoint y: 85, endPoint x: 815, endPoint y: 91, distance: 15.7
click at [820, 91] on span at bounding box center [818, 89] width 25 height 11
click at [794, 119] on span "Ristampa Pre-Conto" at bounding box center [794, 120] width 44 height 18
click at [29, 10] on span "Punto cassa" at bounding box center [31, 8] width 50 height 15
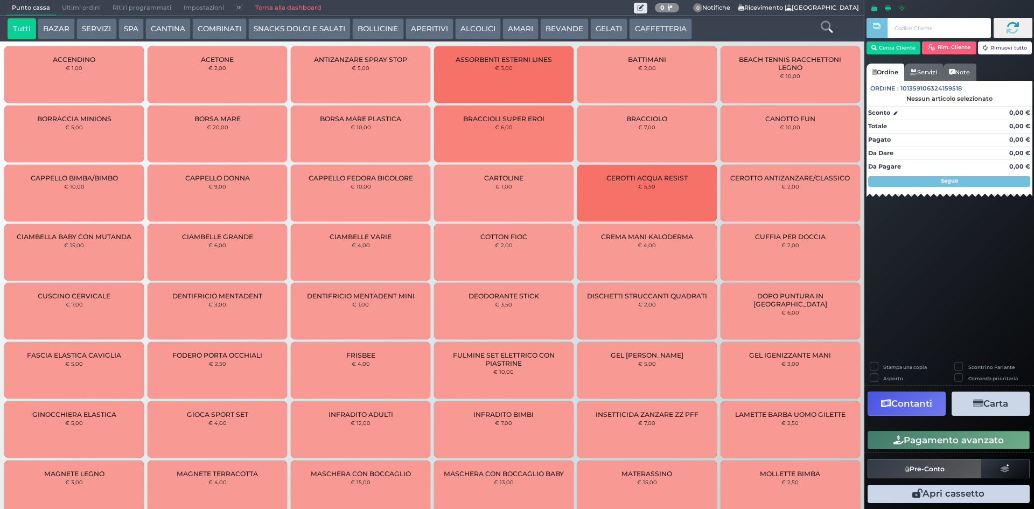
click at [654, 24] on button "CAFFETTERIA" at bounding box center [660, 29] width 62 height 22
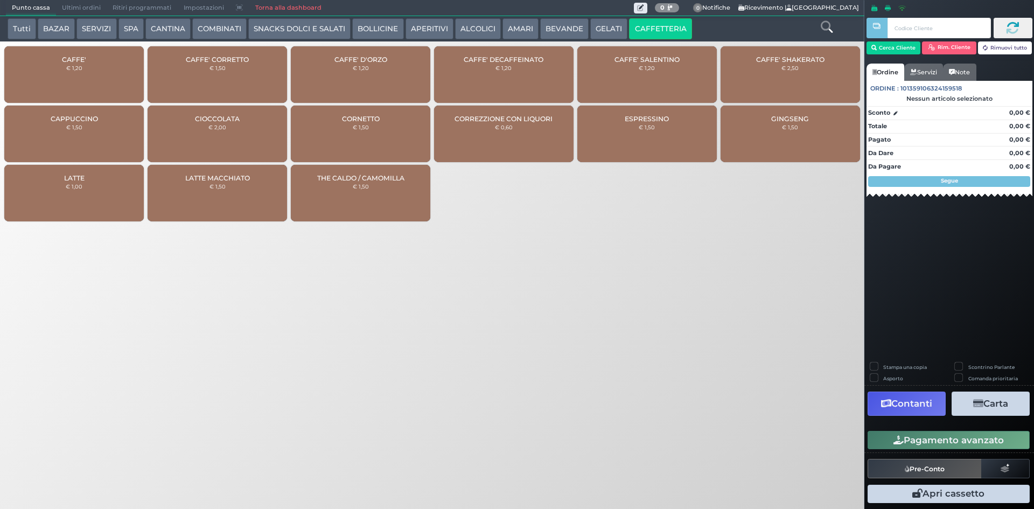
click at [67, 84] on div "CAFFE' € 1,20" at bounding box center [73, 74] width 139 height 57
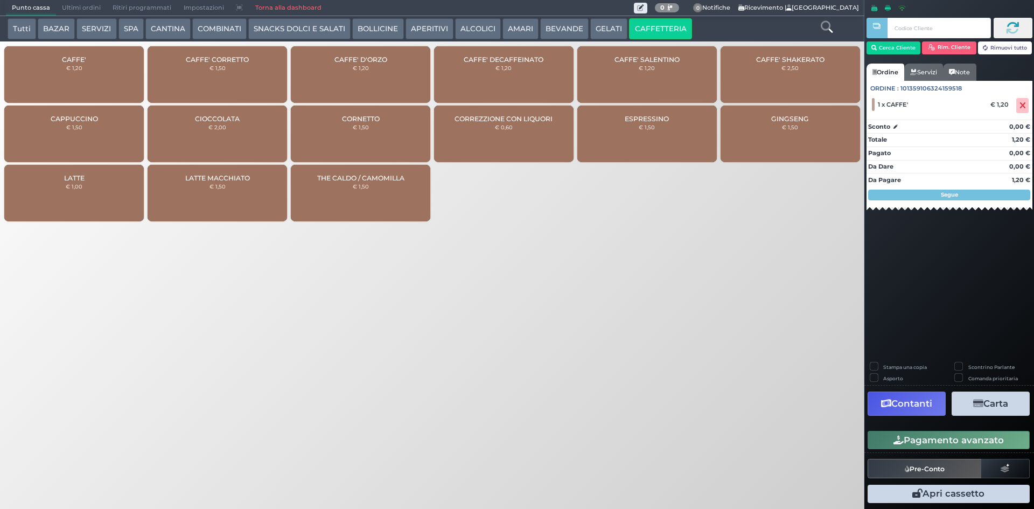
click at [80, 74] on div "CAFFE' € 1,20" at bounding box center [73, 74] width 139 height 57
click at [899, 437] on icon "button" at bounding box center [898, 440] width 10 height 9
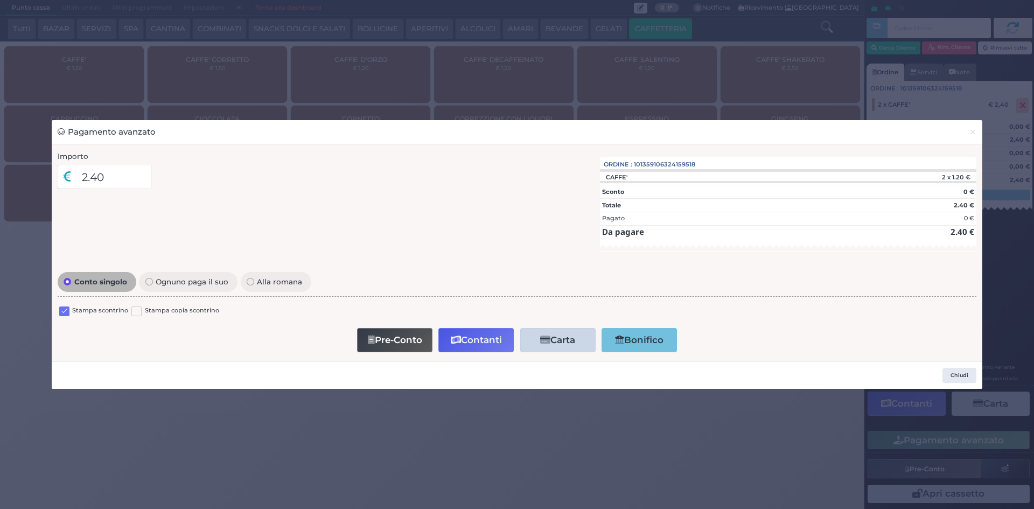
click at [62, 312] on label at bounding box center [64, 311] width 10 height 10
click at [0, 0] on input "checkbox" at bounding box center [0, 0] width 0 height 0
click at [466, 341] on button "Contanti" at bounding box center [475, 340] width 75 height 24
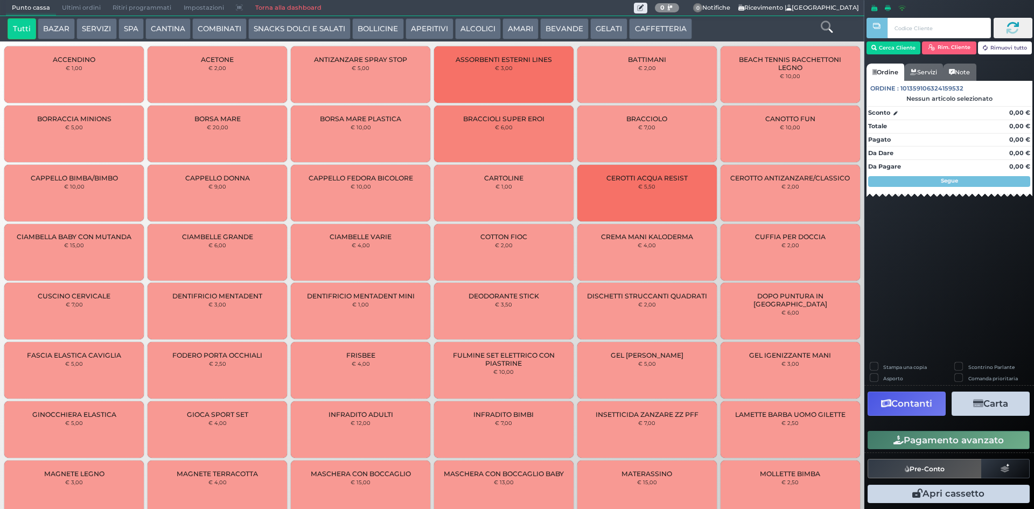
click at [82, 8] on span "Ultimi ordini" at bounding box center [81, 8] width 51 height 15
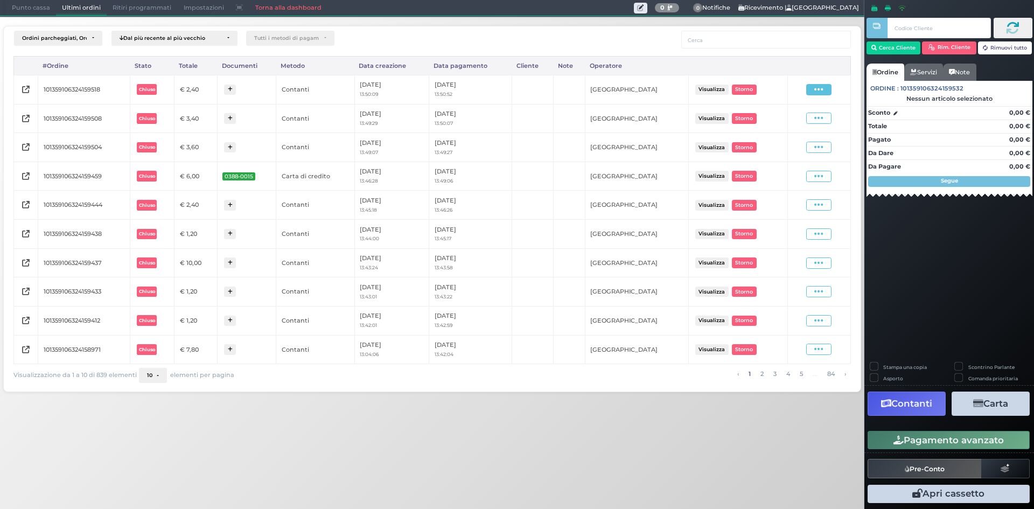
click at [822, 90] on icon at bounding box center [818, 90] width 9 height 10
click at [787, 124] on span "Ristampa Pre-Conto" at bounding box center [794, 120] width 44 height 18
drag, startPoint x: 21, startPoint y: 13, endPoint x: 424, endPoint y: 51, distance: 404.6
click at [21, 12] on span "Punto cassa" at bounding box center [31, 8] width 50 height 15
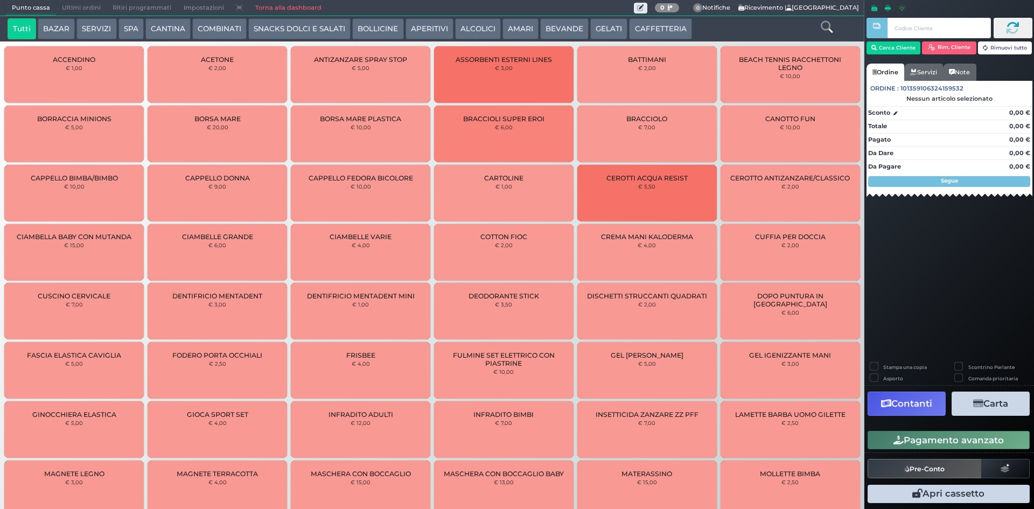
drag, startPoint x: 666, startPoint y: 27, endPoint x: 654, endPoint y: 28, distance: 11.9
click at [666, 27] on button "CAFFETTERIA" at bounding box center [660, 29] width 62 height 22
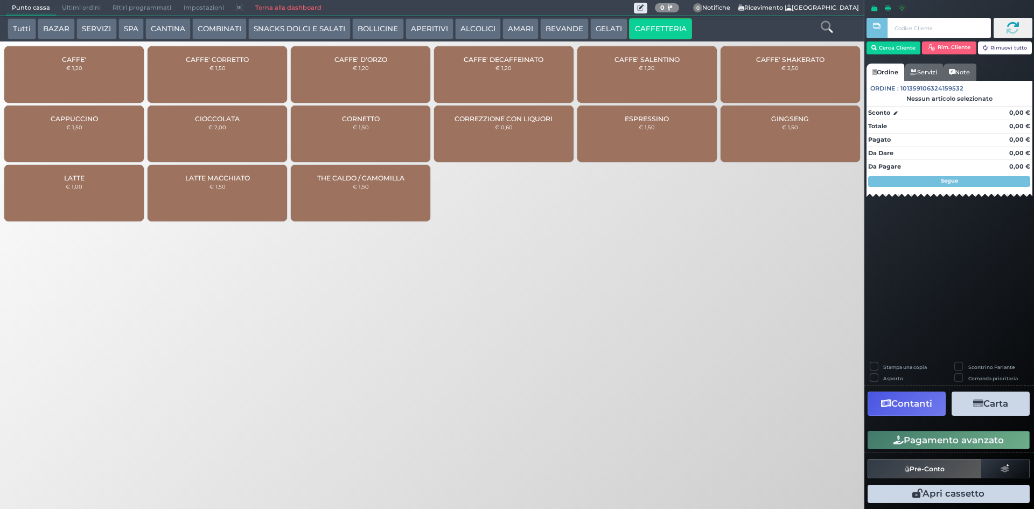
click at [494, 79] on div "CAFFE' DECAFFEINATO € 1,20" at bounding box center [503, 74] width 139 height 57
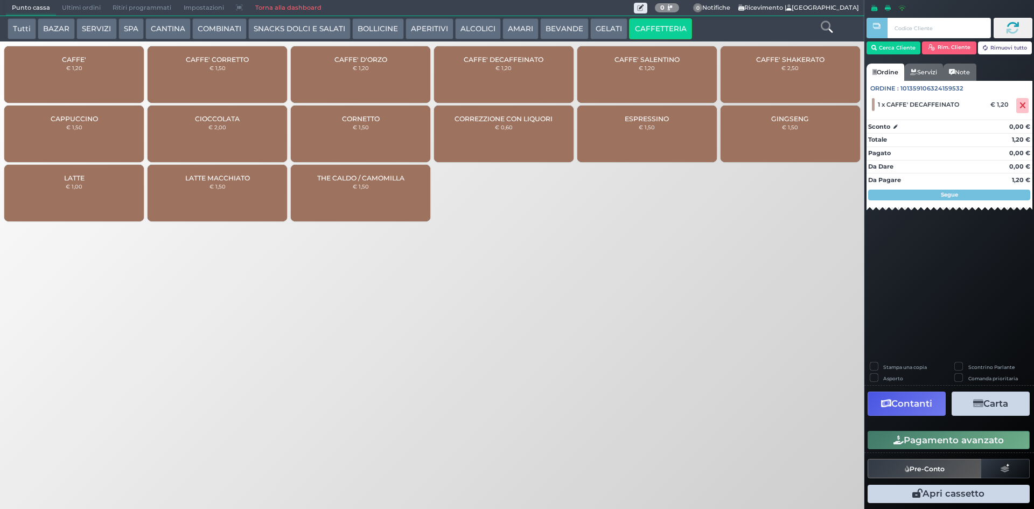
click at [64, 78] on div "CAFFE' € 1,20" at bounding box center [73, 74] width 139 height 57
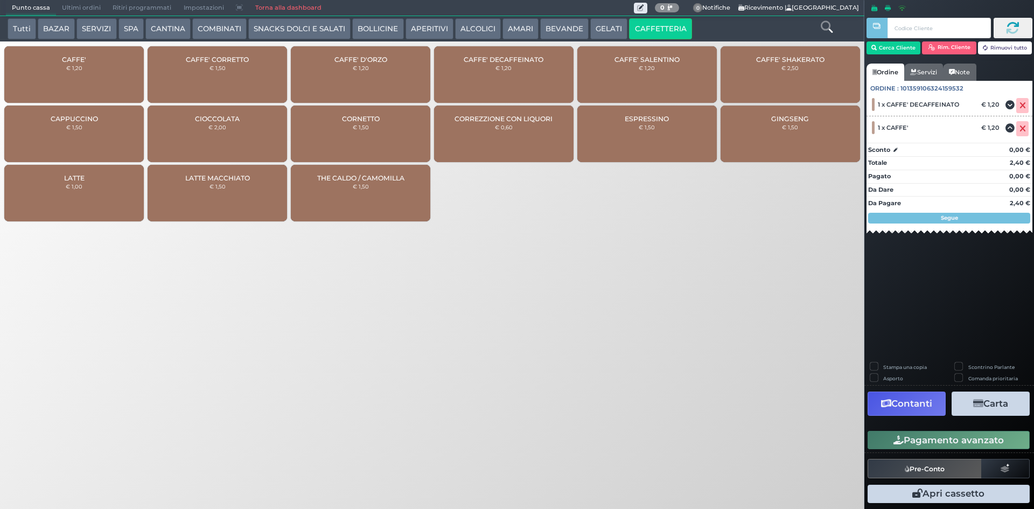
click at [1003, 435] on button "Pagamento avanzato" at bounding box center [949, 440] width 162 height 18
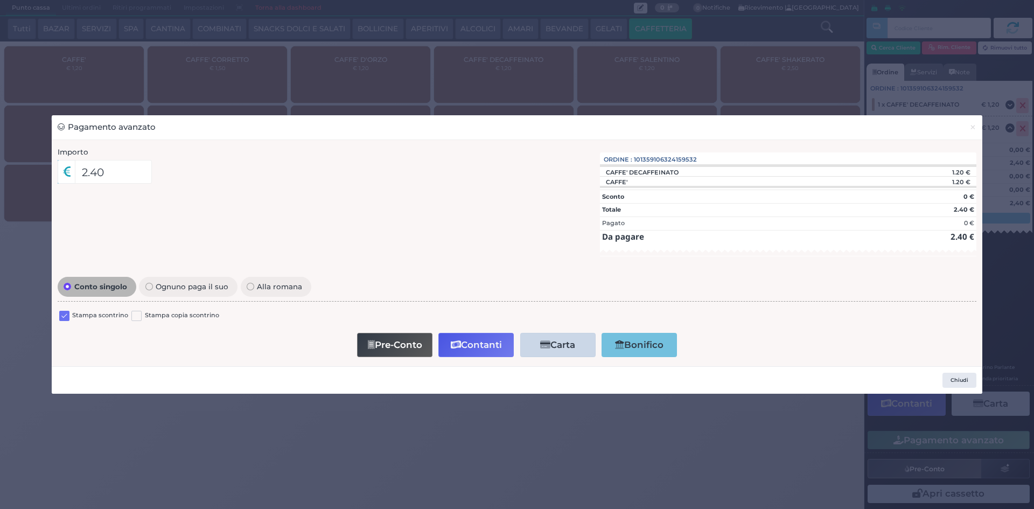
click at [64, 316] on label at bounding box center [64, 316] width 10 height 10
click at [0, 0] on input "checkbox" at bounding box center [0, 0] width 0 height 0
click at [472, 347] on button "Contanti" at bounding box center [475, 345] width 75 height 24
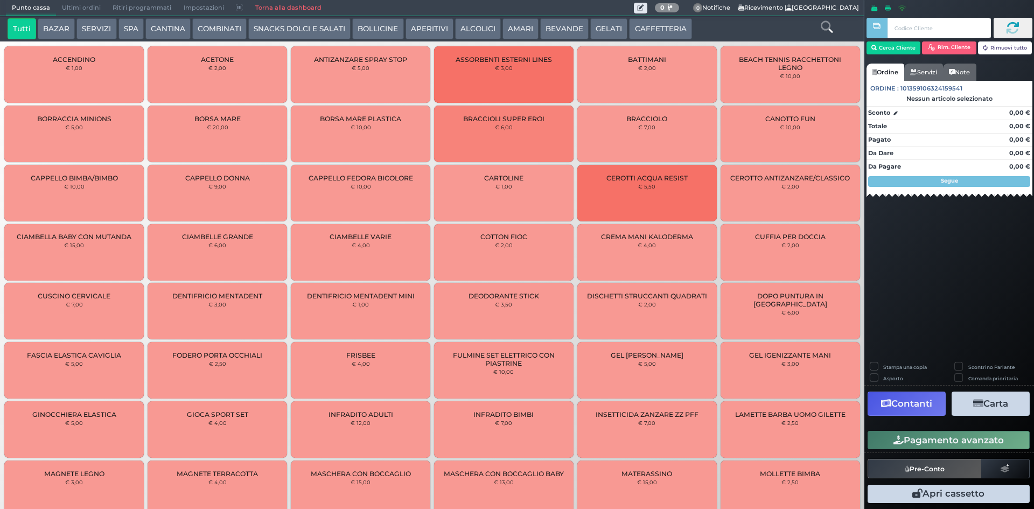
drag, startPoint x: 84, startPoint y: 10, endPoint x: 226, endPoint y: 5, distance: 141.7
click at [85, 10] on span "Ultimi ordini" at bounding box center [81, 8] width 51 height 15
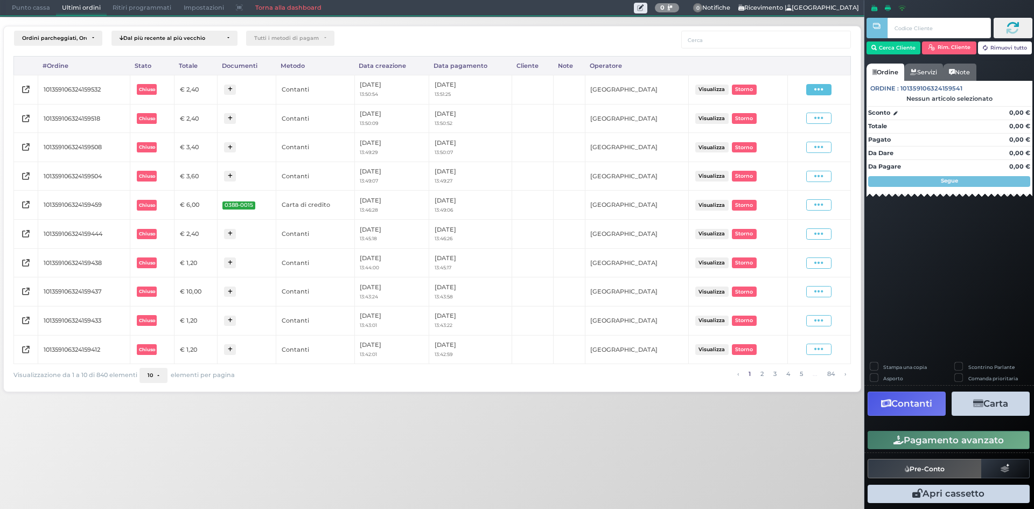
click at [819, 90] on icon at bounding box center [818, 90] width 9 height 10
click at [792, 120] on span "Ristampa Pre-Conto" at bounding box center [794, 120] width 44 height 18
click at [31, 9] on span "Punto cassa" at bounding box center [31, 8] width 50 height 15
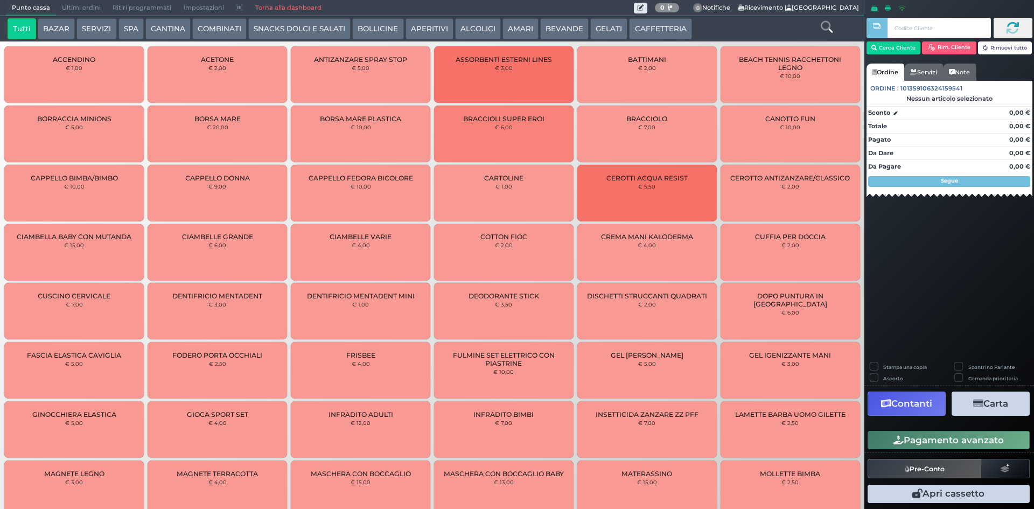
click at [675, 24] on button "CAFFETTERIA" at bounding box center [660, 29] width 62 height 22
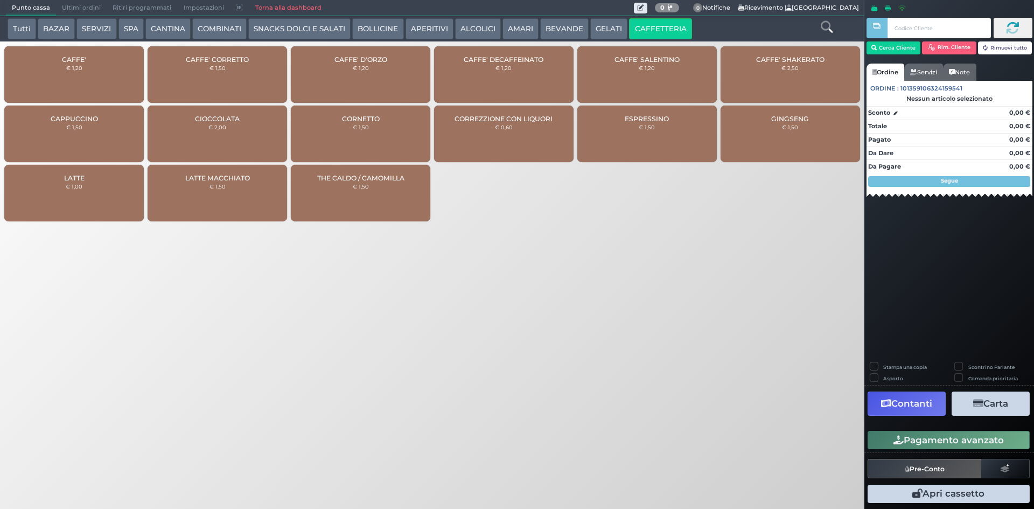
click at [87, 78] on div "CAFFE' € 1,20" at bounding box center [73, 74] width 139 height 57
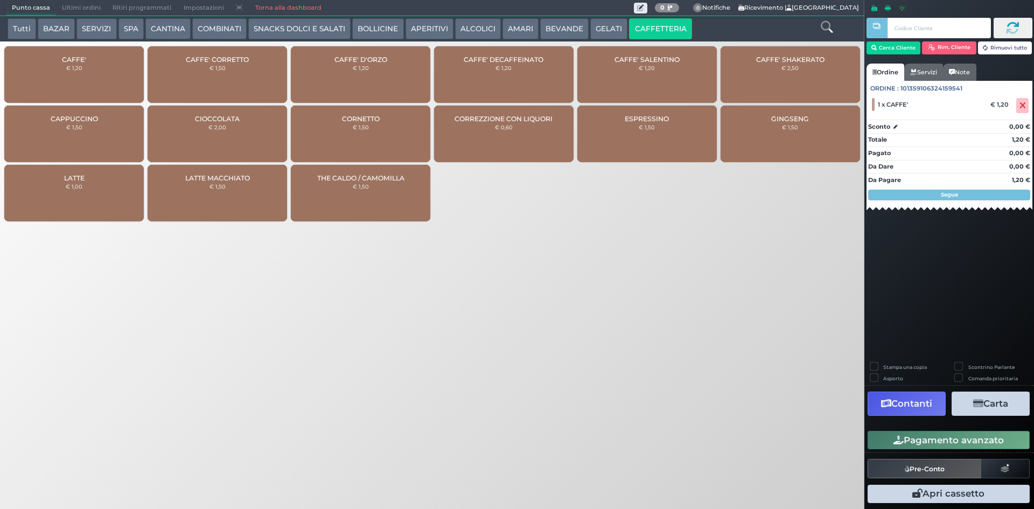
drag, startPoint x: 958, startPoint y: 438, endPoint x: 724, endPoint y: 384, distance: 240.0
click at [958, 438] on button "Pagamento avanzato" at bounding box center [949, 440] width 162 height 18
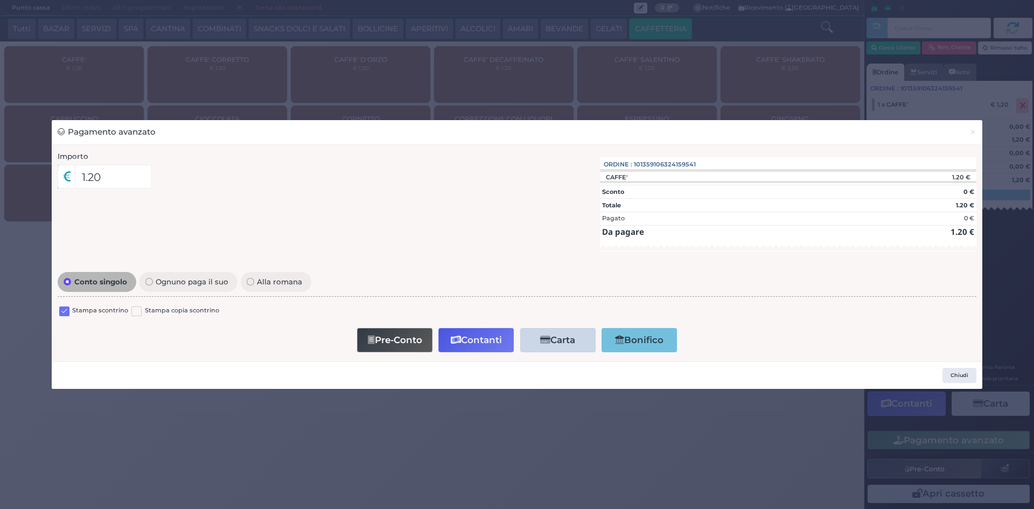
click at [94, 314] on label "Stampa scontrino" at bounding box center [100, 311] width 56 height 10
drag, startPoint x: 70, startPoint y: 312, endPoint x: 101, endPoint y: 326, distance: 33.7
click at [70, 311] on div "Stampa scontrino" at bounding box center [93, 312] width 69 height 13
drag, startPoint x: 65, startPoint y: 309, endPoint x: 122, endPoint y: 369, distance: 82.7
click at [64, 310] on label at bounding box center [64, 311] width 10 height 10
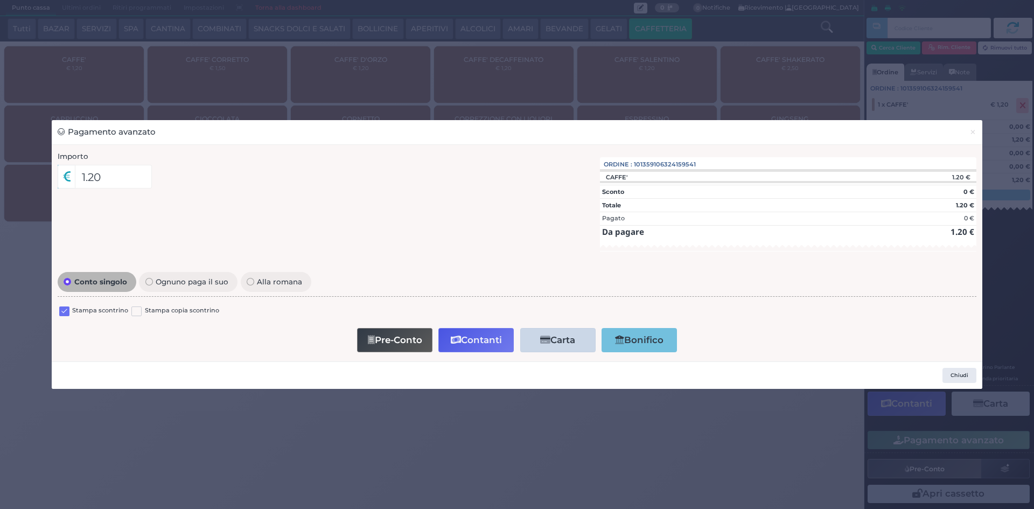
click at [0, 0] on input "checkbox" at bounding box center [0, 0] width 0 height 0
click at [482, 336] on button "Contanti" at bounding box center [475, 340] width 75 height 24
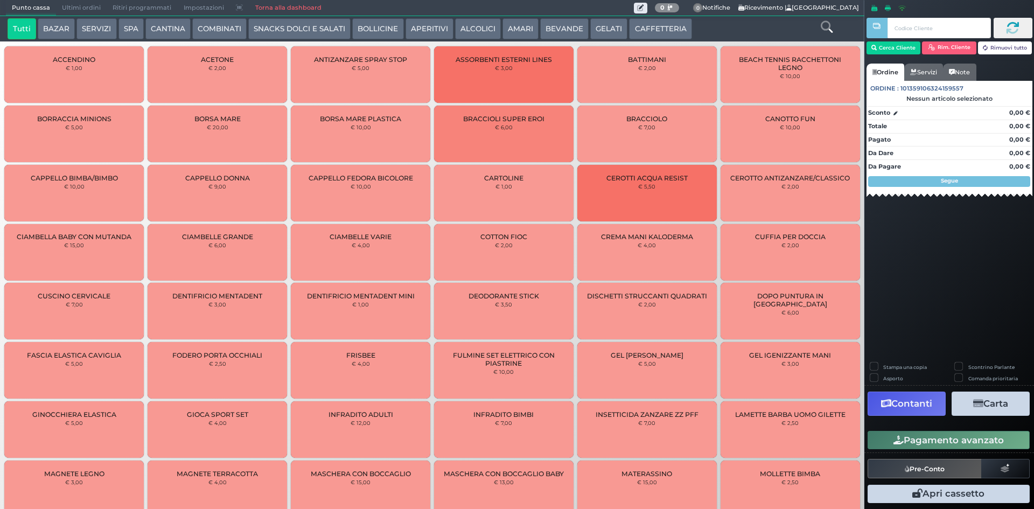
click at [563, 25] on button "BEVANDE" at bounding box center [564, 29] width 48 height 22
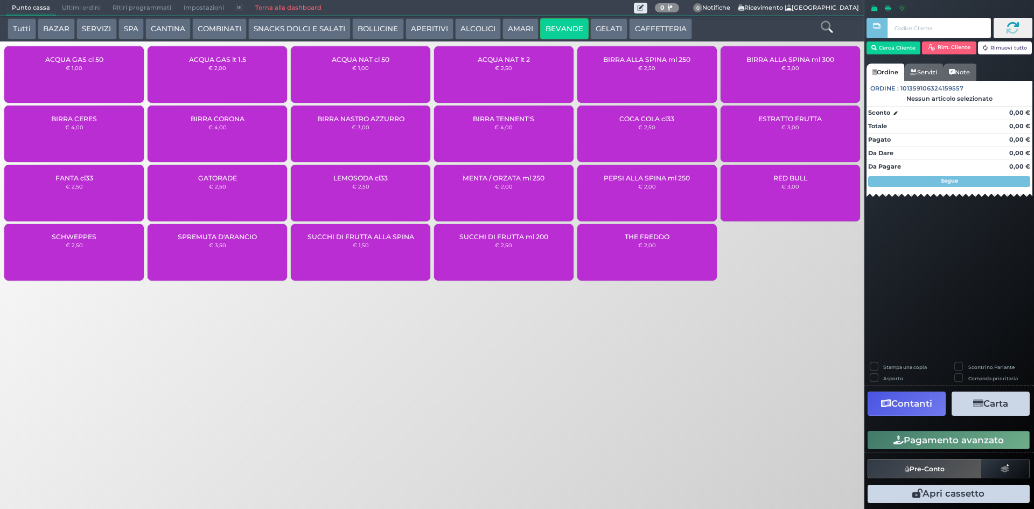
click at [369, 62] on span "ACQUA NAT cl 50" at bounding box center [361, 59] width 58 height 8
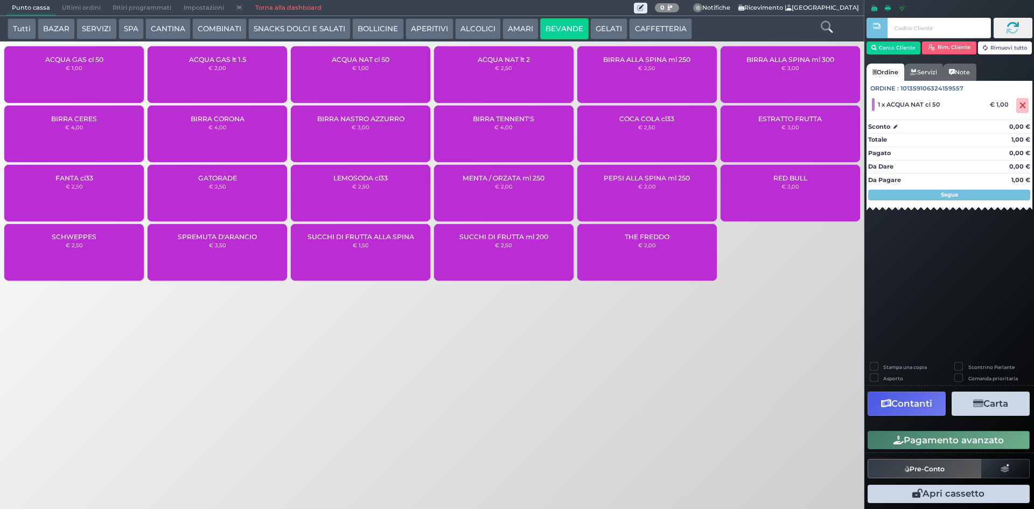
click at [963, 435] on button "Pagamento avanzato" at bounding box center [949, 440] width 162 height 18
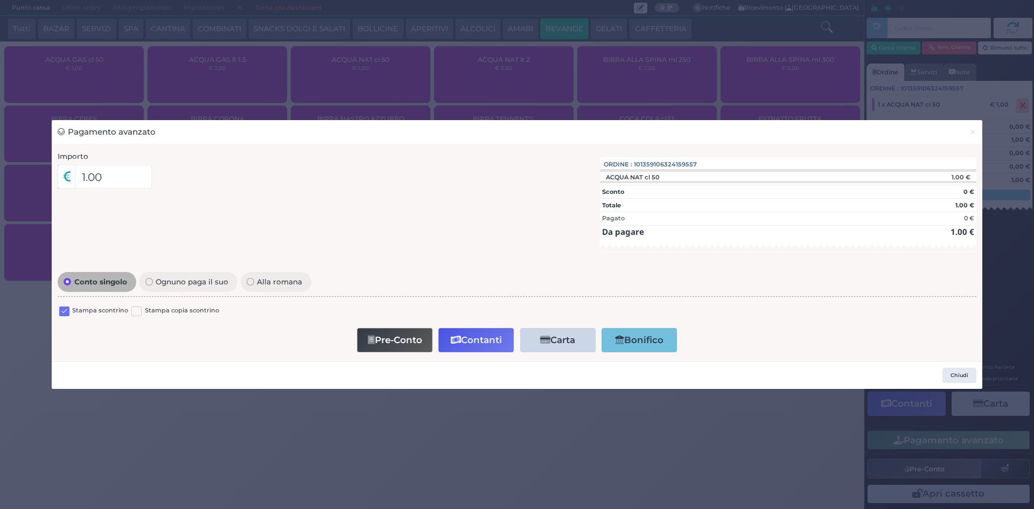
drag, startPoint x: 64, startPoint y: 306, endPoint x: 85, endPoint y: 314, distance: 22.3
click at [66, 309] on label at bounding box center [64, 311] width 10 height 10
click at [0, 0] on input "checkbox" at bounding box center [0, 0] width 0 height 0
click at [478, 338] on button "Contanti" at bounding box center [475, 340] width 75 height 24
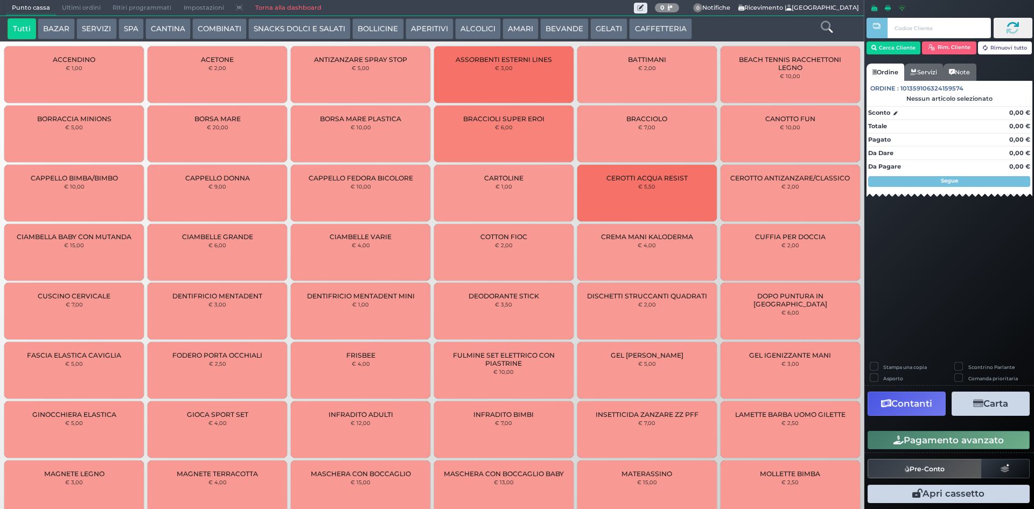
click at [74, 5] on span "Ultimi ordini" at bounding box center [81, 8] width 51 height 15
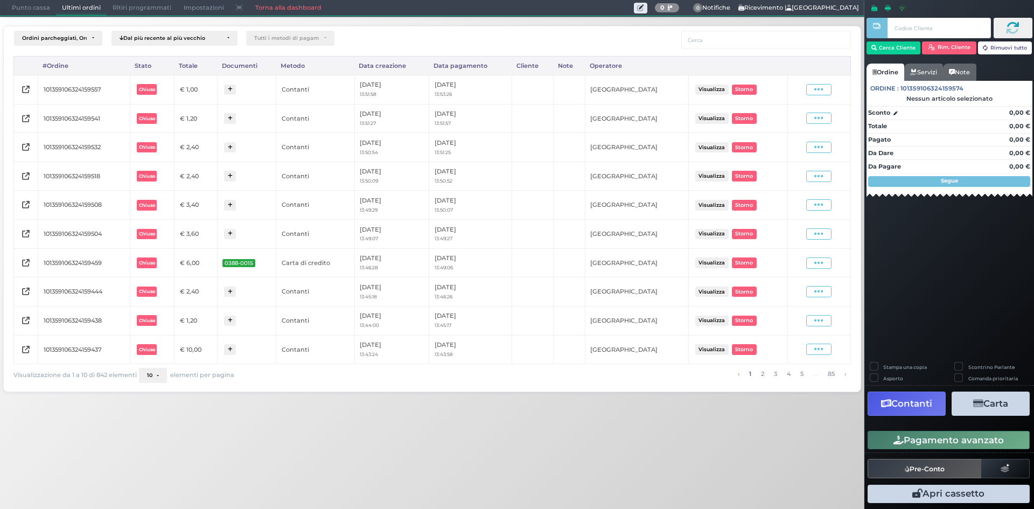
drag, startPoint x: 812, startPoint y: 87, endPoint x: 798, endPoint y: 129, distance: 44.6
click at [812, 88] on span at bounding box center [818, 89] width 25 height 11
click at [773, 122] on span "Ristampa Pre-Conto" at bounding box center [794, 120] width 44 height 18
click at [31, 10] on span "Punto cassa" at bounding box center [31, 8] width 50 height 15
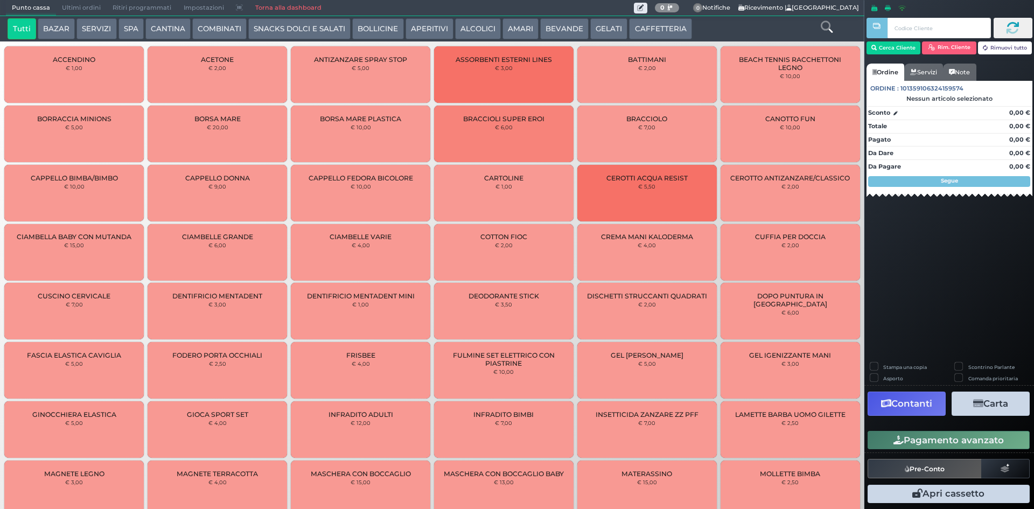
click at [660, 23] on button "CAFFETTERIA" at bounding box center [660, 29] width 62 height 22
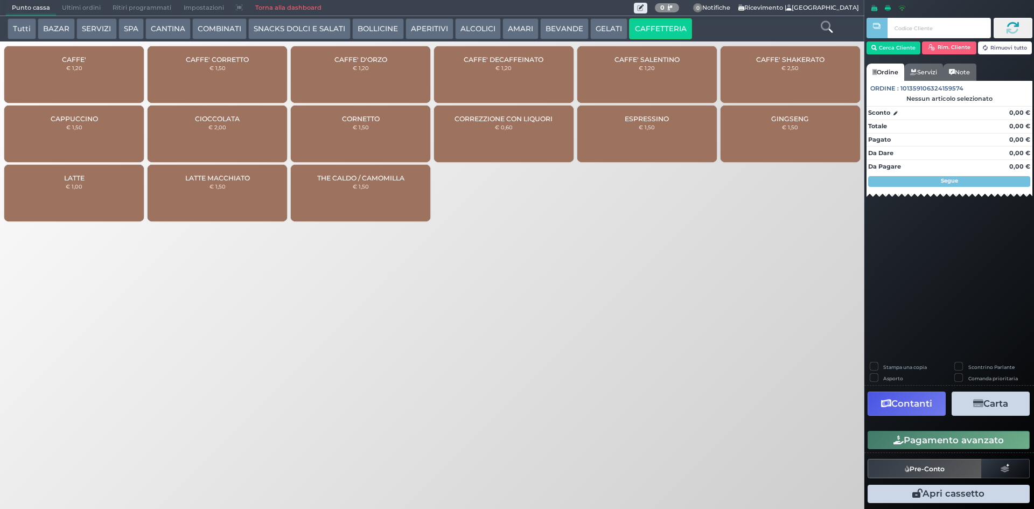
click at [56, 91] on div "CAFFE' € 1,20" at bounding box center [73, 74] width 139 height 57
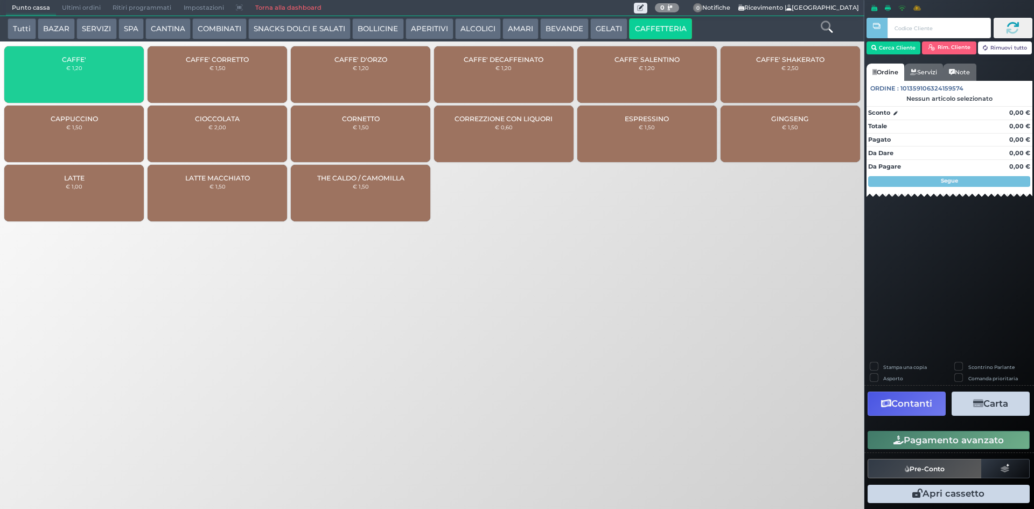
click at [55, 93] on div "CAFFE' € 1,20" at bounding box center [73, 74] width 139 height 57
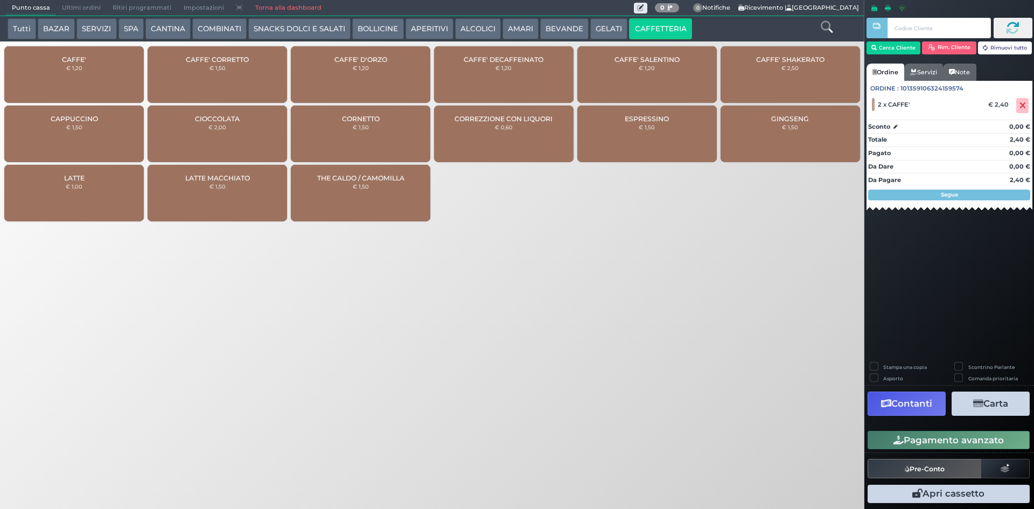
click at [976, 431] on button "Pagamento avanzato" at bounding box center [949, 440] width 162 height 18
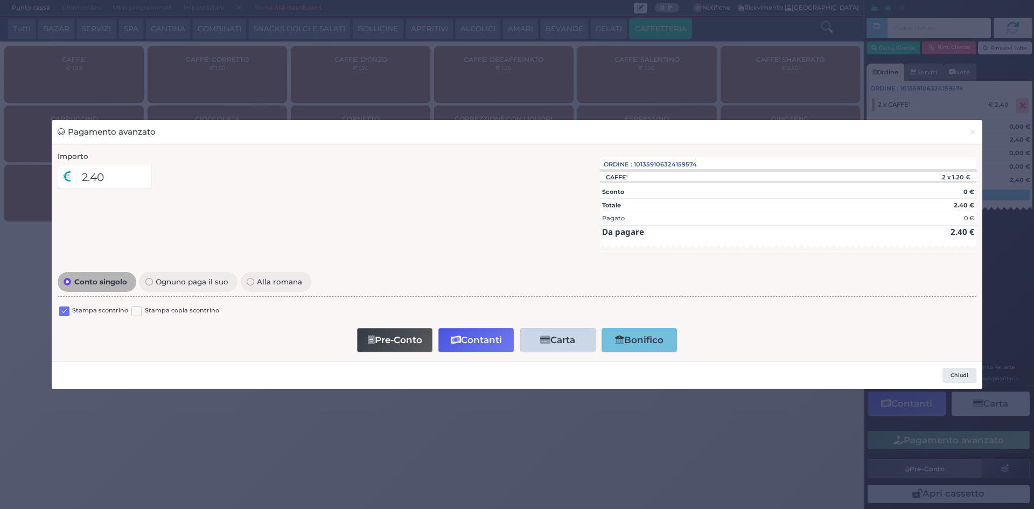
click at [66, 311] on label at bounding box center [64, 311] width 10 height 10
click at [0, 0] on input "checkbox" at bounding box center [0, 0] width 0 height 0
click at [466, 341] on button "Contanti" at bounding box center [475, 340] width 75 height 24
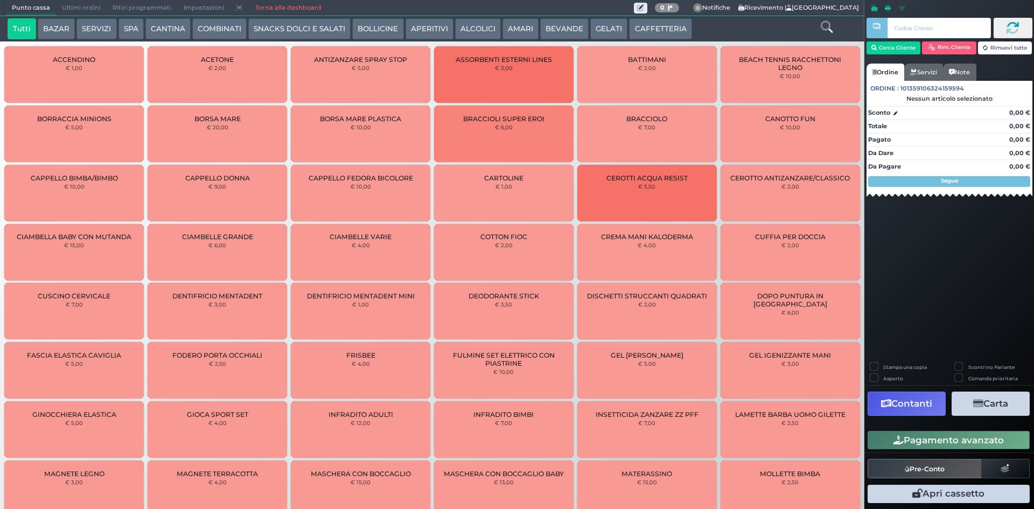
click at [73, 5] on span "Ultimi ordini" at bounding box center [81, 8] width 51 height 15
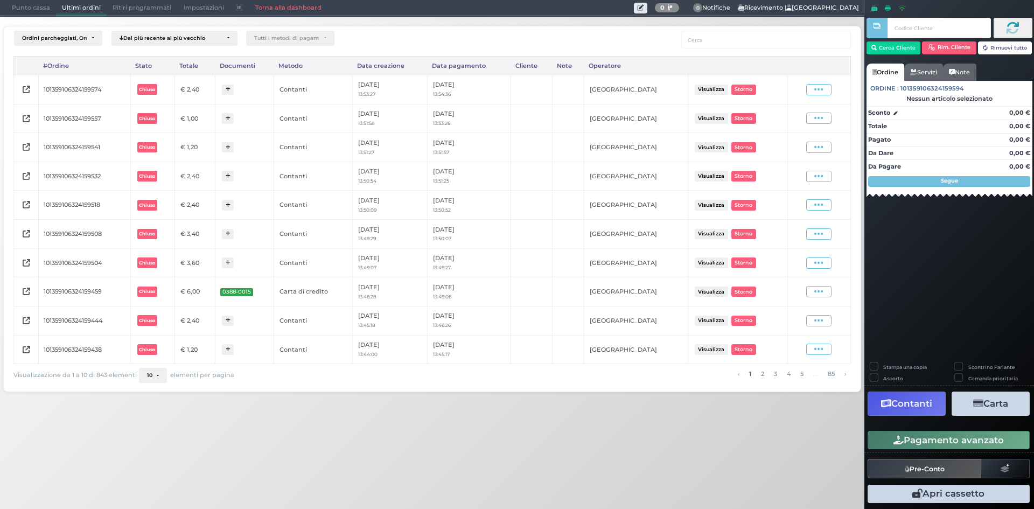
drag, startPoint x: 822, startPoint y: 92, endPoint x: 803, endPoint y: 118, distance: 32.3
click at [822, 90] on icon at bounding box center [818, 90] width 9 height 10
click at [791, 120] on span "Ristampa Pre-Conto" at bounding box center [793, 120] width 44 height 18
click at [41, 11] on span "Punto cassa" at bounding box center [31, 8] width 50 height 15
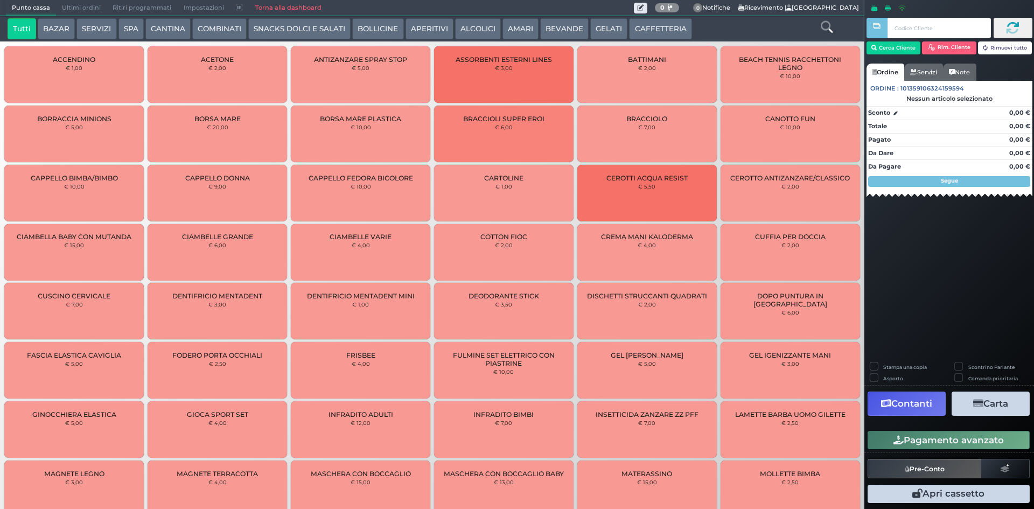
click at [24, 1] on span "Punto cassa" at bounding box center [31, 8] width 50 height 15
click at [92, 6] on span "Ultimi ordini" at bounding box center [81, 8] width 51 height 15
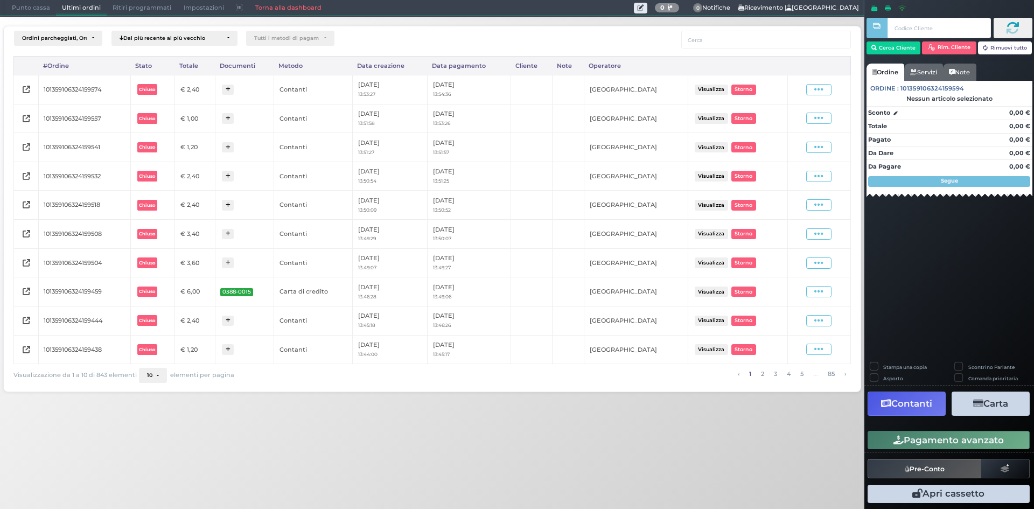
click at [18, 11] on span "Punto cassa" at bounding box center [31, 8] width 50 height 15
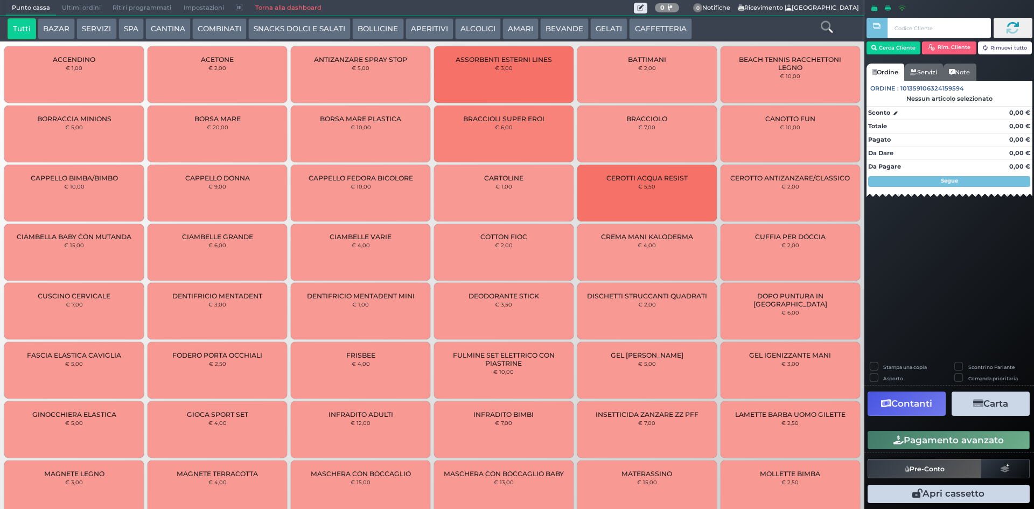
click at [94, 8] on span "Ultimi ordini" at bounding box center [81, 8] width 51 height 15
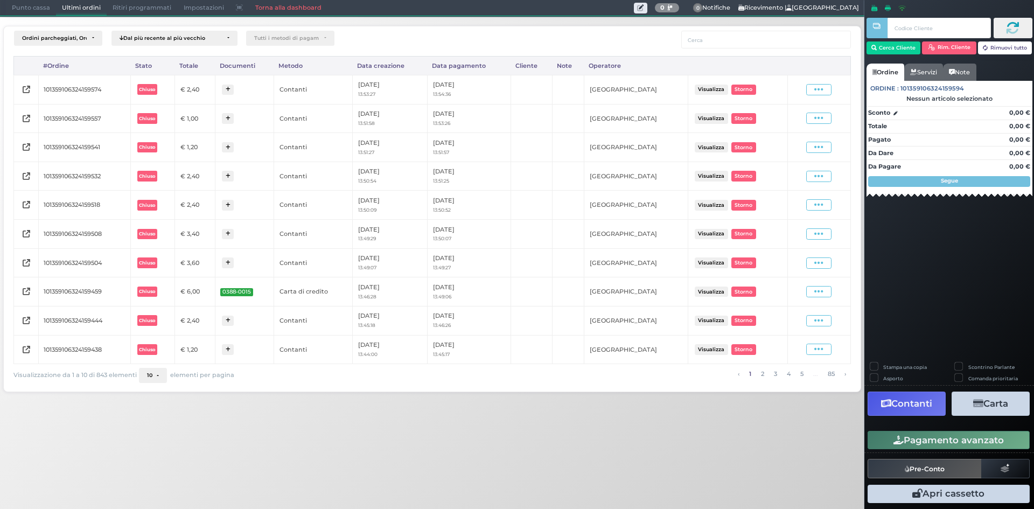
click at [34, 11] on span "Punto cassa" at bounding box center [31, 8] width 50 height 15
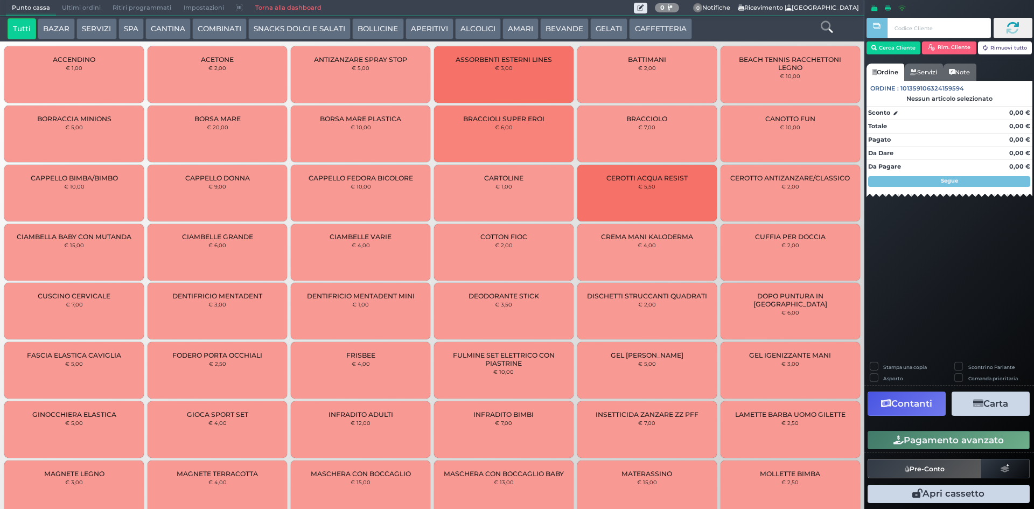
click at [632, 31] on button "CAFFETTERIA" at bounding box center [660, 29] width 62 height 22
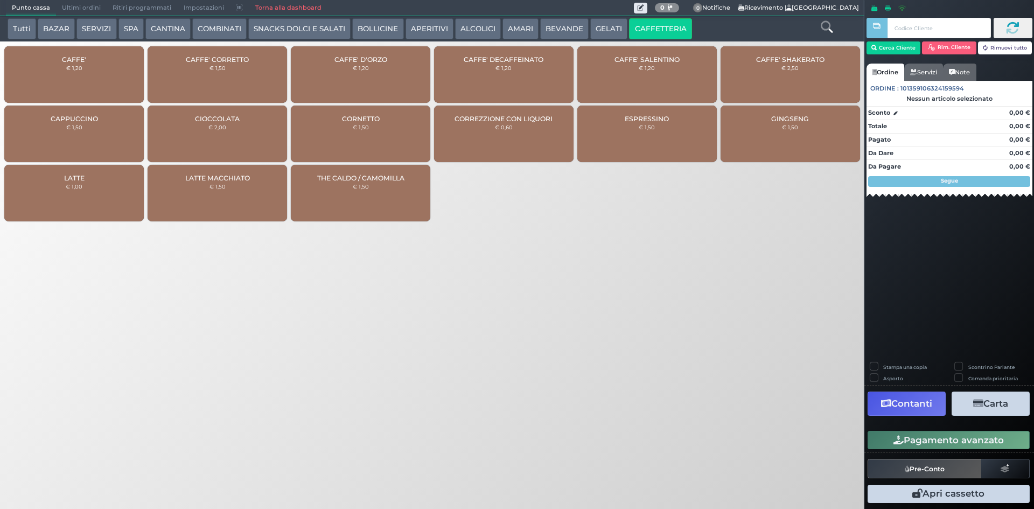
click at [86, 64] on div "CAFFE' € 1,20" at bounding box center [73, 74] width 139 height 57
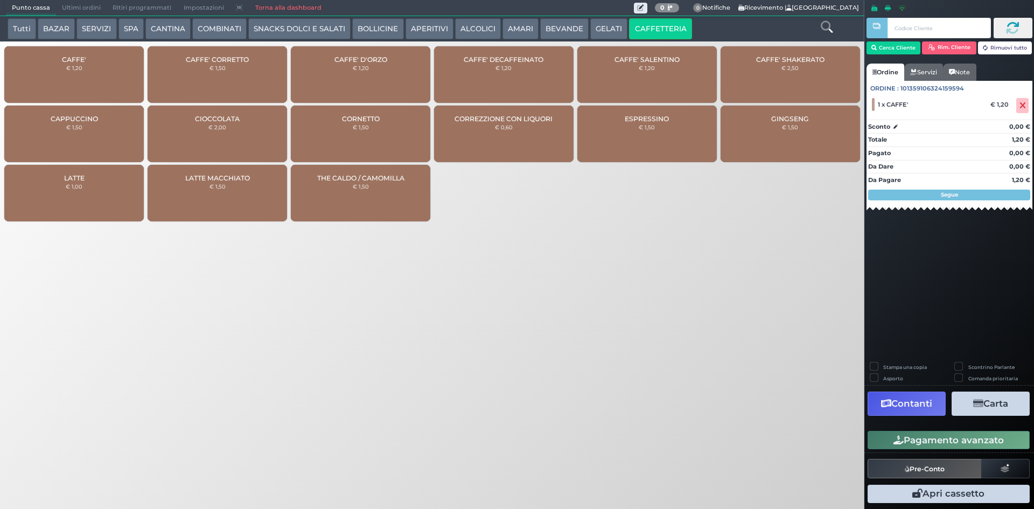
click at [956, 443] on button "Pagamento avanzato" at bounding box center [949, 440] width 162 height 18
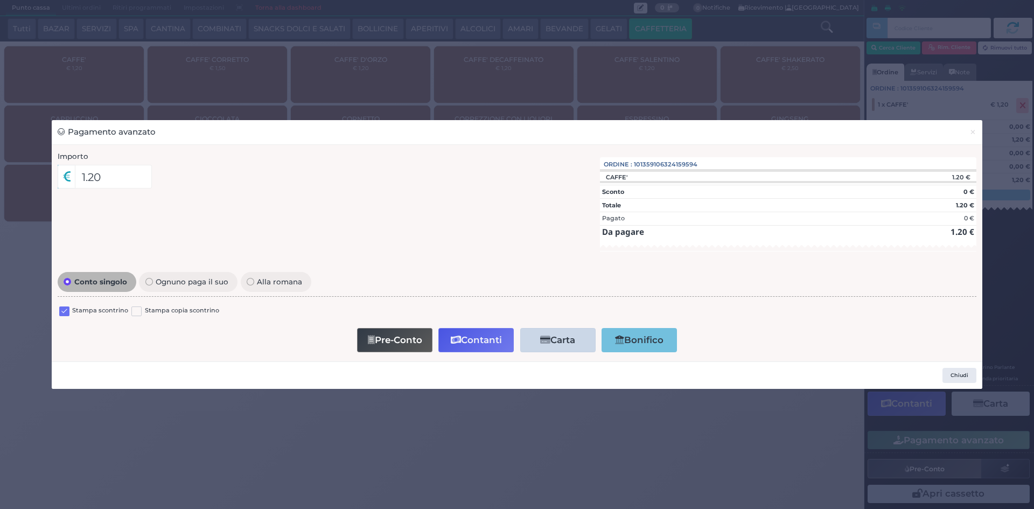
click at [60, 312] on label at bounding box center [64, 311] width 10 height 10
click at [0, 0] on input "checkbox" at bounding box center [0, 0] width 0 height 0
click at [467, 336] on button "Contanti" at bounding box center [475, 340] width 75 height 24
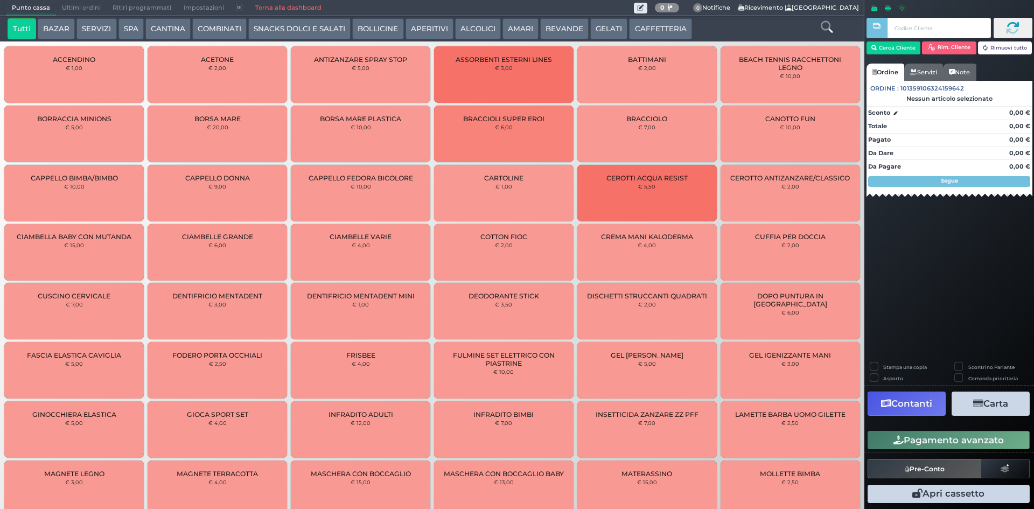
drag, startPoint x: 81, startPoint y: 4, endPoint x: 1033, endPoint y: 153, distance: 964.3
click at [81, 4] on span "Ultimi ordini" at bounding box center [81, 8] width 51 height 15
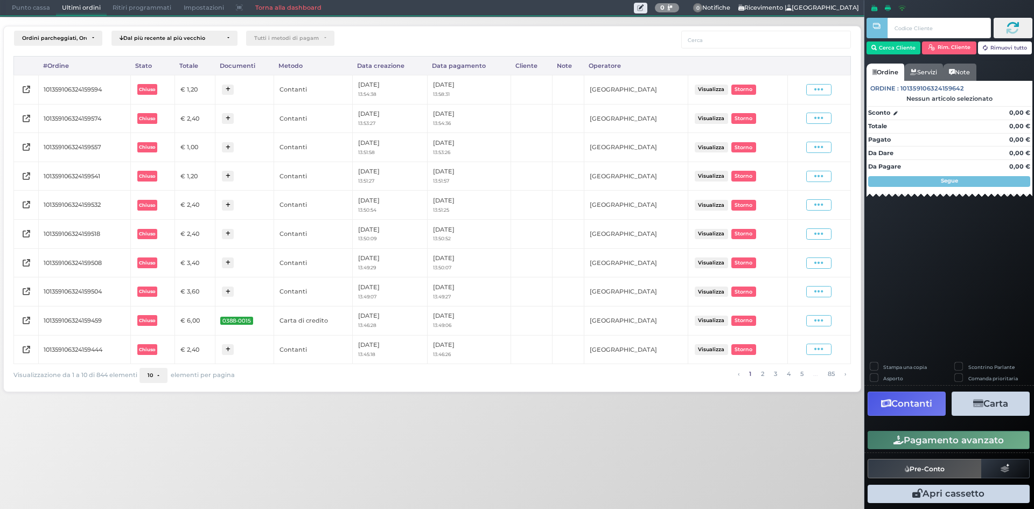
drag, startPoint x: 830, startPoint y: 89, endPoint x: 806, endPoint y: 105, distance: 29.6
click at [829, 89] on span at bounding box center [818, 89] width 25 height 11
click at [772, 121] on div "Ristampa Pre-Conto" at bounding box center [789, 120] width 53 height 18
click at [20, 6] on span "Punto cassa" at bounding box center [31, 8] width 50 height 15
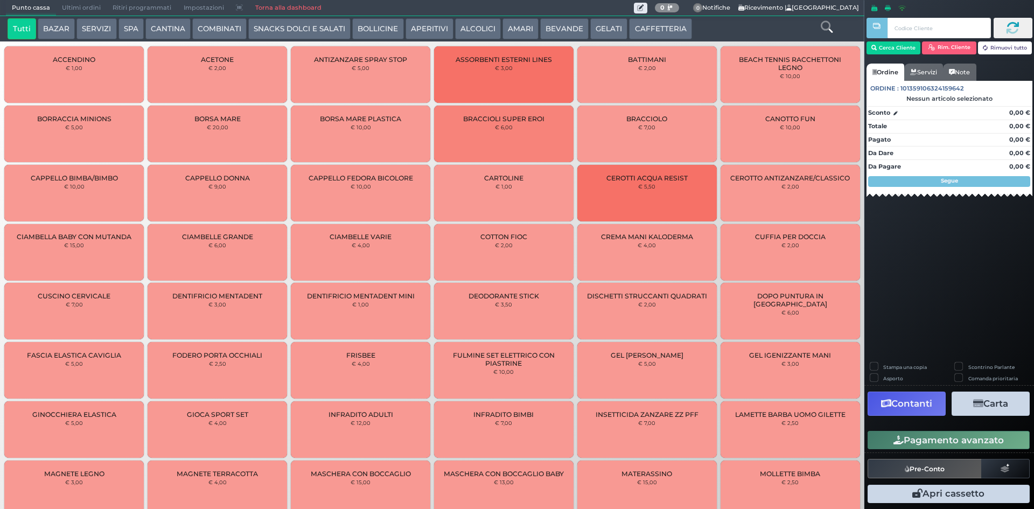
click at [649, 22] on button "CAFFETTERIA" at bounding box center [660, 29] width 62 height 22
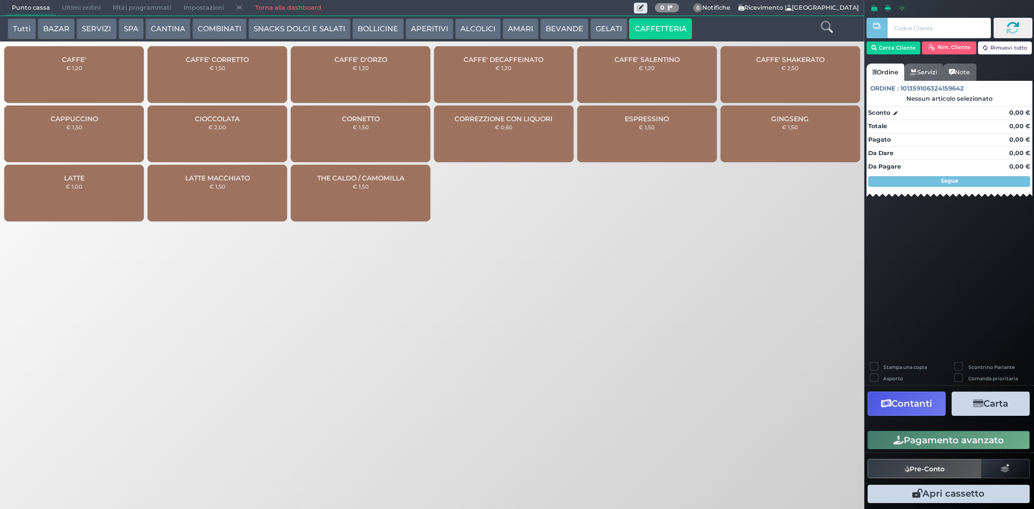
click at [97, 74] on div "CAFFE' € 1,20" at bounding box center [73, 74] width 139 height 57
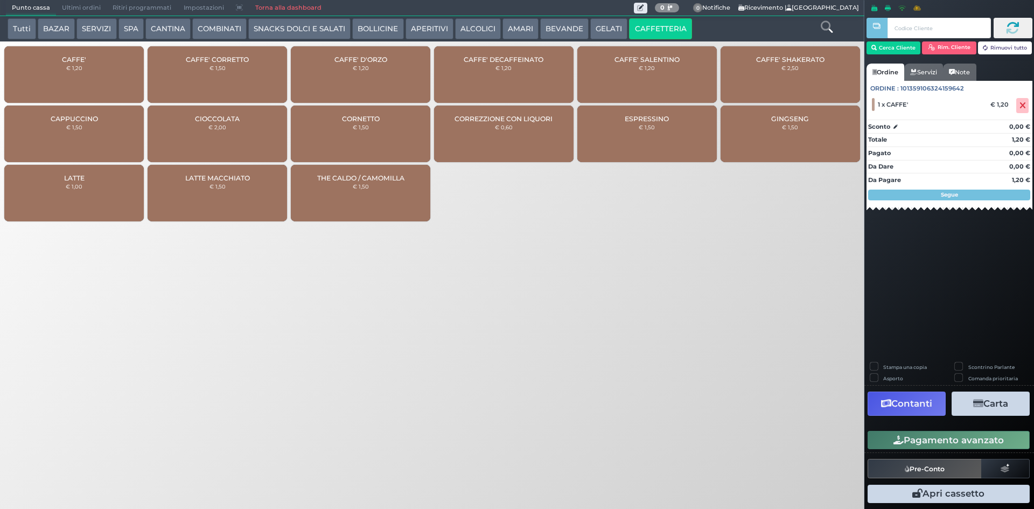
click at [97, 74] on div "CAFFE' € 1,20" at bounding box center [73, 74] width 139 height 57
click at [915, 433] on button "Pagamento avanzato" at bounding box center [949, 440] width 162 height 18
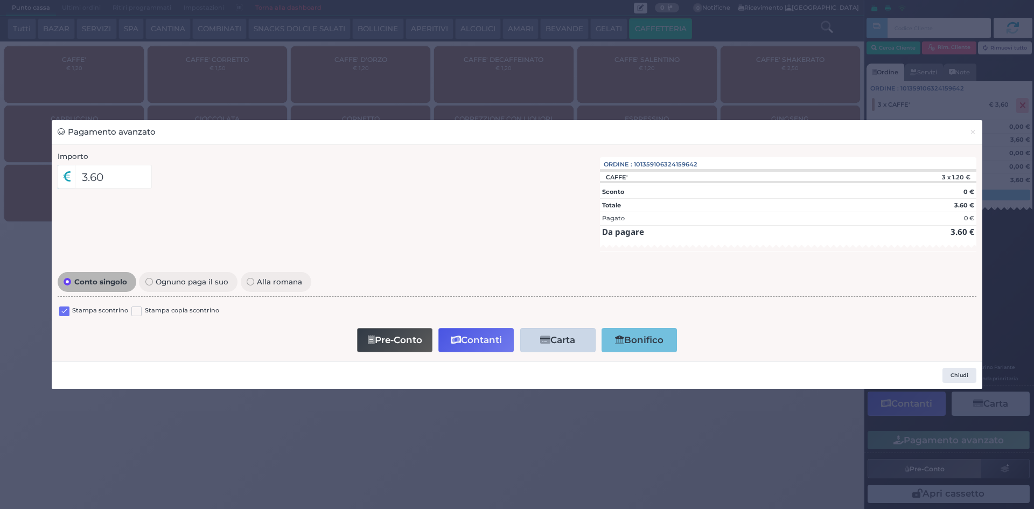
click at [64, 313] on label at bounding box center [64, 311] width 10 height 10
click at [0, 0] on input "checkbox" at bounding box center [0, 0] width 0 height 0
click at [489, 344] on button "Contanti" at bounding box center [475, 340] width 75 height 24
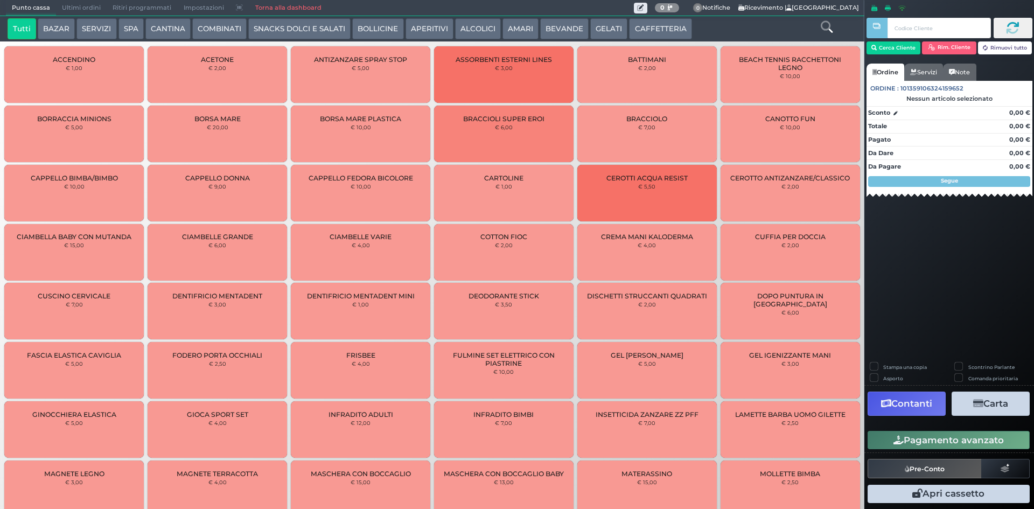
click at [88, 4] on span "Ultimi ordini" at bounding box center [81, 8] width 51 height 15
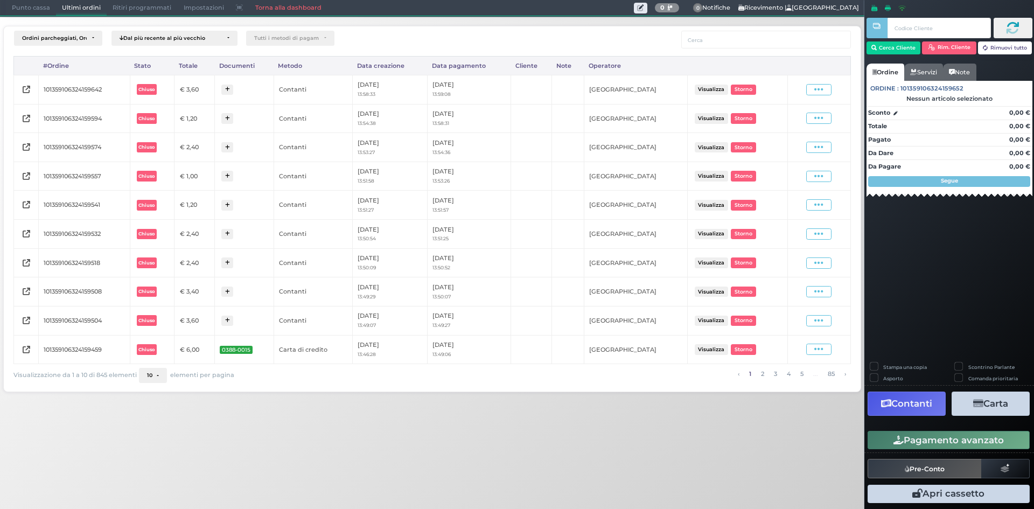
drag, startPoint x: 822, startPoint y: 93, endPoint x: 825, endPoint y: 100, distance: 8.0
click at [822, 93] on icon at bounding box center [818, 90] width 9 height 10
click at [794, 130] on ul "Visualizza Ristampa Pre-Conto [GEOGRAPHIC_DATA]" at bounding box center [789, 121] width 60 height 57
click at [22, 12] on span "Punto cassa" at bounding box center [31, 8] width 50 height 15
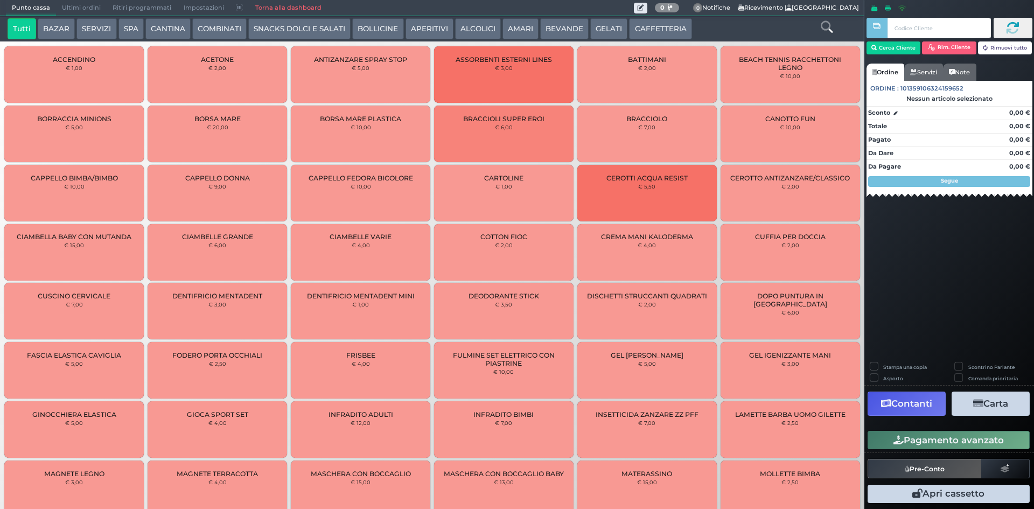
drag, startPoint x: 651, startPoint y: 25, endPoint x: 578, endPoint y: 39, distance: 74.1
click at [650, 25] on button "CAFFETTERIA" at bounding box center [660, 29] width 62 height 22
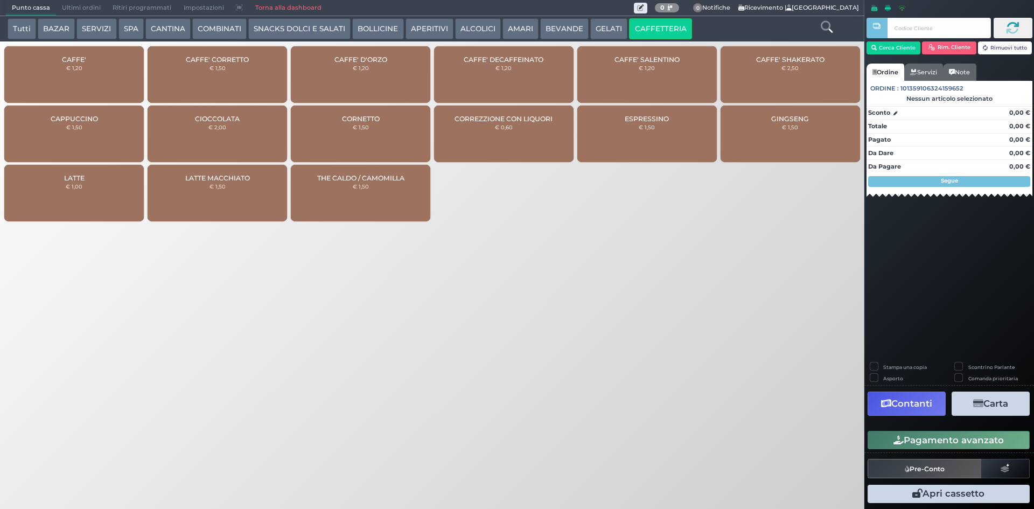
click at [107, 70] on div "CAFFE' € 1,20" at bounding box center [73, 74] width 139 height 57
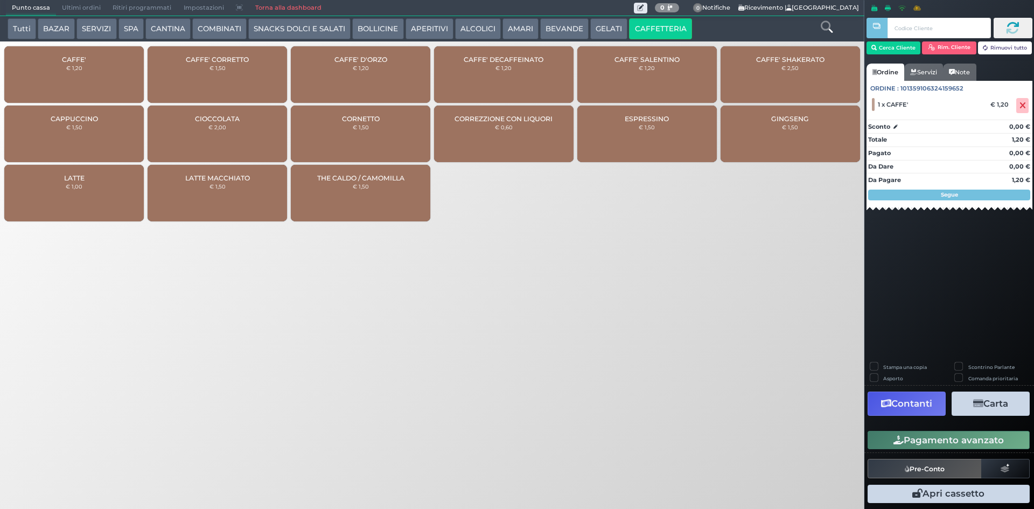
click at [89, 79] on div "CAFFE' € 1,20" at bounding box center [73, 74] width 139 height 57
click at [969, 439] on button "Pagamento avanzato" at bounding box center [949, 440] width 162 height 18
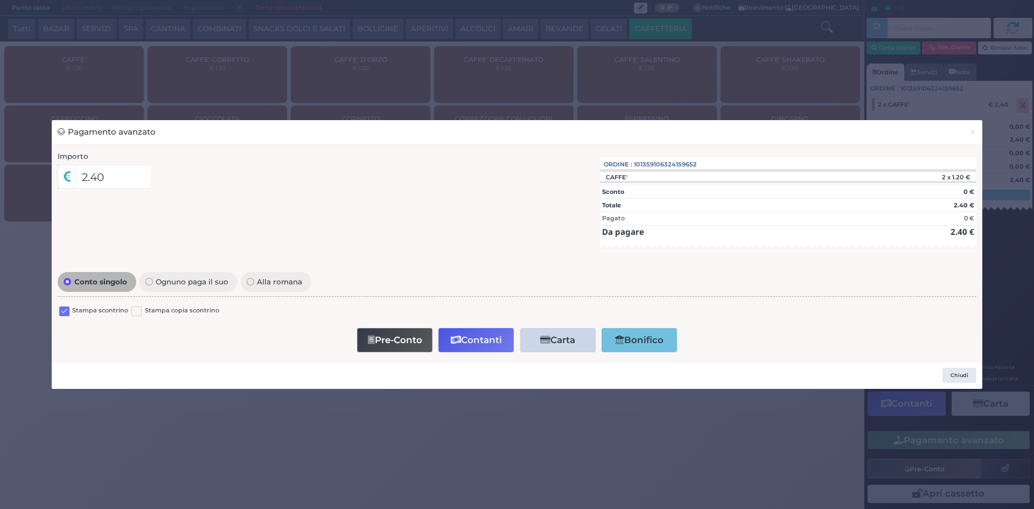
click at [69, 310] on label at bounding box center [64, 311] width 10 height 10
click at [0, 0] on input "checkbox" at bounding box center [0, 0] width 0 height 0
click at [488, 336] on button "Contanti" at bounding box center [475, 340] width 75 height 24
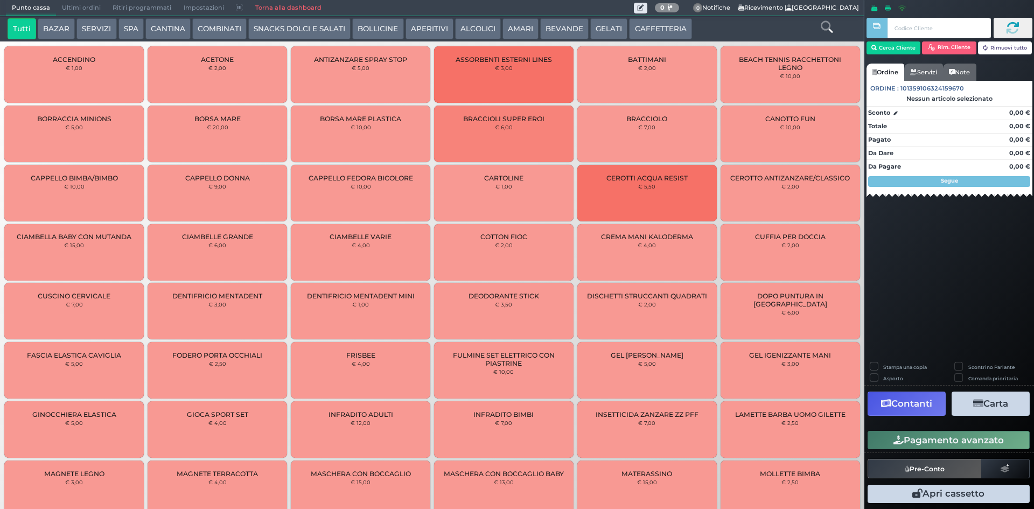
click at [74, 4] on span "Ultimi ordini" at bounding box center [81, 8] width 51 height 15
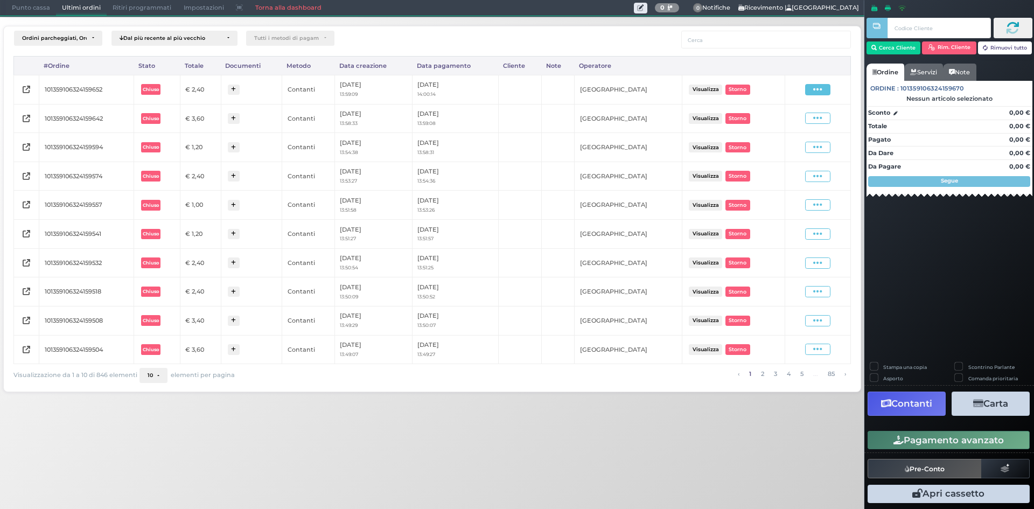
click at [821, 87] on icon at bounding box center [817, 90] width 9 height 10
click at [796, 123] on span "Ristampa Pre-Conto" at bounding box center [792, 120] width 44 height 18
drag, startPoint x: 16, startPoint y: 8, endPoint x: 67, endPoint y: 3, distance: 52.0
click at [17, 8] on span "Punto cassa" at bounding box center [31, 8] width 50 height 15
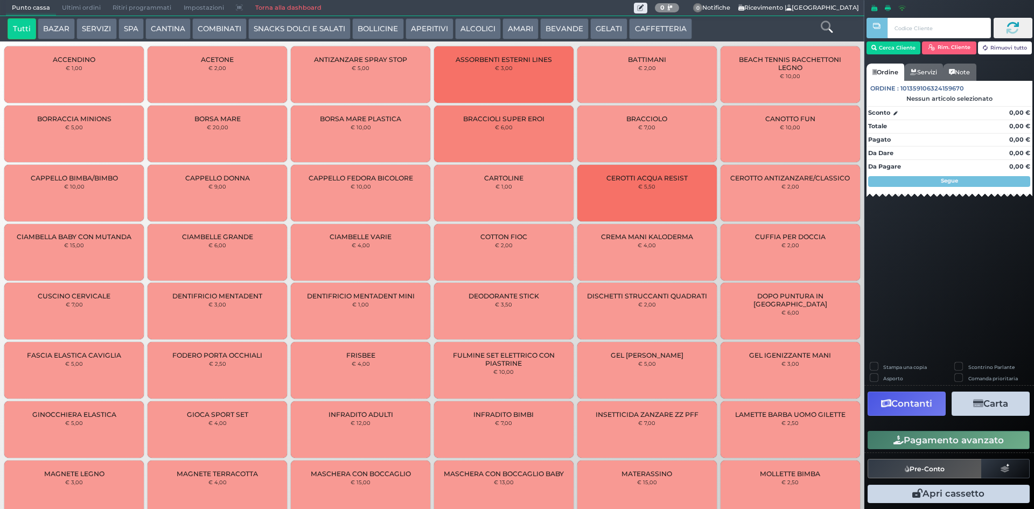
click at [670, 27] on button "CAFFETTERIA" at bounding box center [660, 29] width 62 height 22
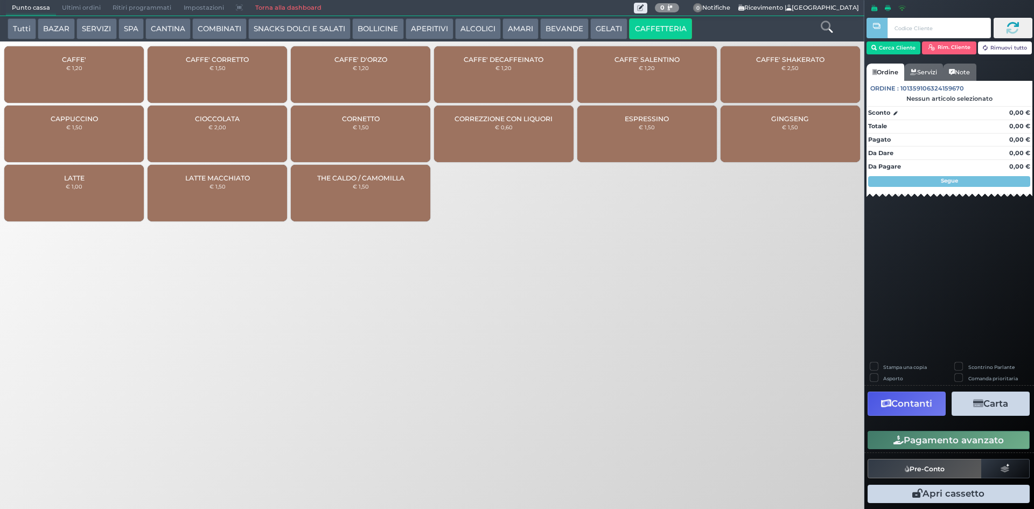
click at [78, 57] on span "CAFFE'" at bounding box center [74, 59] width 24 height 8
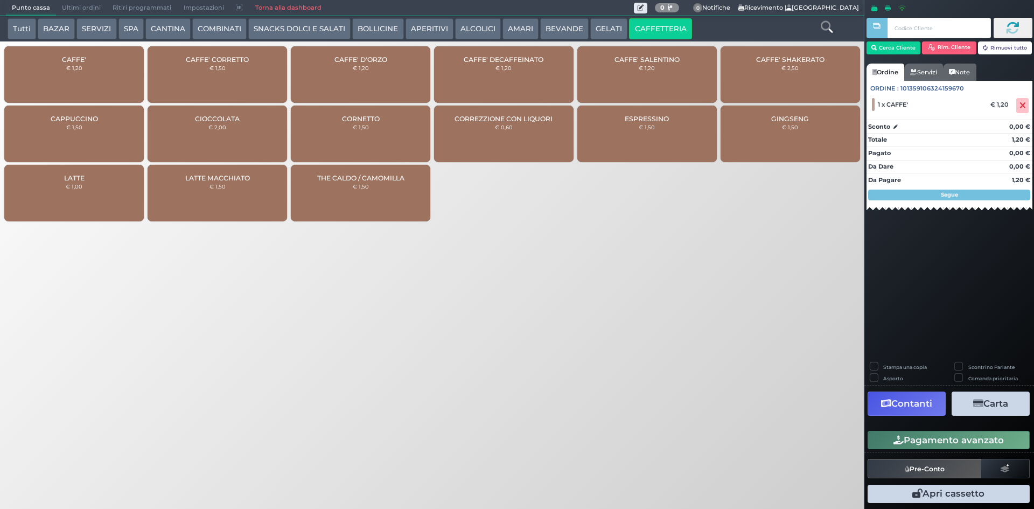
click at [90, 78] on div "CAFFE' € 1,20" at bounding box center [73, 74] width 139 height 57
click at [821, 27] on icon at bounding box center [827, 27] width 12 height 12
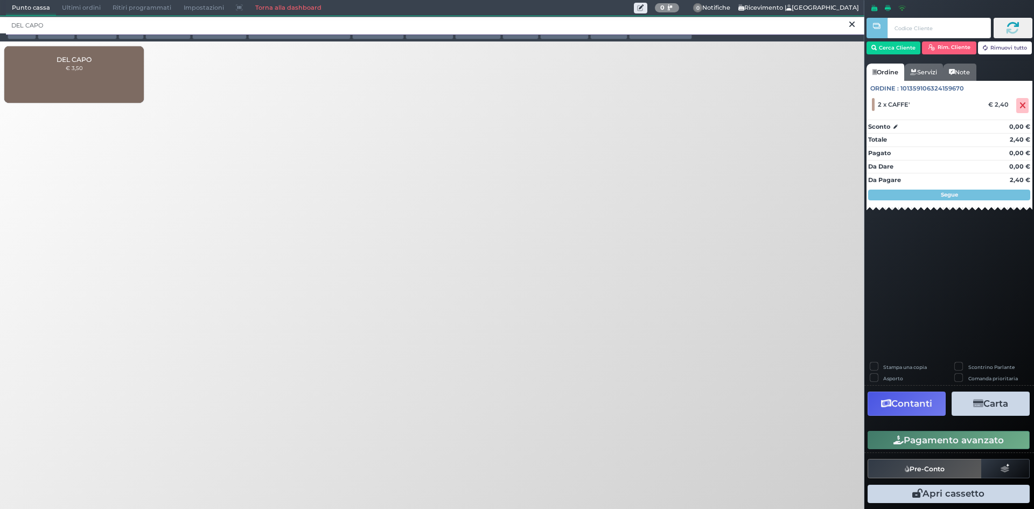
type input "DEL CAPO"
click at [129, 78] on div "DEL CAPO € 3,50" at bounding box center [73, 74] width 139 height 57
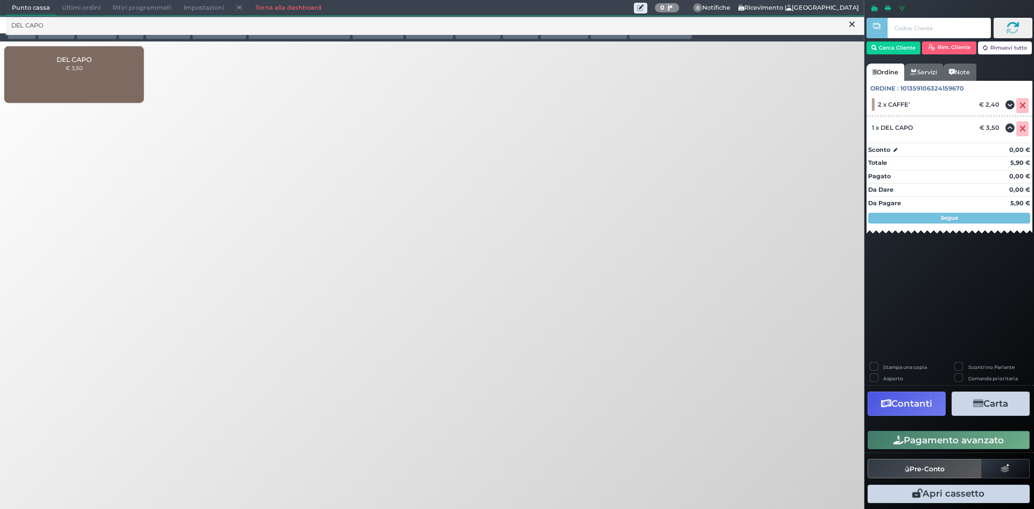
click at [963, 443] on button "Pagamento avanzato" at bounding box center [949, 440] width 162 height 18
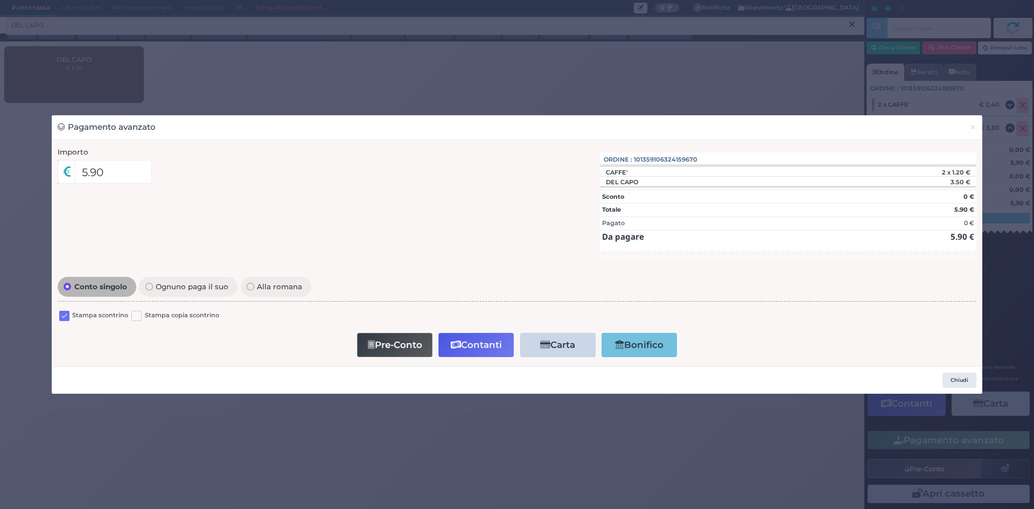
click at [61, 320] on label at bounding box center [64, 316] width 10 height 10
click at [0, 0] on input "checkbox" at bounding box center [0, 0] width 0 height 0
click at [461, 346] on button "Contanti" at bounding box center [475, 345] width 75 height 24
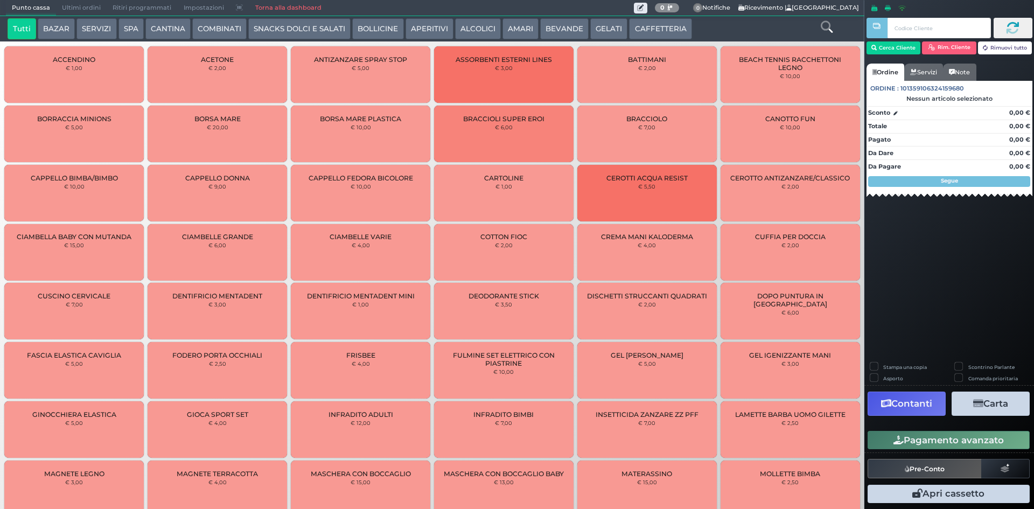
click at [68, 8] on span "Ultimi ordini" at bounding box center [81, 8] width 51 height 15
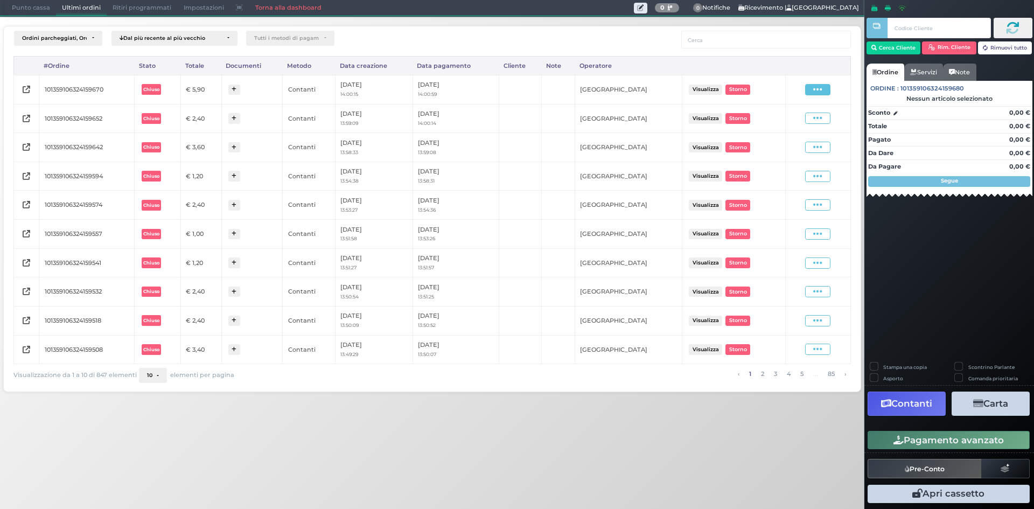
click at [818, 89] on icon at bounding box center [817, 90] width 9 height 10
click at [772, 125] on span "Ristampa Pre-Conto" at bounding box center [792, 120] width 44 height 18
click at [24, 8] on span "Punto cassa" at bounding box center [31, 8] width 50 height 15
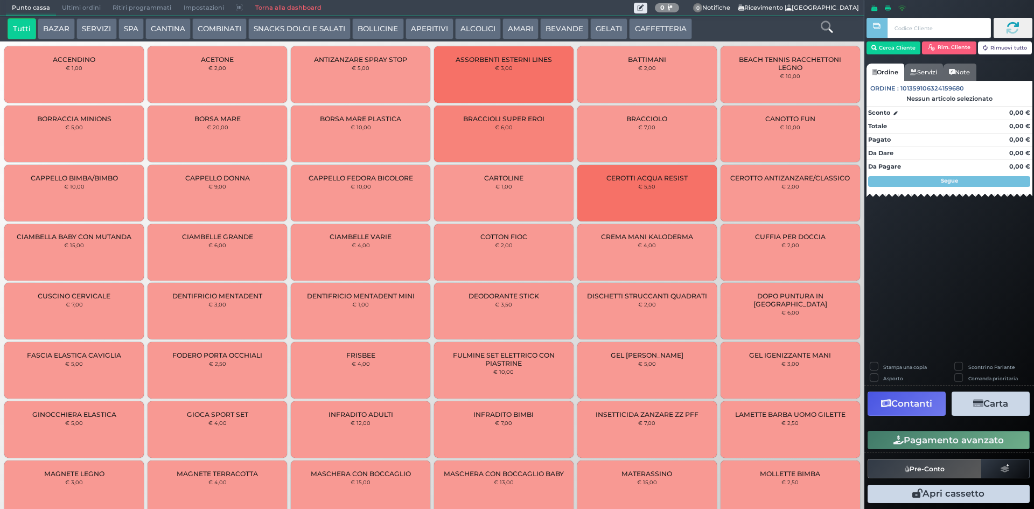
click at [647, 29] on button "CAFFETTERIA" at bounding box center [660, 29] width 62 height 22
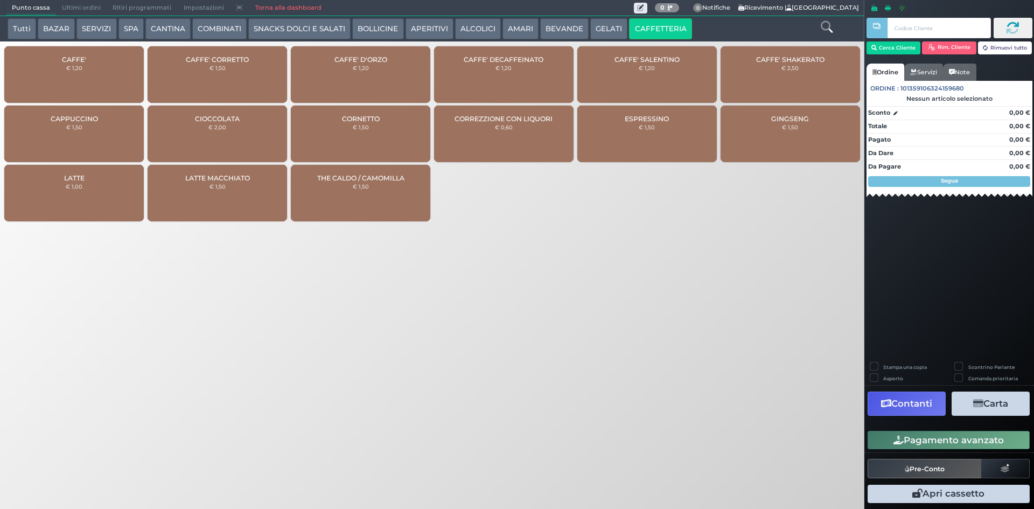
click at [79, 66] on small "€ 1,20" at bounding box center [74, 68] width 16 height 6
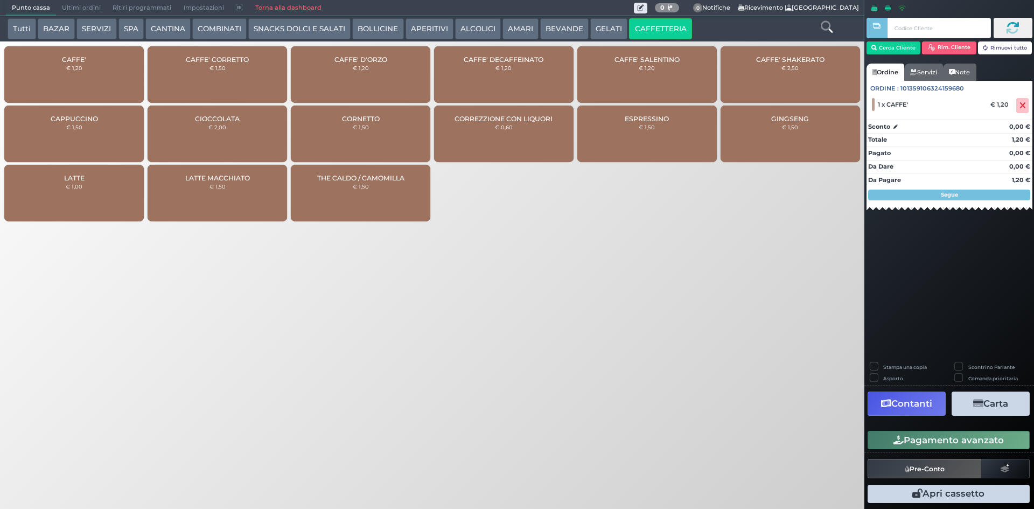
click at [97, 75] on div "CAFFE' € 1,20" at bounding box center [73, 74] width 139 height 57
click at [1021, 106] on icon at bounding box center [1022, 106] width 6 height 1
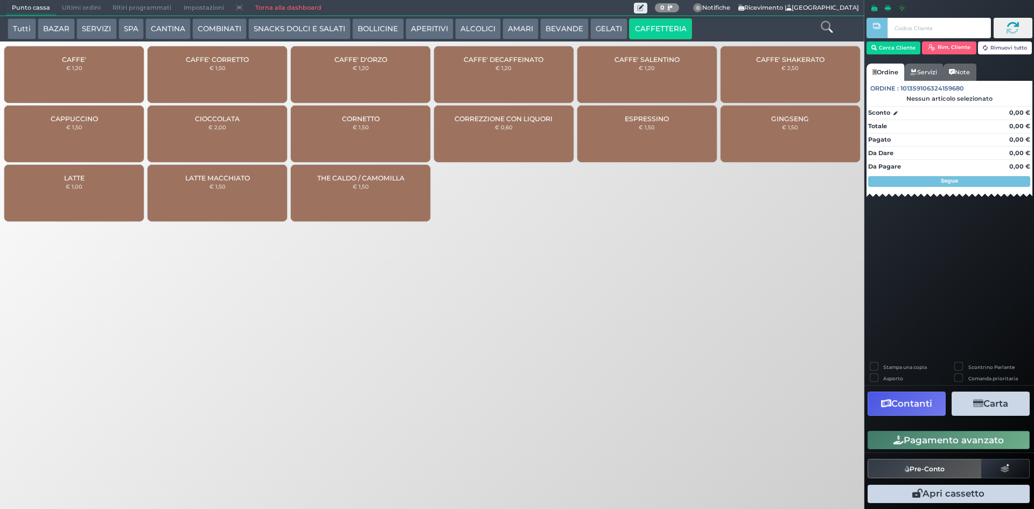
drag, startPoint x: 62, startPoint y: 75, endPoint x: 180, endPoint y: 70, distance: 118.6
click at [66, 74] on div "CAFFE' € 1,20" at bounding box center [73, 74] width 139 height 57
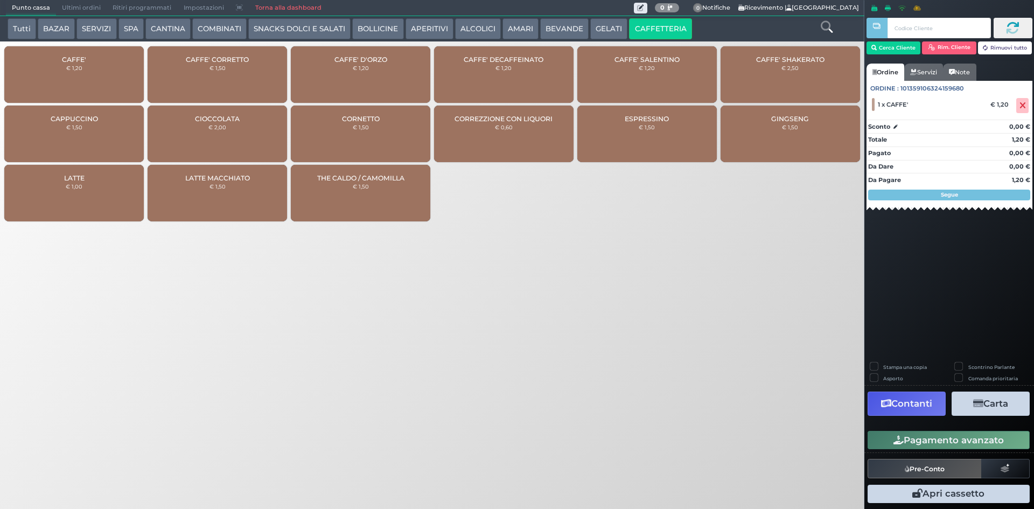
click at [988, 438] on button "Pagamento avanzato" at bounding box center [949, 440] width 162 height 18
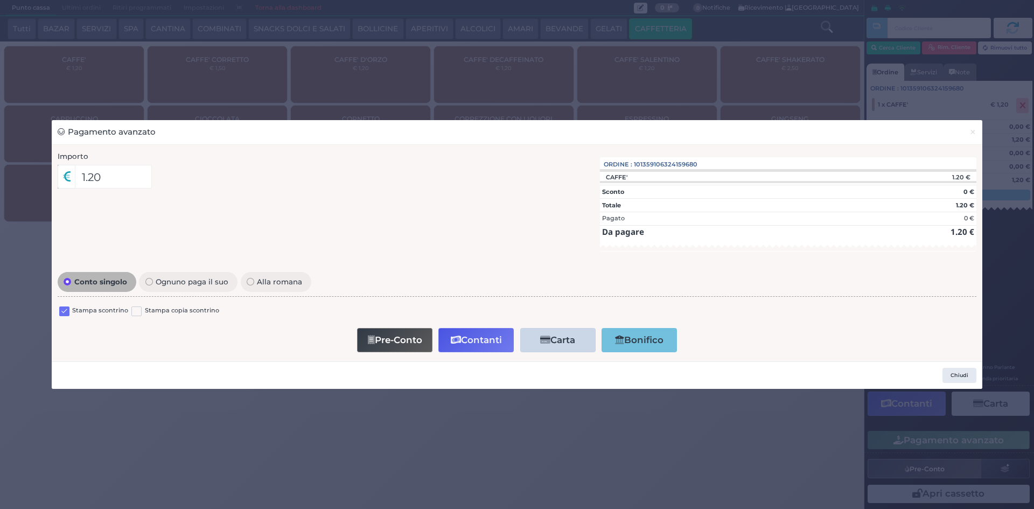
click at [82, 317] on div "Stampa scontrino" at bounding box center [93, 312] width 69 height 13
click at [80, 309] on label "Stampa scontrino" at bounding box center [100, 311] width 56 height 10
click at [62, 312] on label at bounding box center [64, 311] width 10 height 10
click at [0, 0] on input "checkbox" at bounding box center [0, 0] width 0 height 0
click at [483, 339] on button "Contanti" at bounding box center [475, 340] width 75 height 24
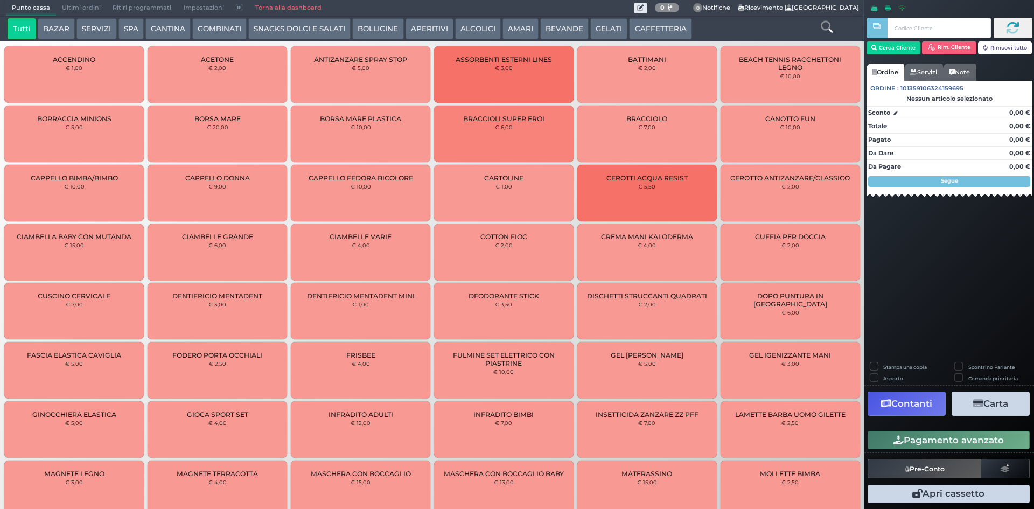
click at [83, 4] on span "Ultimi ordini" at bounding box center [81, 8] width 51 height 15
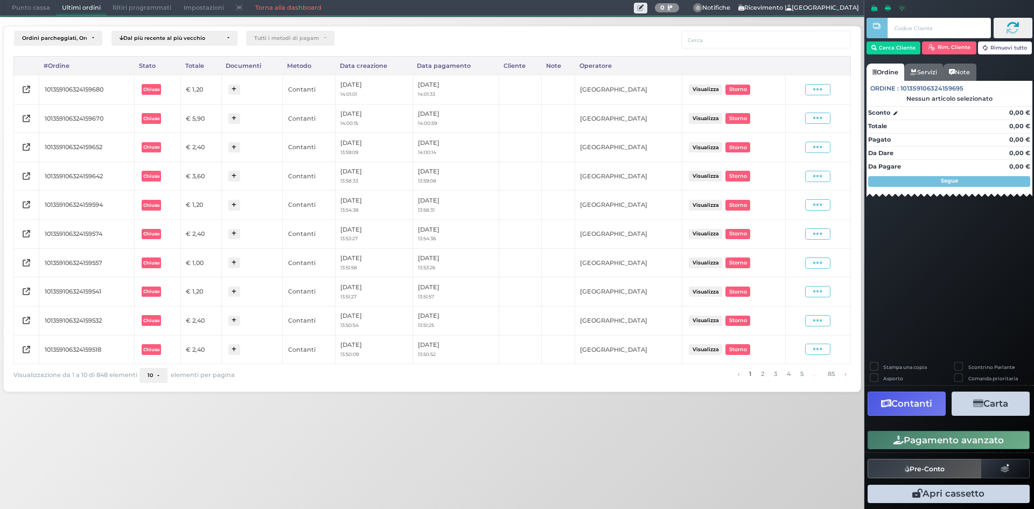
drag, startPoint x: 827, startPoint y: 89, endPoint x: 808, endPoint y: 111, distance: 29.0
click at [827, 89] on span at bounding box center [817, 89] width 25 height 11
click at [797, 125] on span "Ristampa Pre-Conto" at bounding box center [792, 120] width 44 height 18
click at [29, 8] on span "Punto cassa" at bounding box center [31, 8] width 50 height 15
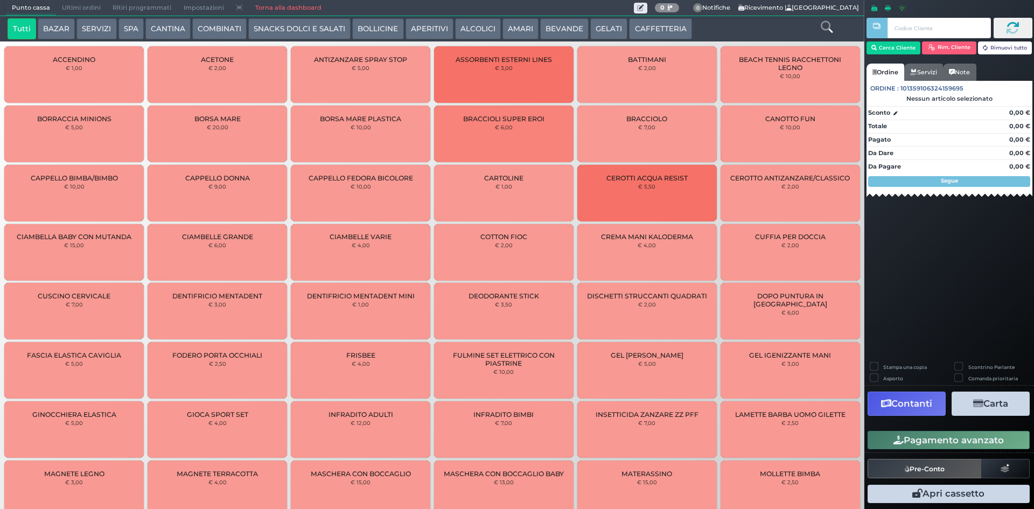
click at [643, 26] on button "CAFFETTERIA" at bounding box center [660, 29] width 62 height 22
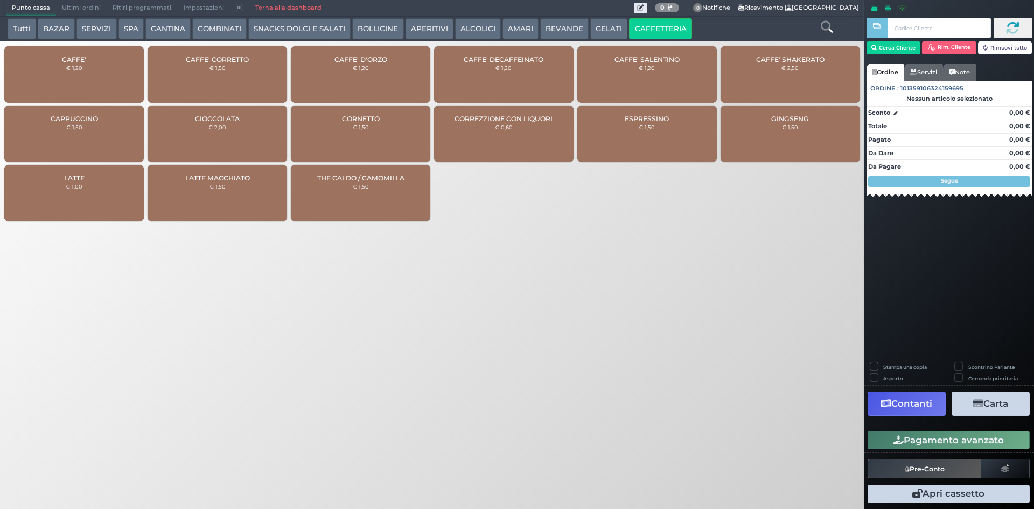
click at [104, 92] on div "CAFFE' € 1,20" at bounding box center [73, 74] width 139 height 57
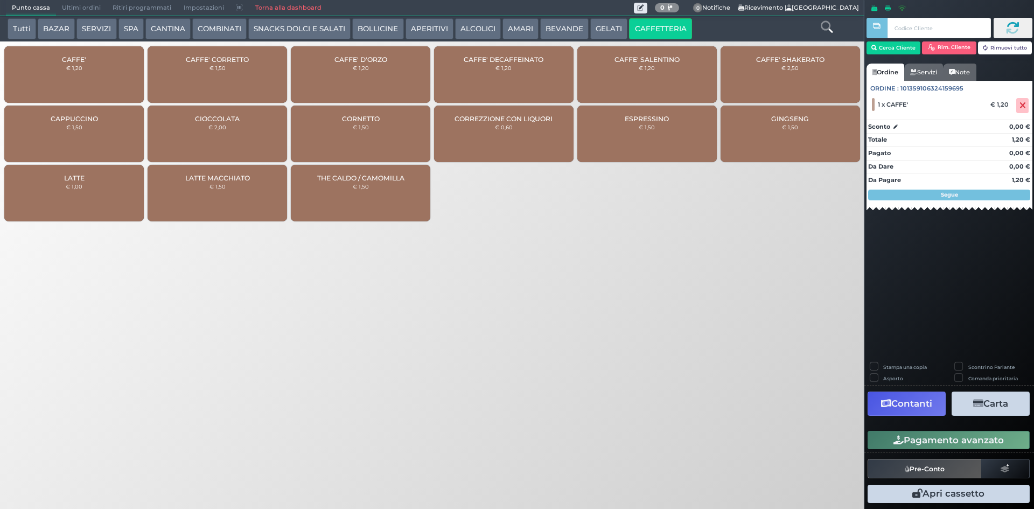
click at [101, 85] on div "CAFFE' € 1,20" at bounding box center [73, 74] width 139 height 57
drag, startPoint x: 1005, startPoint y: 435, endPoint x: 985, endPoint y: 430, distance: 20.5
click at [1003, 435] on button "Pagamento avanzato" at bounding box center [949, 440] width 162 height 18
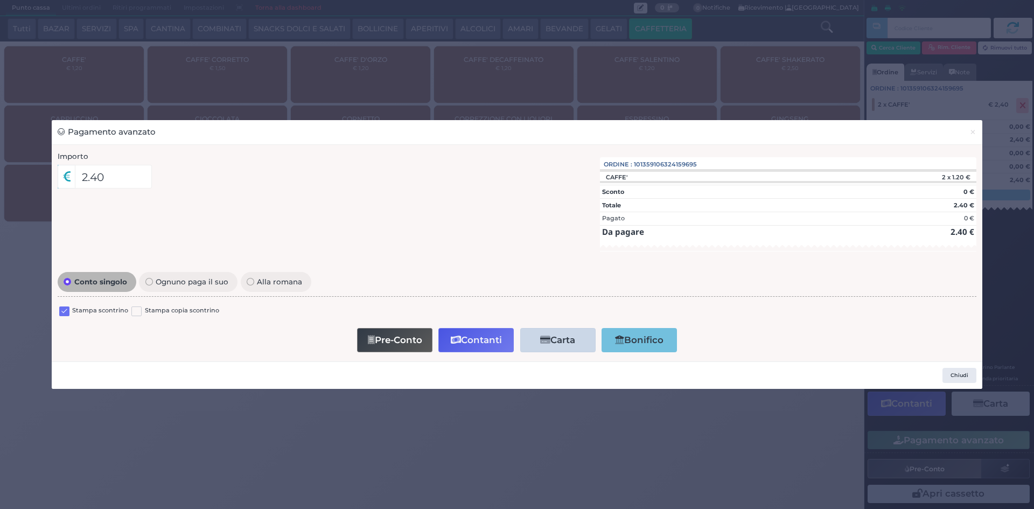
click at [62, 311] on label at bounding box center [64, 311] width 10 height 10
click at [0, 0] on input "checkbox" at bounding box center [0, 0] width 0 height 0
click at [492, 339] on button "Contanti" at bounding box center [475, 340] width 75 height 24
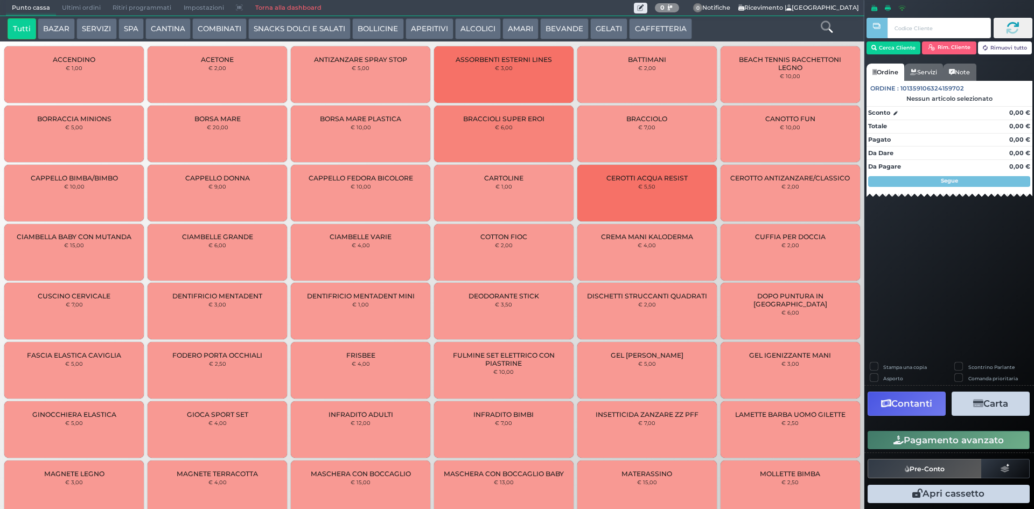
click at [669, 28] on button "CAFFETTERIA" at bounding box center [660, 29] width 62 height 22
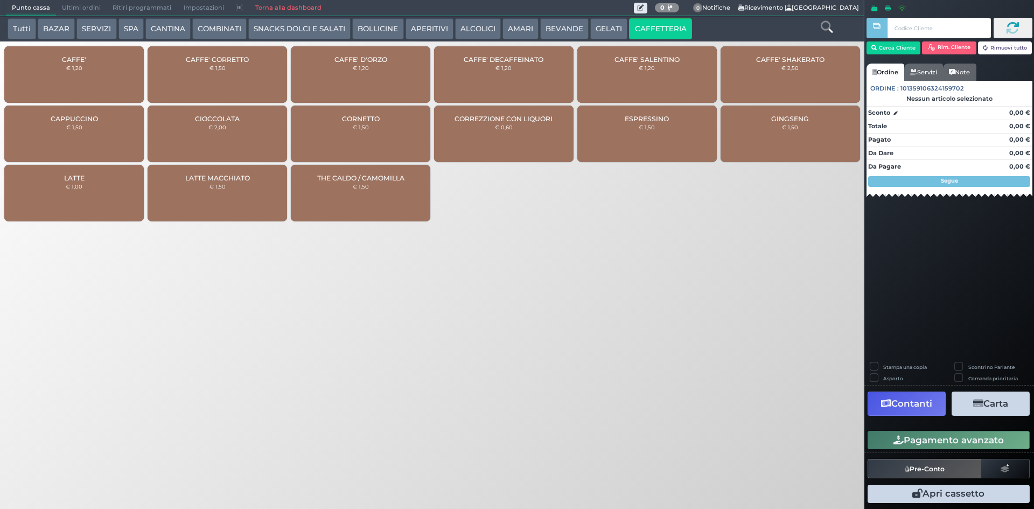
click at [57, 62] on div "CAFFE' € 1,20" at bounding box center [73, 74] width 139 height 57
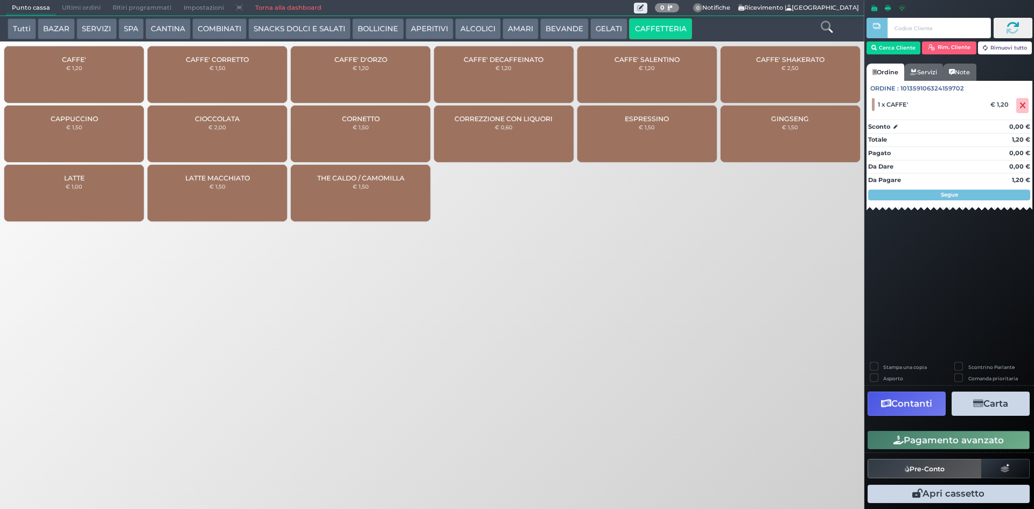
drag, startPoint x: 992, startPoint y: 436, endPoint x: 640, endPoint y: 218, distance: 413.5
click at [991, 435] on button "Pagamento avanzato" at bounding box center [949, 440] width 162 height 18
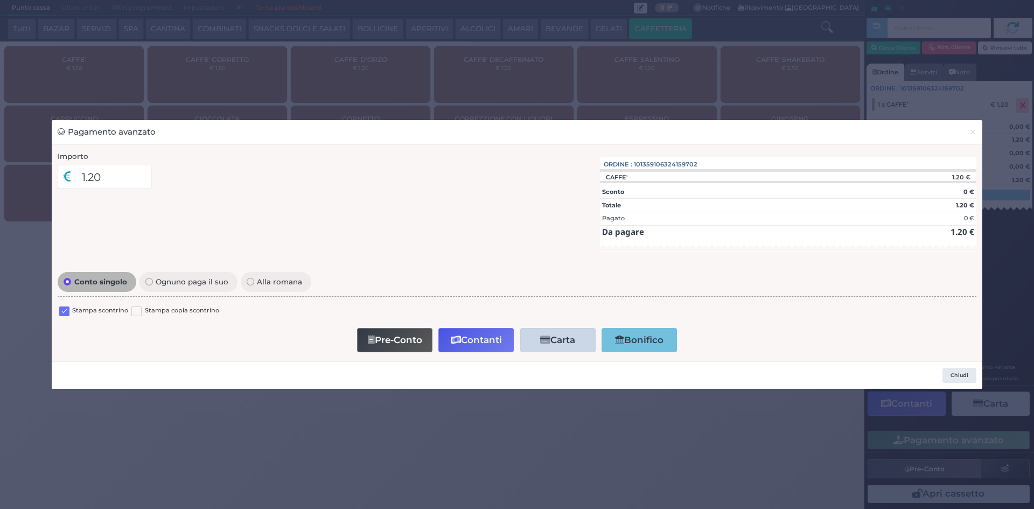
click at [64, 310] on label at bounding box center [64, 311] width 10 height 10
click at [0, 0] on input "checkbox" at bounding box center [0, 0] width 0 height 0
click at [472, 344] on button "Contanti" at bounding box center [475, 340] width 75 height 24
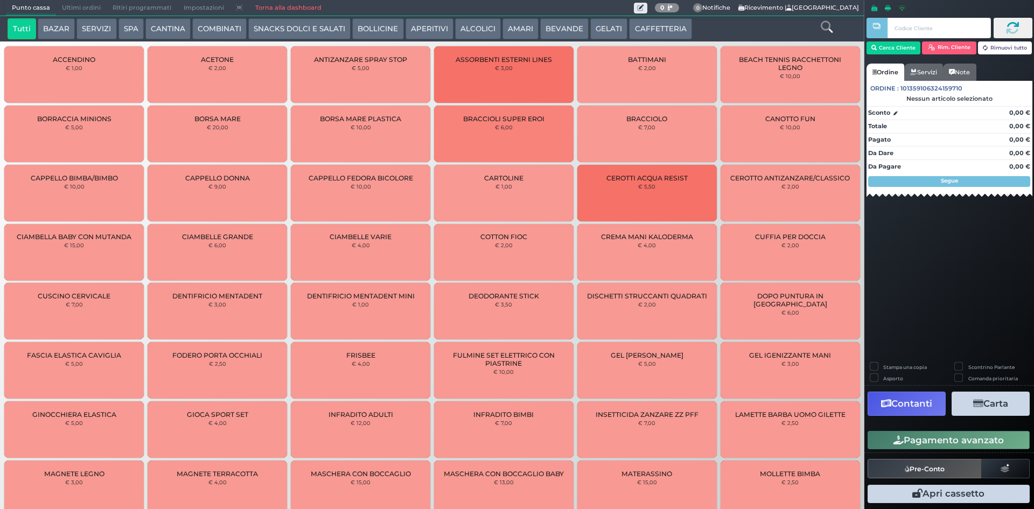
click at [75, 10] on span "Ultimi ordini" at bounding box center [81, 8] width 51 height 15
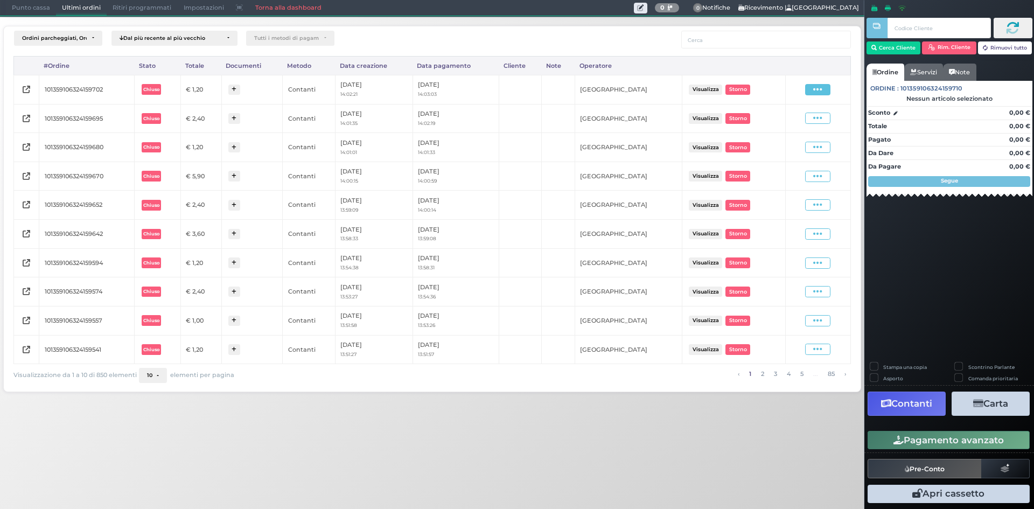
click at [821, 90] on icon at bounding box center [817, 90] width 9 height 10
click at [772, 128] on span "Ristampa Pre-Conto" at bounding box center [792, 120] width 44 height 18
click at [25, 8] on span "Punto cassa" at bounding box center [31, 8] width 50 height 15
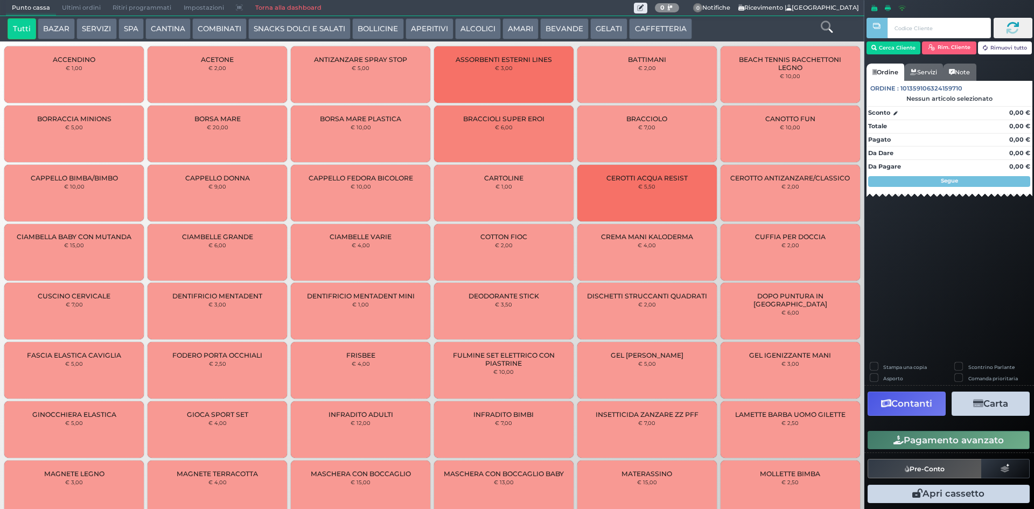
click at [633, 32] on button "CAFFETTERIA" at bounding box center [660, 29] width 62 height 22
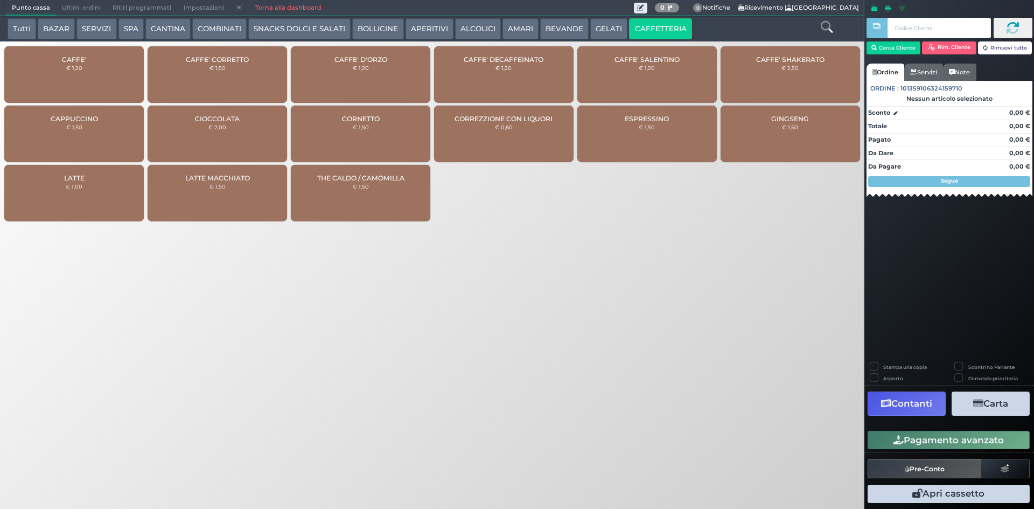
click at [64, 60] on span "CAFFE'" at bounding box center [74, 59] width 24 height 8
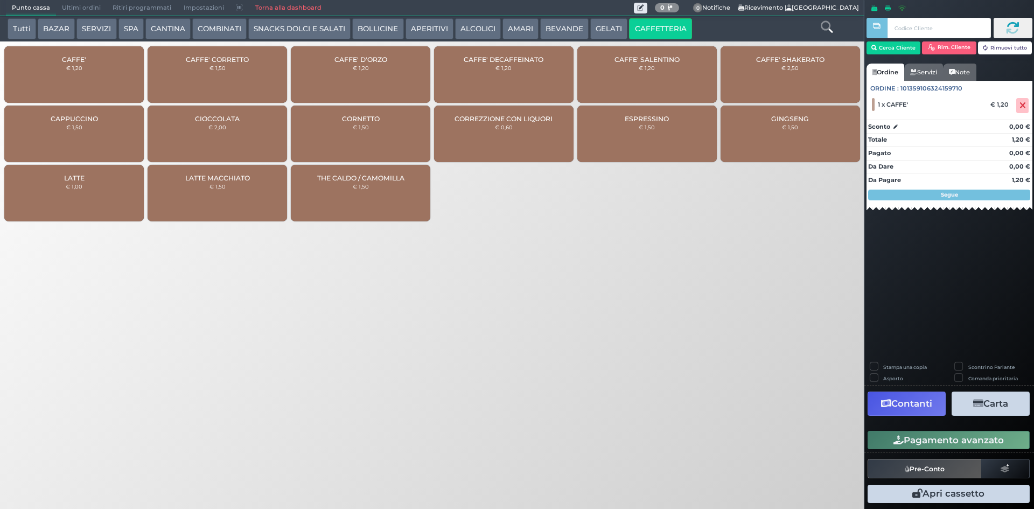
click at [898, 367] on label "Stampa una copia" at bounding box center [905, 367] width 44 height 7
checkbox input "true"
click at [984, 404] on button "Carta" at bounding box center [991, 404] width 78 height 24
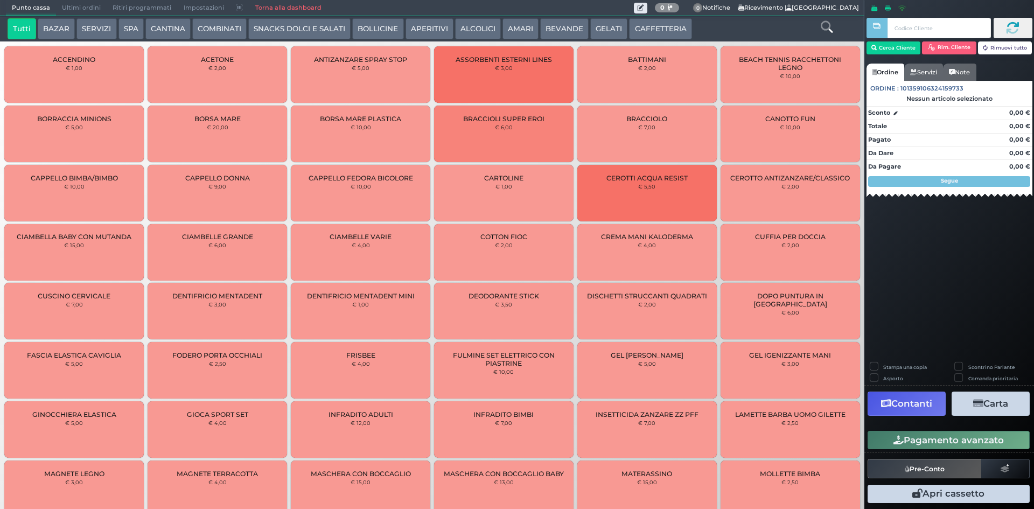
click at [631, 27] on button "CAFFETTERIA" at bounding box center [660, 29] width 62 height 22
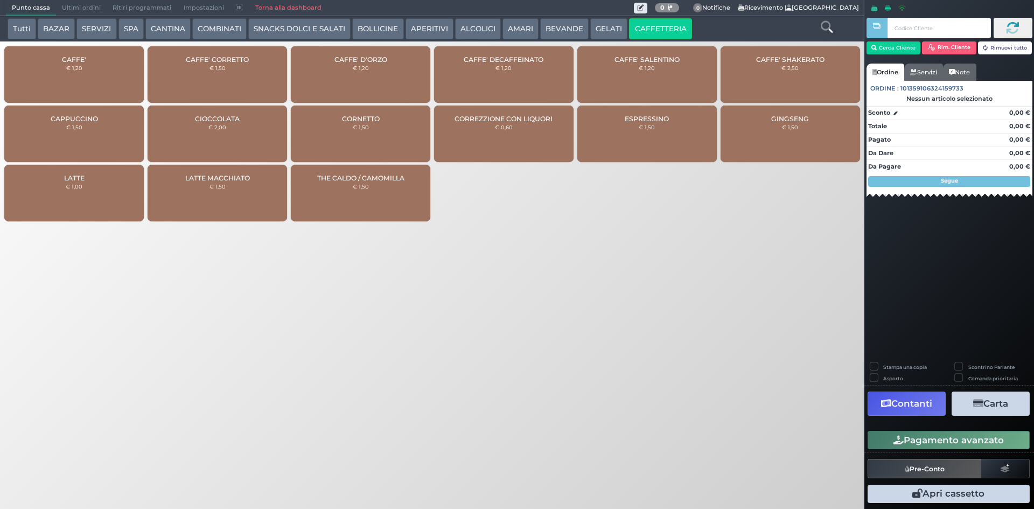
click at [236, 75] on div "CAFFE' CORRETTO € 1,50" at bounding box center [217, 74] width 139 height 57
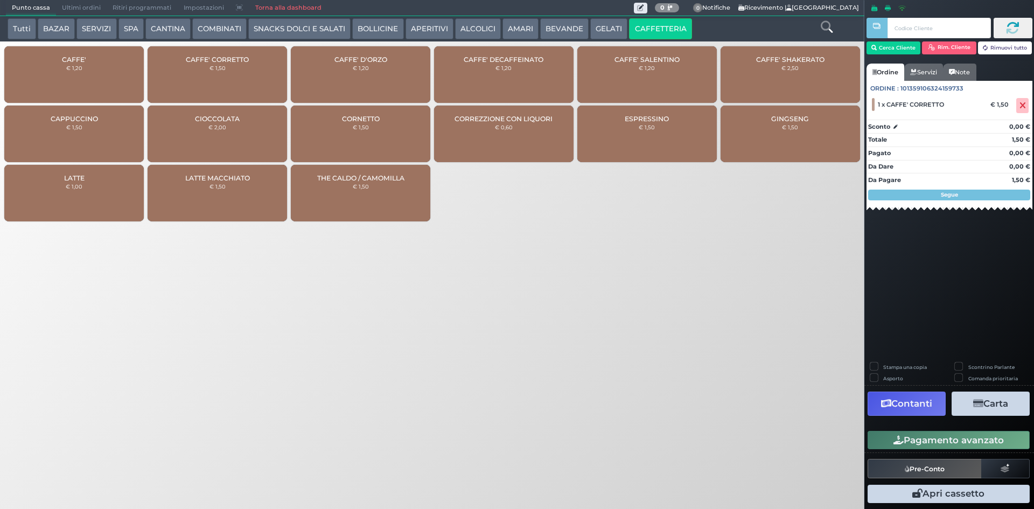
click at [883, 364] on label "Stampa una copia" at bounding box center [905, 367] width 44 height 7
checkbox input "true"
click at [987, 400] on button "Carta" at bounding box center [991, 404] width 78 height 24
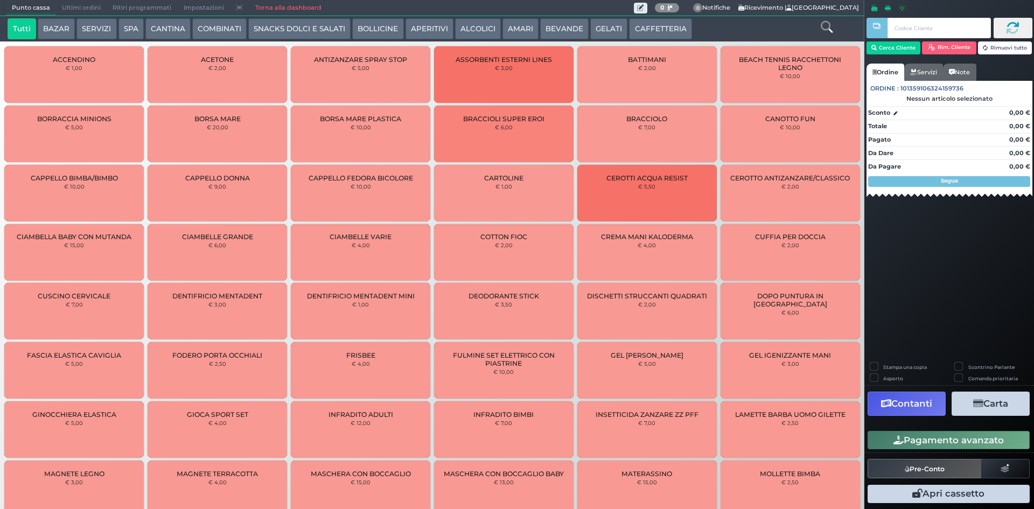
click at [31, 4] on span "Punto cassa" at bounding box center [31, 8] width 50 height 15
click at [661, 29] on button "CAFFETTERIA" at bounding box center [660, 29] width 62 height 22
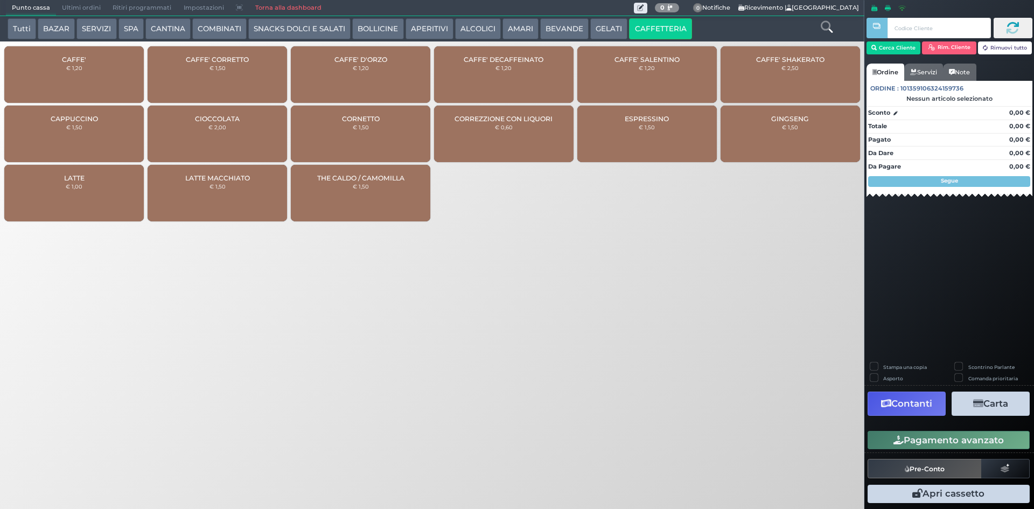
click at [103, 70] on div "CAFFE' € 1,20" at bounding box center [73, 74] width 139 height 57
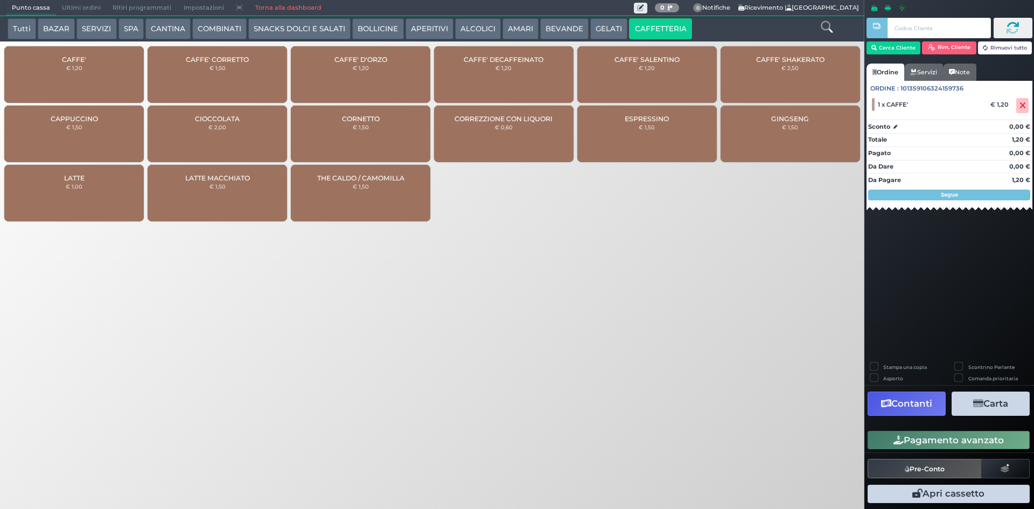
click at [548, 21] on button "BEVANDE" at bounding box center [564, 29] width 48 height 22
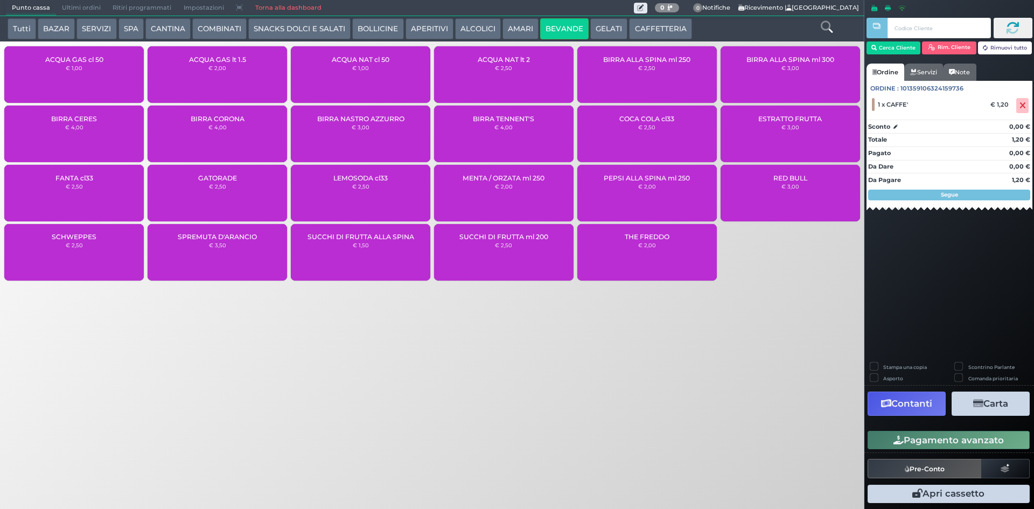
click at [371, 74] on div "ACQUA NAT cl 50 € 1,00" at bounding box center [360, 74] width 139 height 57
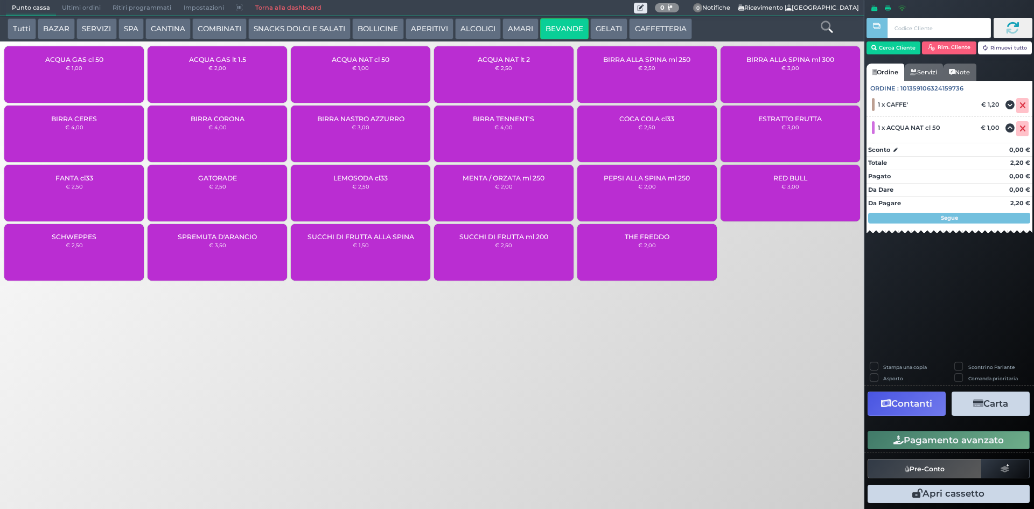
click at [962, 439] on button "Pagamento avanzato" at bounding box center [949, 440] width 162 height 18
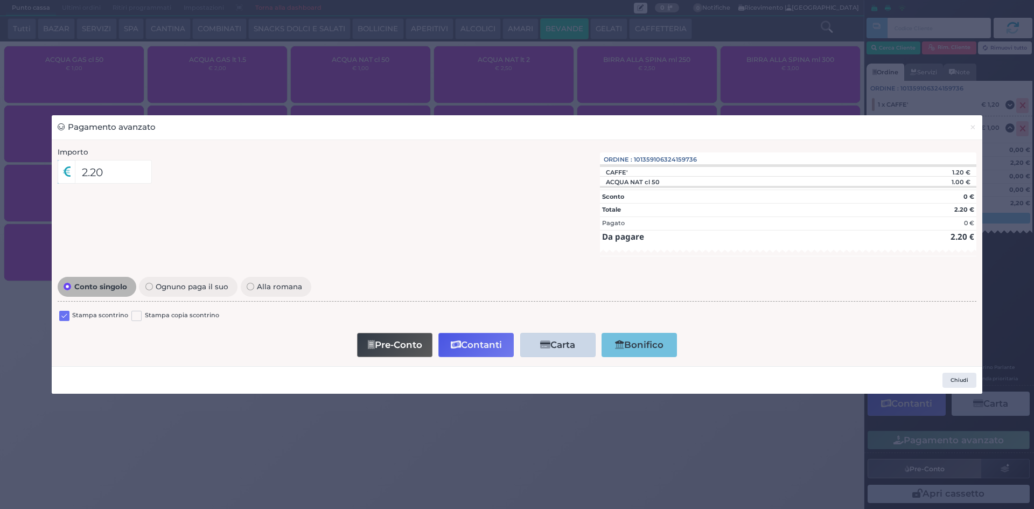
click at [66, 315] on label at bounding box center [64, 316] width 10 height 10
click at [0, 0] on input "checkbox" at bounding box center [0, 0] width 0 height 0
click at [487, 346] on button "Contanti" at bounding box center [475, 345] width 75 height 24
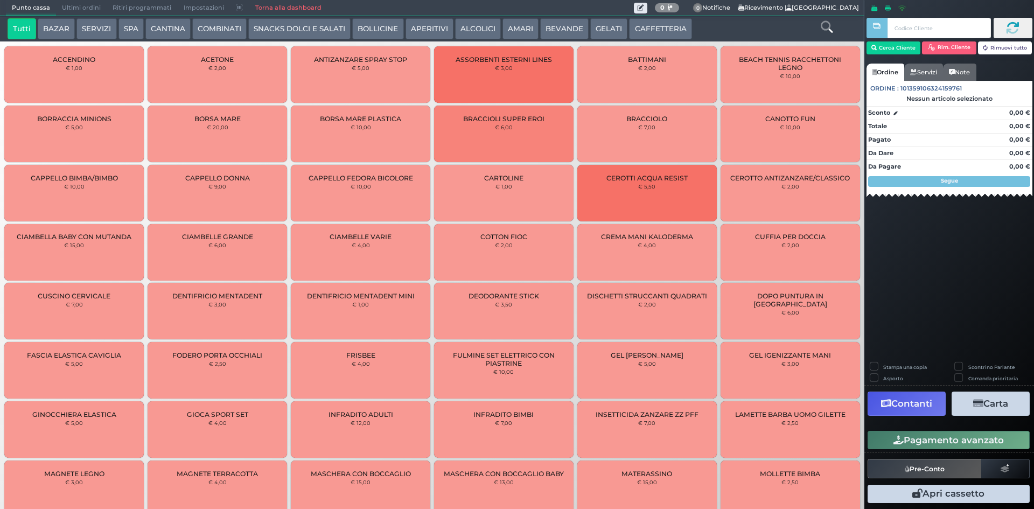
click at [644, 25] on button "CAFFETTERIA" at bounding box center [660, 29] width 62 height 22
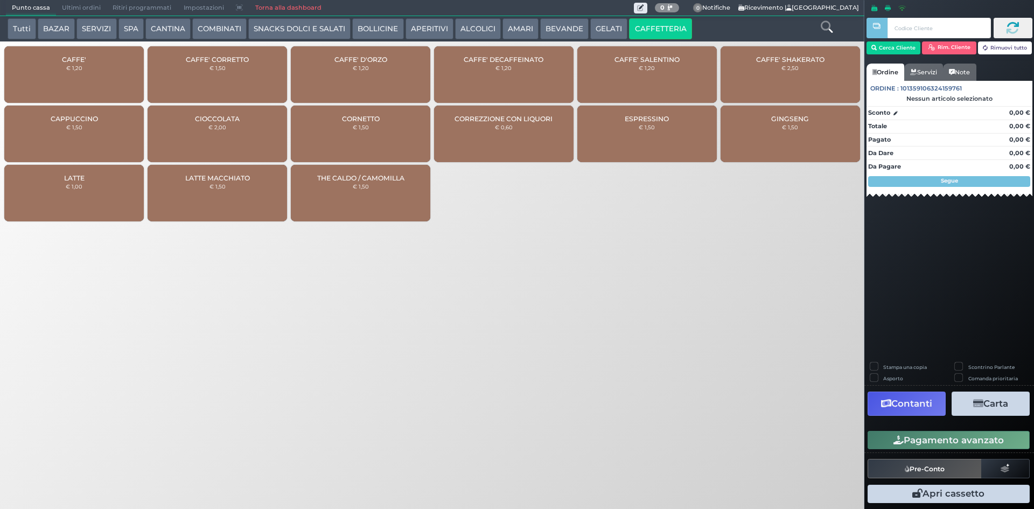
click at [68, 77] on div "CAFFE' € 1,20" at bounding box center [73, 74] width 139 height 57
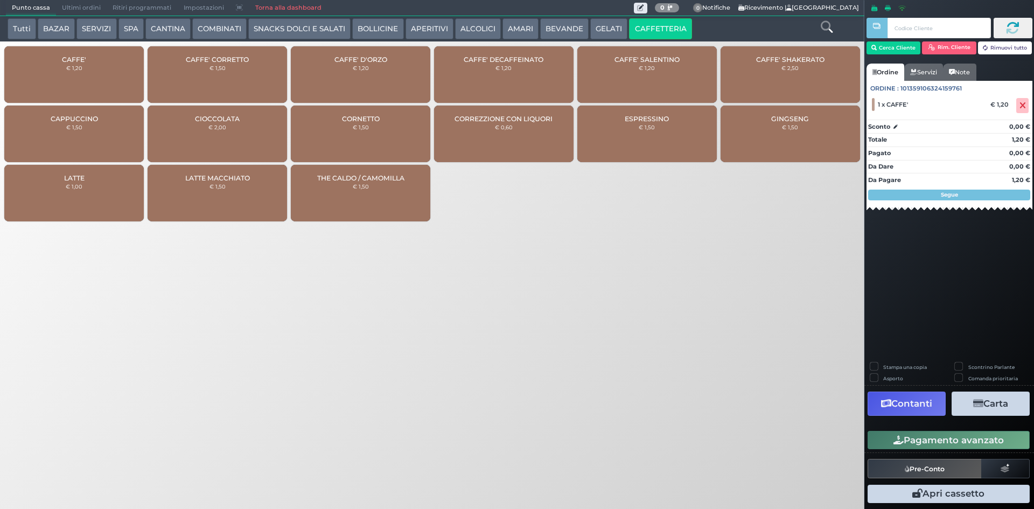
click at [969, 439] on button "Pagamento avanzato" at bounding box center [949, 440] width 162 height 18
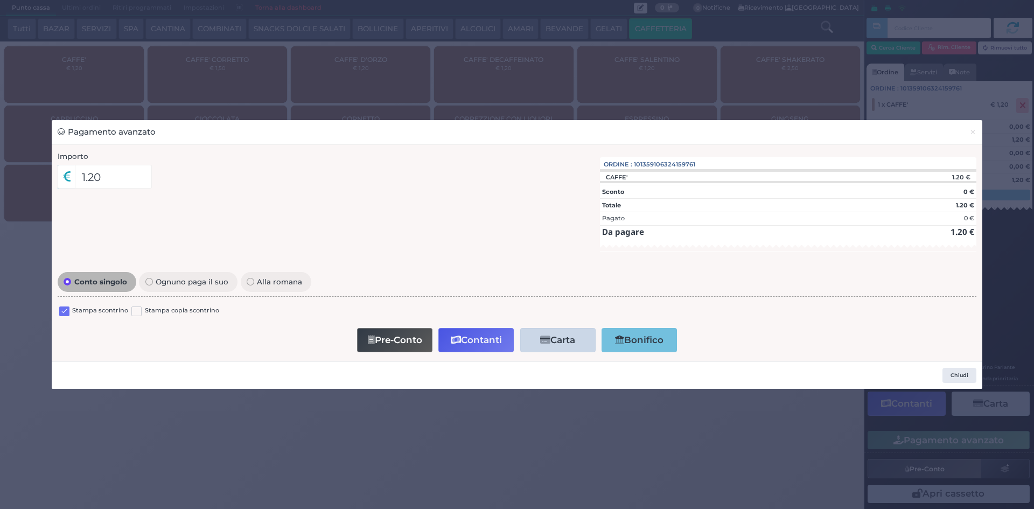
click at [61, 309] on label at bounding box center [64, 311] width 10 height 10
click at [0, 0] on input "checkbox" at bounding box center [0, 0] width 0 height 0
click at [484, 336] on button "Contanti" at bounding box center [475, 340] width 75 height 24
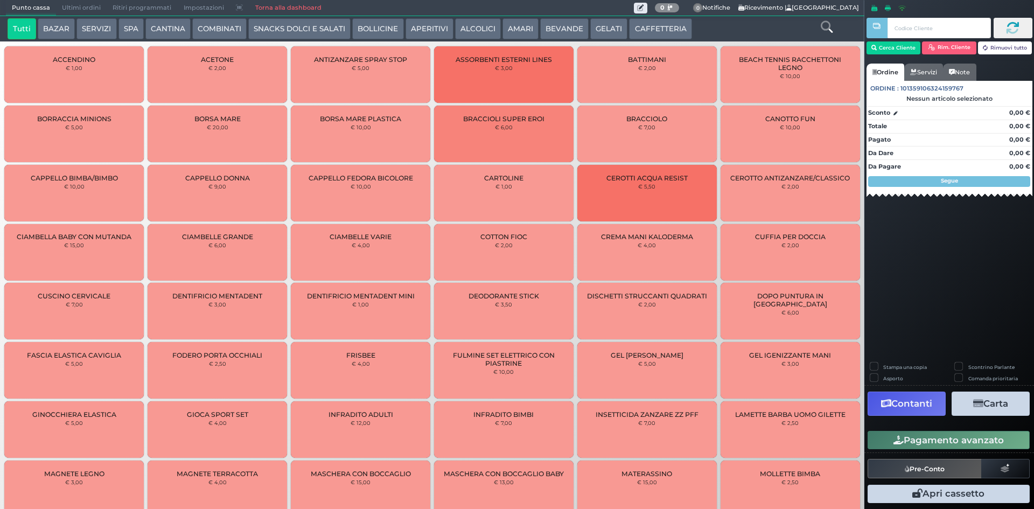
click at [91, 6] on span "Ultimi ordini" at bounding box center [81, 8] width 51 height 15
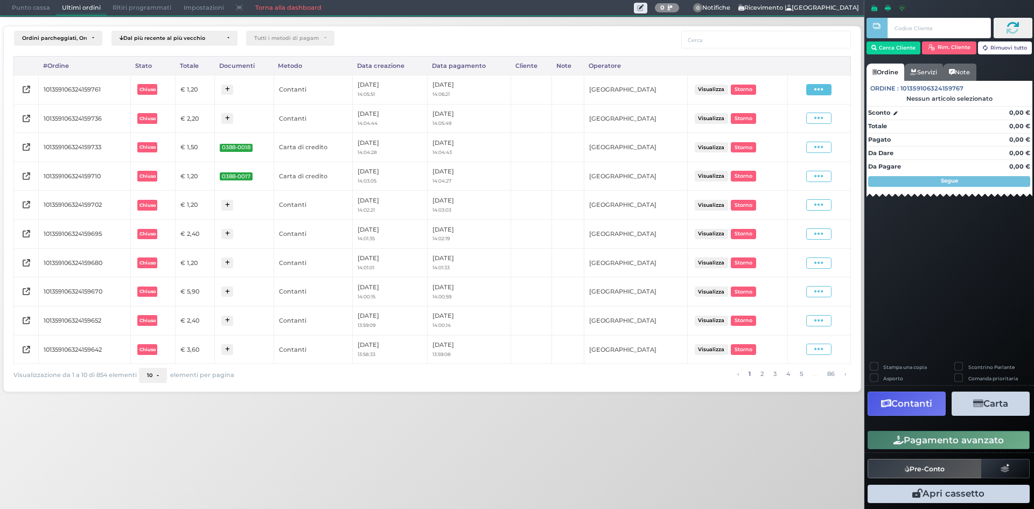
click at [814, 90] on span at bounding box center [818, 89] width 25 height 11
click at [802, 121] on span "Ristampa Pre-Conto" at bounding box center [793, 120] width 44 height 18
click at [821, 120] on icon at bounding box center [818, 118] width 9 height 10
click at [801, 153] on span "Ristampa Pre-Conto" at bounding box center [793, 150] width 44 height 18
click at [31, 6] on span "Punto cassa" at bounding box center [31, 8] width 50 height 15
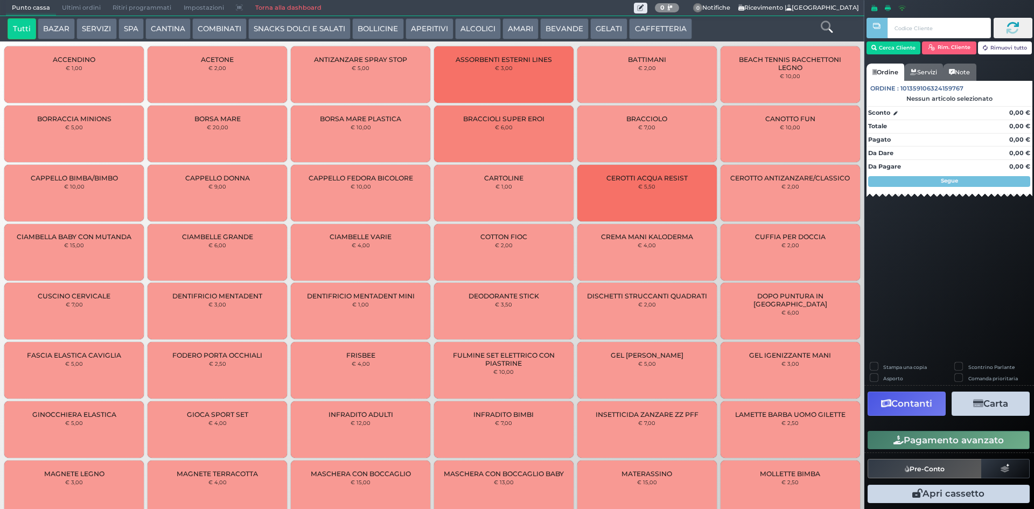
drag, startPoint x: 648, startPoint y: 31, endPoint x: 600, endPoint y: 43, distance: 48.7
click at [648, 31] on button "CAFFETTERIA" at bounding box center [660, 29] width 62 height 22
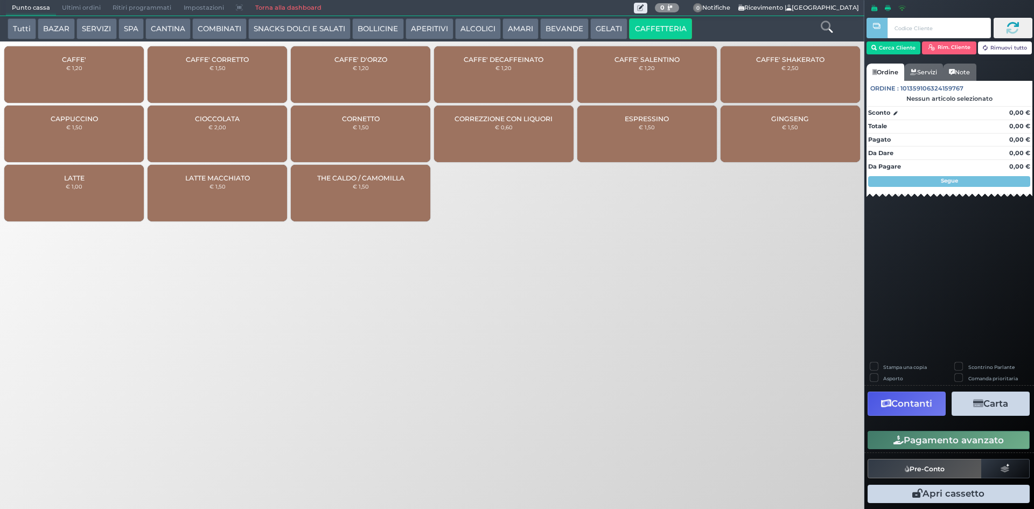
click at [80, 81] on div "CAFFE' € 1,20" at bounding box center [73, 74] width 139 height 57
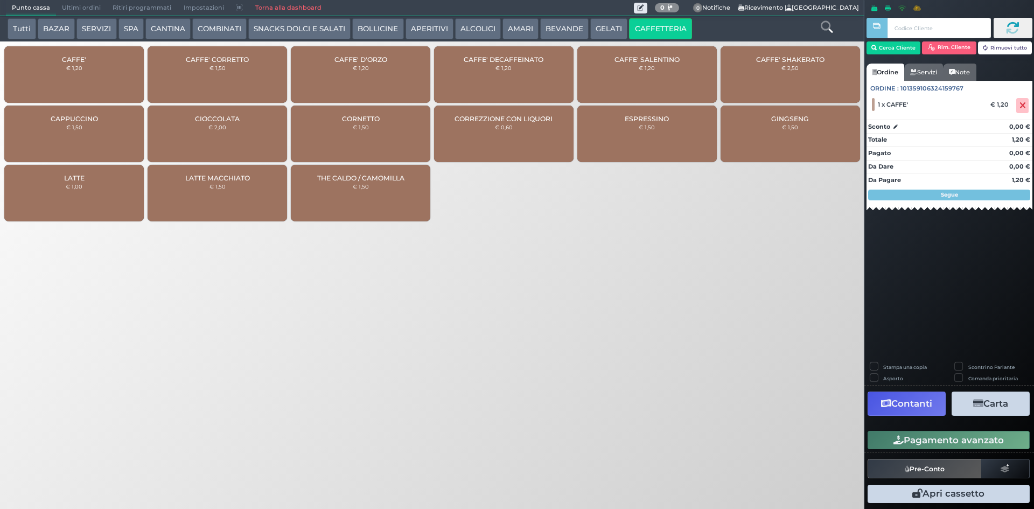
click at [944, 439] on button "Pagamento avanzato" at bounding box center [949, 440] width 162 height 18
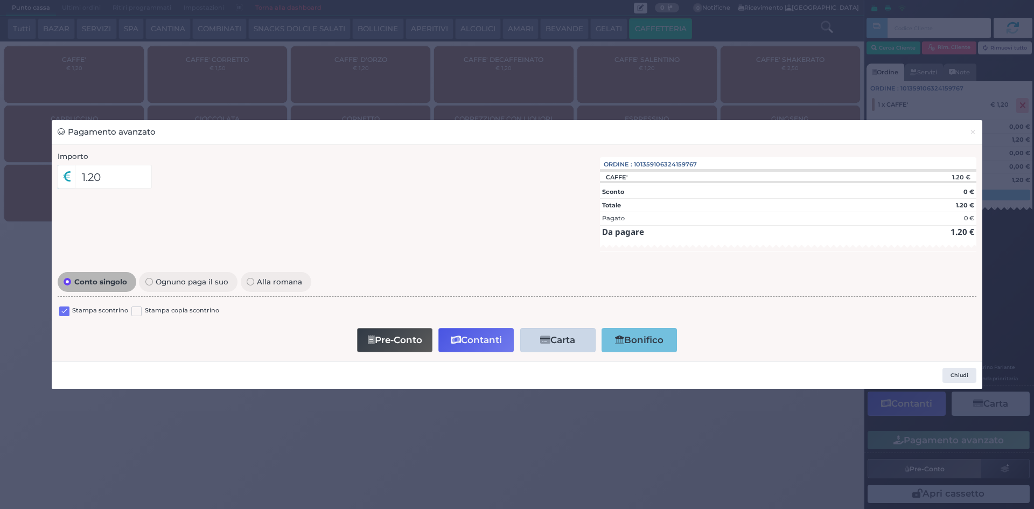
click at [64, 311] on label at bounding box center [64, 311] width 10 height 10
click at [0, 0] on input "checkbox" at bounding box center [0, 0] width 0 height 0
click at [478, 337] on button "Contanti" at bounding box center [475, 340] width 75 height 24
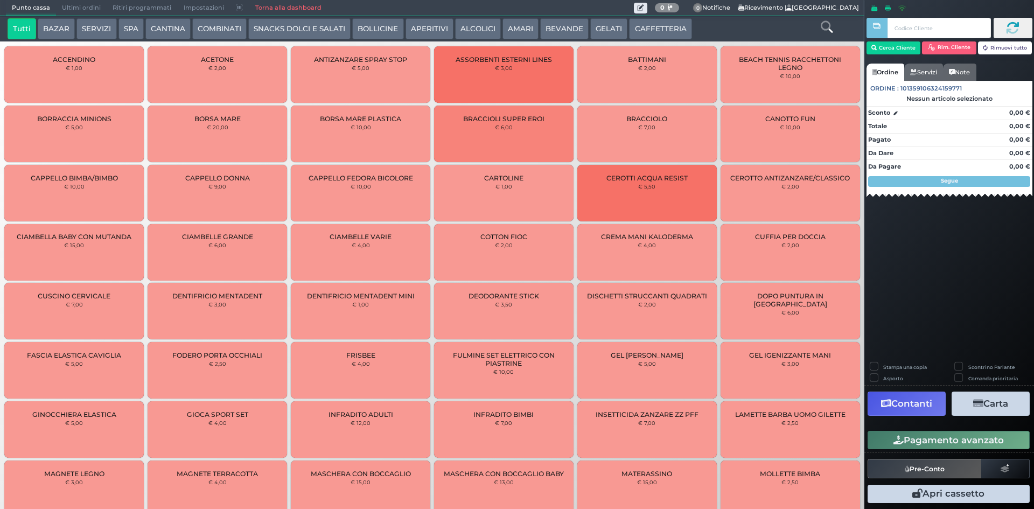
click at [72, 6] on span "Ultimi ordini" at bounding box center [81, 8] width 51 height 15
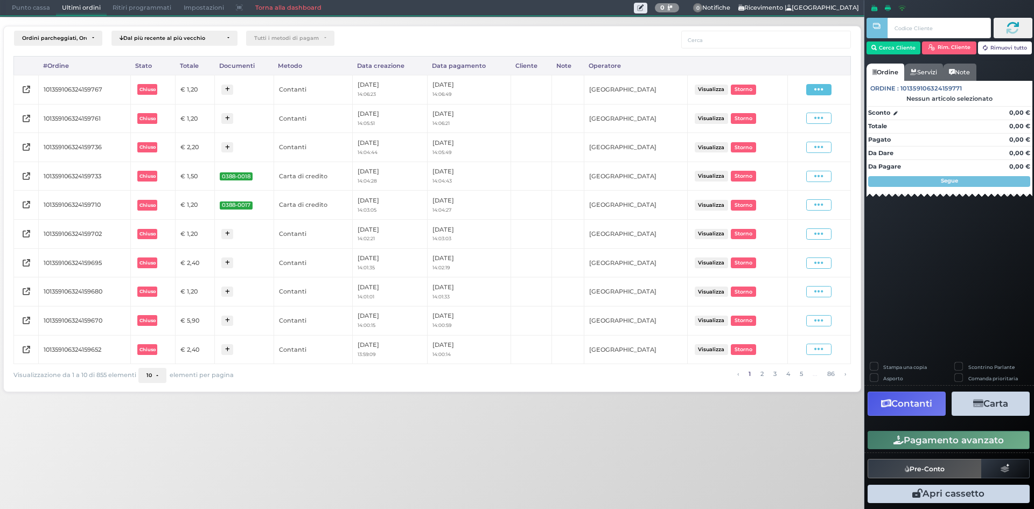
click at [813, 90] on span at bounding box center [818, 89] width 25 height 11
drag, startPoint x: 794, startPoint y: 122, endPoint x: 113, endPoint y: 32, distance: 687.2
click at [794, 123] on span "Ristampa Pre-Conto" at bounding box center [793, 120] width 44 height 18
click at [31, 9] on span "Punto cassa" at bounding box center [31, 8] width 50 height 15
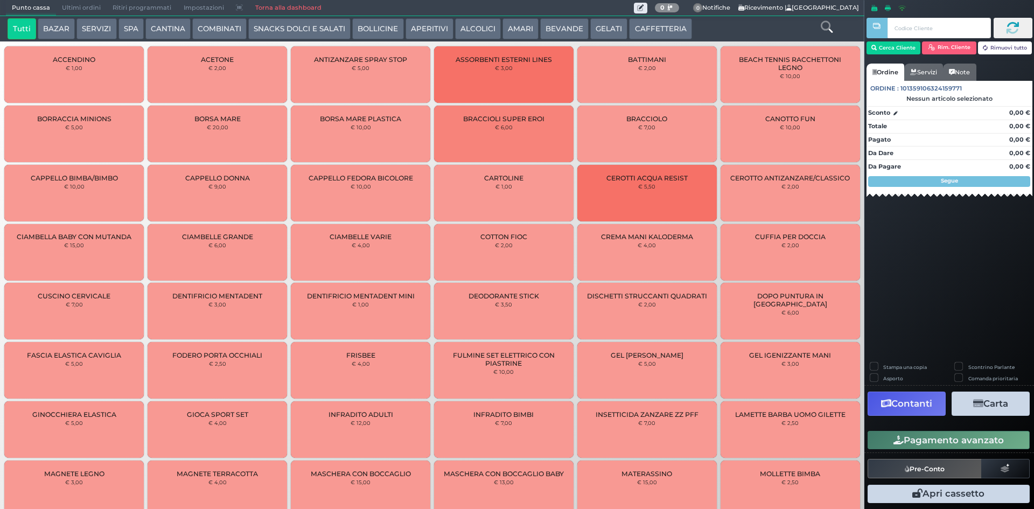
click at [647, 29] on button "CAFFETTERIA" at bounding box center [660, 29] width 62 height 22
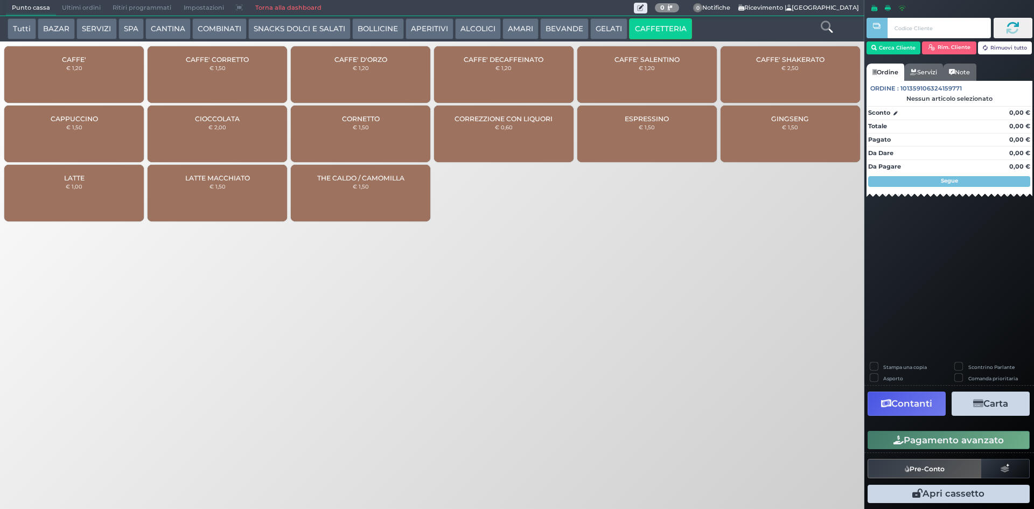
click at [130, 72] on div "CAFFE' € 1,20" at bounding box center [73, 74] width 139 height 57
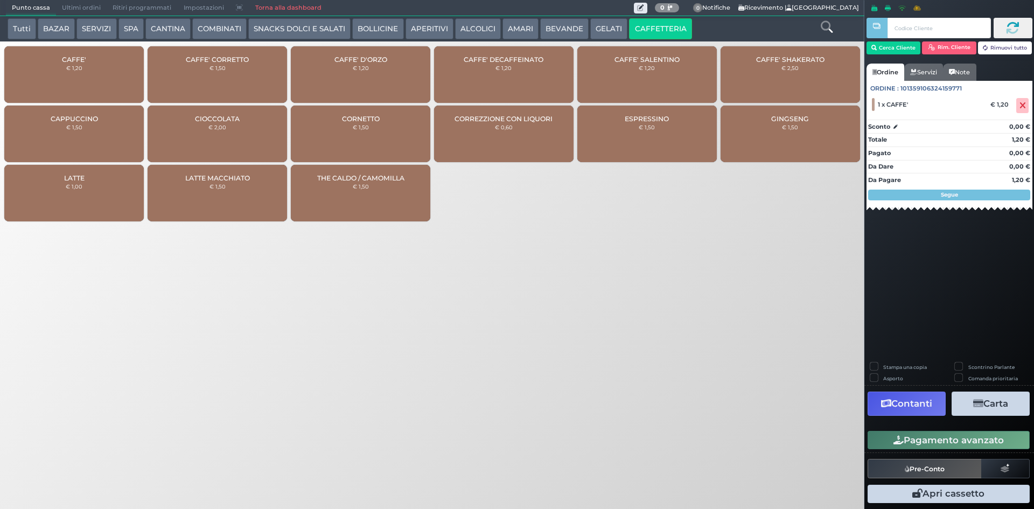
click at [85, 83] on div "CAFFE' € 1,20" at bounding box center [73, 74] width 139 height 57
click at [983, 445] on button "Pagamento avanzato" at bounding box center [949, 440] width 162 height 18
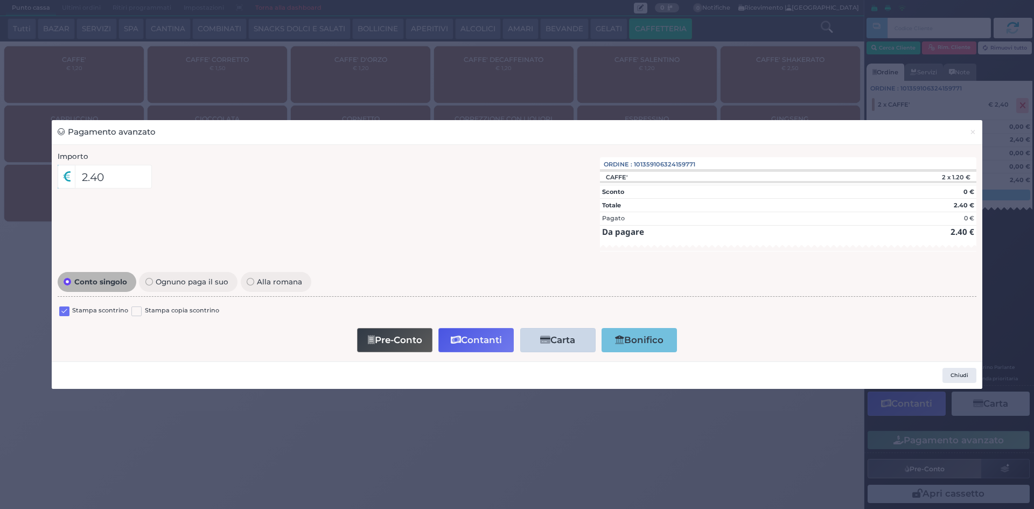
drag, startPoint x: 66, startPoint y: 312, endPoint x: 79, endPoint y: 316, distance: 14.1
click at [66, 311] on label at bounding box center [64, 311] width 10 height 10
click at [0, 0] on input "checkbox" at bounding box center [0, 0] width 0 height 0
click at [478, 341] on button "Contanti" at bounding box center [475, 340] width 75 height 24
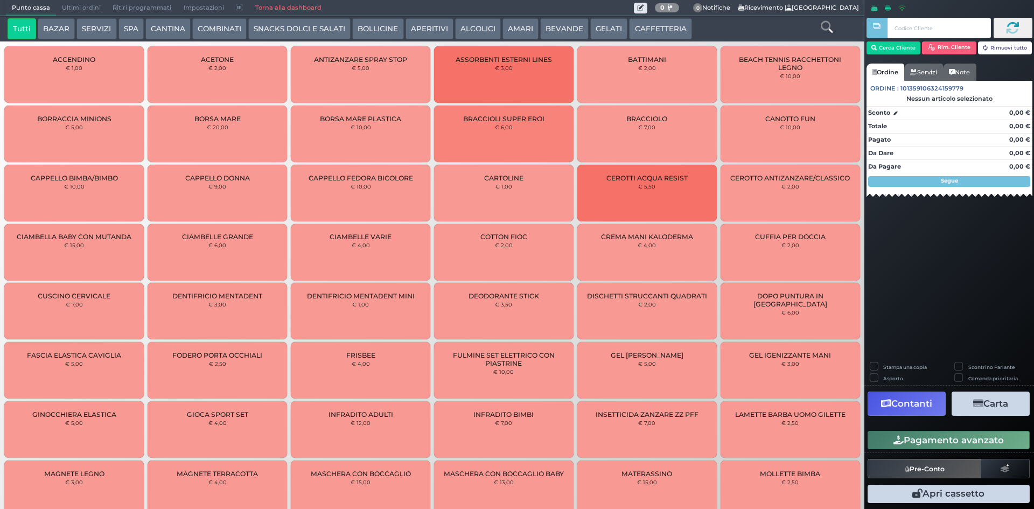
click at [31, 10] on span "Punto cassa" at bounding box center [31, 8] width 50 height 15
click at [12, 29] on button "Tutti" at bounding box center [22, 29] width 29 height 22
click at [82, 5] on span "Ultimi ordini" at bounding box center [81, 8] width 51 height 15
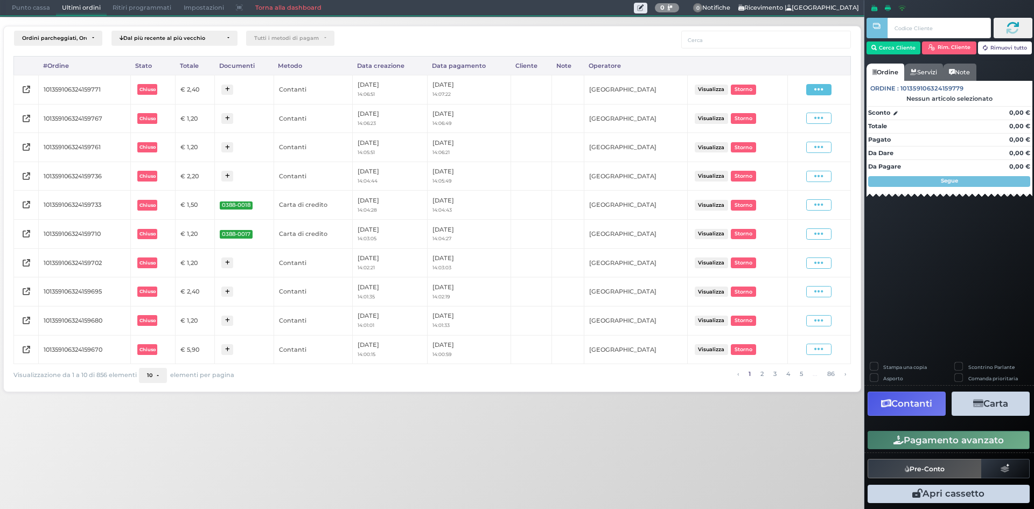
click at [822, 92] on icon at bounding box center [818, 90] width 9 height 10
click at [781, 129] on span "Ristampa Pre-Conto" at bounding box center [793, 120] width 44 height 18
click at [38, 4] on span "Punto cassa" at bounding box center [31, 8] width 50 height 15
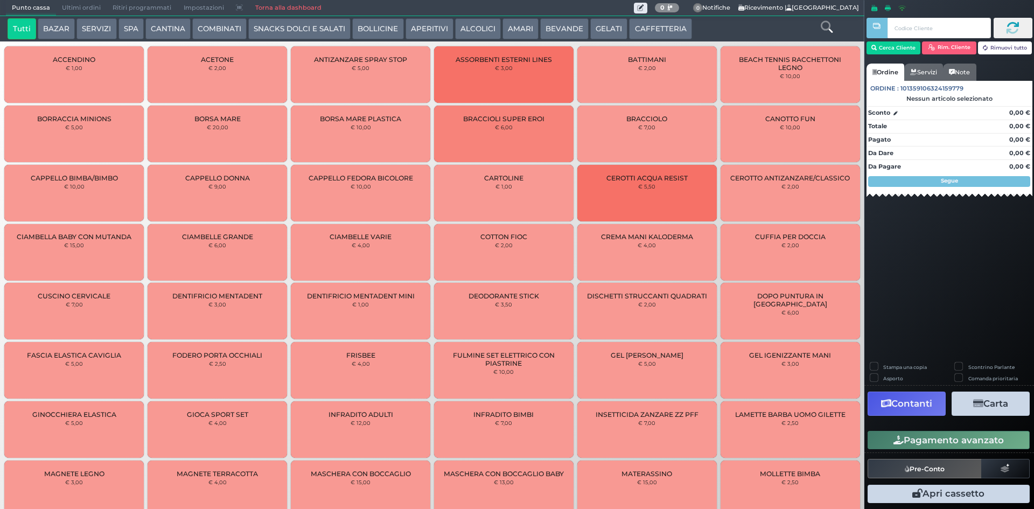
click at [31, 7] on span "Punto cassa" at bounding box center [31, 8] width 50 height 15
click at [660, 30] on button "CAFFETTERIA" at bounding box center [660, 29] width 62 height 22
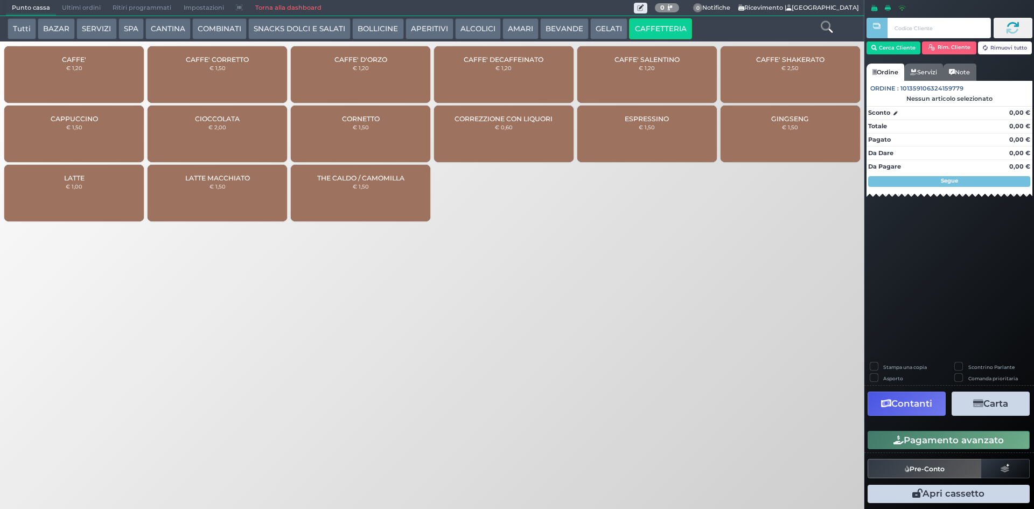
click at [75, 76] on div "CAFFE' € 1,20" at bounding box center [73, 74] width 139 height 57
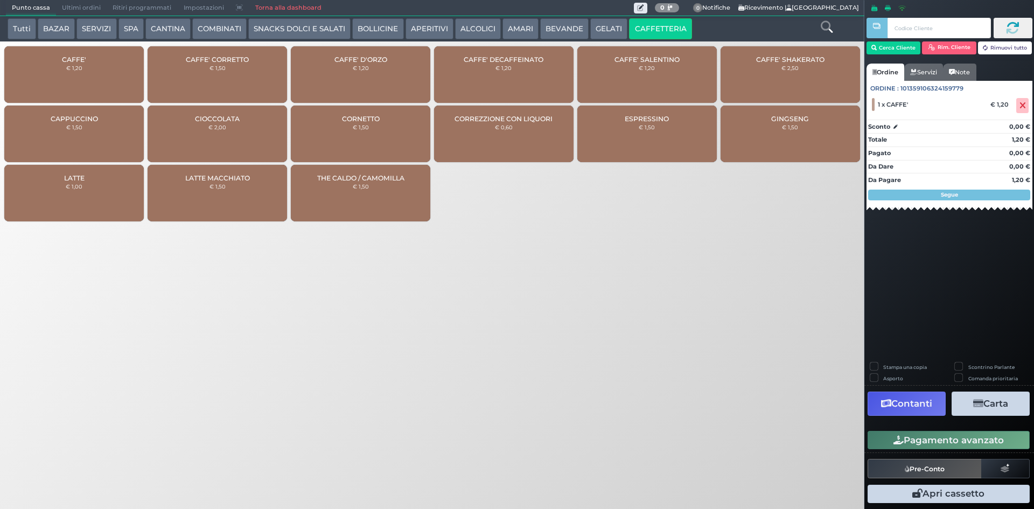
click at [76, 81] on div "CAFFE' € 1,20" at bounding box center [73, 74] width 139 height 57
click at [546, 28] on button "BEVANDE" at bounding box center [564, 29] width 48 height 22
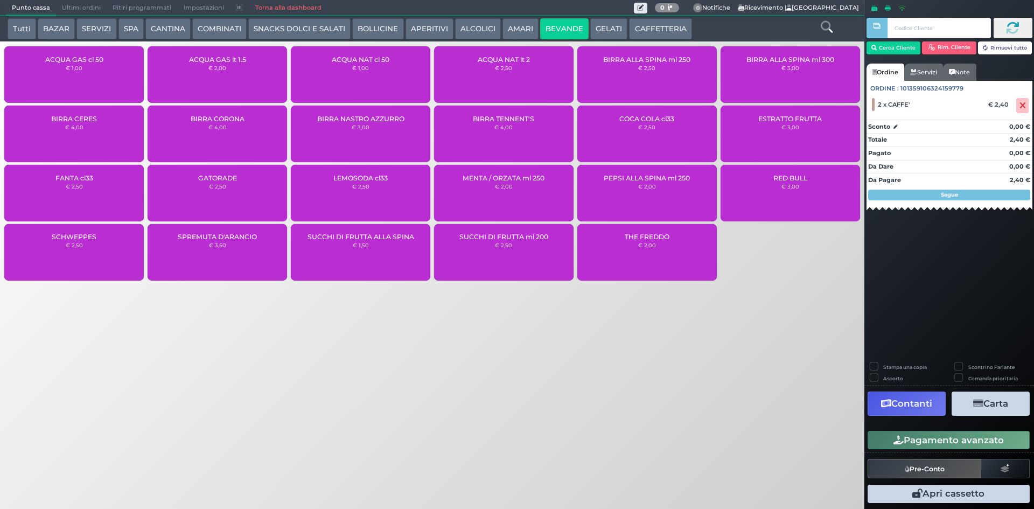
click at [485, 76] on div "ACQUA NAT lt 2 € 2,50" at bounding box center [503, 74] width 139 height 57
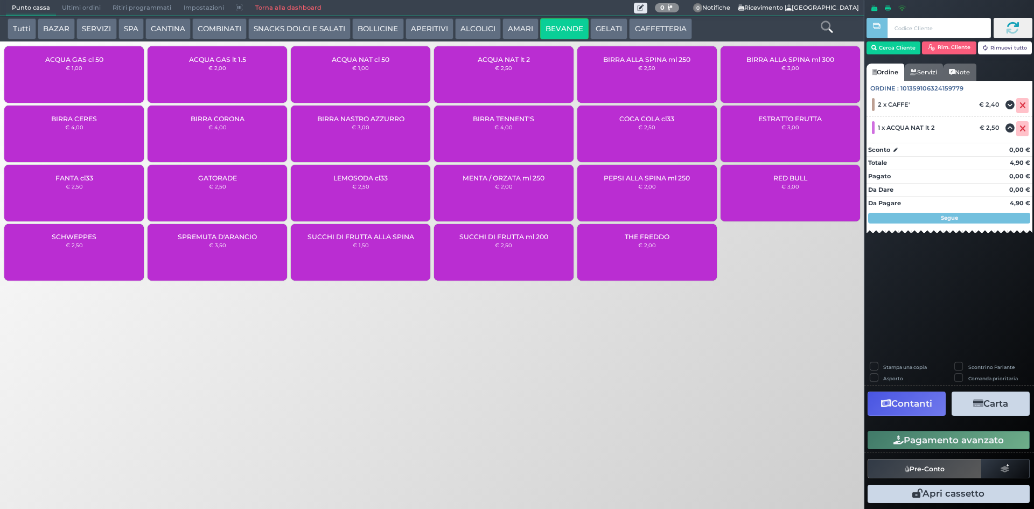
click at [215, 77] on div "ACQUA GAS lt 1.5 € 2,00" at bounding box center [217, 74] width 139 height 57
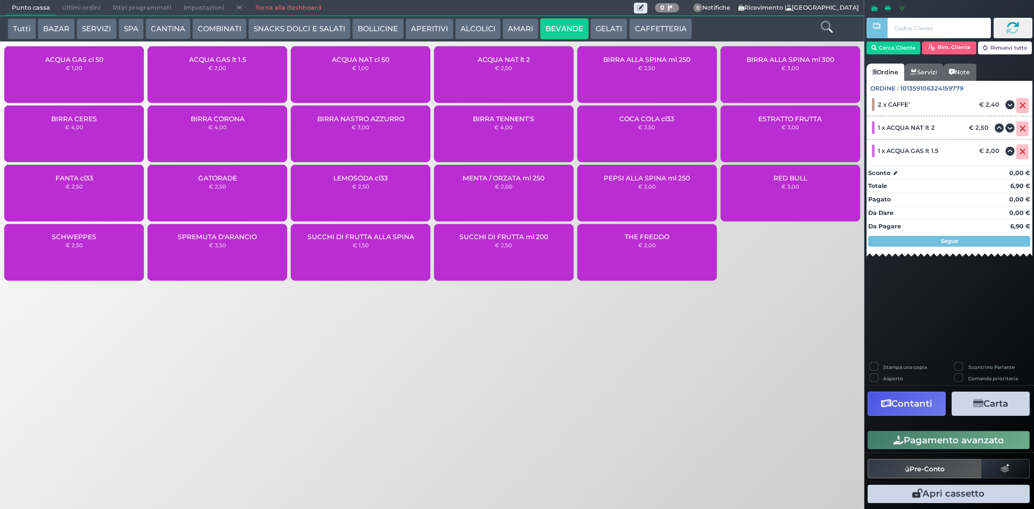
click at [905, 430] on div "Pagamento avanzato" at bounding box center [949, 440] width 170 height 24
drag, startPoint x: 904, startPoint y: 436, endPoint x: 771, endPoint y: 448, distance: 133.5
click at [904, 436] on button "Pagamento avanzato" at bounding box center [949, 440] width 162 height 18
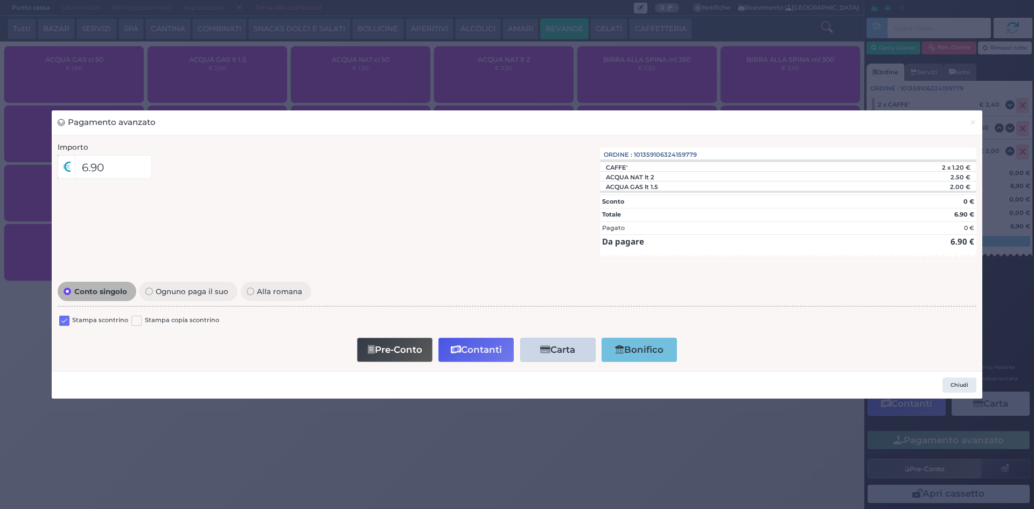
click at [67, 321] on label at bounding box center [64, 321] width 10 height 10
click at [0, 0] on input "checkbox" at bounding box center [0, 0] width 0 height 0
click at [460, 356] on button "Contanti" at bounding box center [475, 350] width 75 height 24
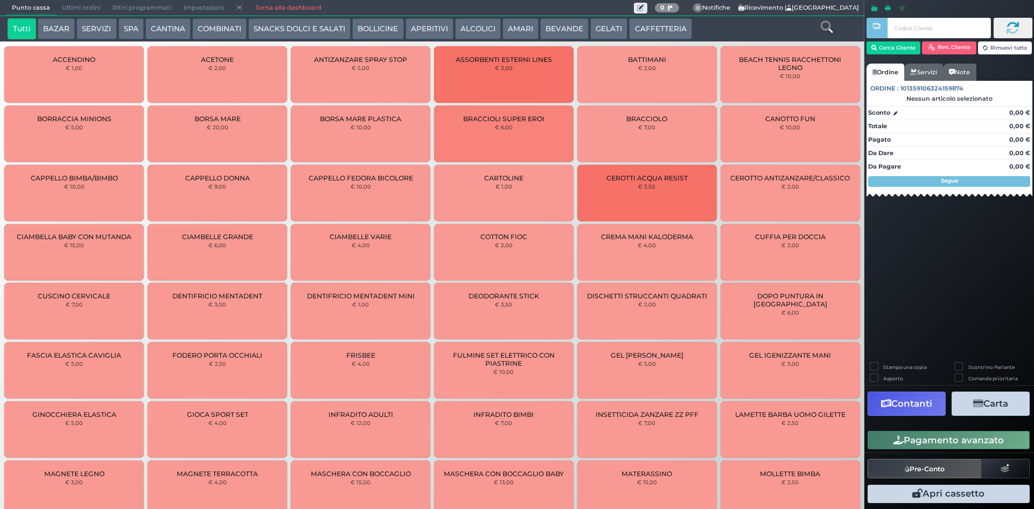
click at [61, 9] on span "Ultimi ordini" at bounding box center [81, 8] width 51 height 15
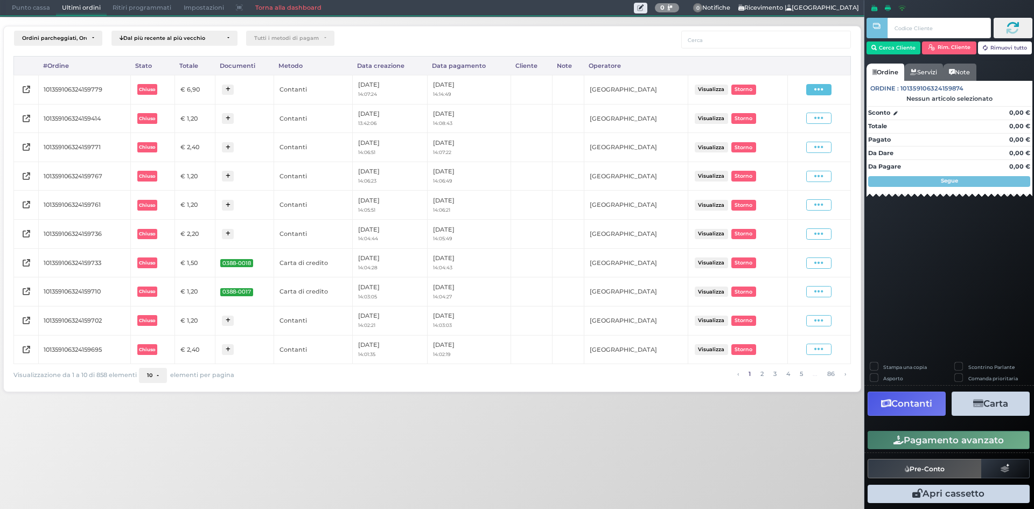
drag, startPoint x: 815, startPoint y: 89, endPoint x: 821, endPoint y: 121, distance: 33.0
click at [815, 89] on icon at bounding box center [818, 90] width 9 height 10
click at [799, 125] on span "Ristampa Pre-Conto" at bounding box center [793, 120] width 44 height 18
click at [30, 10] on span "Punto cassa" at bounding box center [31, 8] width 50 height 15
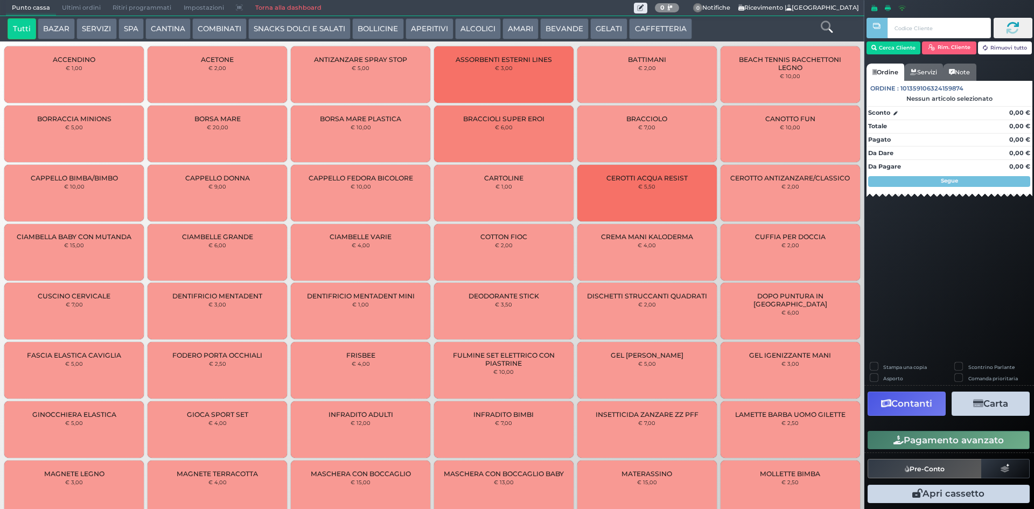
drag, startPoint x: 638, startPoint y: 30, endPoint x: 609, endPoint y: 43, distance: 32.5
click at [637, 29] on button "CAFFETTERIA" at bounding box center [660, 29] width 62 height 22
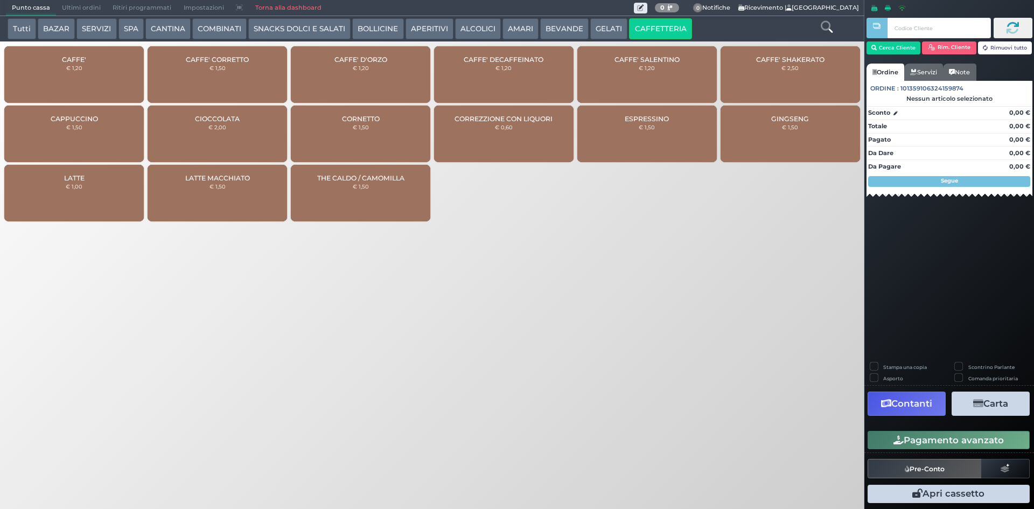
click at [64, 76] on div "CAFFE' € 1,20" at bounding box center [73, 74] width 139 height 57
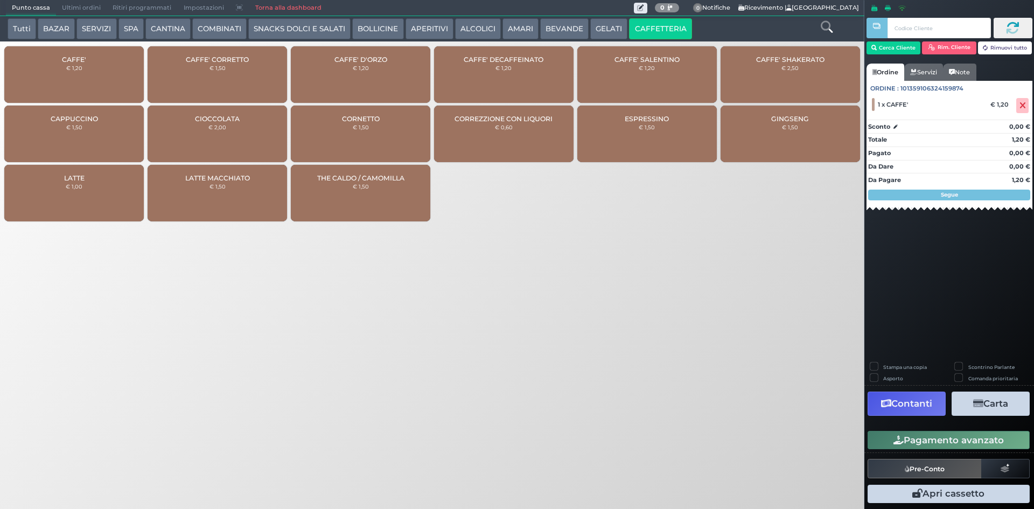
click at [64, 75] on div "CAFFE' € 1,20" at bounding box center [73, 74] width 139 height 57
click at [935, 443] on button "Pagamento avanzato" at bounding box center [949, 440] width 162 height 18
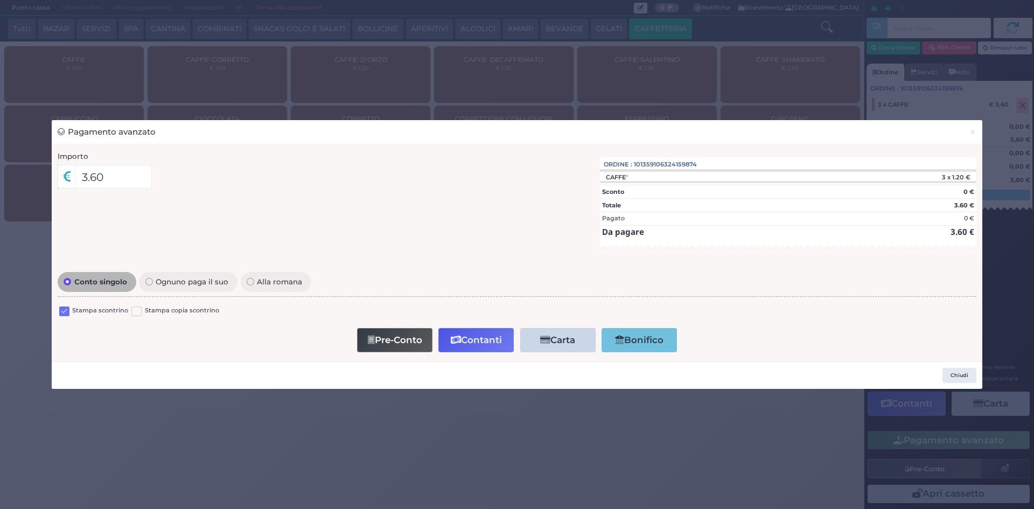
click at [64, 309] on label at bounding box center [64, 311] width 10 height 10
click at [0, 0] on input "checkbox" at bounding box center [0, 0] width 0 height 0
click at [473, 339] on button "Contanti" at bounding box center [475, 340] width 75 height 24
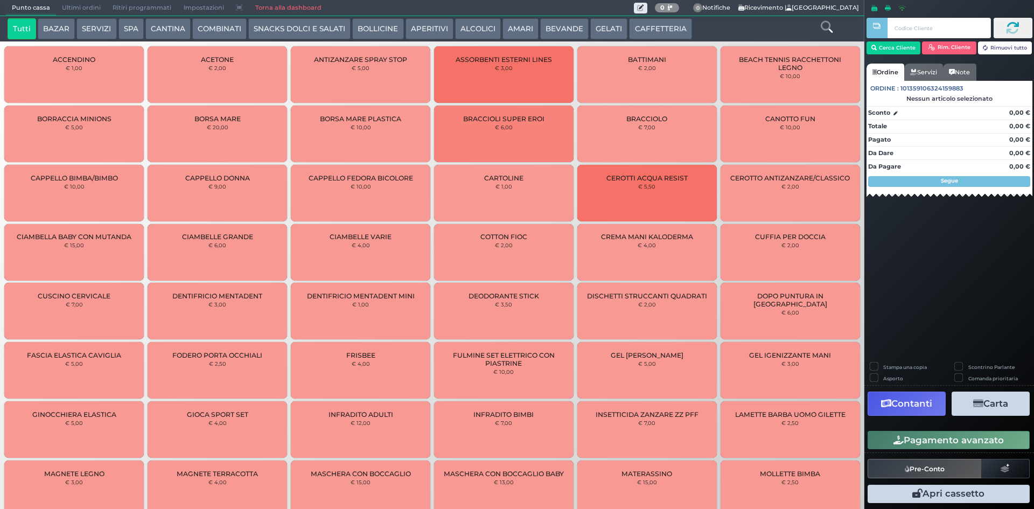
click at [76, 10] on span "Ultimi ordini" at bounding box center [81, 8] width 51 height 15
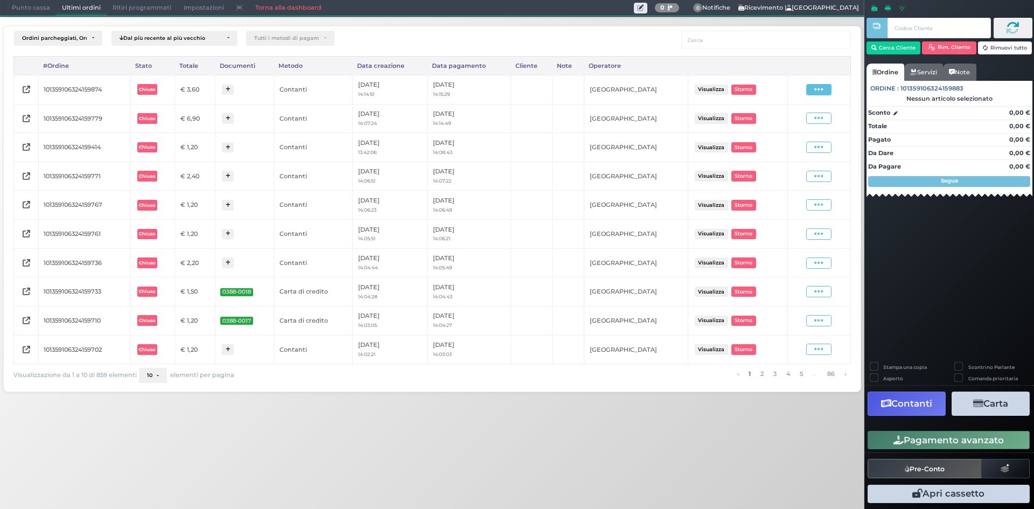
click at [818, 88] on icon at bounding box center [818, 90] width 9 height 10
click at [790, 118] on span "Ristampa Pre-Conto" at bounding box center [793, 120] width 44 height 18
click at [32, 11] on span "Punto cassa" at bounding box center [31, 8] width 50 height 15
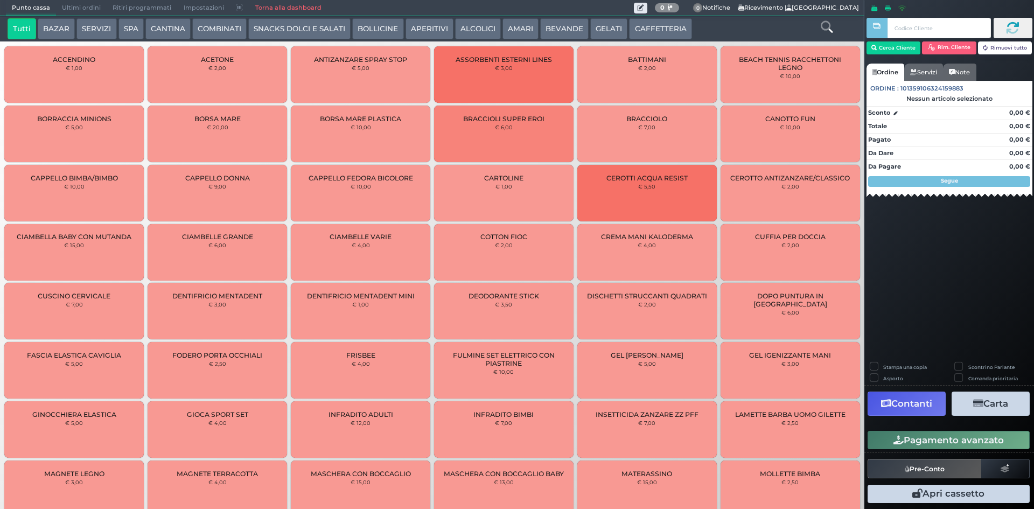
click at [644, 26] on button "CAFFETTERIA" at bounding box center [660, 29] width 62 height 22
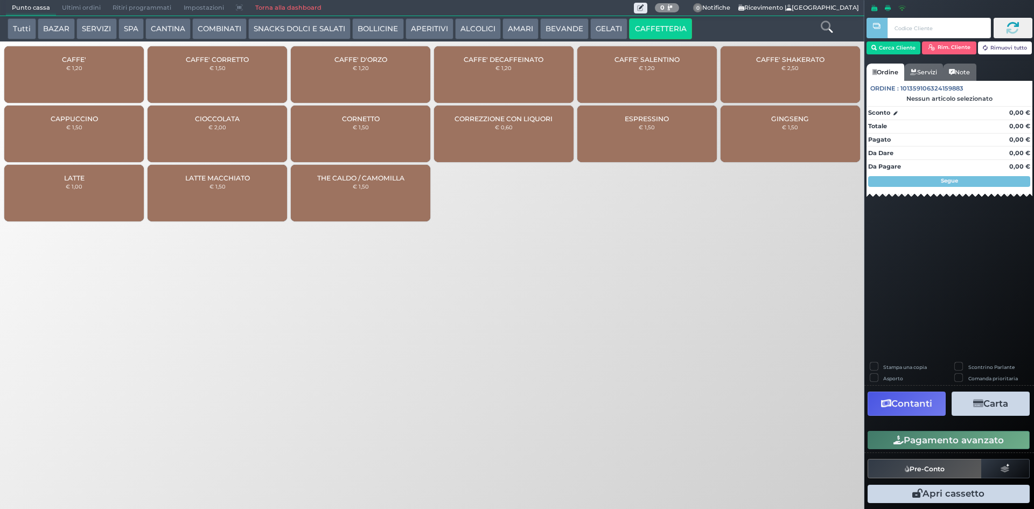
click at [68, 83] on div "CAFFE' € 1,20" at bounding box center [73, 74] width 139 height 57
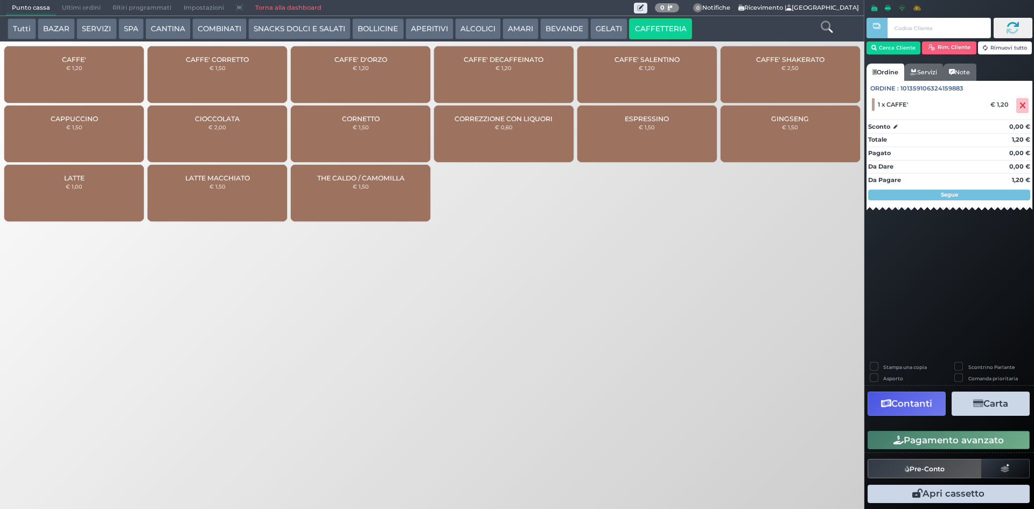
click at [67, 80] on div "CAFFE' € 1,20" at bounding box center [73, 74] width 139 height 57
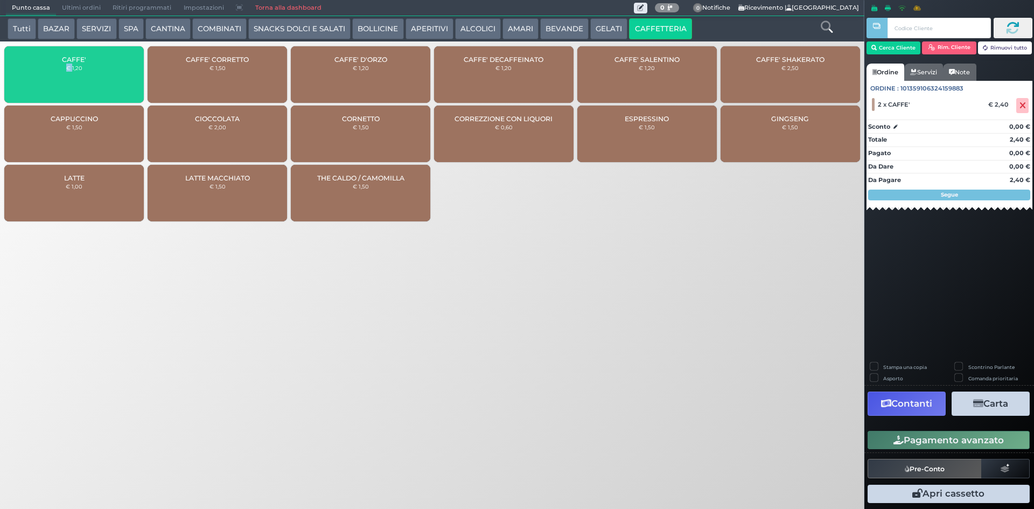
click at [67, 80] on div "CAFFE' € 1,20" at bounding box center [73, 74] width 139 height 57
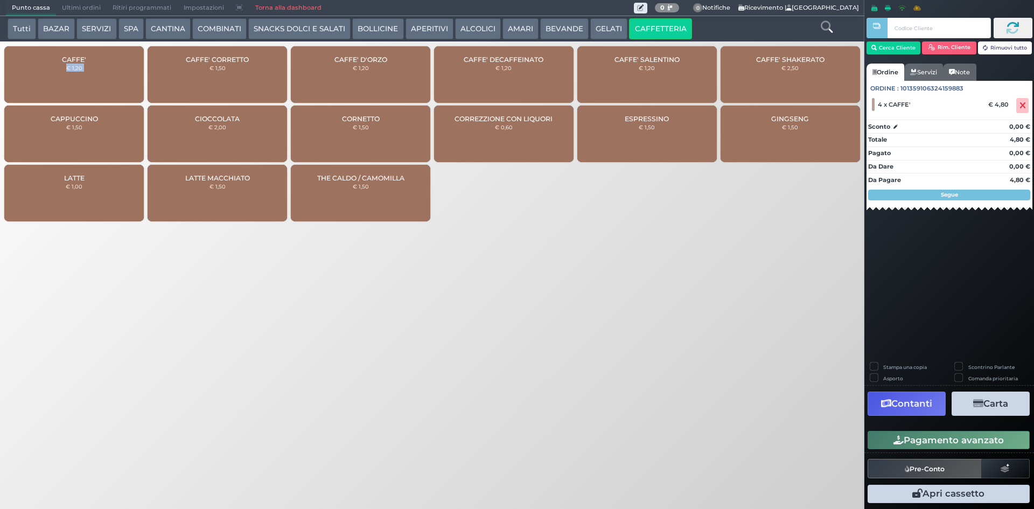
click at [67, 80] on div "CAFFE' € 1,20" at bounding box center [73, 74] width 139 height 57
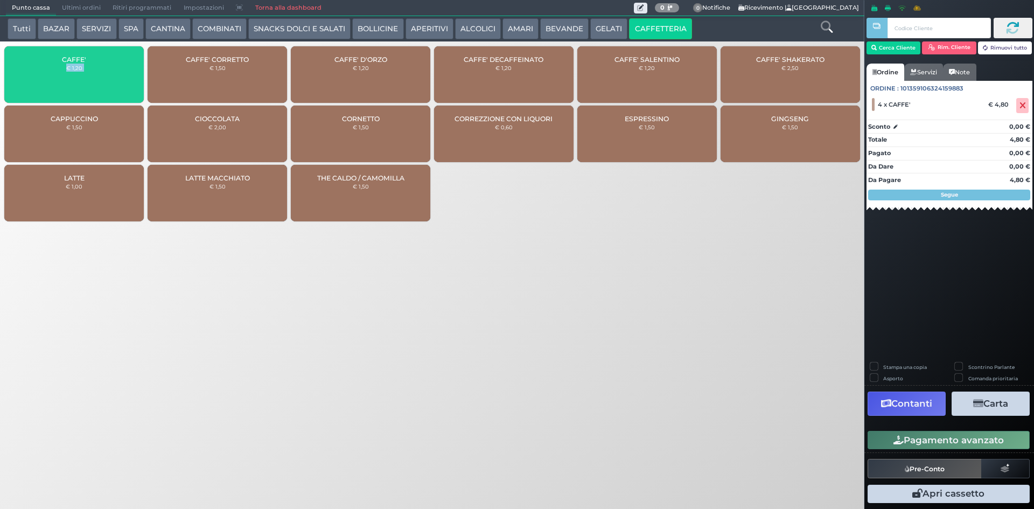
click at [67, 80] on div "CAFFE' € 1,20" at bounding box center [73, 74] width 139 height 57
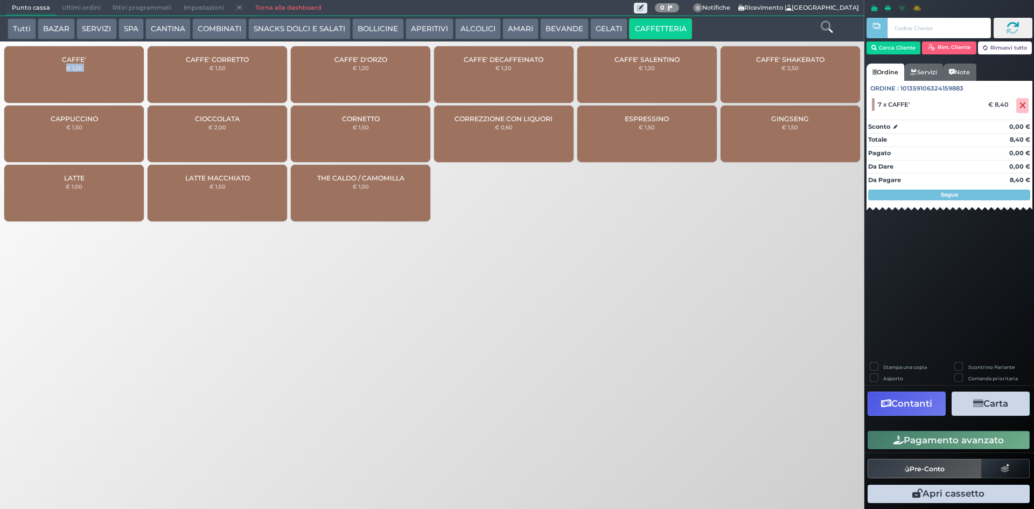
click at [67, 80] on div "CAFFE' € 1,20" at bounding box center [73, 74] width 139 height 57
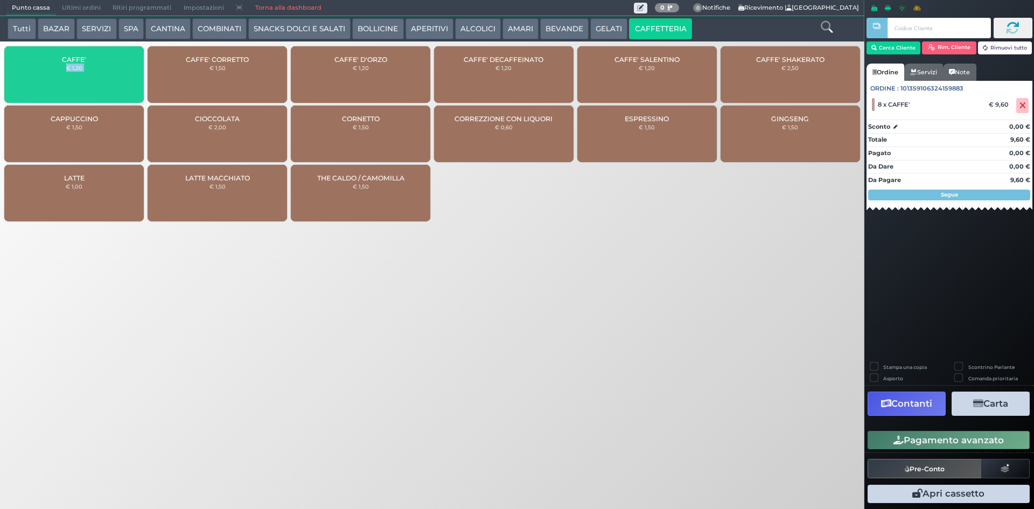
click at [67, 80] on div "CAFFE' € 1,20" at bounding box center [73, 74] width 139 height 57
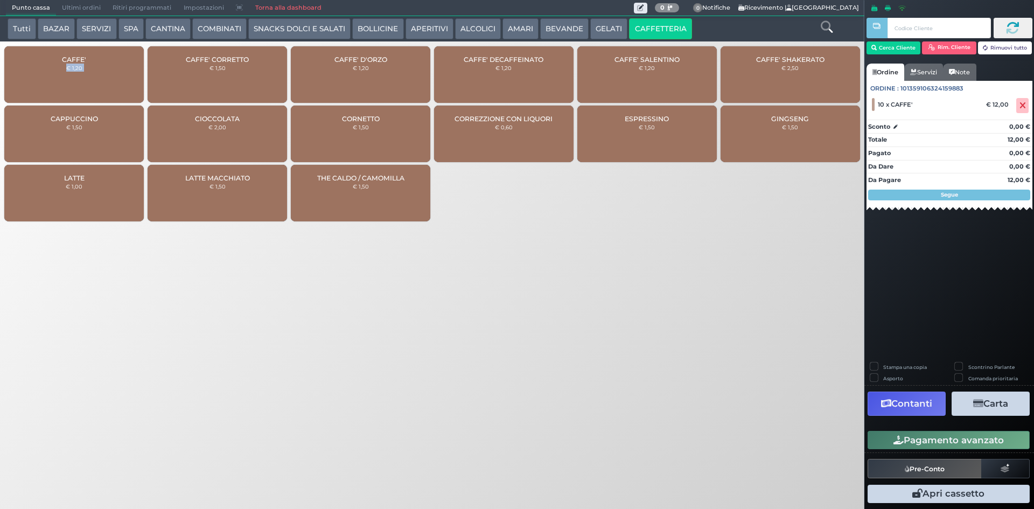
click at [67, 80] on div "CAFFE' € 1,20" at bounding box center [73, 74] width 139 height 57
drag, startPoint x: 935, startPoint y: 439, endPoint x: 927, endPoint y: 437, distance: 8.4
click at [931, 438] on button "Pagamento avanzato" at bounding box center [949, 440] width 162 height 18
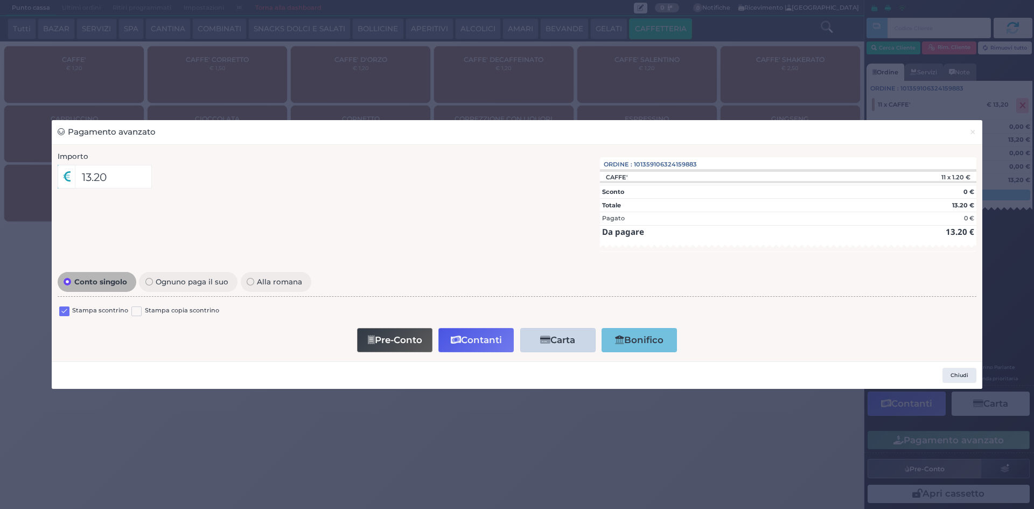
click at [64, 311] on label at bounding box center [64, 311] width 10 height 10
click at [0, 0] on input "checkbox" at bounding box center [0, 0] width 0 height 0
click at [475, 342] on button "Contanti" at bounding box center [475, 340] width 75 height 24
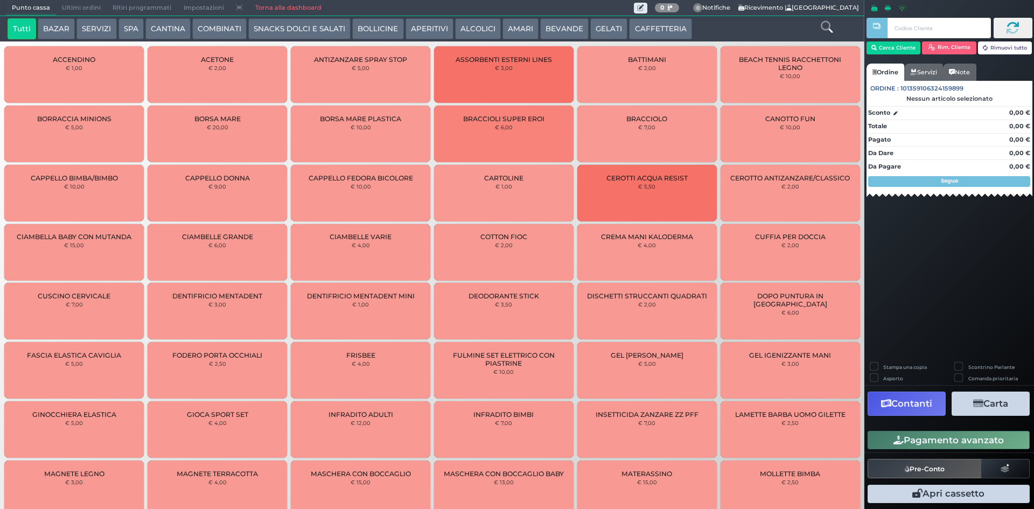
click at [81, 11] on span "Ultimi ordini" at bounding box center [81, 8] width 51 height 15
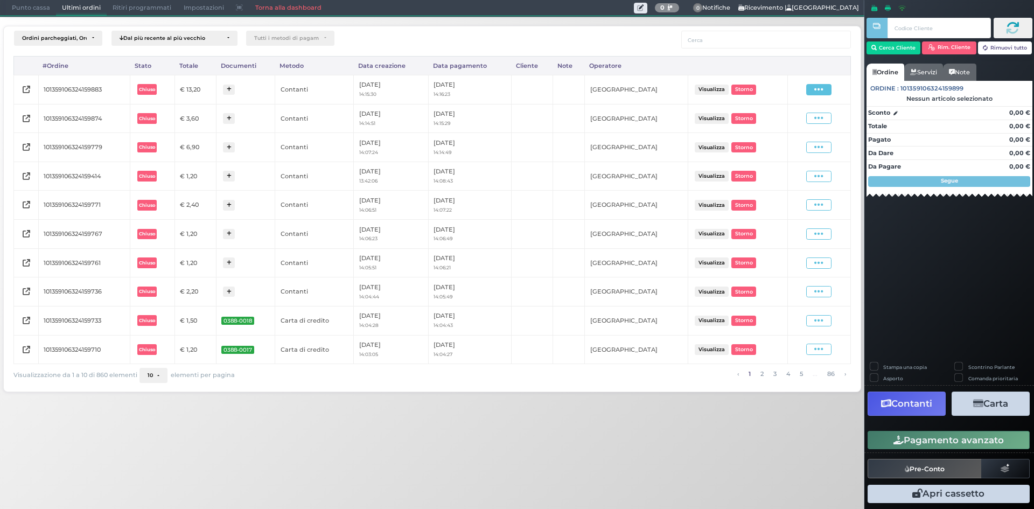
click at [818, 93] on icon at bounding box center [818, 90] width 9 height 10
click at [806, 129] on span "Ristampa Pre-Conto" at bounding box center [794, 120] width 44 height 18
click at [36, 4] on span "Punto cassa" at bounding box center [31, 8] width 50 height 15
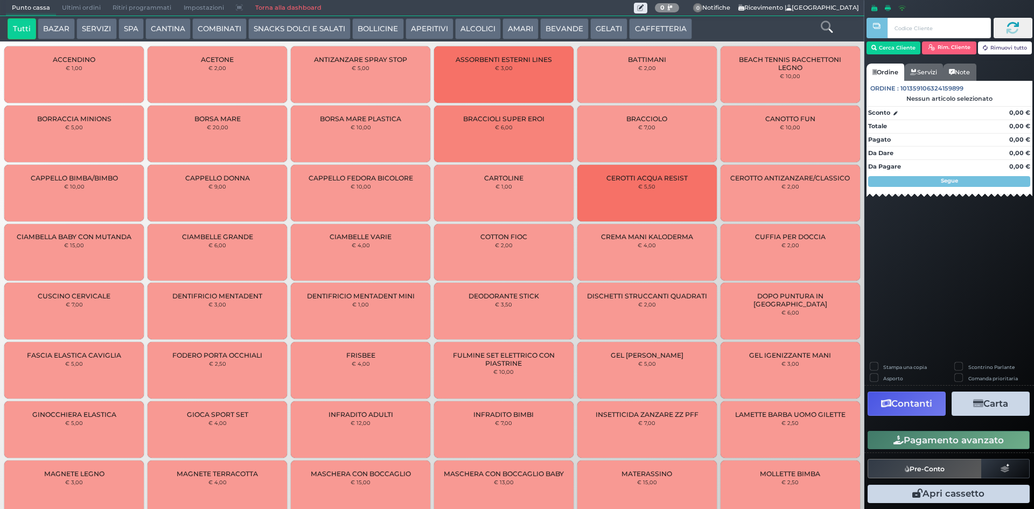
drag, startPoint x: 639, startPoint y: 31, endPoint x: 504, endPoint y: 43, distance: 136.3
click at [629, 30] on button "CAFFETTERIA" at bounding box center [660, 29] width 62 height 22
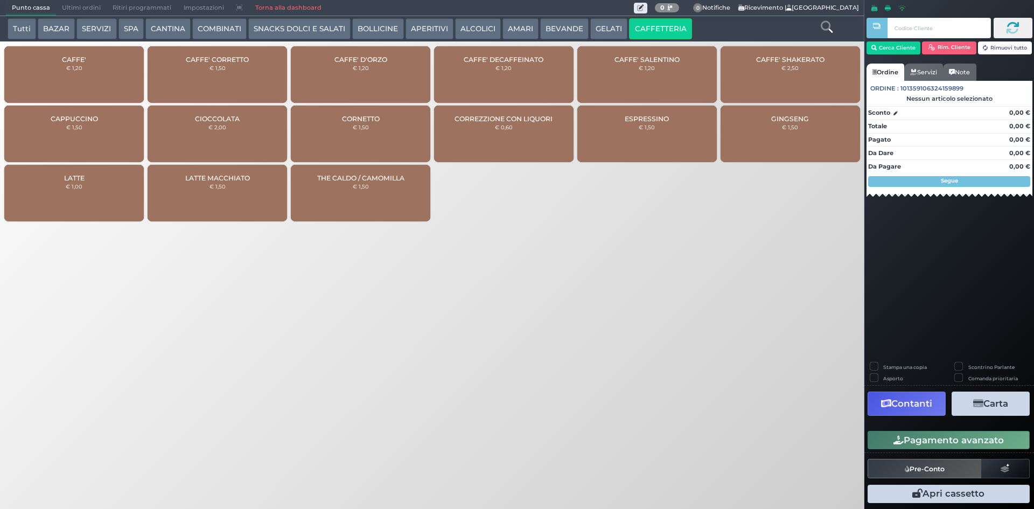
click at [93, 48] on div "CAFFE' € 1,20" at bounding box center [73, 74] width 139 height 57
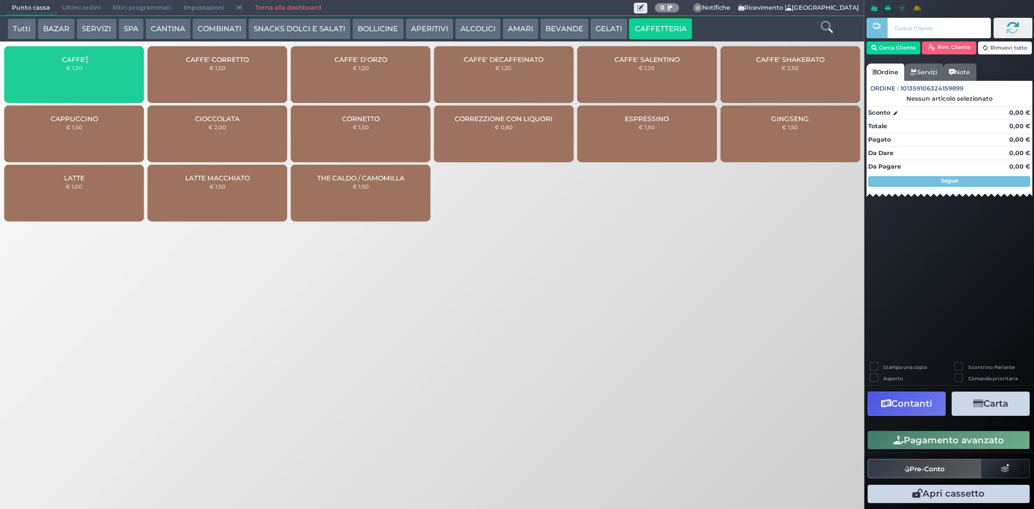
click at [92, 49] on div "CAFFE' € 1,20" at bounding box center [73, 74] width 139 height 57
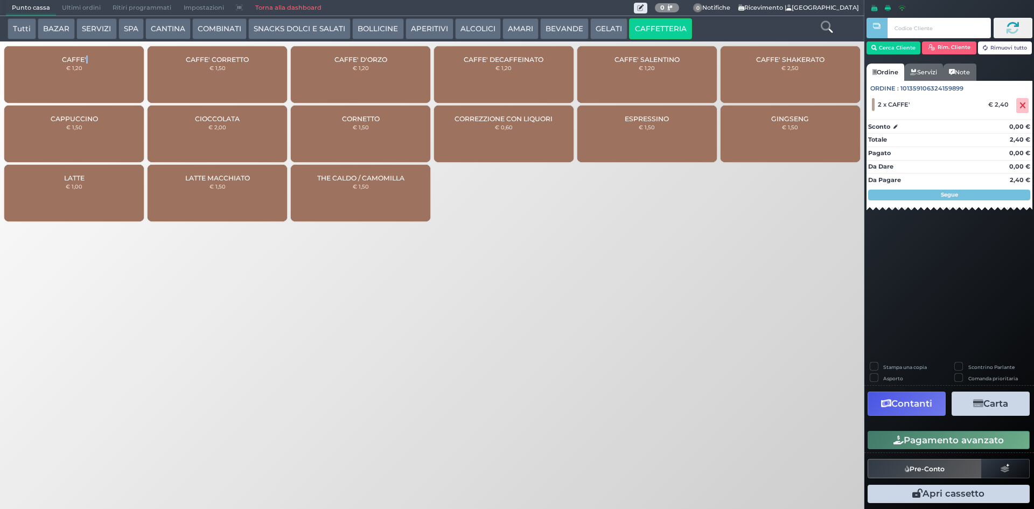
click at [897, 435] on button "Pagamento avanzato" at bounding box center [949, 440] width 162 height 18
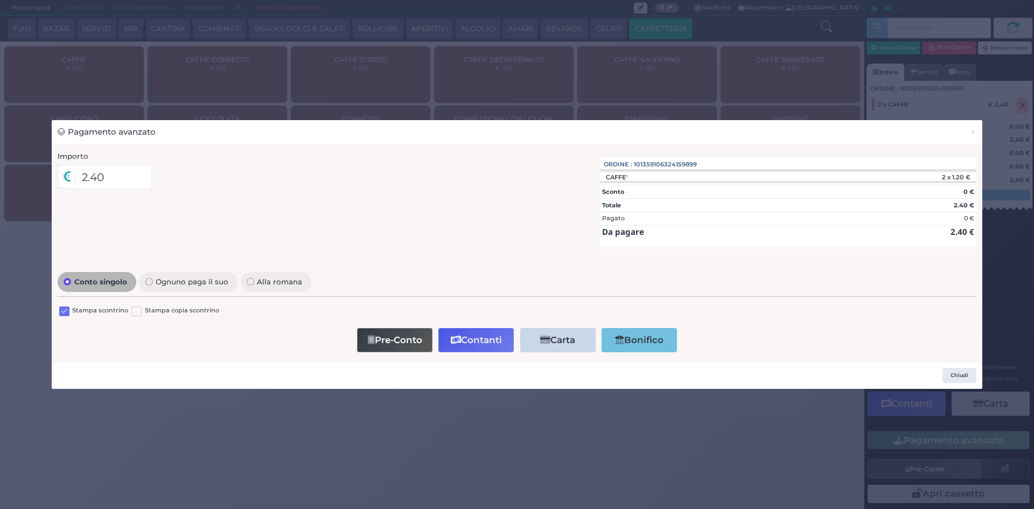
click at [66, 308] on label at bounding box center [64, 311] width 10 height 10
click at [0, 0] on input "checkbox" at bounding box center [0, 0] width 0 height 0
click at [479, 340] on button "Contanti" at bounding box center [475, 340] width 75 height 24
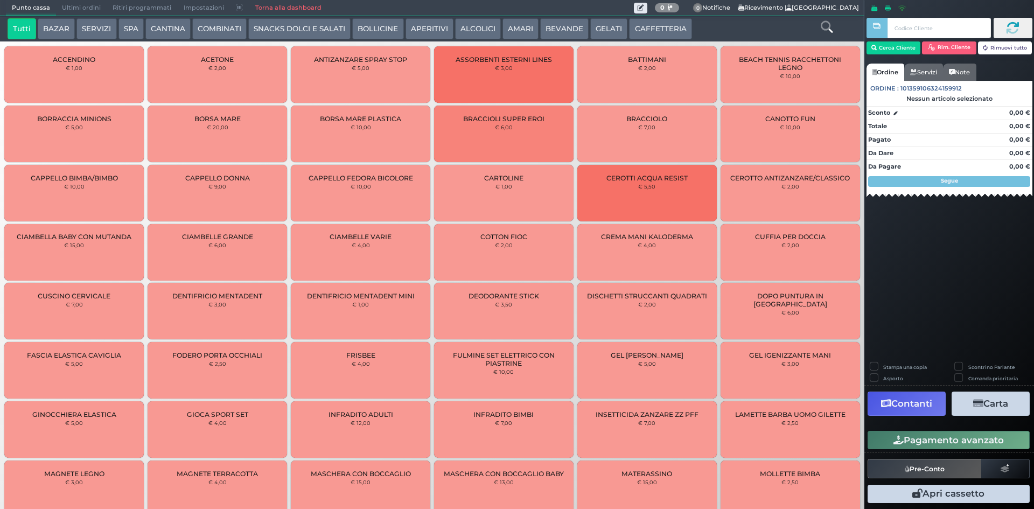
click at [89, 3] on span "Ultimi ordini" at bounding box center [81, 8] width 51 height 15
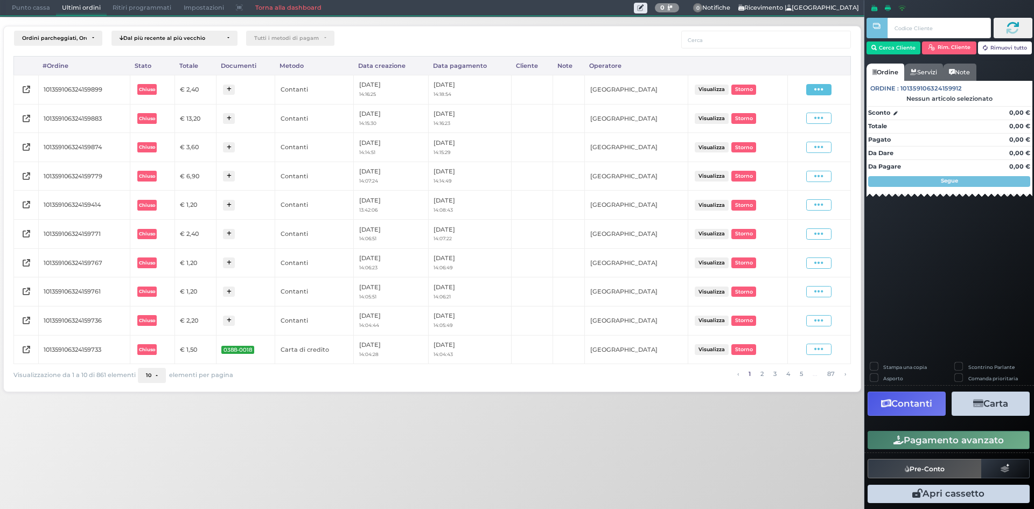
click at [819, 94] on icon at bounding box center [818, 90] width 9 height 10
click at [795, 118] on span "Ristampa Pre-Conto" at bounding box center [794, 120] width 44 height 18
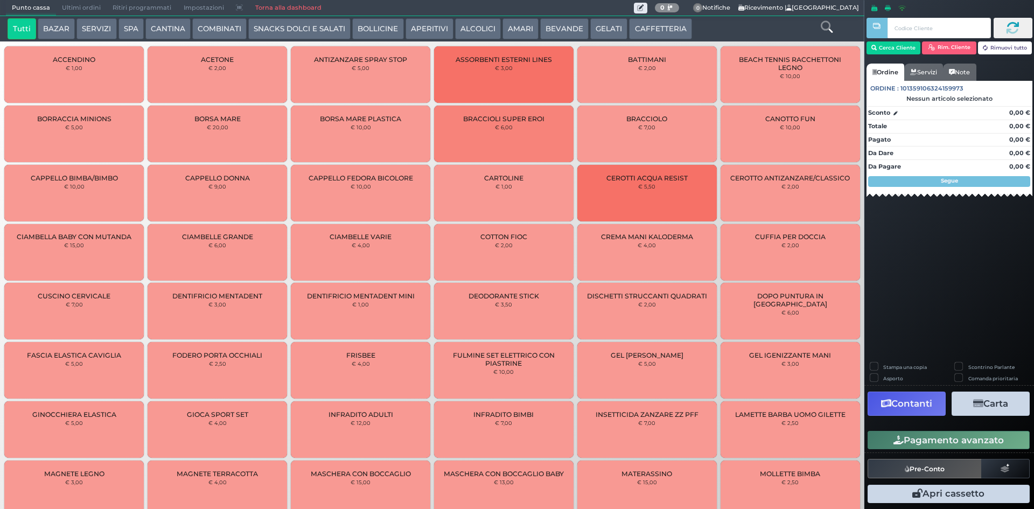
click at [662, 31] on button "CAFFETTERIA" at bounding box center [660, 29] width 62 height 22
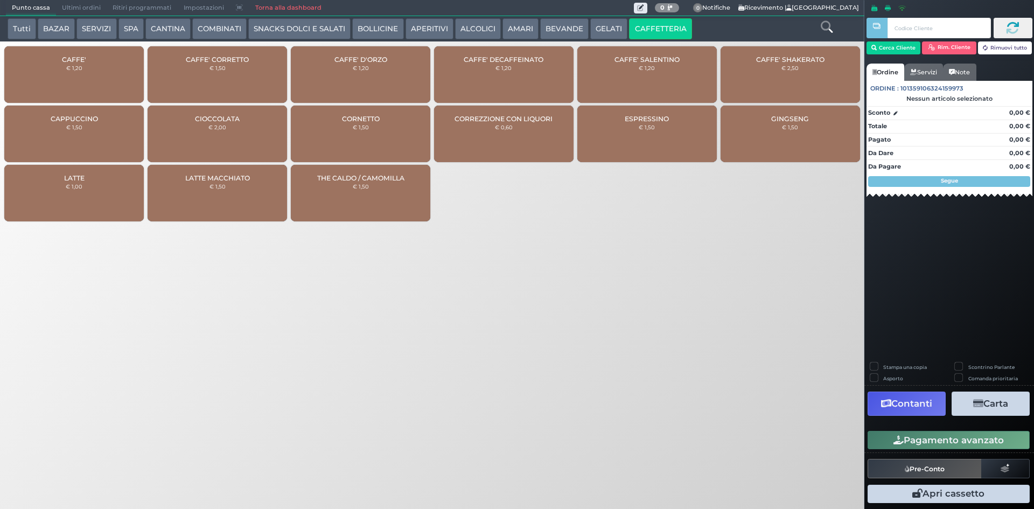
click at [86, 83] on div "CAFFE' € 1,20" at bounding box center [73, 74] width 139 height 57
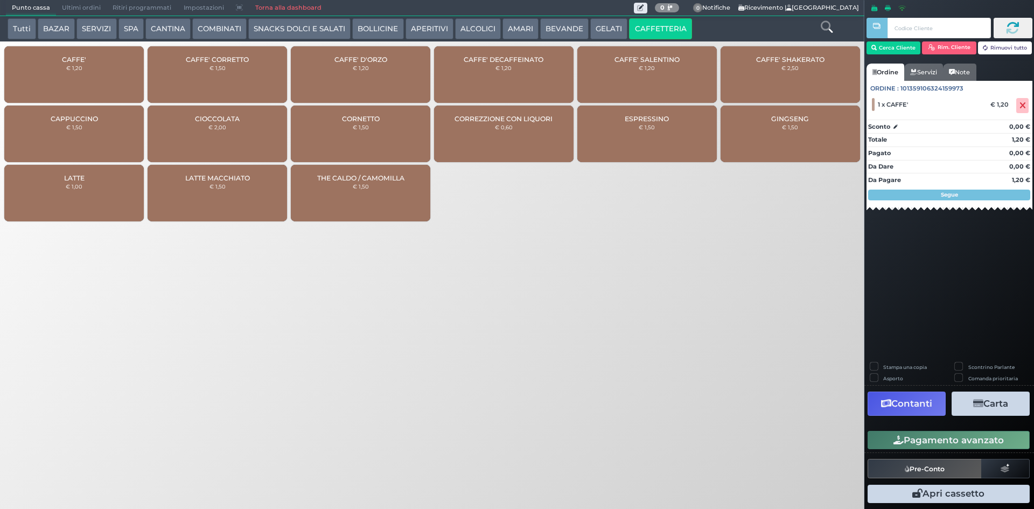
click at [1005, 448] on button "Pagamento avanzato" at bounding box center [949, 440] width 162 height 18
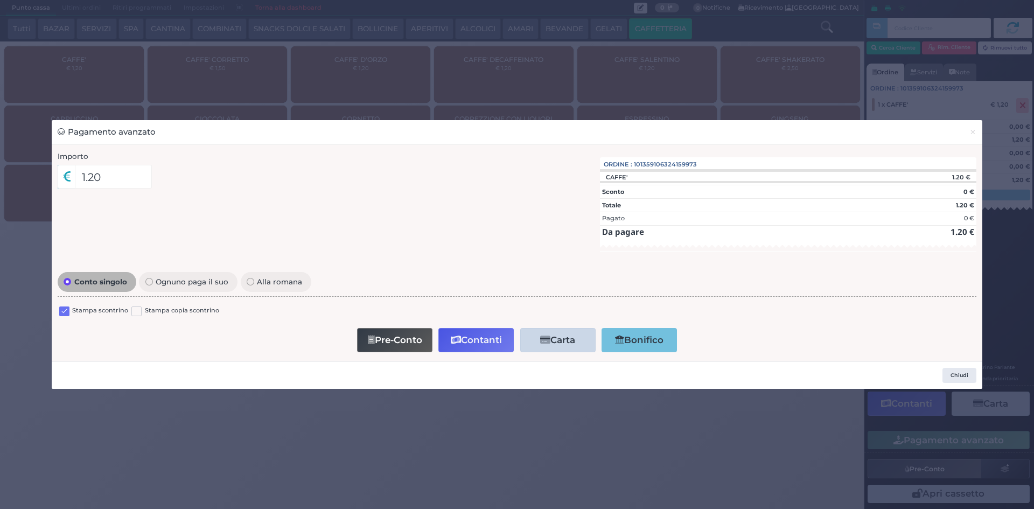
click at [64, 310] on label at bounding box center [64, 311] width 10 height 10
click at [0, 0] on input "checkbox" at bounding box center [0, 0] width 0 height 0
click at [470, 331] on button "Contanti" at bounding box center [475, 340] width 75 height 24
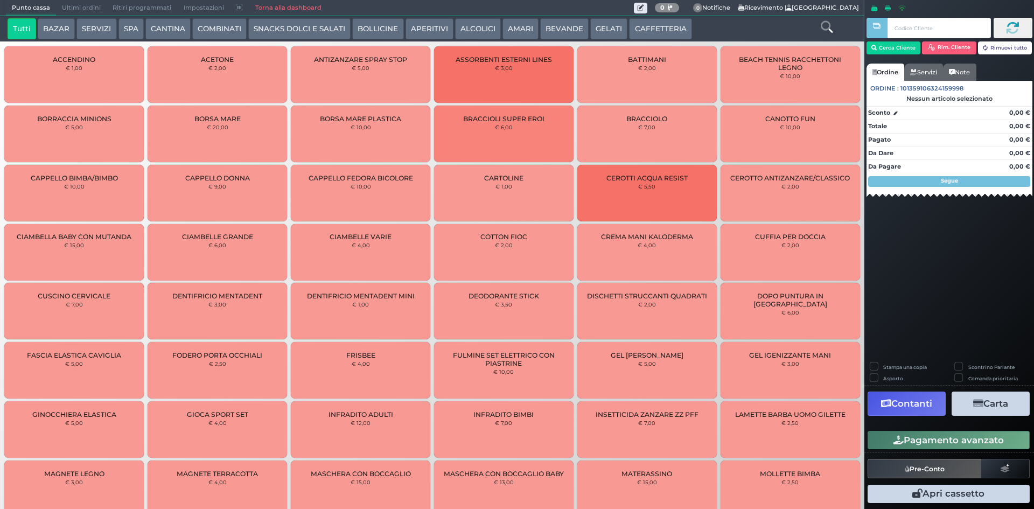
click at [87, 11] on span "Ultimi ordini" at bounding box center [81, 8] width 51 height 15
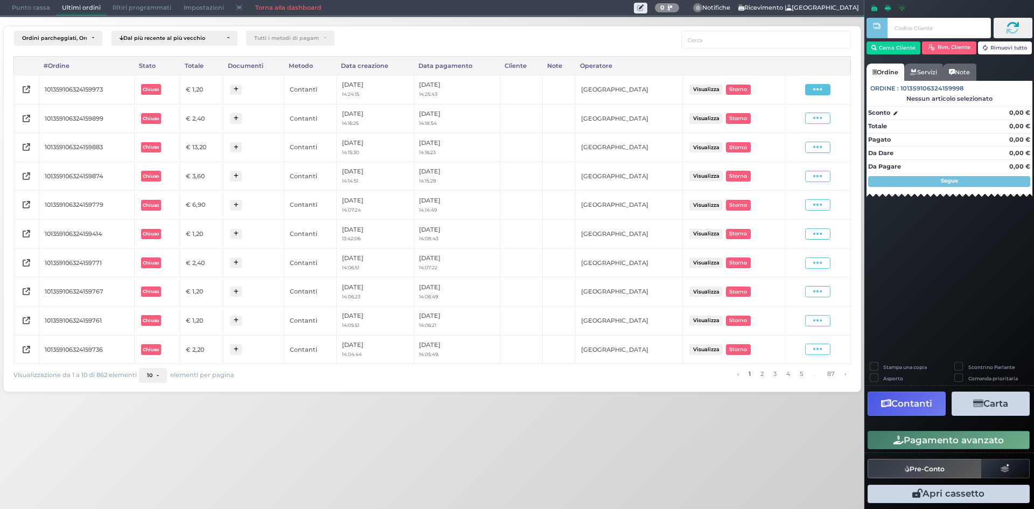
click at [825, 85] on span at bounding box center [817, 89] width 25 height 11
click at [774, 124] on span "Ristampa Pre-Conto" at bounding box center [792, 120] width 44 height 18
click at [27, 11] on span "Punto cassa" at bounding box center [31, 8] width 50 height 15
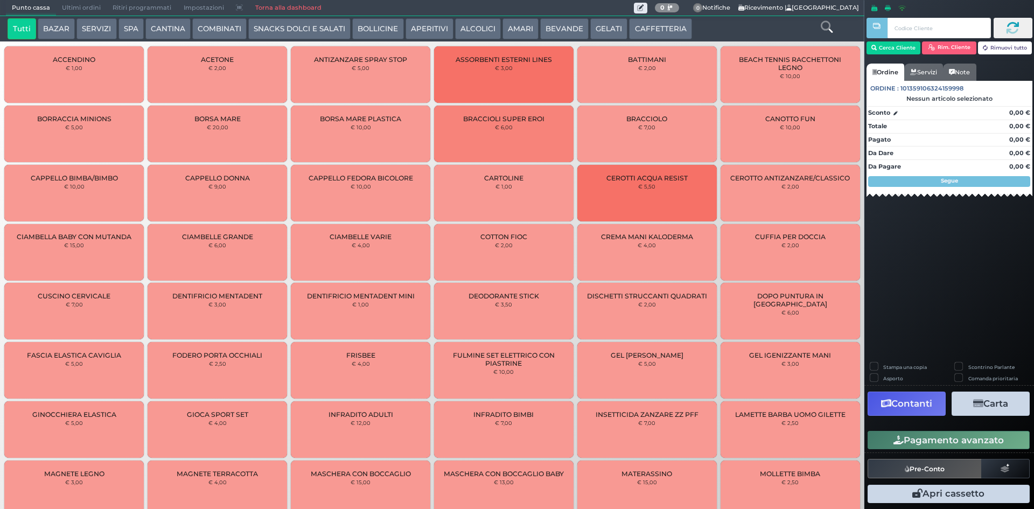
click at [554, 30] on button "BEVANDE" at bounding box center [564, 29] width 48 height 22
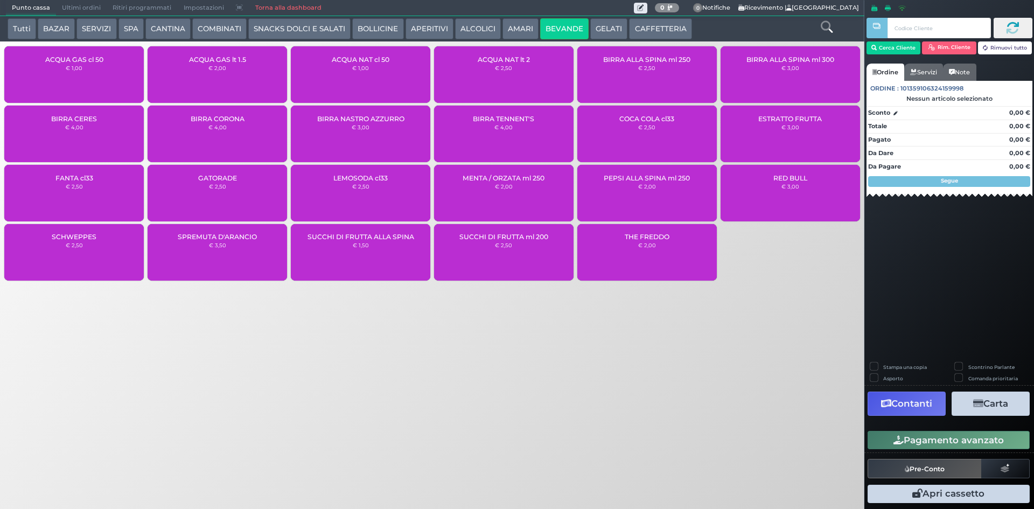
click at [495, 71] on div "ACQUA NAT lt 2 € 2,50" at bounding box center [503, 74] width 139 height 57
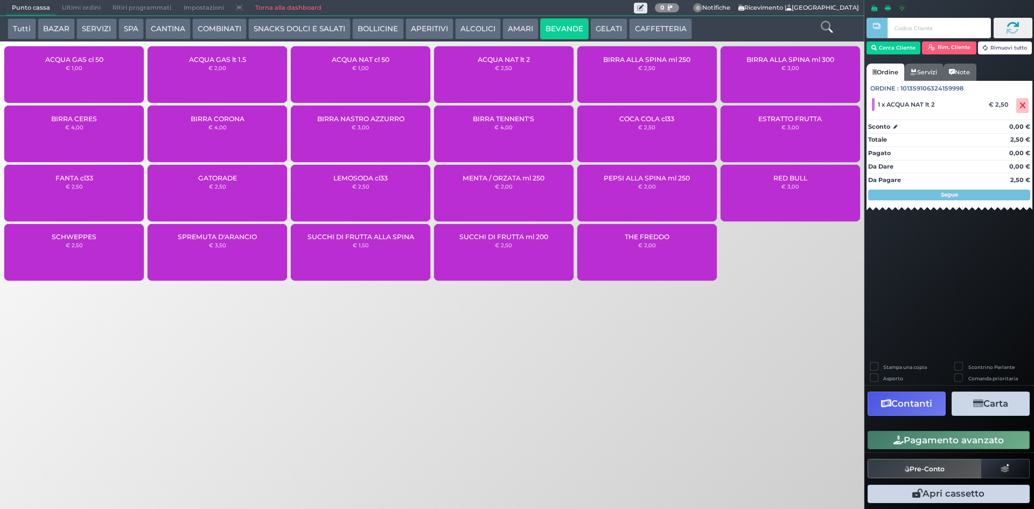
click at [646, 21] on button "CAFFETTERIA" at bounding box center [660, 29] width 62 height 22
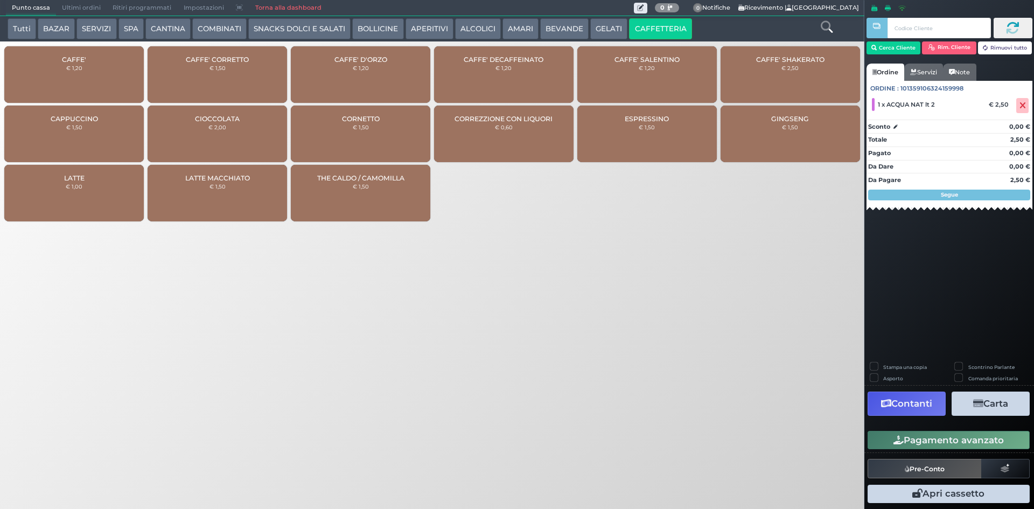
click at [69, 73] on div "CAFFE' € 1,20" at bounding box center [73, 74] width 139 height 57
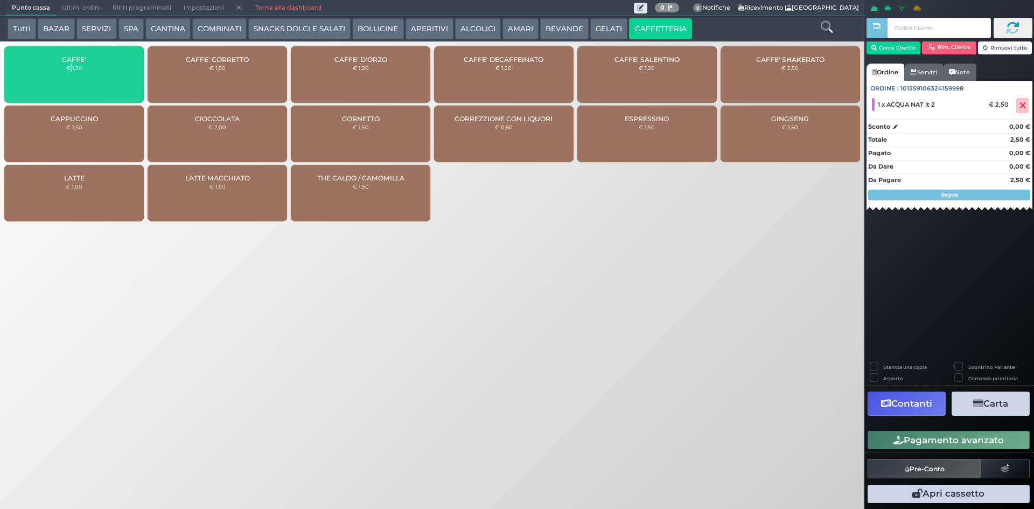
click at [69, 73] on div "CAFFE' € 1,20" at bounding box center [73, 74] width 139 height 57
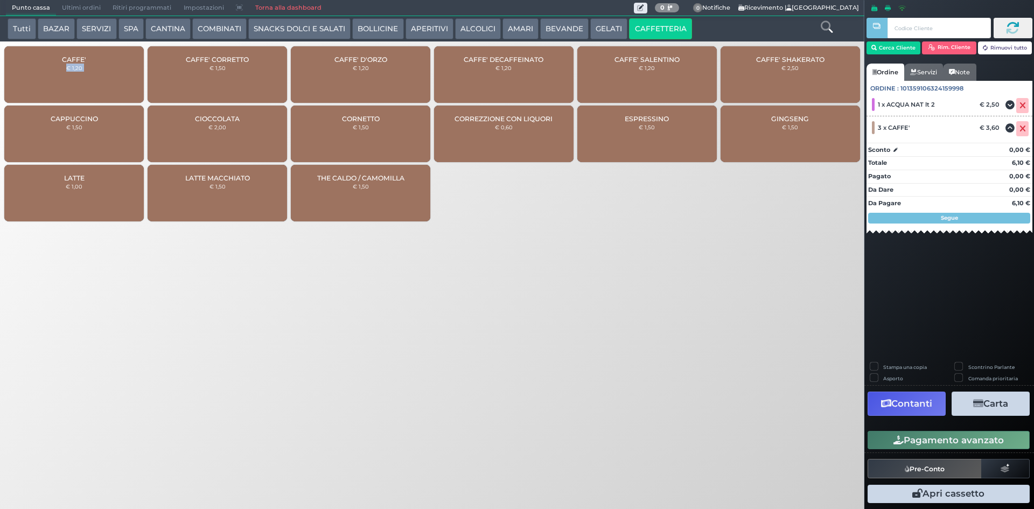
click at [901, 443] on icon "button" at bounding box center [898, 440] width 10 height 9
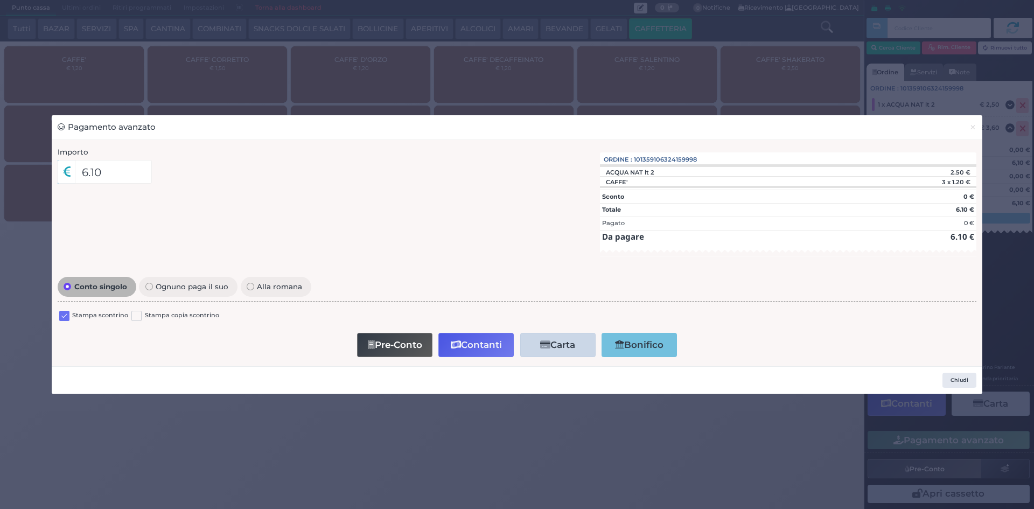
click at [66, 315] on label at bounding box center [64, 316] width 10 height 10
click at [0, 0] on input "checkbox" at bounding box center [0, 0] width 0 height 0
click at [451, 348] on icon "button" at bounding box center [456, 344] width 10 height 9
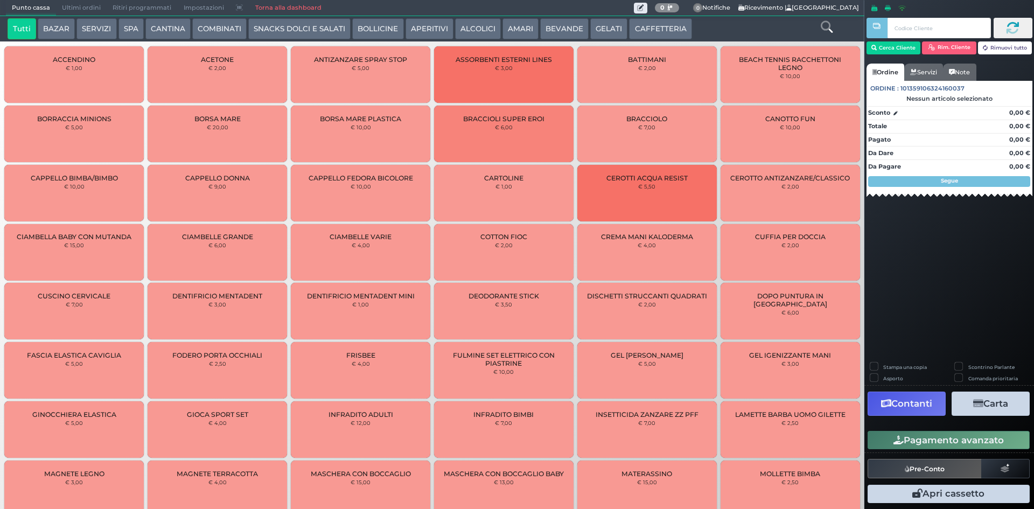
click at [94, 5] on span "Ultimi ordini" at bounding box center [81, 8] width 51 height 15
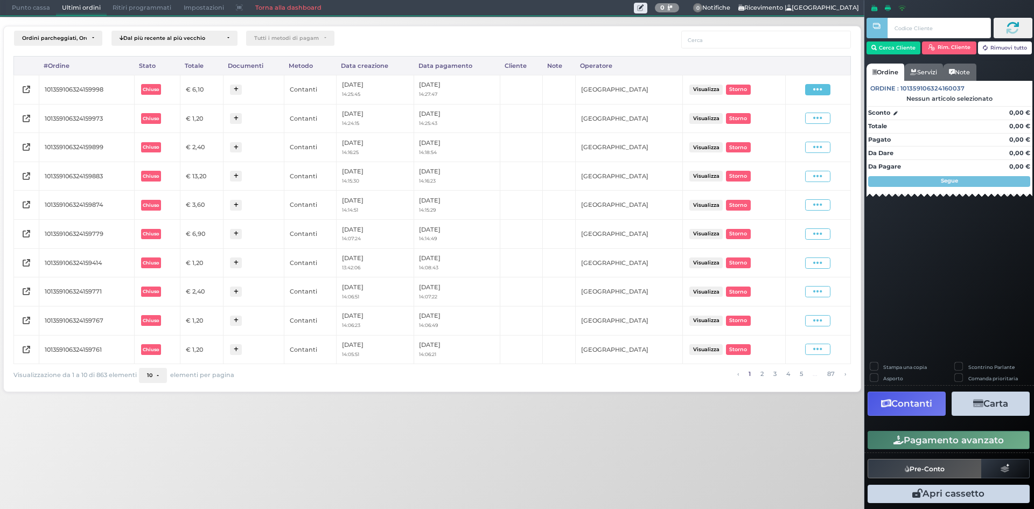
click at [817, 90] on icon at bounding box center [817, 90] width 9 height 10
click at [766, 118] on icon at bounding box center [764, 121] width 6 height 6
click at [18, 10] on span "Punto cassa" at bounding box center [31, 8] width 50 height 15
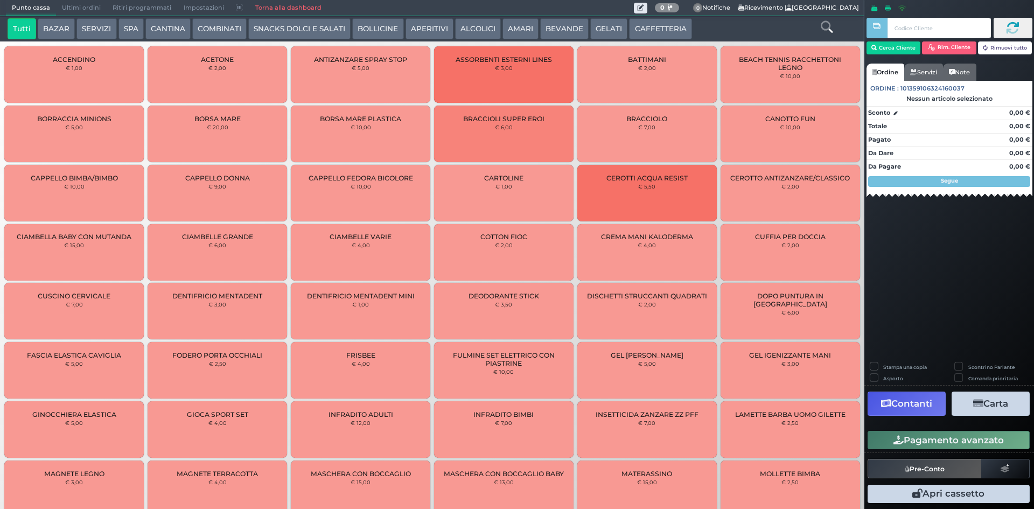
click at [551, 19] on button "BEVANDE" at bounding box center [564, 29] width 48 height 22
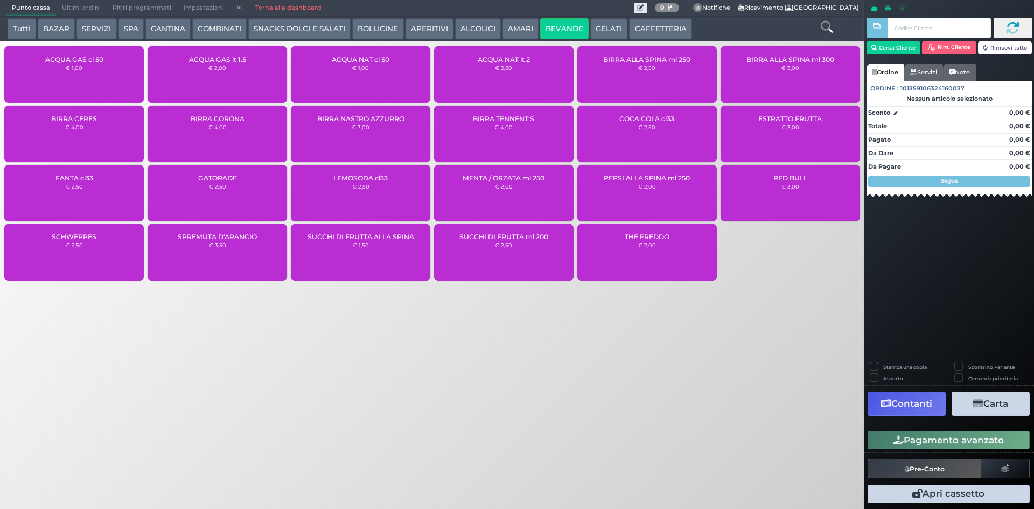
click at [516, 76] on div "ACQUA NAT lt 2 € 2,50" at bounding box center [503, 74] width 139 height 57
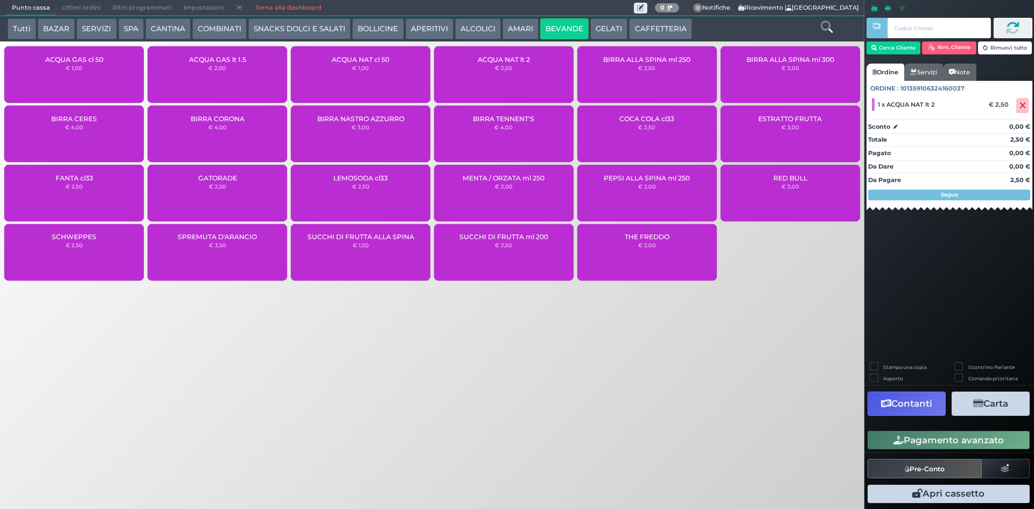
click at [939, 470] on button "Pre-Conto" at bounding box center [925, 468] width 114 height 19
click at [655, 30] on button "CAFFETTERIA" at bounding box center [660, 29] width 62 height 22
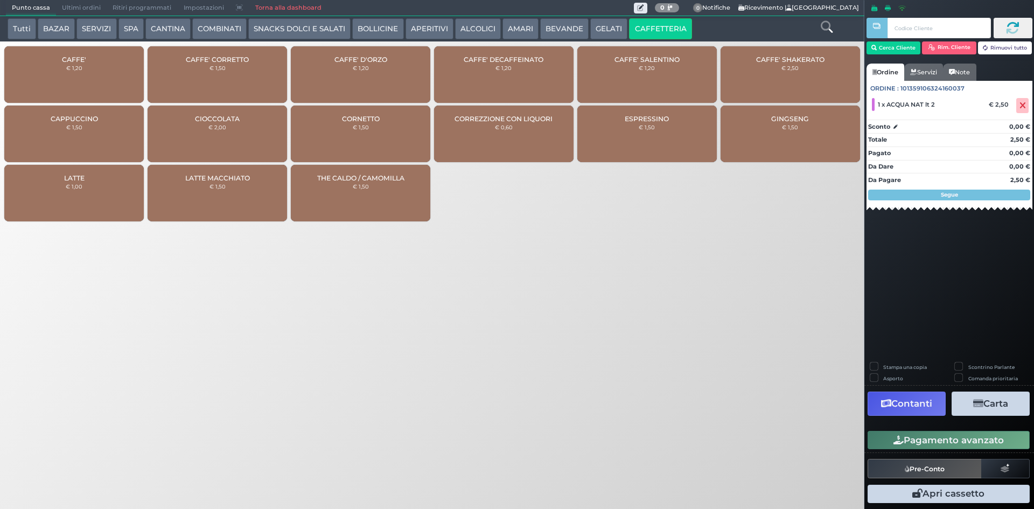
click at [50, 79] on div "CAFFE' € 1,20" at bounding box center [73, 74] width 139 height 57
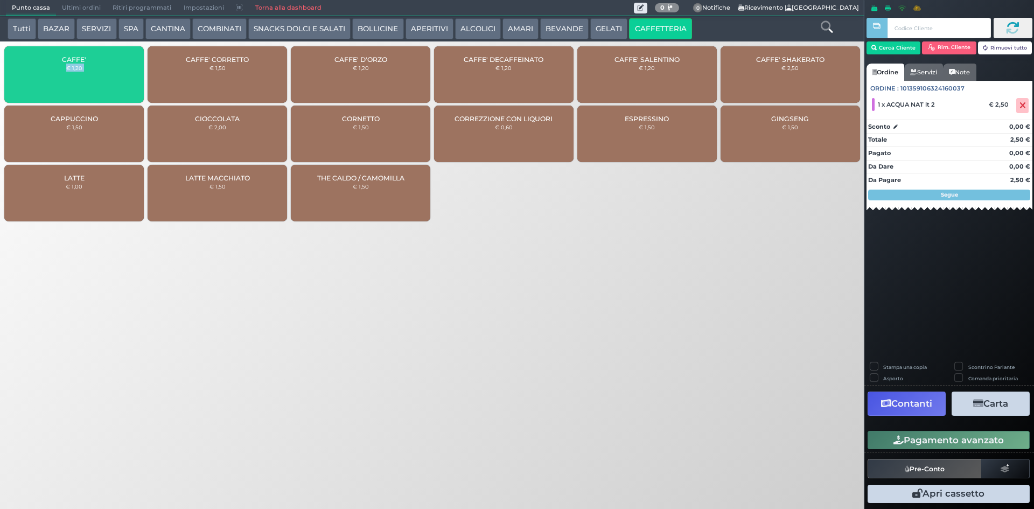
click at [50, 79] on div "CAFFE' € 1,20" at bounding box center [73, 74] width 139 height 57
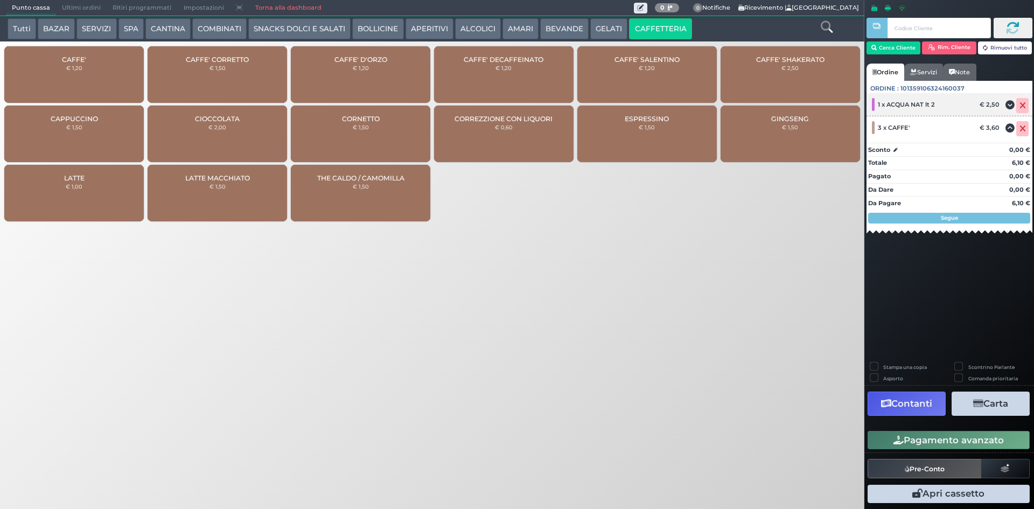
click at [1022, 106] on icon at bounding box center [1022, 106] width 6 height 1
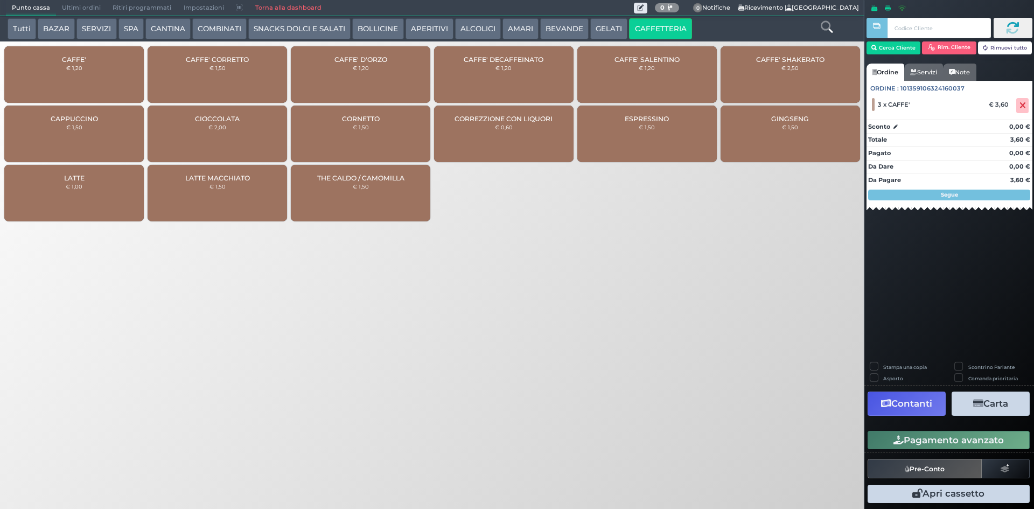
click at [932, 472] on button "Pre-Conto" at bounding box center [925, 468] width 114 height 19
click at [1024, 106] on icon at bounding box center [1022, 106] width 6 height 1
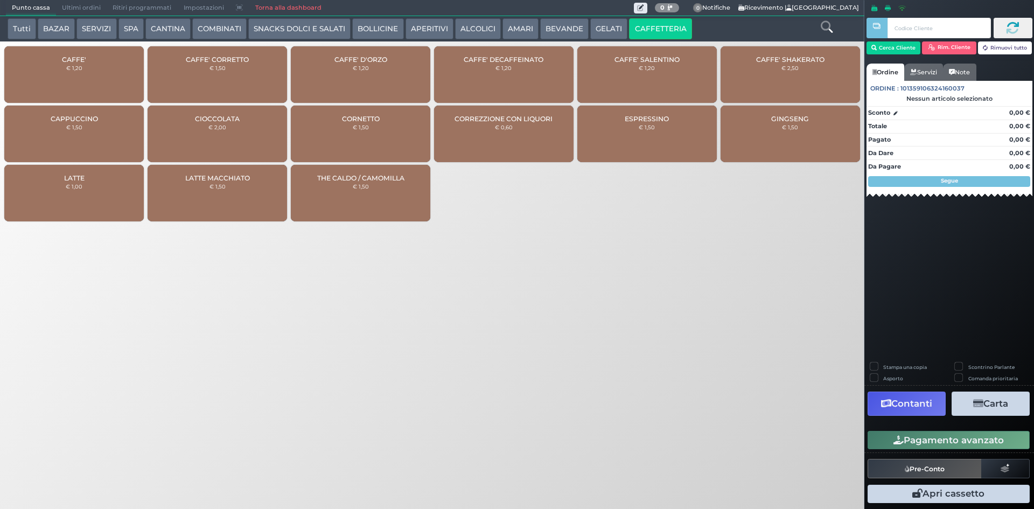
click at [108, 67] on div "CAFFE' € 1,20" at bounding box center [73, 74] width 139 height 57
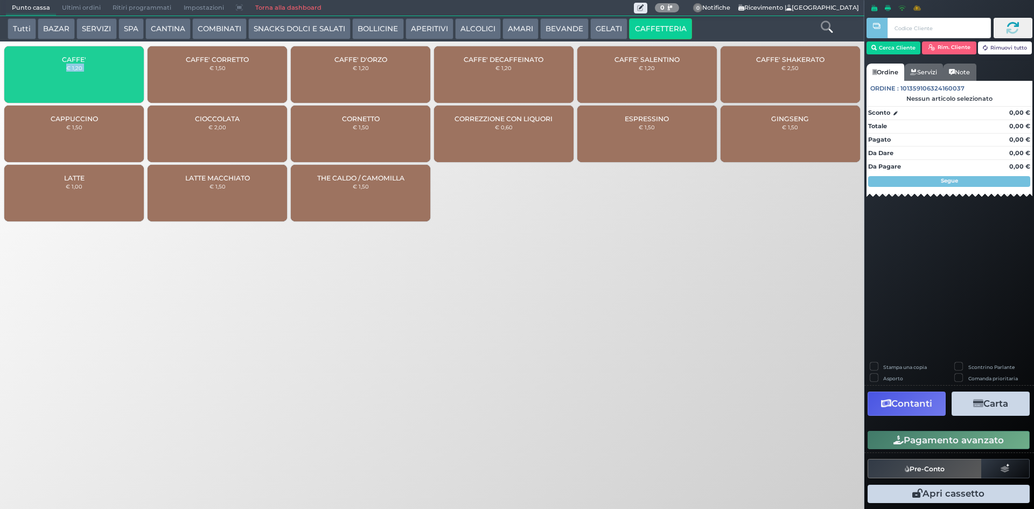
click at [108, 67] on div "CAFFE' € 1,20" at bounding box center [73, 74] width 139 height 57
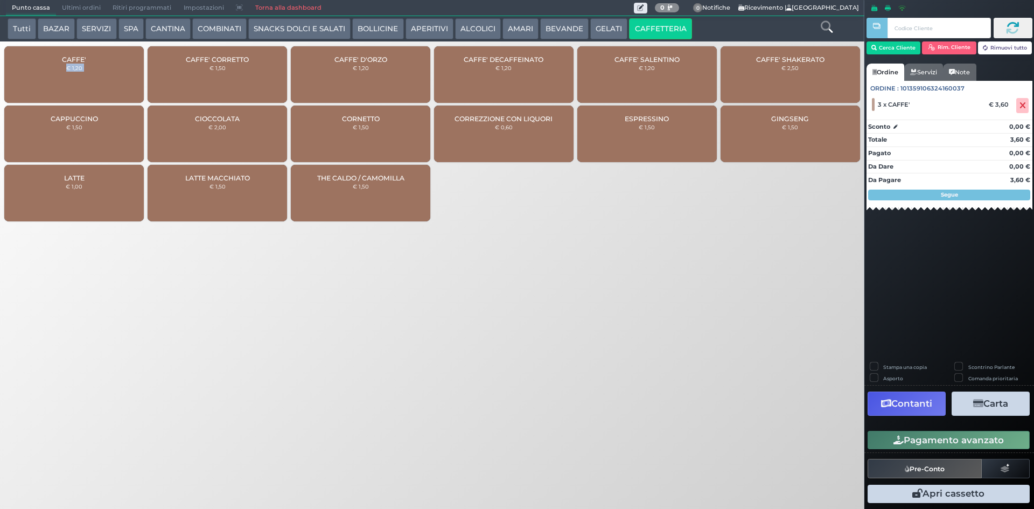
click at [927, 468] on button "Pre-Conto" at bounding box center [925, 468] width 114 height 19
click at [1024, 100] on span at bounding box center [1022, 105] width 12 height 15
